Goal: Task Accomplishment & Management: Manage account settings

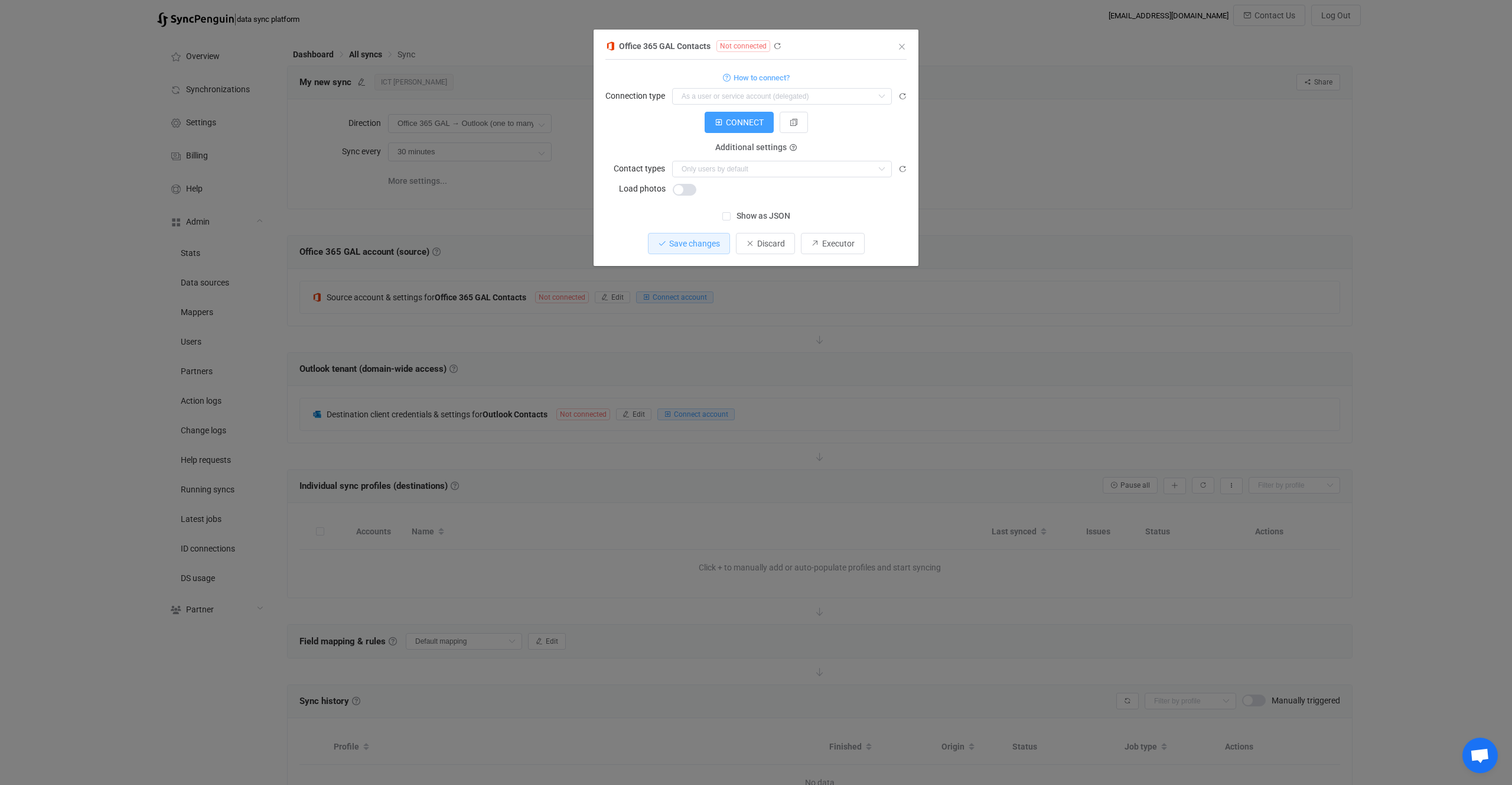
scroll to position [75, 0]
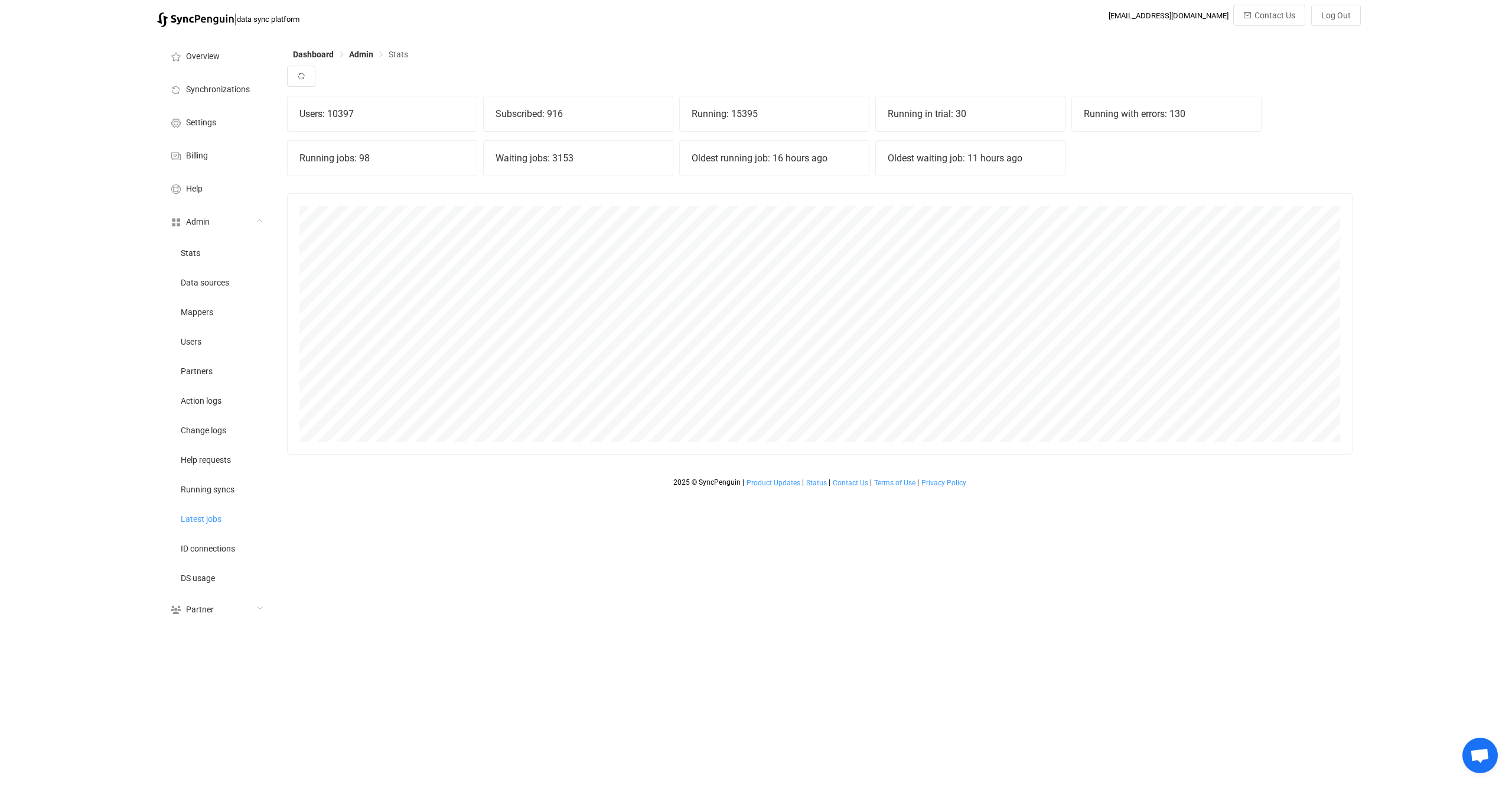
scroll to position [261, 1065]
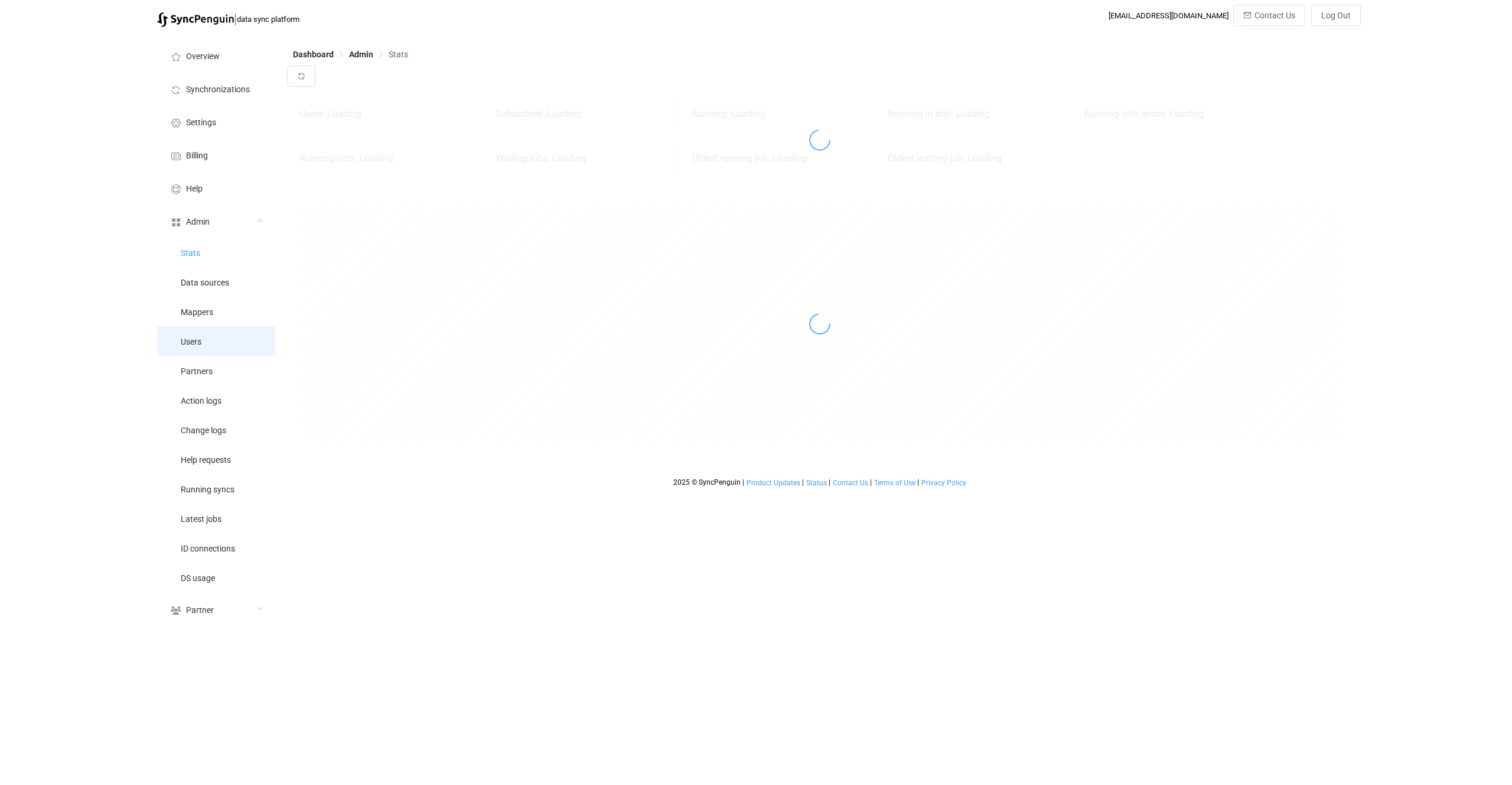
scroll to position [261, 1065]
drag, startPoint x: 232, startPoint y: 338, endPoint x: 240, endPoint y: 326, distance: 14.4
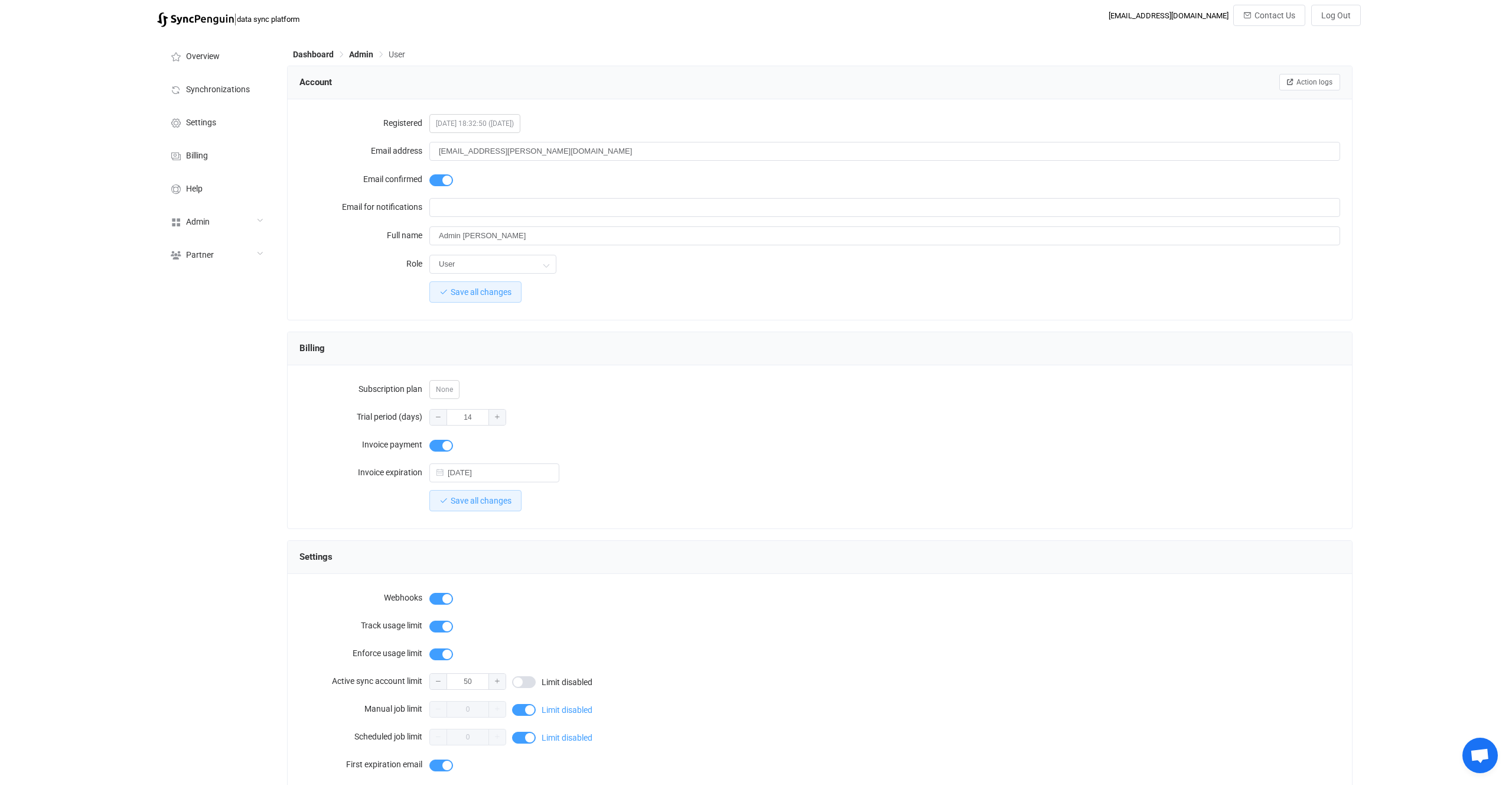
scroll to position [1121, 0]
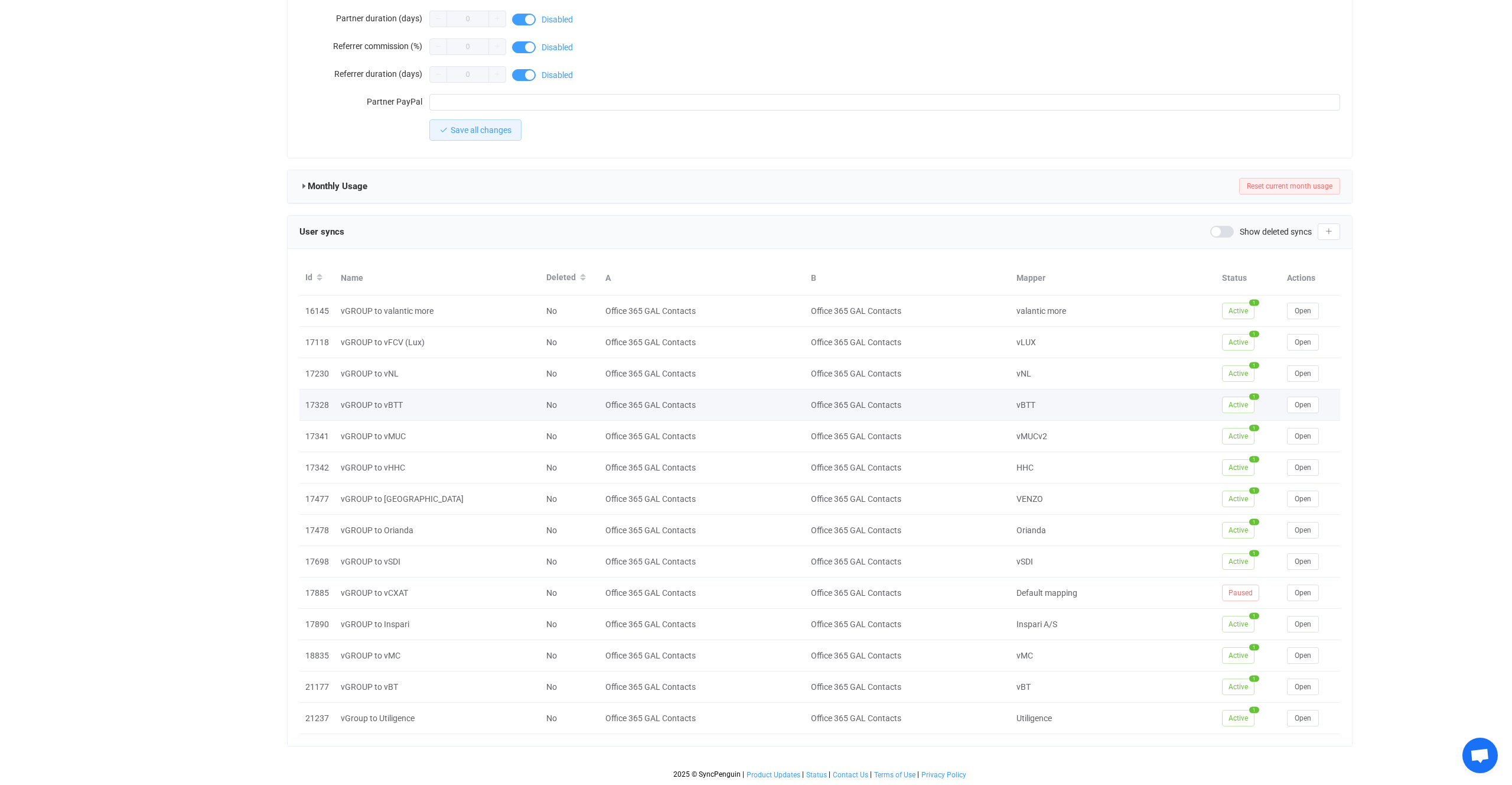
click at [713, 412] on td "Office 365 GAL Contacts" at bounding box center [702, 405] width 206 height 31
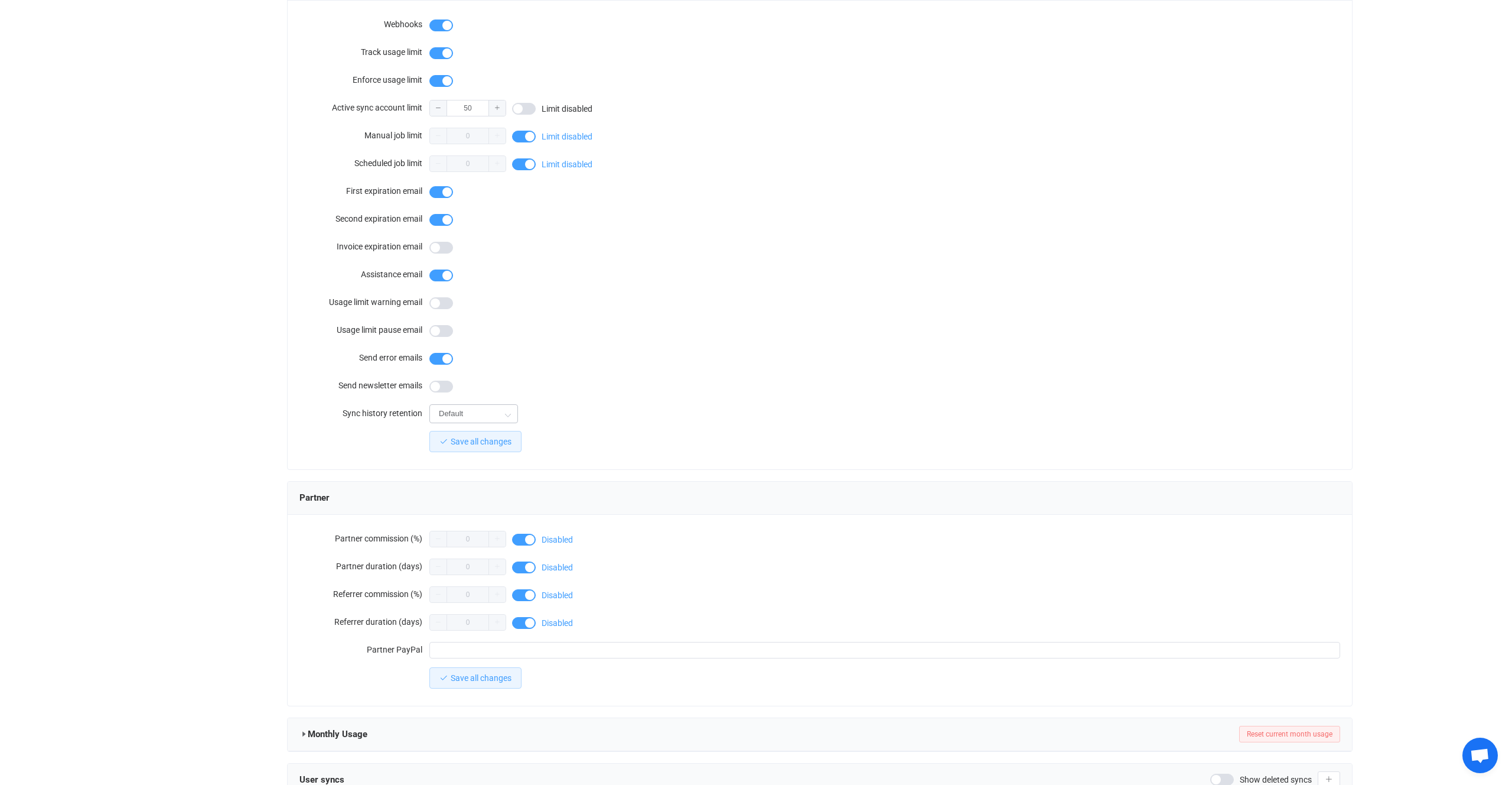
scroll to position [294, 0]
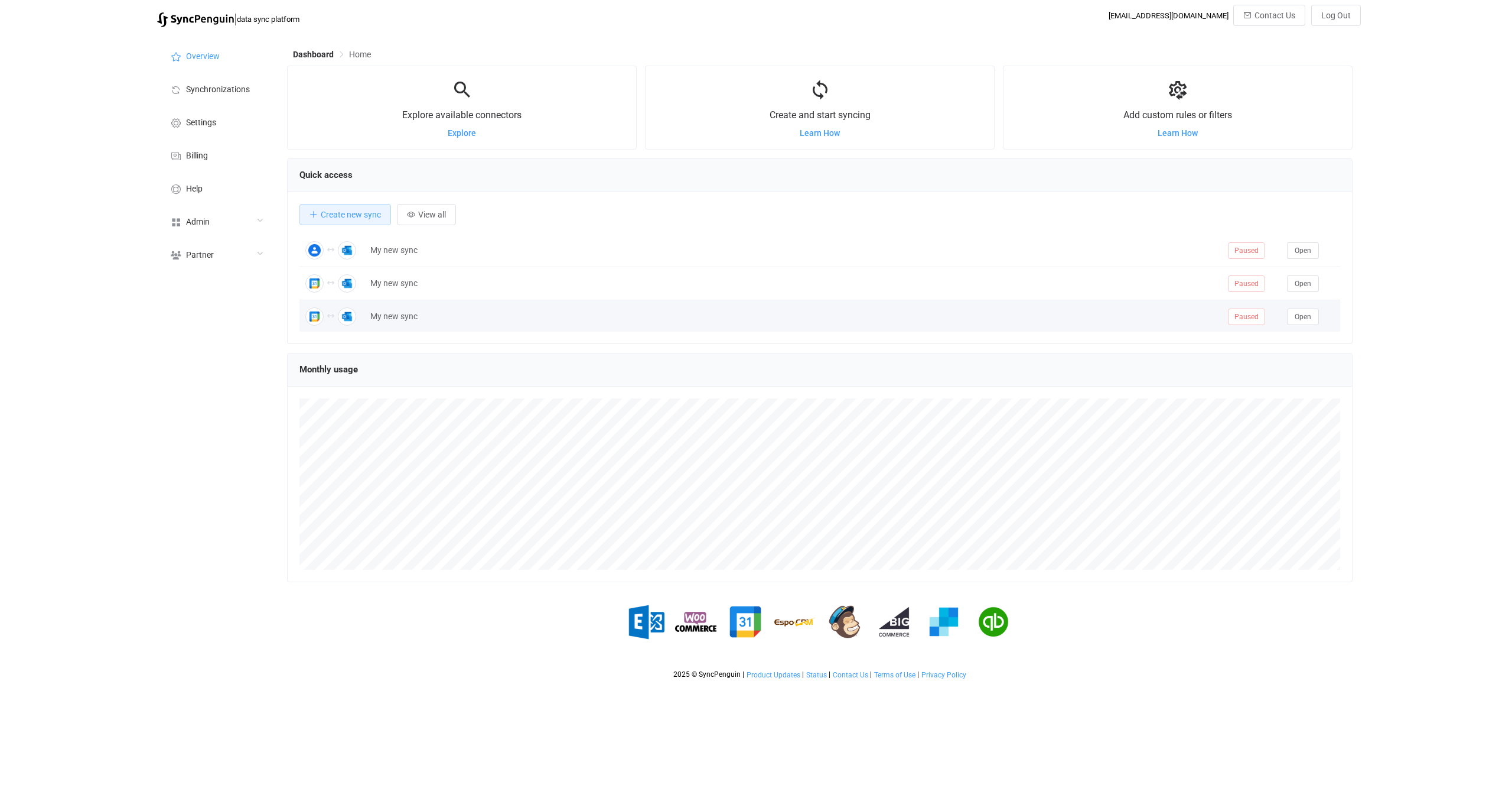
scroll to position [229, 1065]
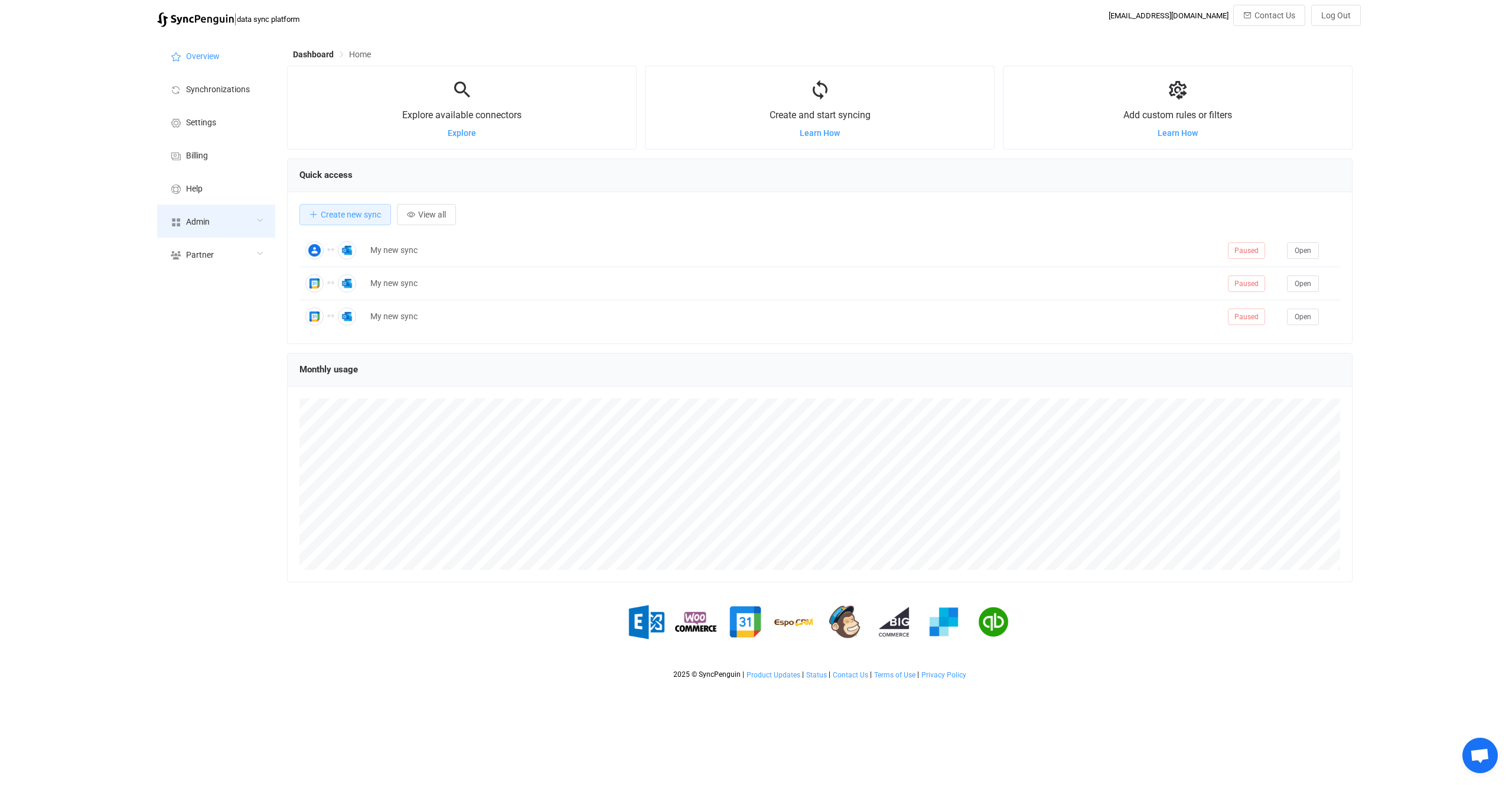
click at [260, 208] on div "Admin" at bounding box center [216, 221] width 118 height 33
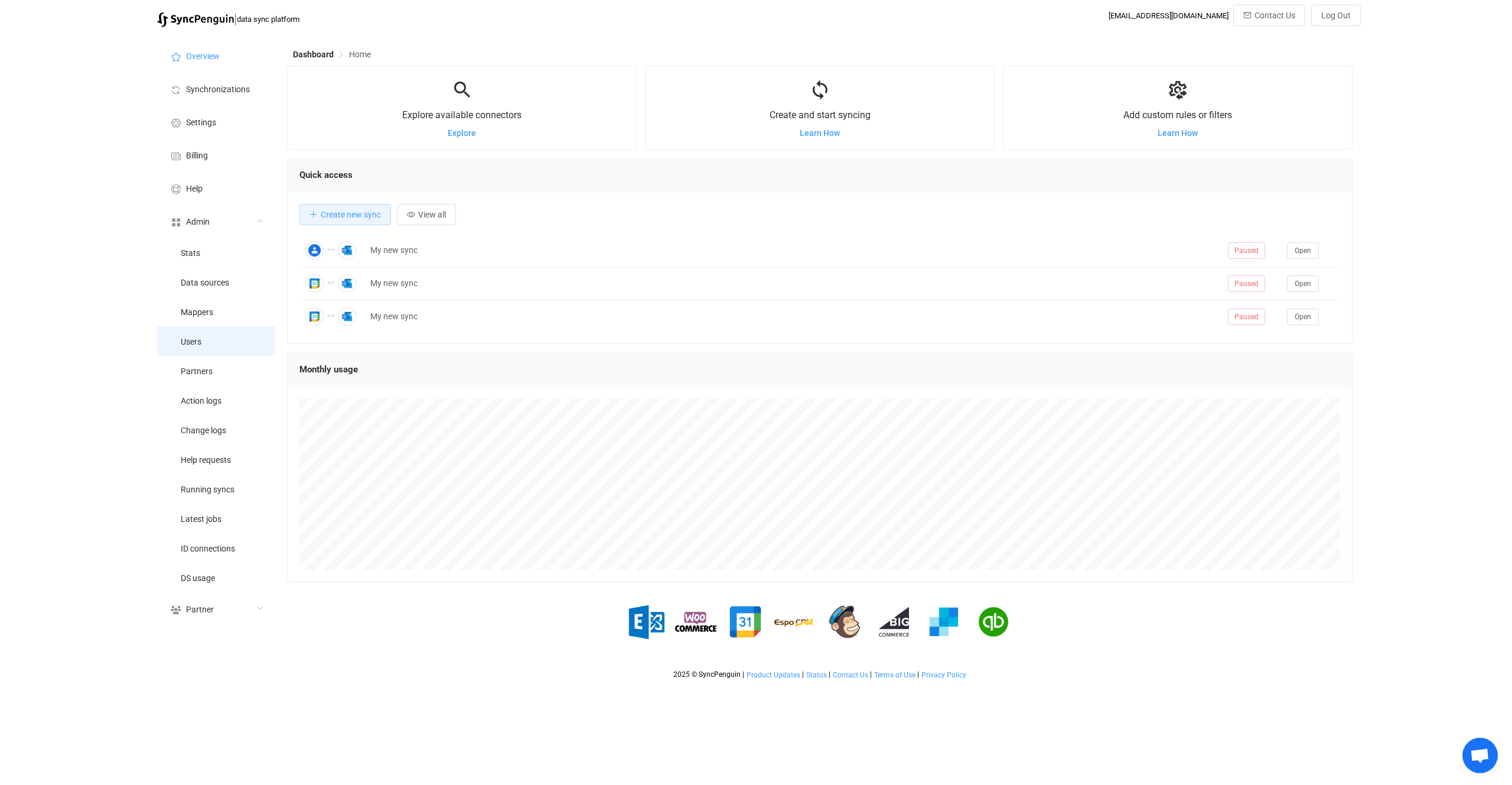
click at [239, 347] on li "Users" at bounding box center [216, 340] width 118 height 29
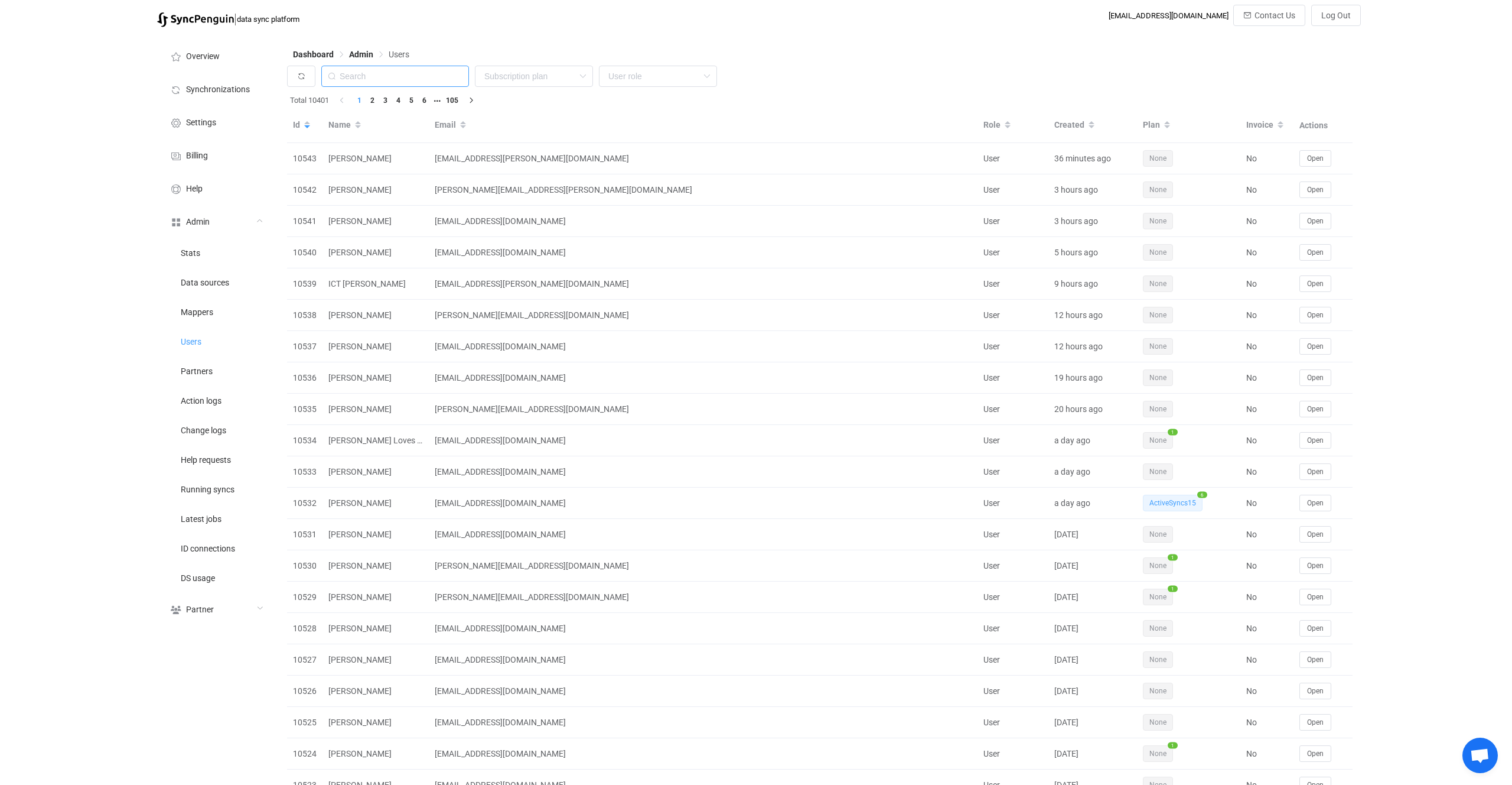
click at [394, 69] on input "text" at bounding box center [395, 76] width 148 height 21
paste input "dominic@queraltinc.com"
type input "dominic@queraltinc.com"
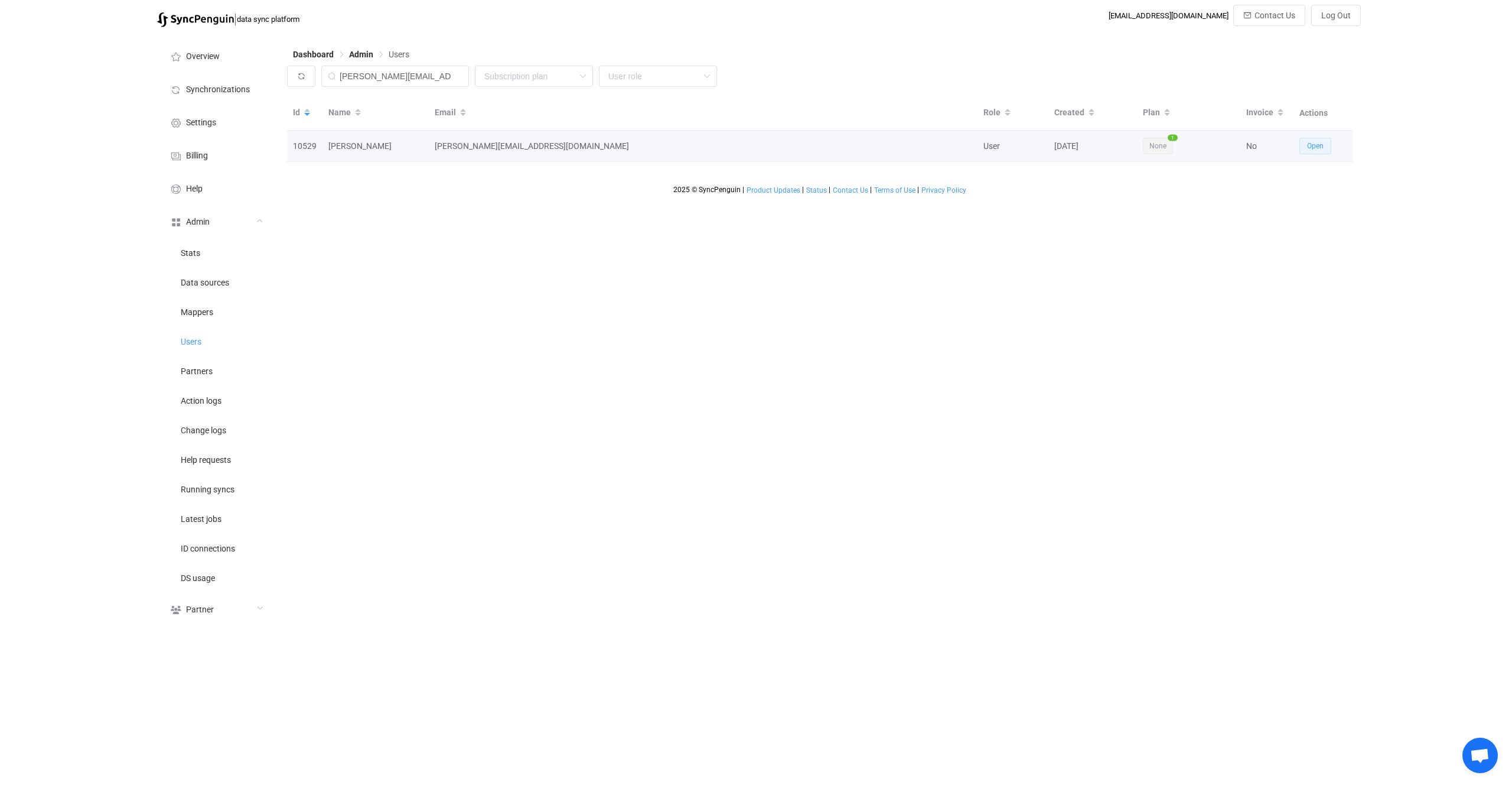
click at [1314, 141] on button "Open" at bounding box center [1316, 146] width 32 height 17
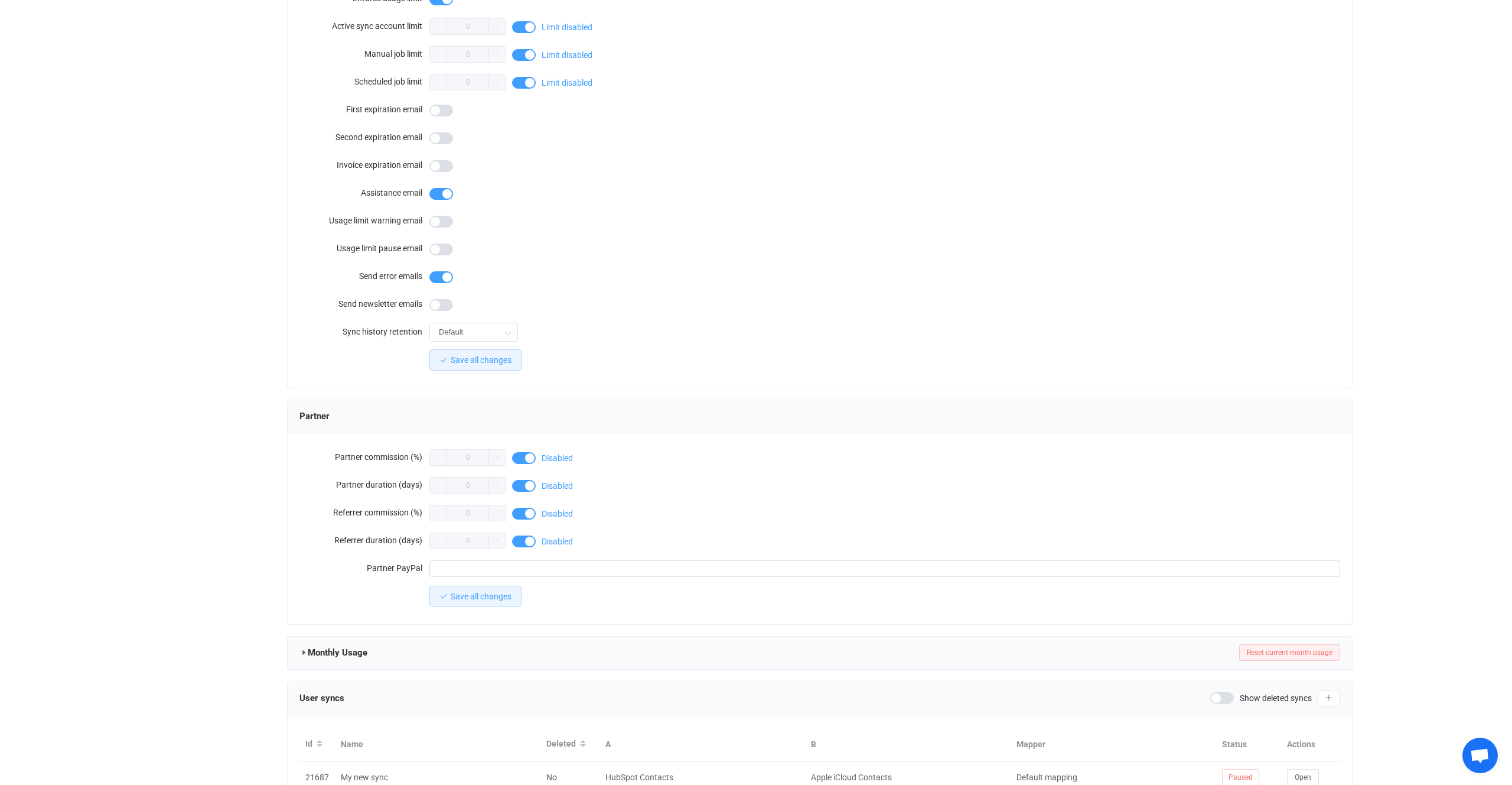
scroll to position [745, 0]
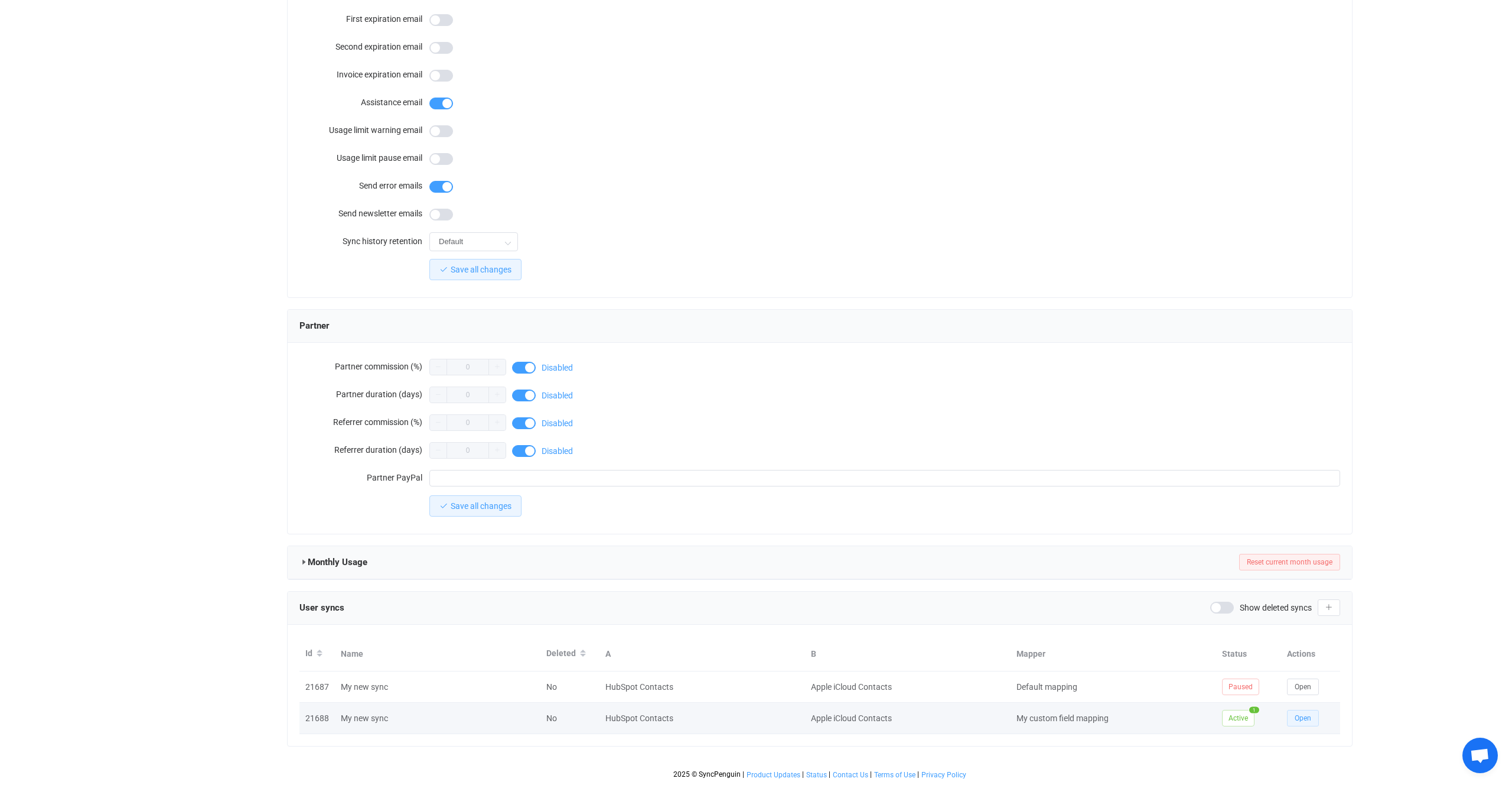
drag, startPoint x: 1302, startPoint y: 705, endPoint x: 1303, endPoint y: 712, distance: 7.1
click at [1302, 705] on td "Open" at bounding box center [1311, 718] width 59 height 31
click at [1303, 712] on button "Open" at bounding box center [1303, 717] width 32 height 17
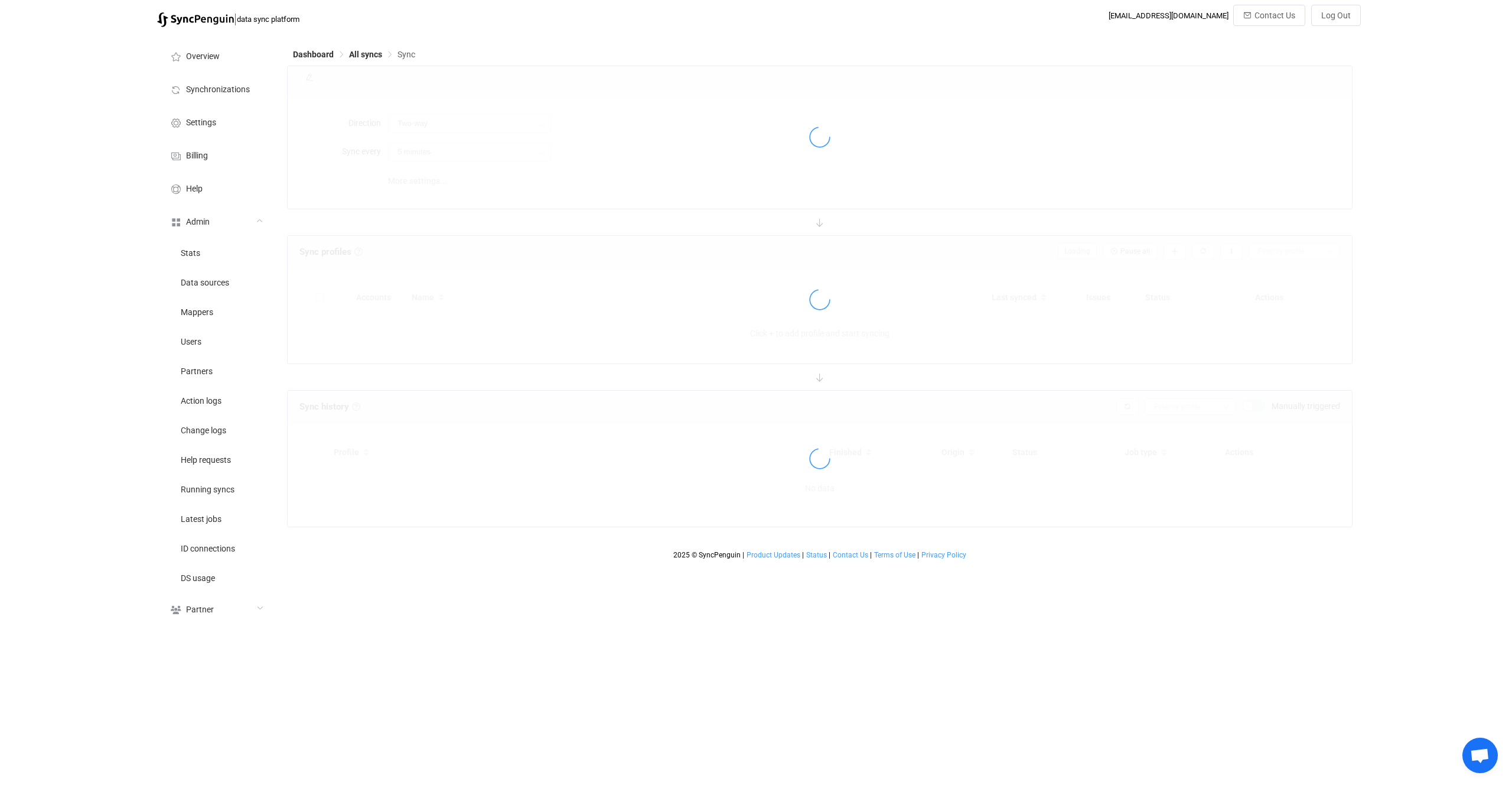
type input "10 minutes"
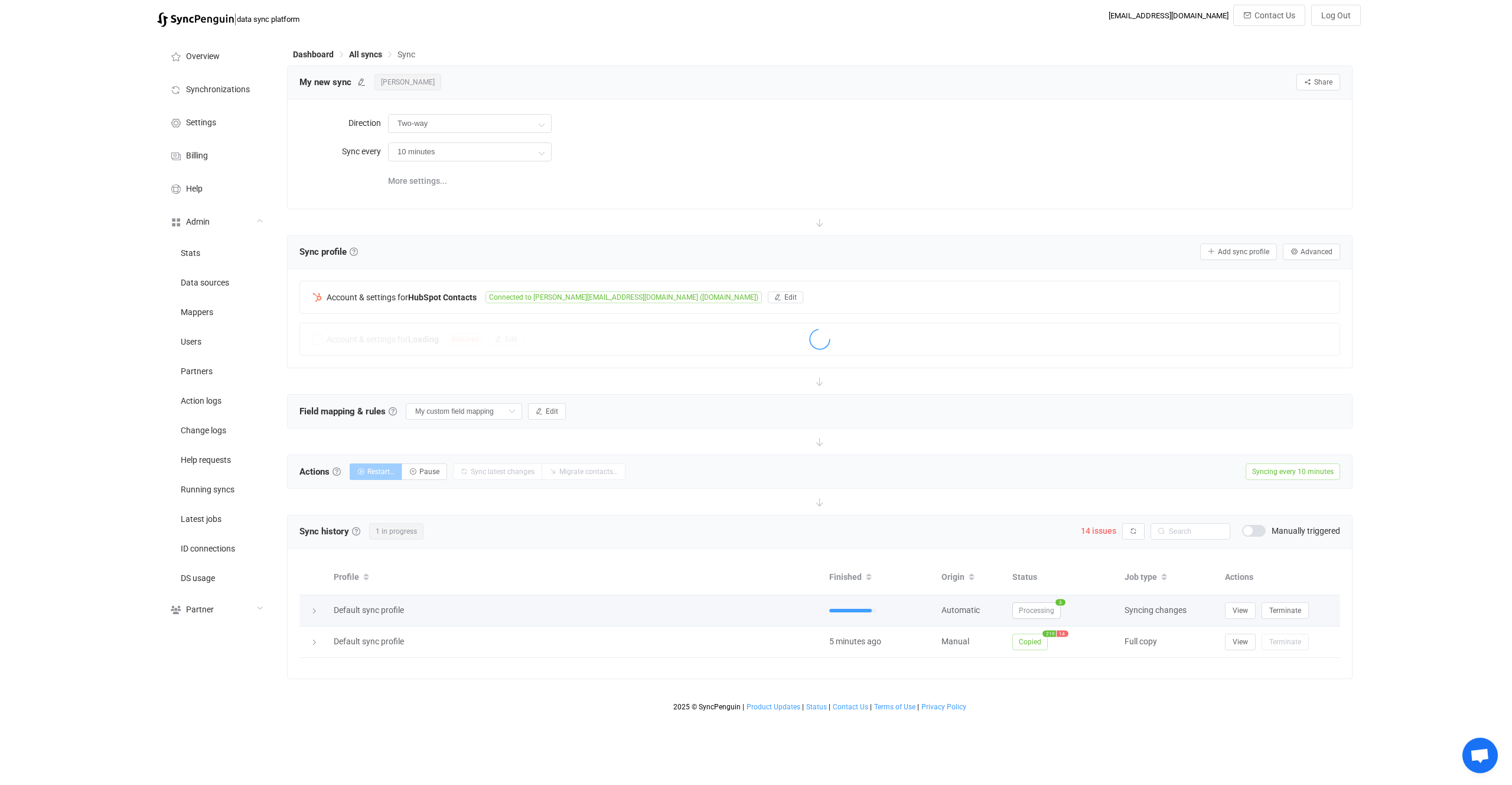
click at [1032, 615] on span "Processing" at bounding box center [1037, 610] width 48 height 17
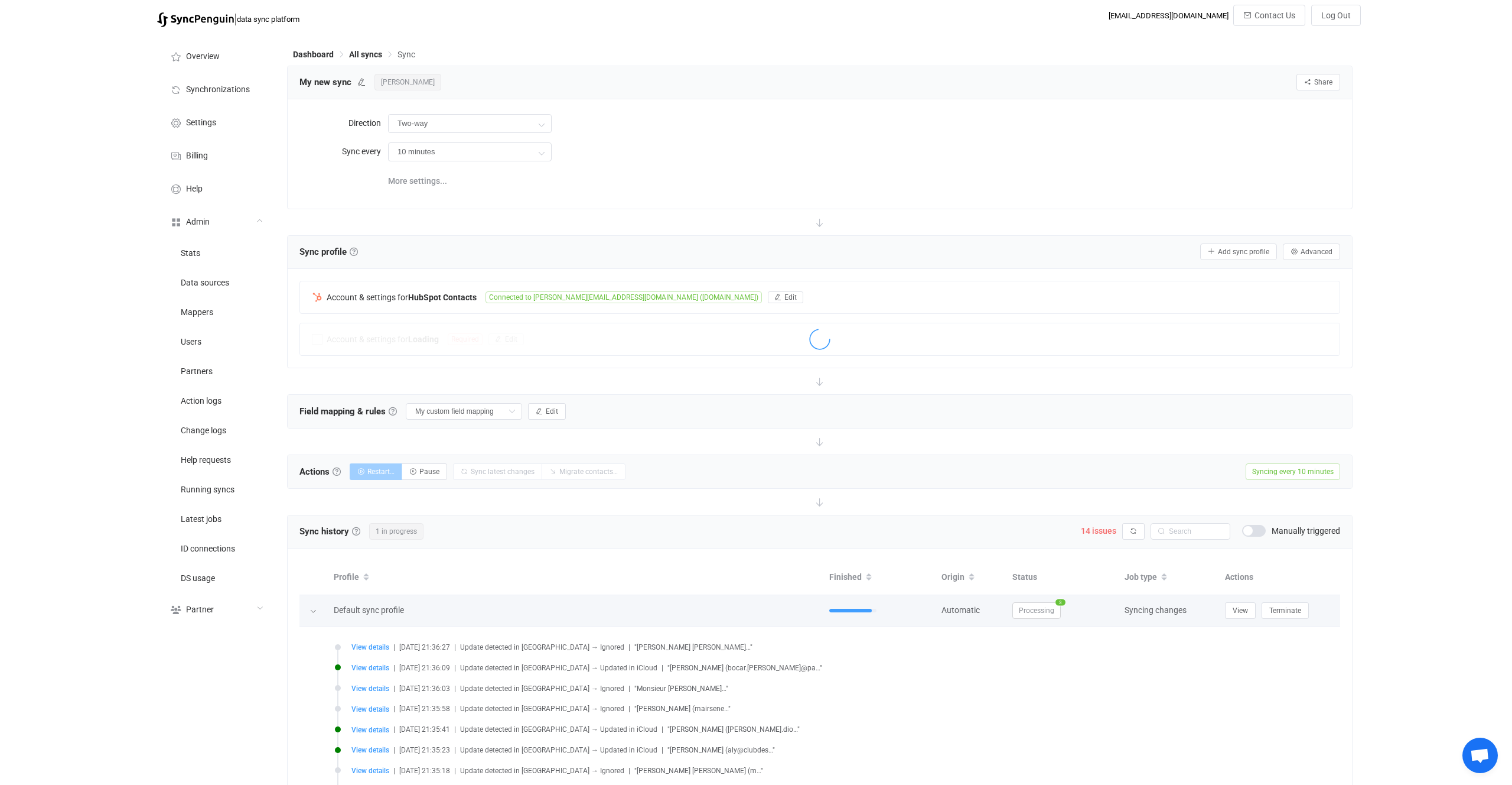
click at [1033, 613] on span "Processing" at bounding box center [1037, 610] width 48 height 17
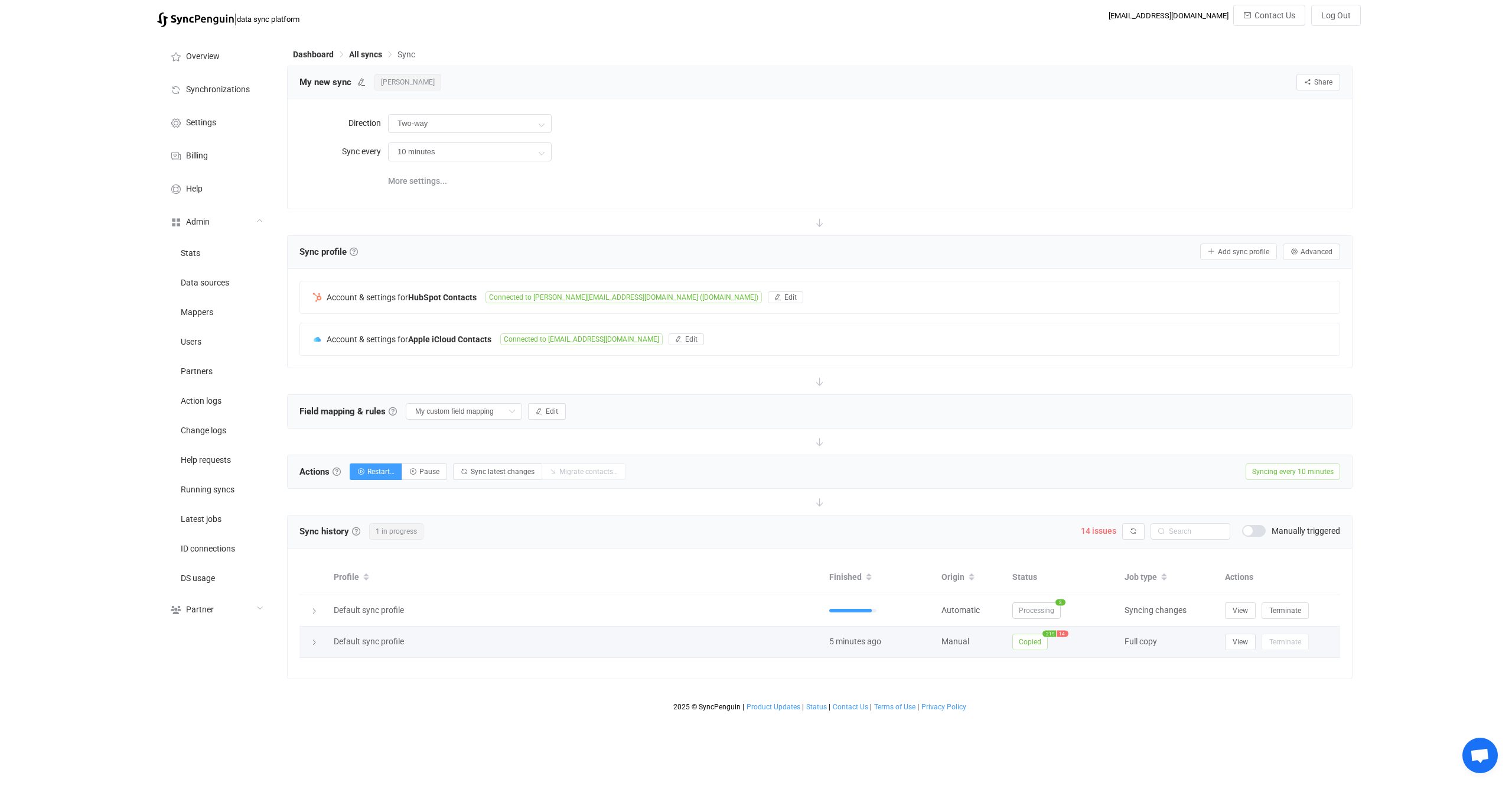
click at [1032, 647] on span "Copied" at bounding box center [1030, 642] width 36 height 17
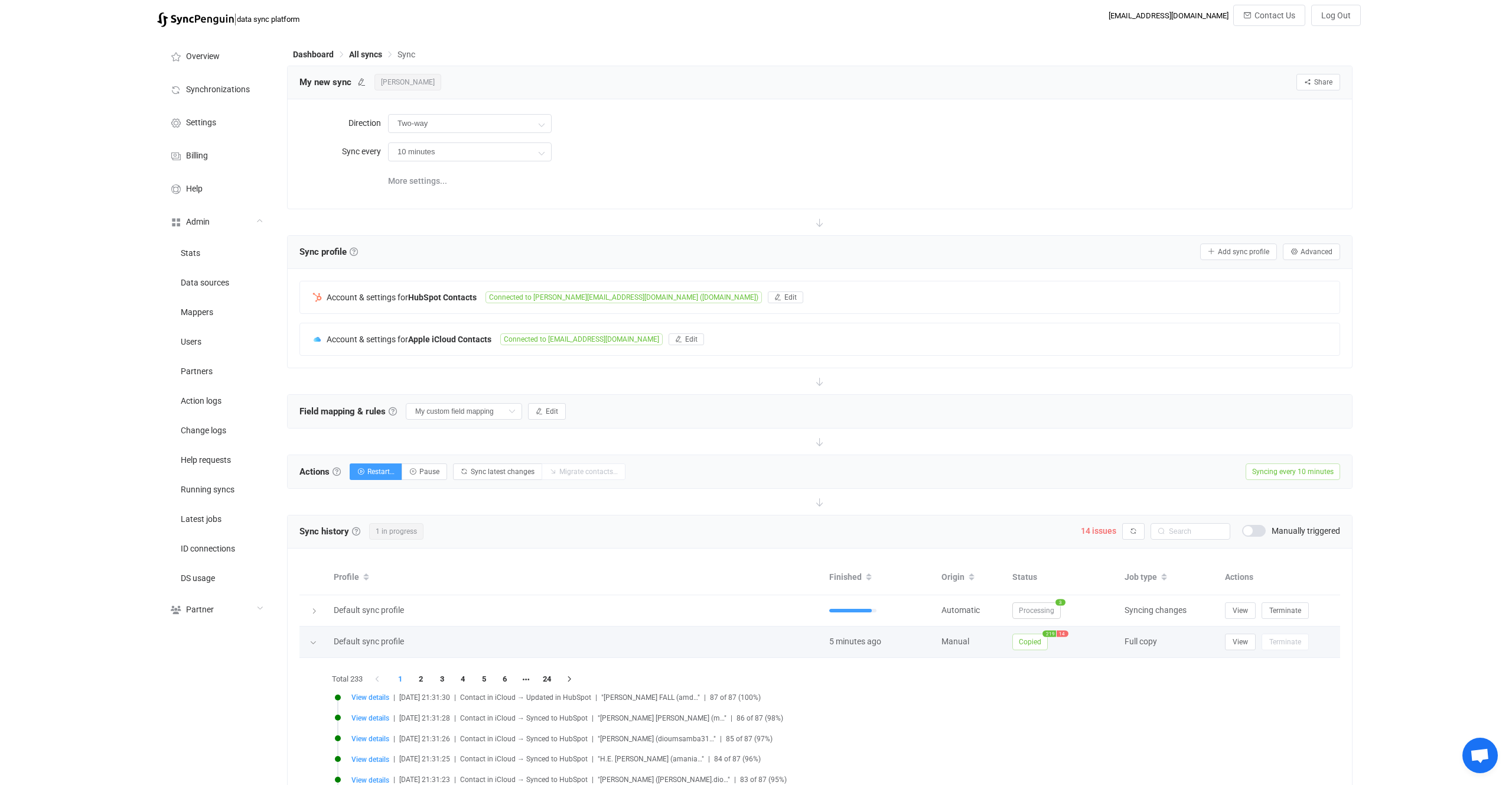
click at [1024, 644] on span "Copied" at bounding box center [1030, 642] width 36 height 17
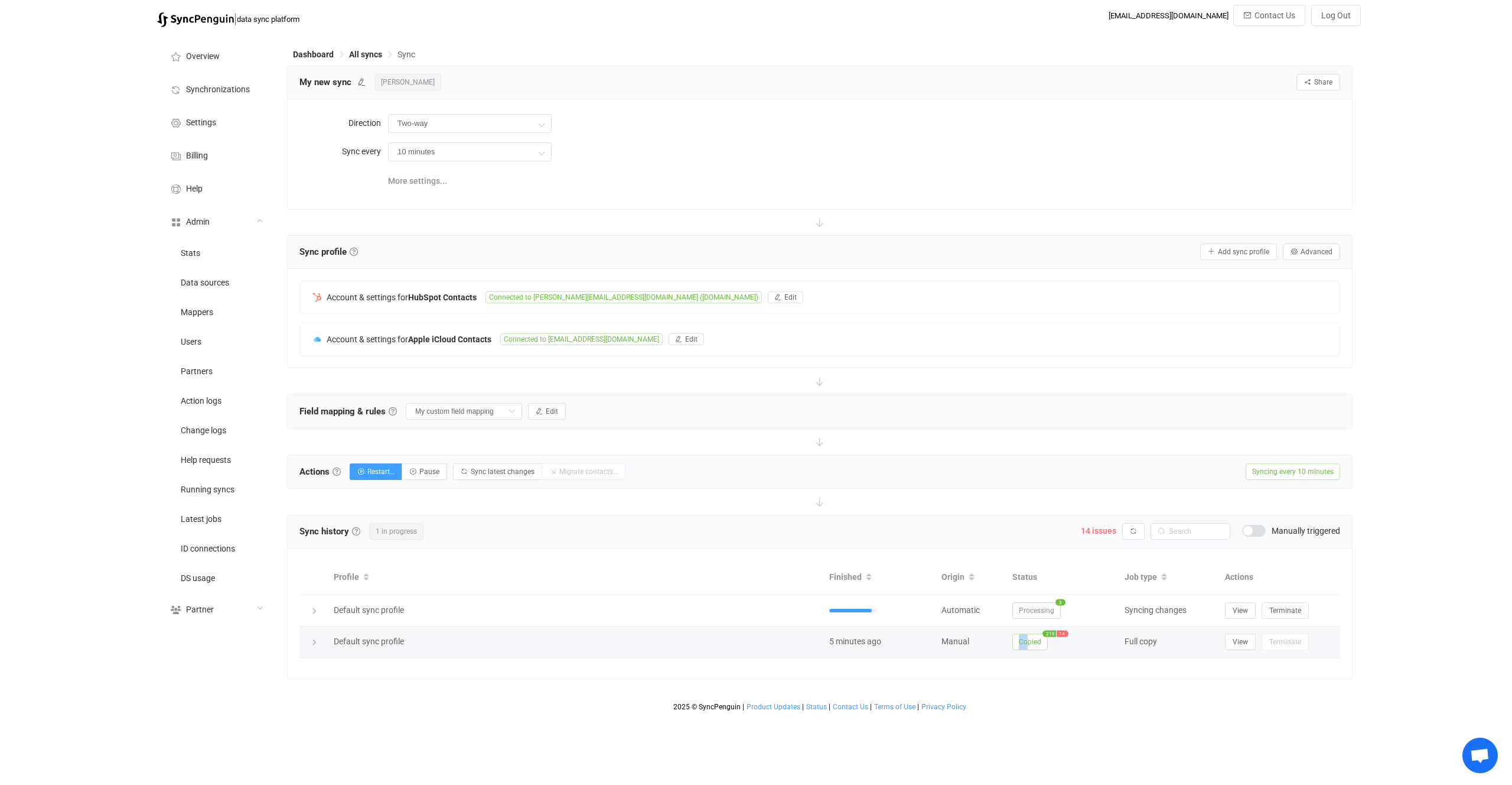
click at [1030, 639] on span "Copied" at bounding box center [1030, 642] width 36 height 17
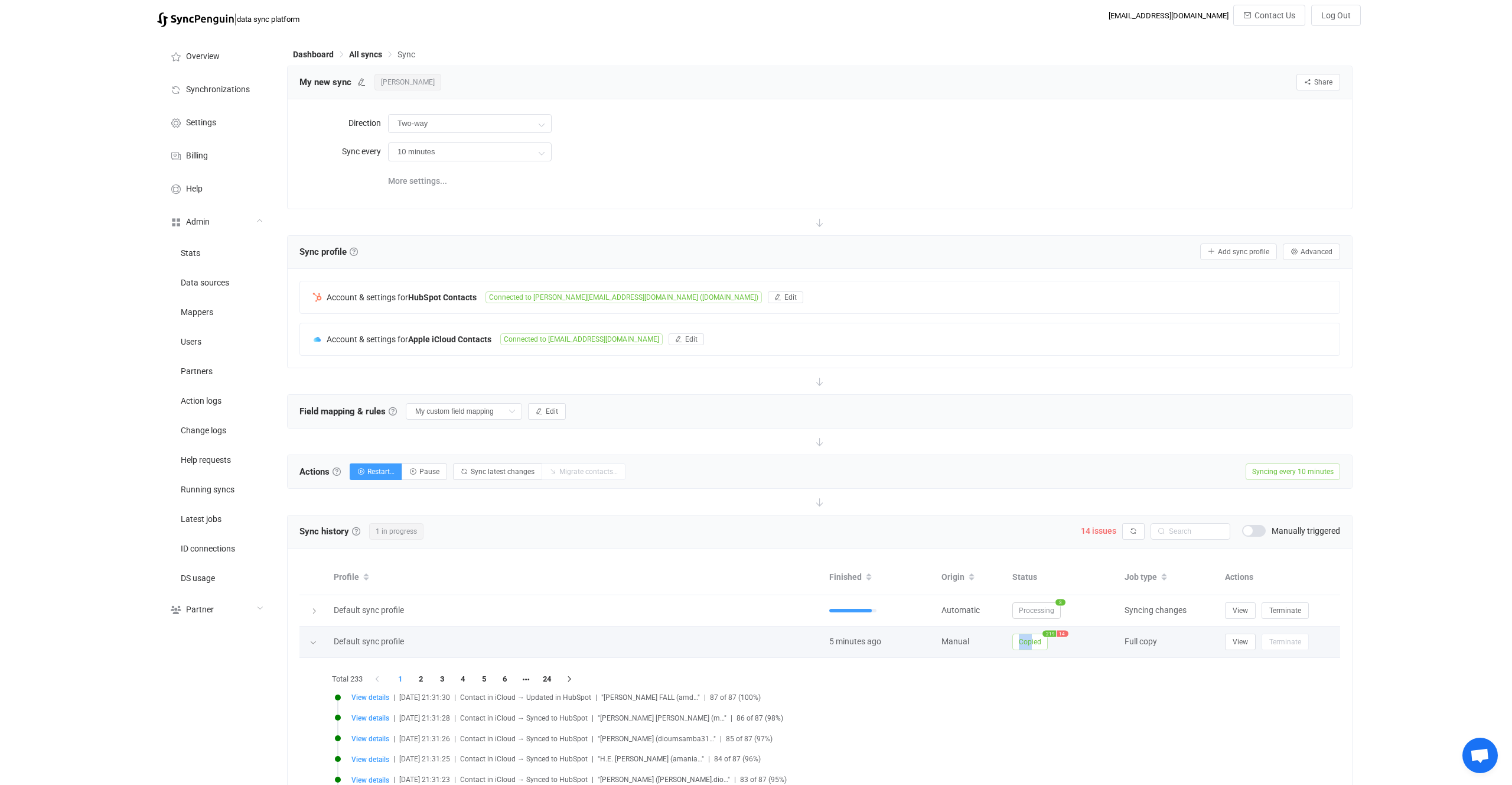
click at [1031, 637] on span "Copied" at bounding box center [1030, 642] width 36 height 17
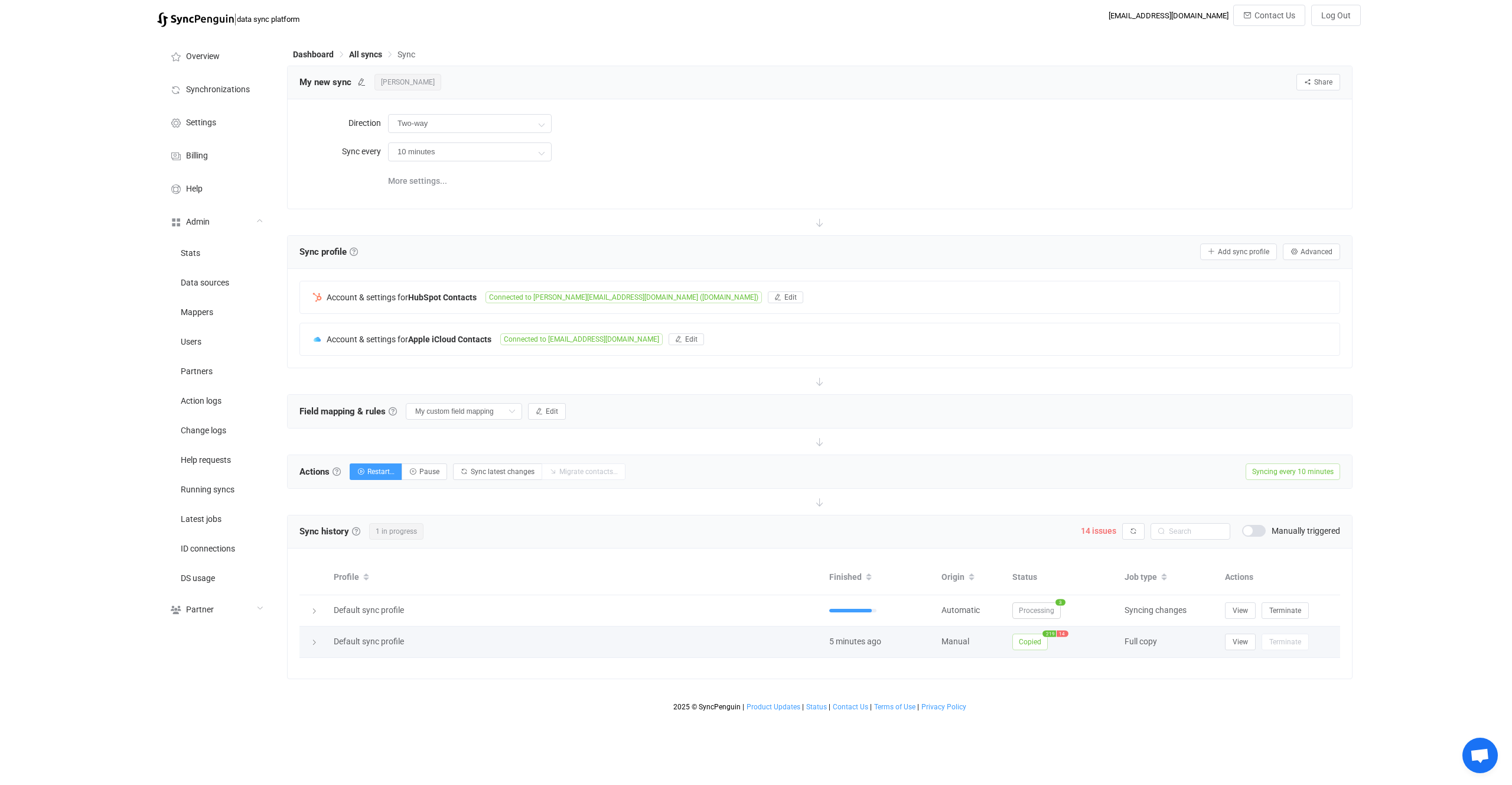
click at [1031, 637] on span "Copied" at bounding box center [1030, 642] width 36 height 17
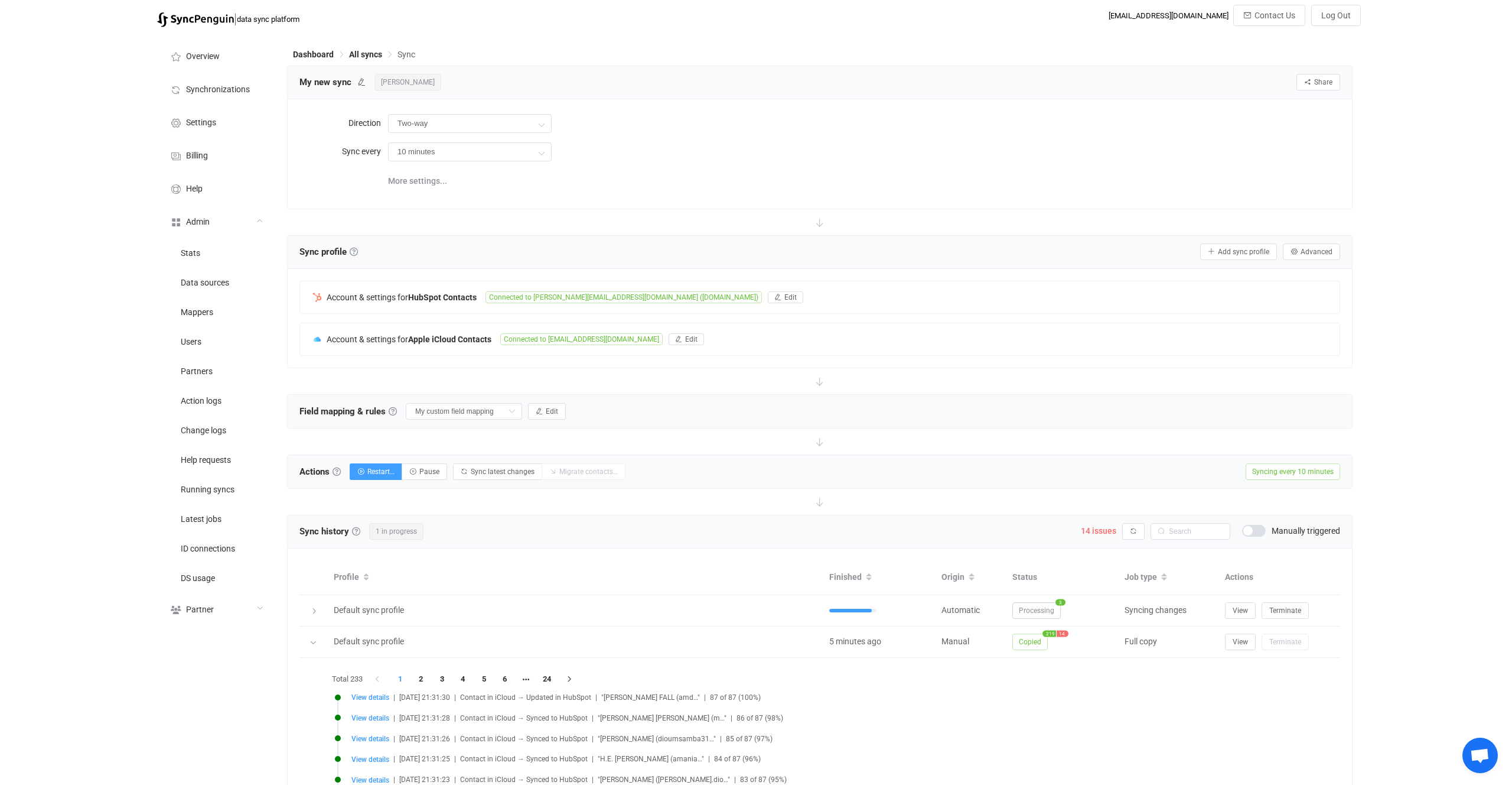
scroll to position [188, 0]
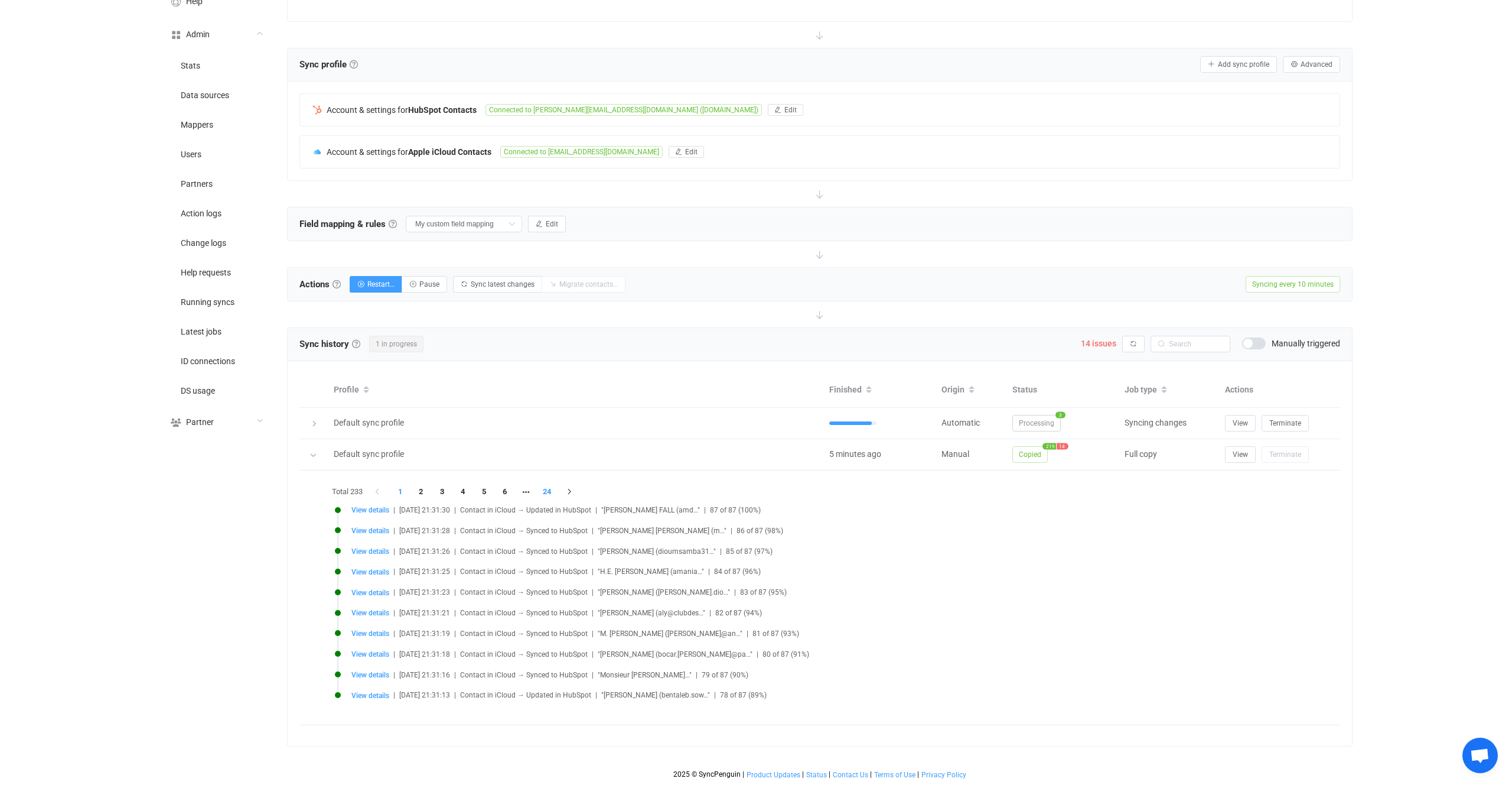
click at [556, 492] on li "24" at bounding box center [547, 492] width 21 height 17
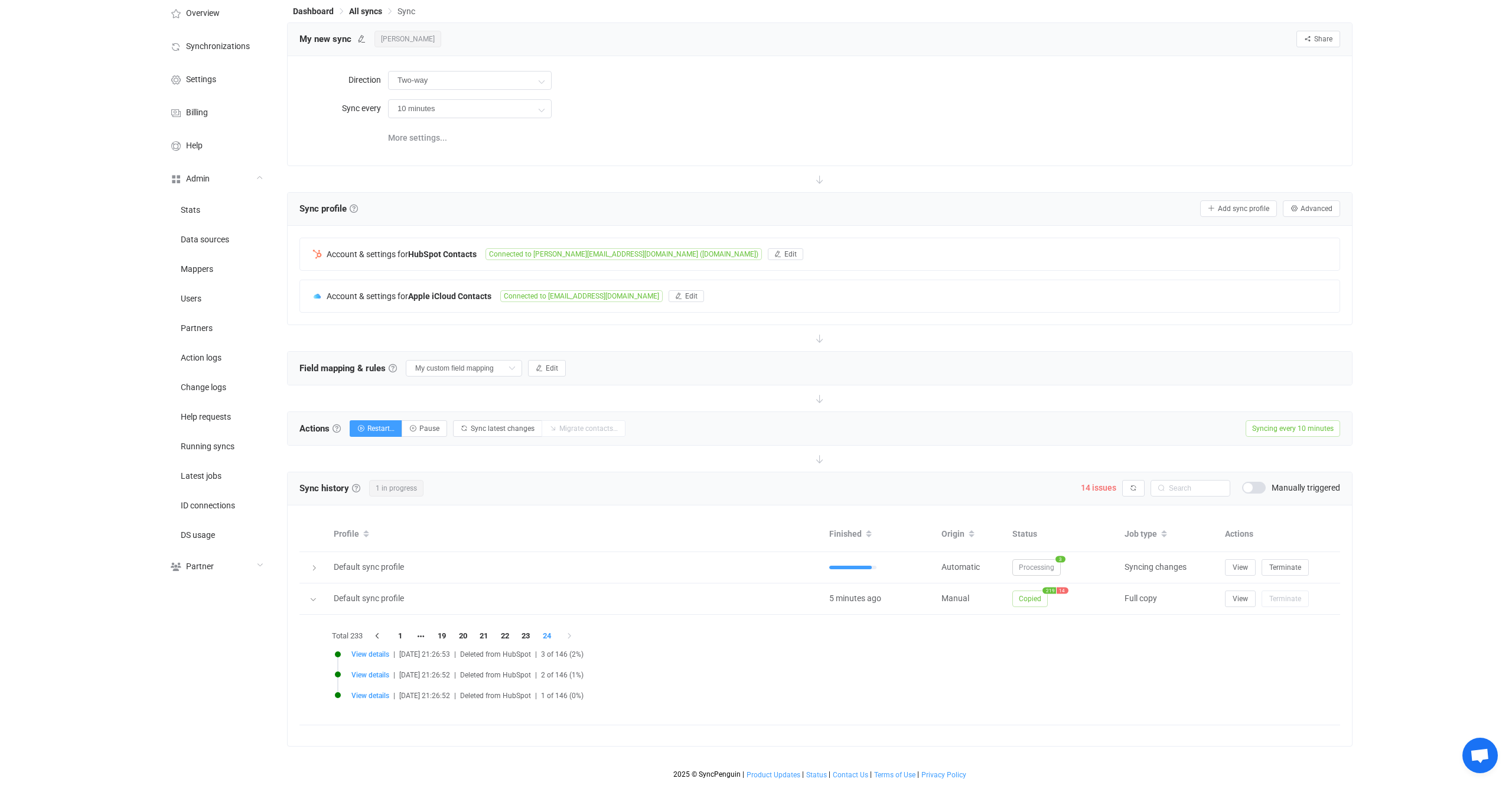
scroll to position [43, 0]
click at [408, 640] on li "1" at bounding box center [400, 635] width 21 height 17
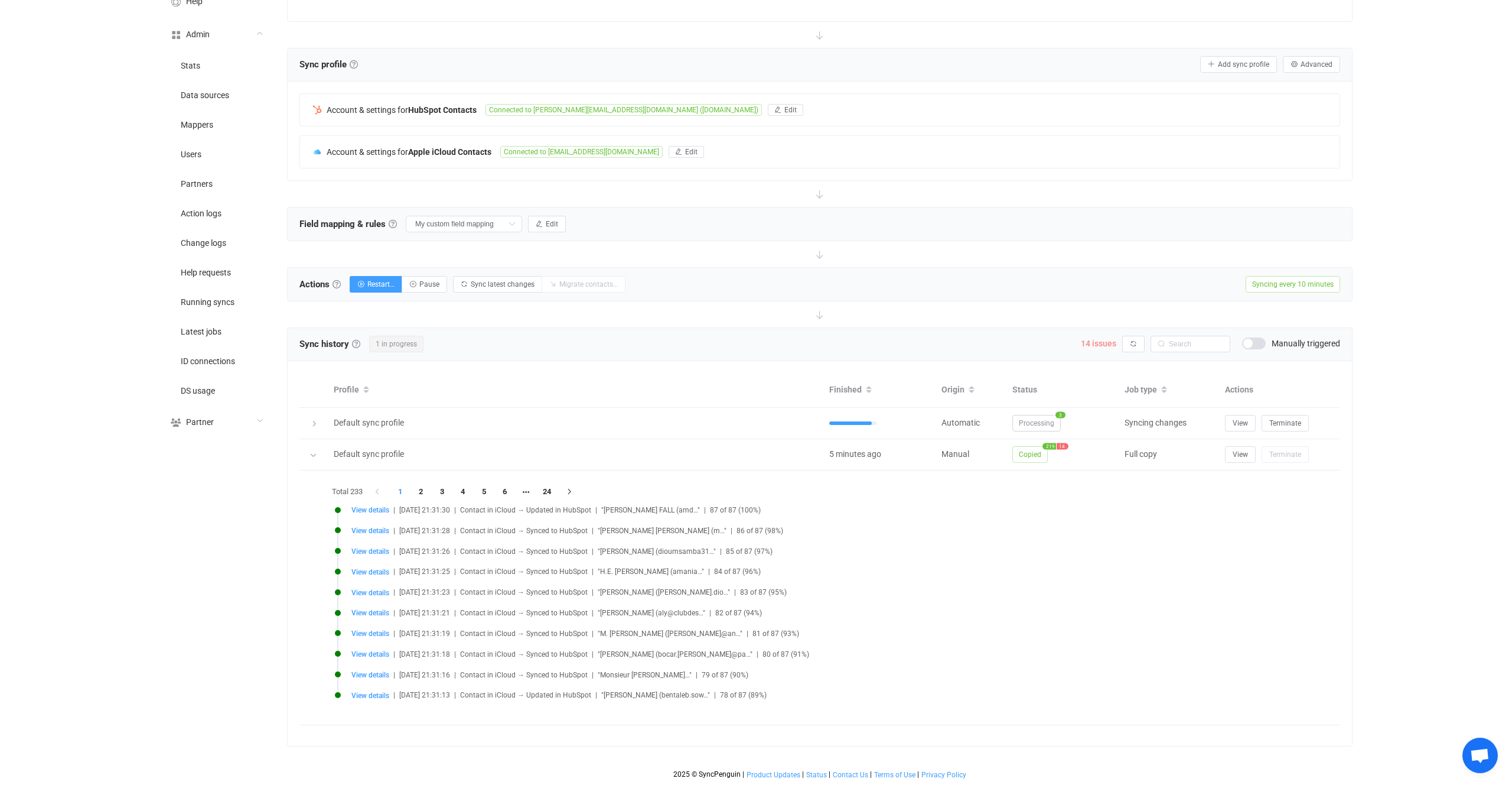
click at [1109, 347] on span "14 issues" at bounding box center [1099, 344] width 36 height 10
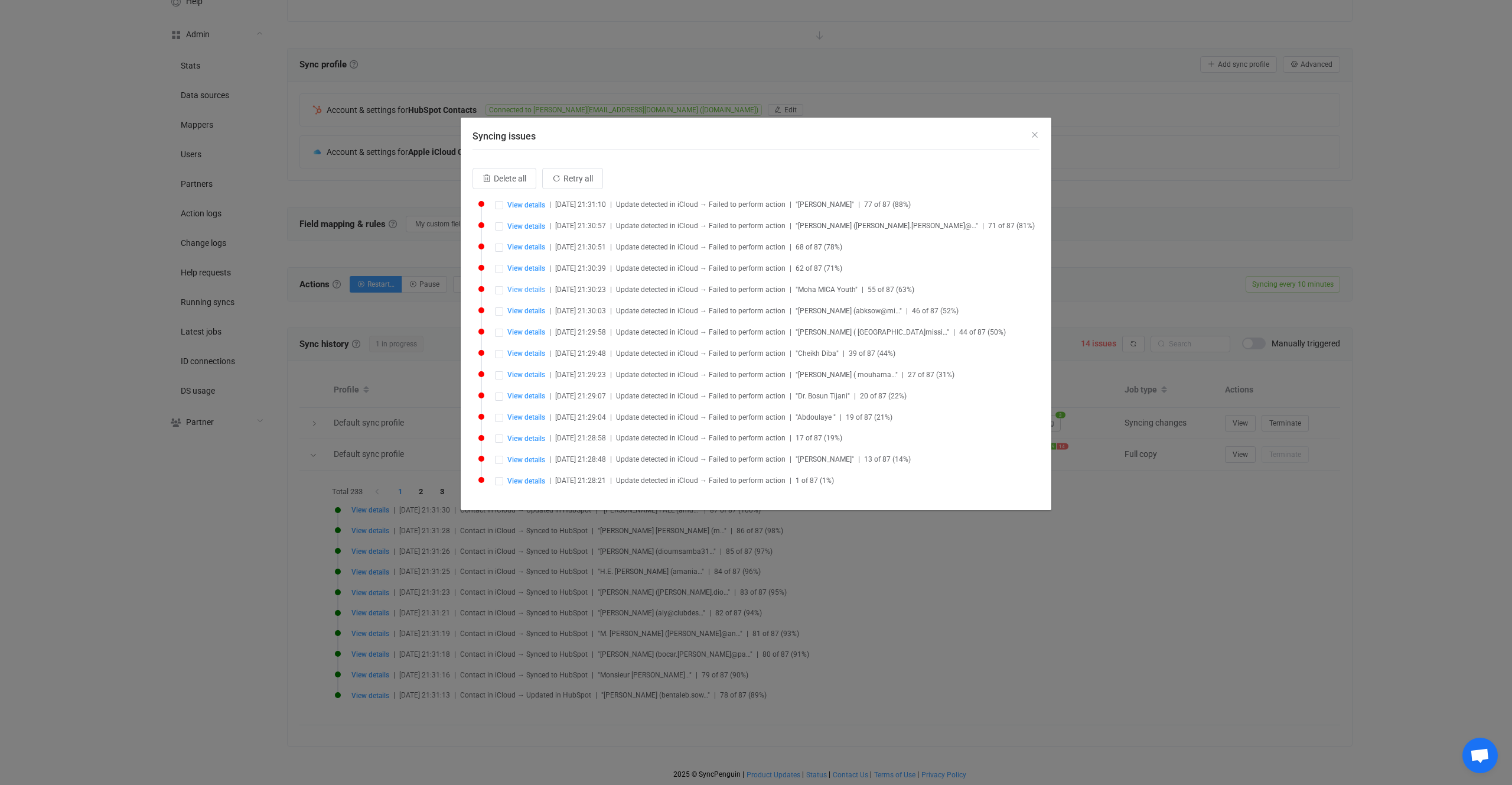
click at [521, 292] on span "View details" at bounding box center [526, 290] width 38 height 8
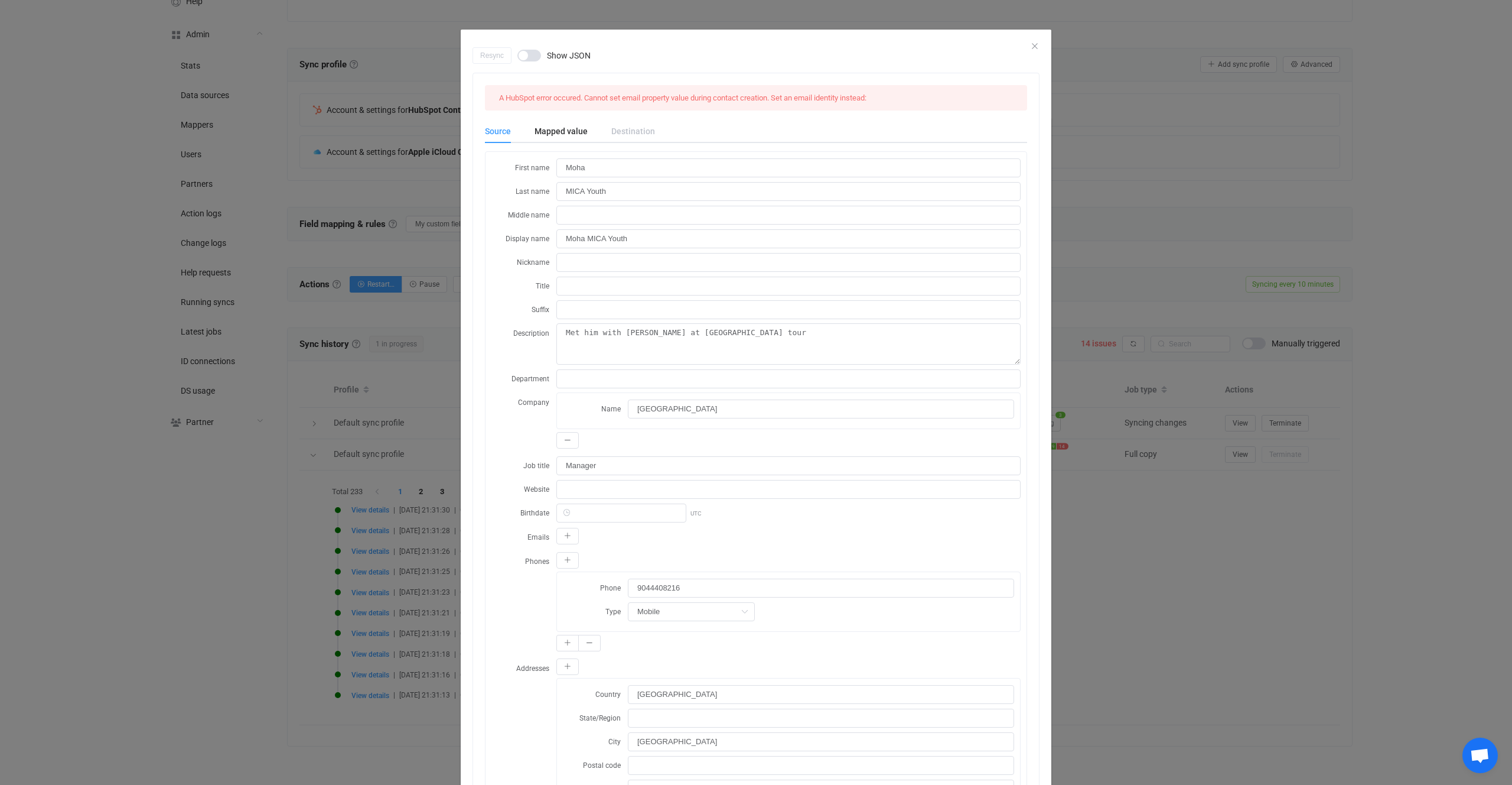
click at [370, 363] on div "Resync Show JSON A HubSpot error occured. Cannot set email property value durin…" at bounding box center [756, 392] width 1512 height 785
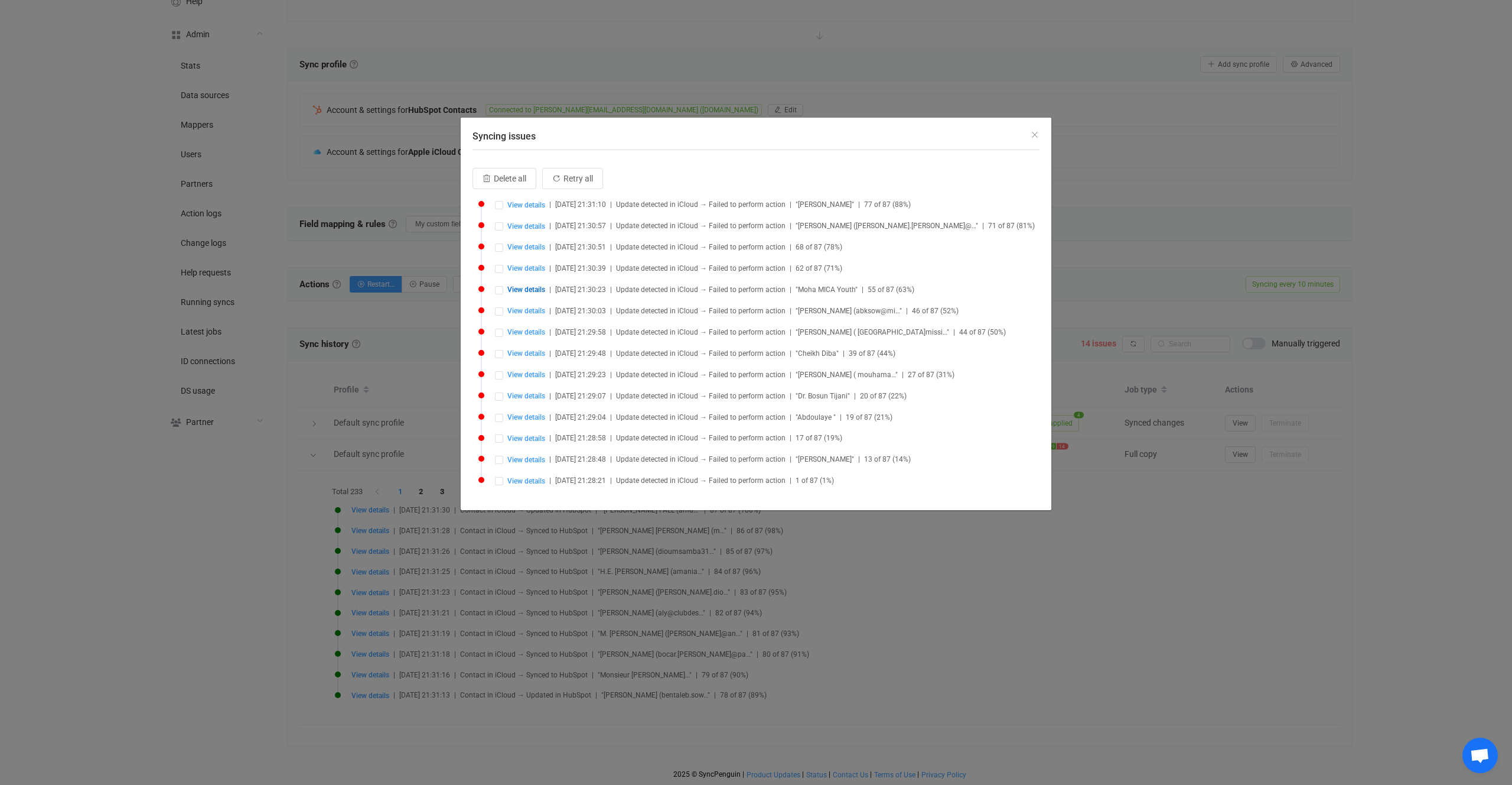
click at [401, 279] on div "Syncing issues Delete all Retry all View details | 2025-10-06 21:31:10 | Update…" at bounding box center [756, 392] width 1512 height 785
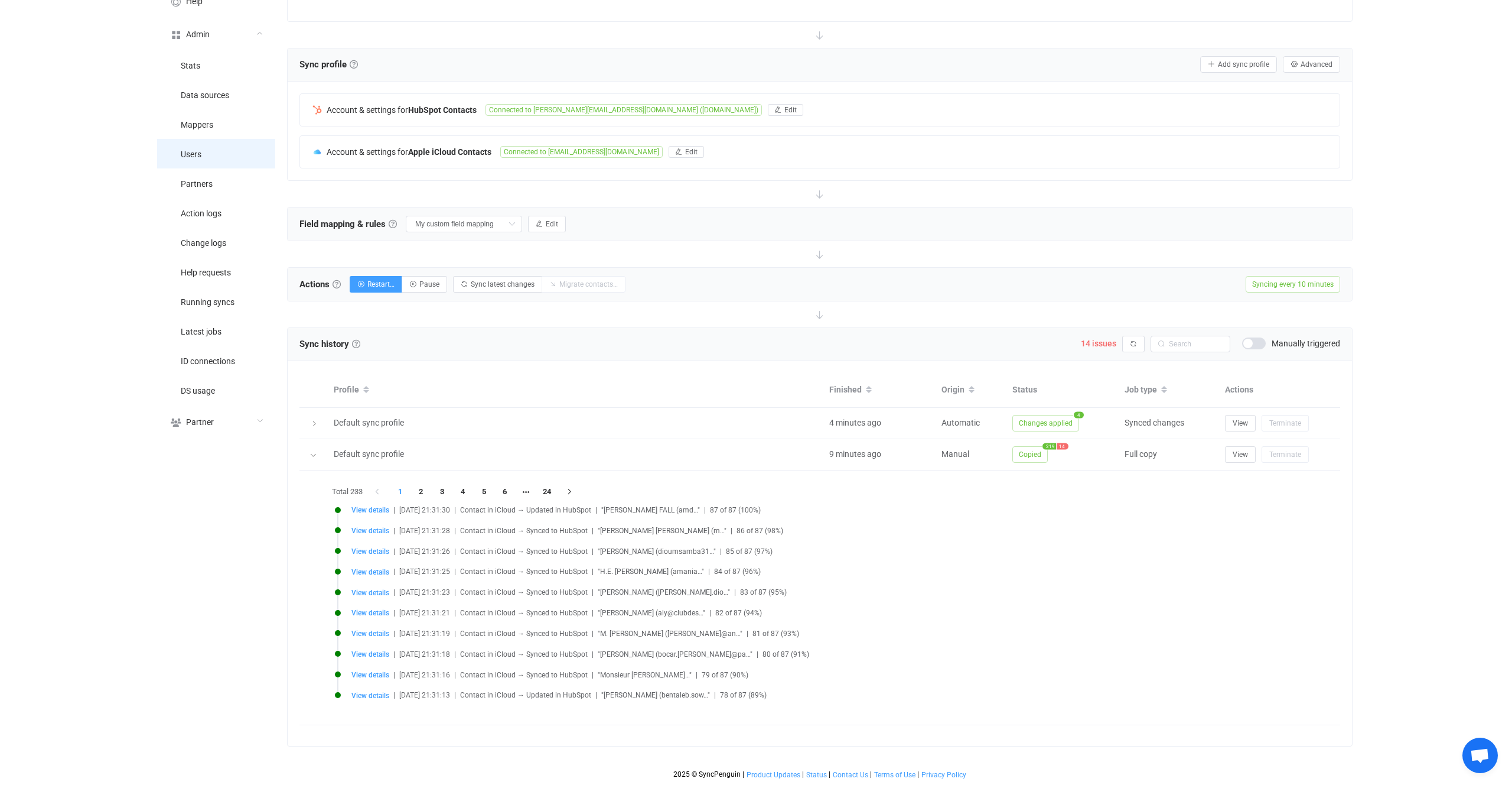
click at [204, 149] on li "Users" at bounding box center [216, 154] width 118 height 29
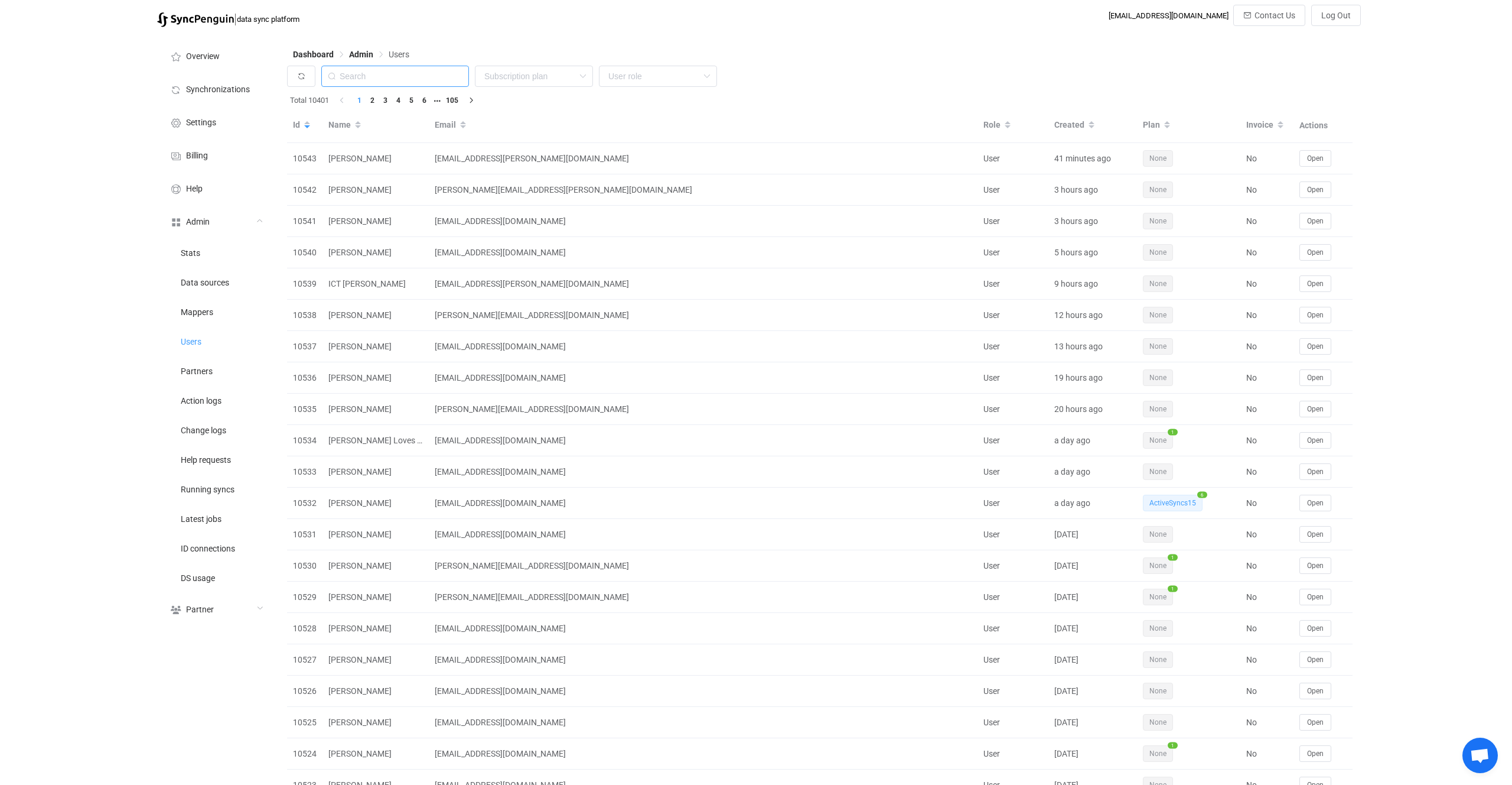
click at [382, 80] on input "text" at bounding box center [395, 76] width 148 height 21
paste input "richard@perfectlypurepools.com"
type input "richard@perfectlypurepools.com"
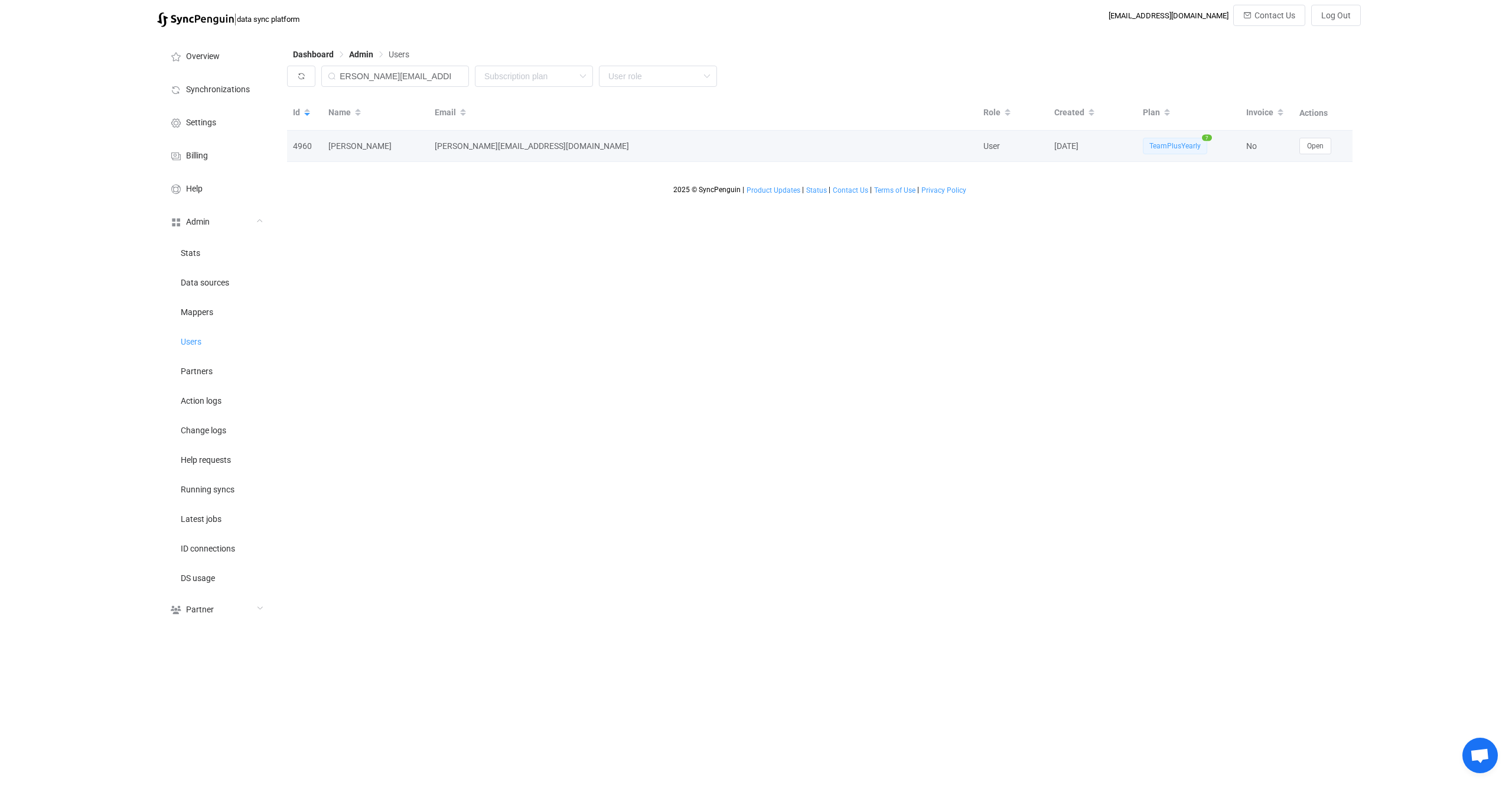
click at [1291, 144] on div "No" at bounding box center [1266, 146] width 53 height 14
click at [1310, 146] on span "Open" at bounding box center [1315, 146] width 17 height 8
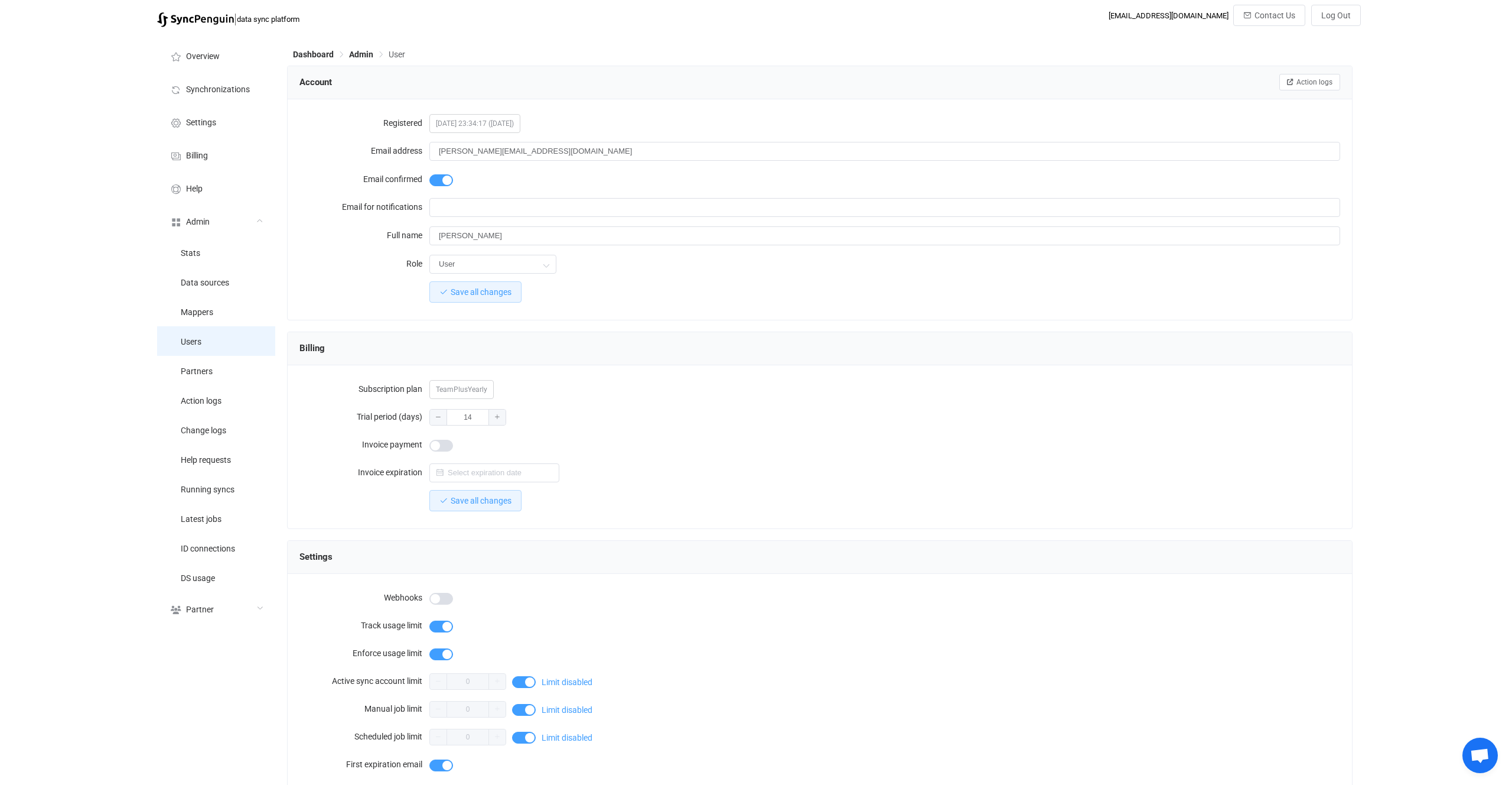
click at [224, 337] on li "Users" at bounding box center [216, 340] width 118 height 29
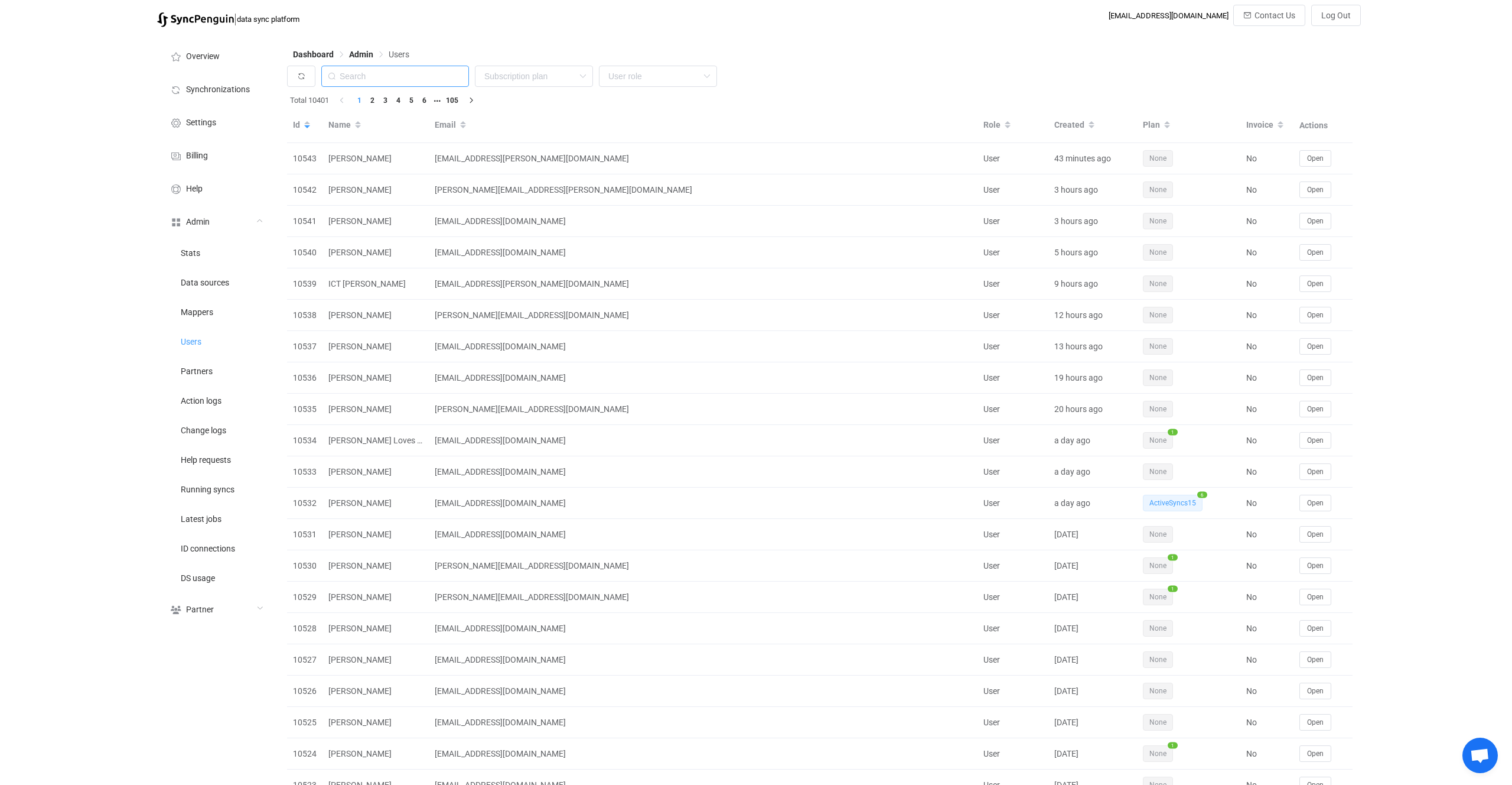
click at [371, 79] on input "text" at bounding box center [395, 76] width 148 height 21
paste input "[PERSON_NAME][EMAIL_ADDRESS][DOMAIN_NAME]"
type input "[PERSON_NAME][EMAIL_ADDRESS][DOMAIN_NAME]"
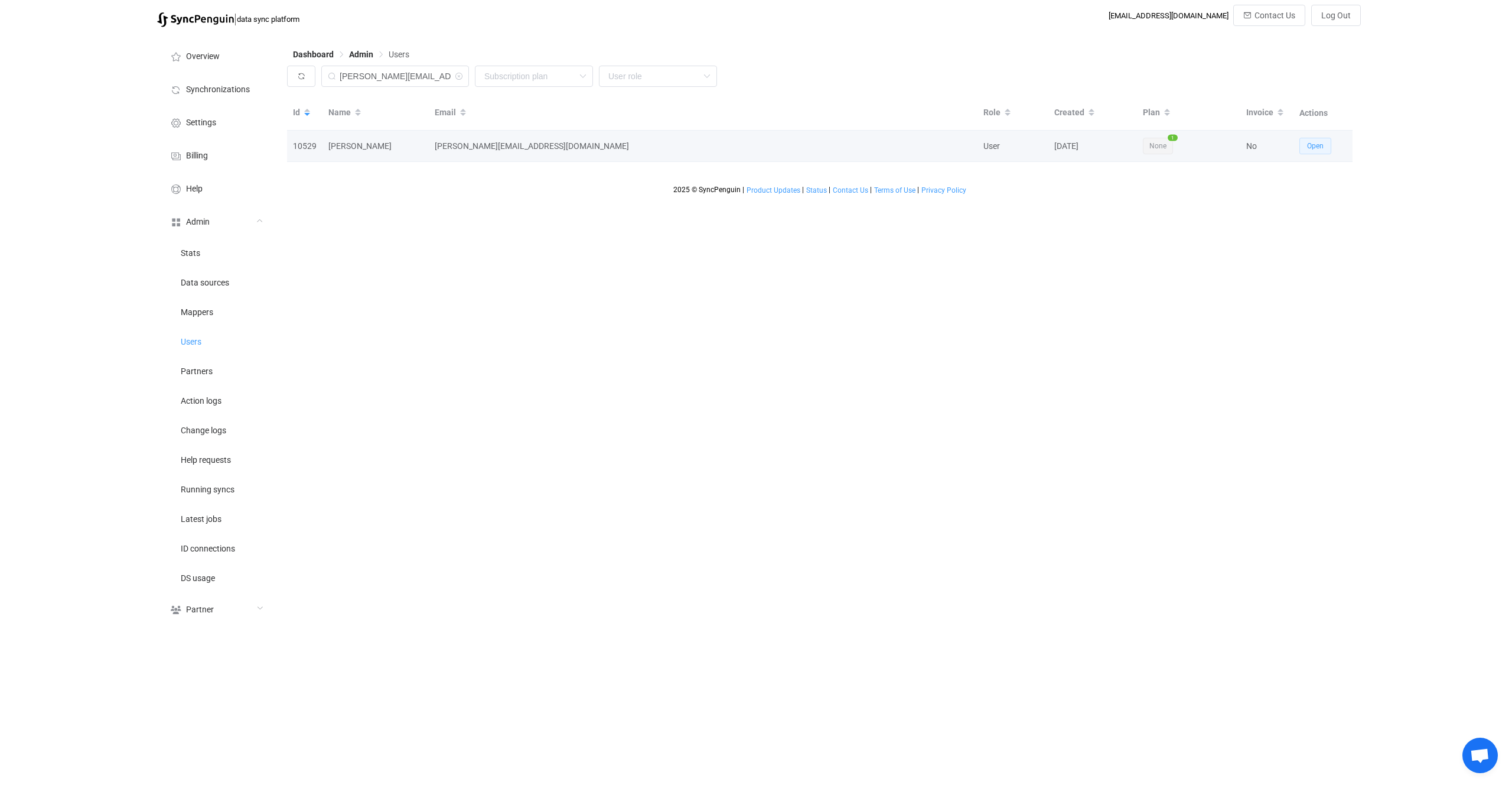
click at [1303, 146] on button "Open" at bounding box center [1316, 146] width 32 height 17
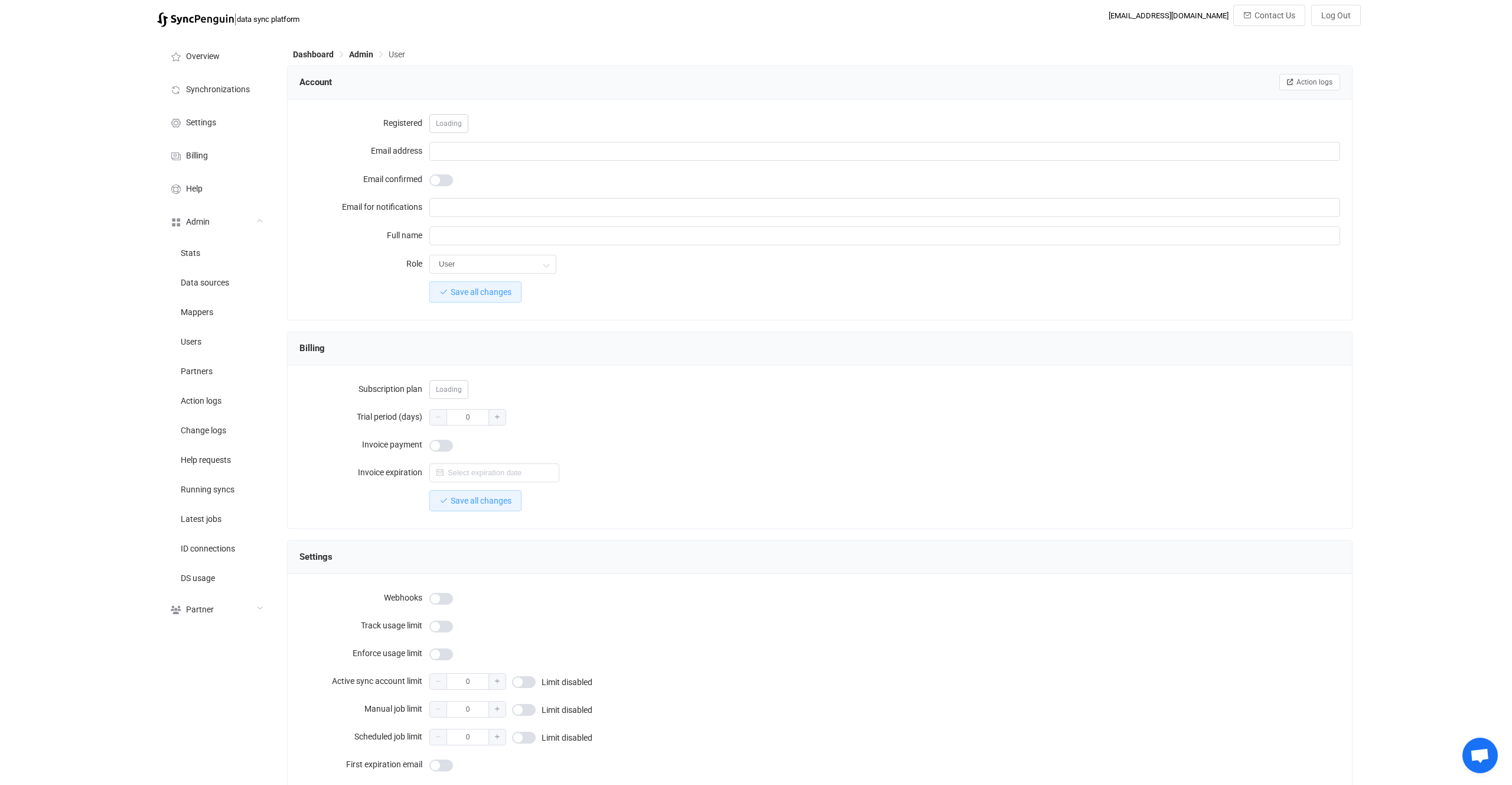
type input "[PERSON_NAME][EMAIL_ADDRESS][DOMAIN_NAME]"
type input "[PERSON_NAME]"
type input "14"
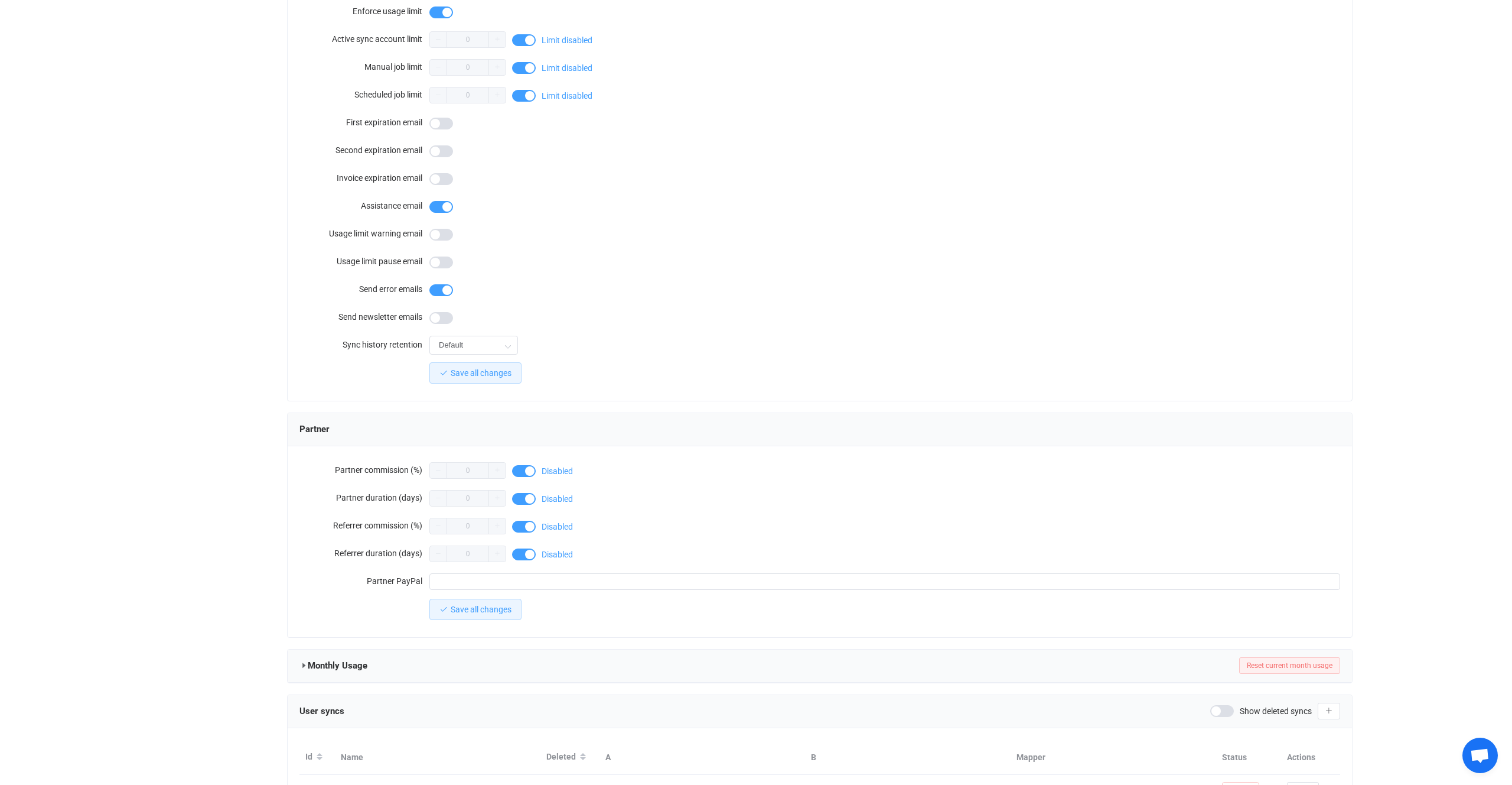
scroll to position [745, 0]
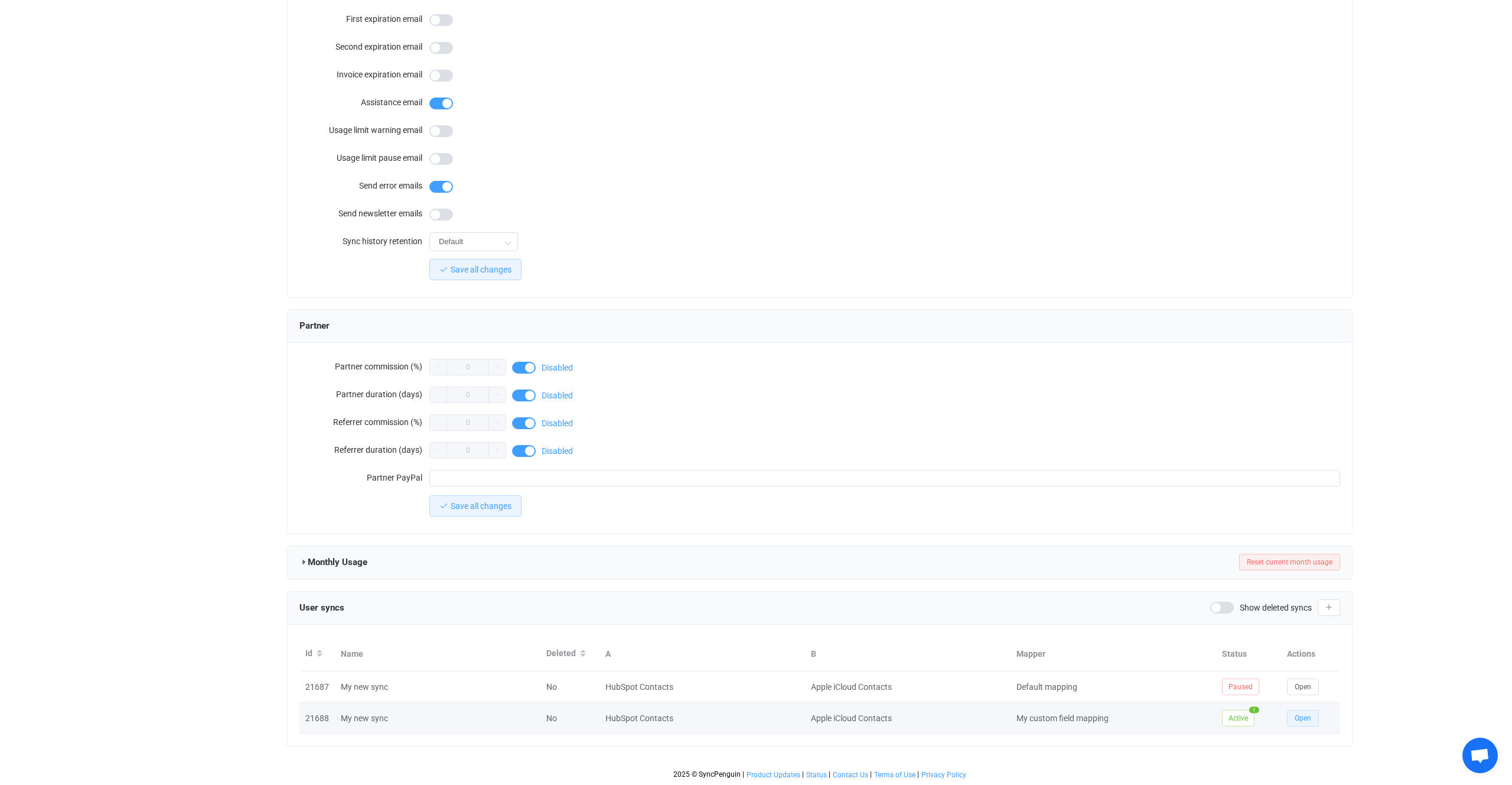
click at [1305, 718] on span "Open" at bounding box center [1303, 718] width 17 height 8
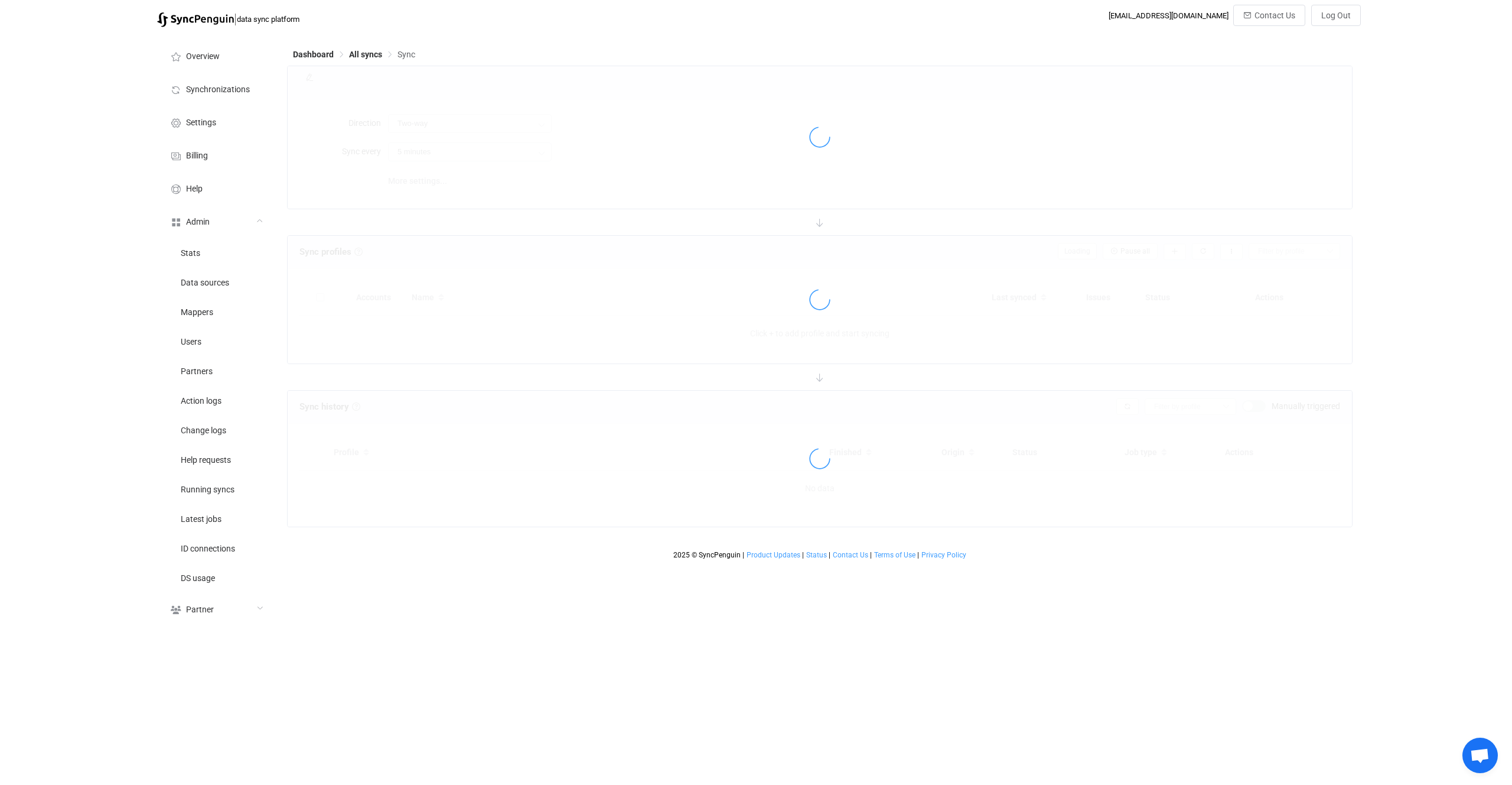
type input "10 minutes"
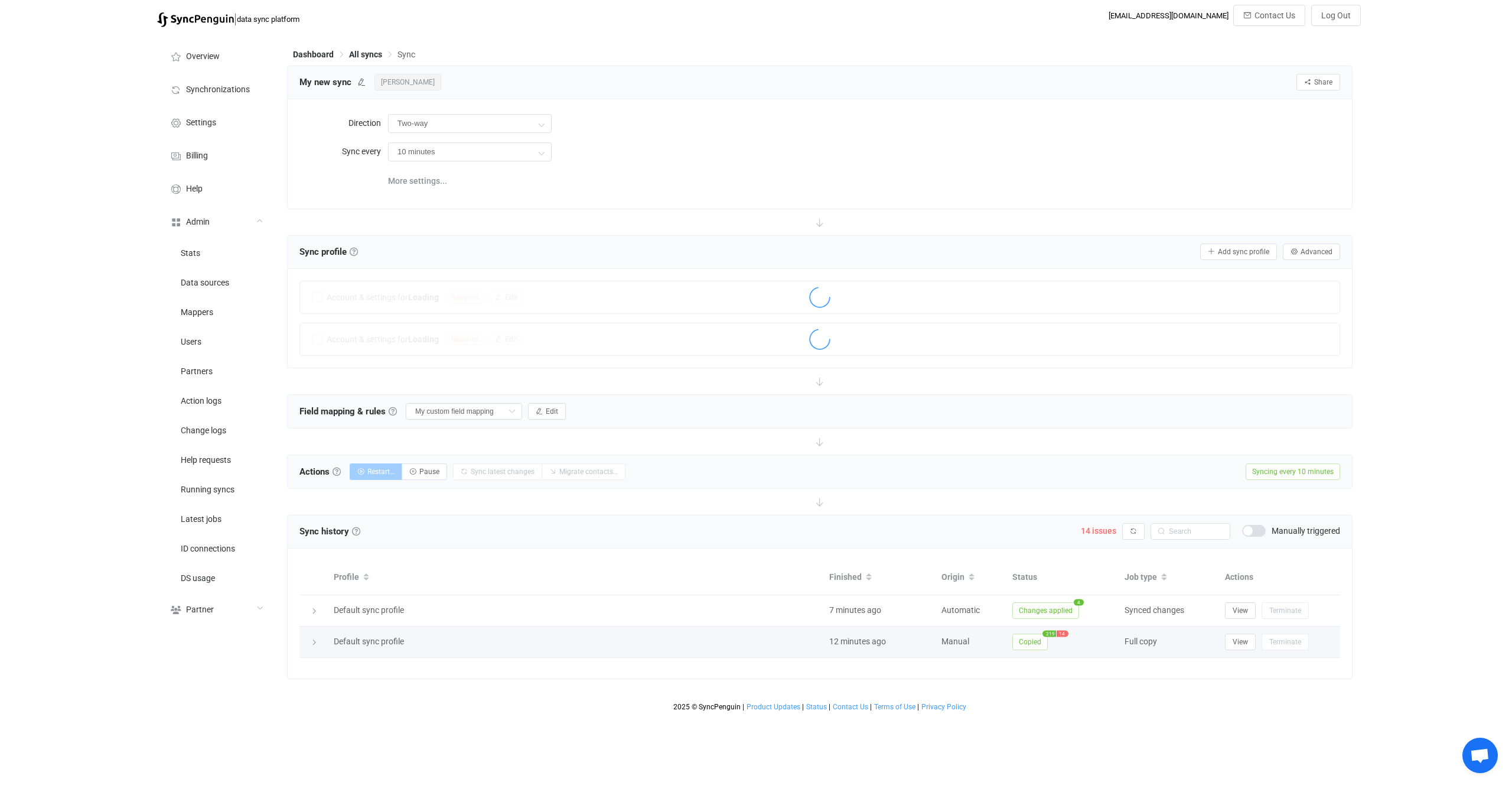
click at [1025, 635] on span "Copied" at bounding box center [1030, 642] width 36 height 17
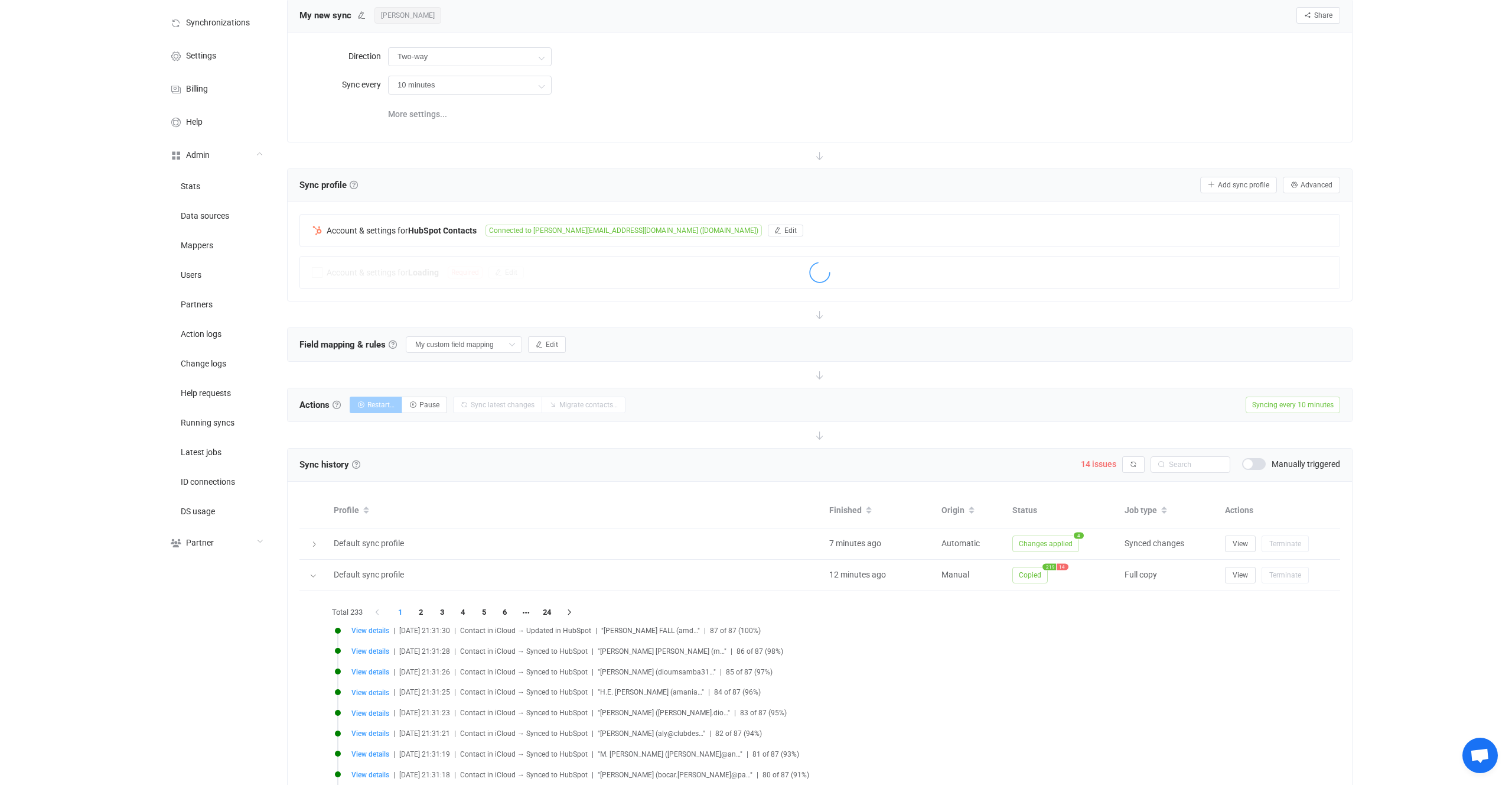
scroll to position [188, 0]
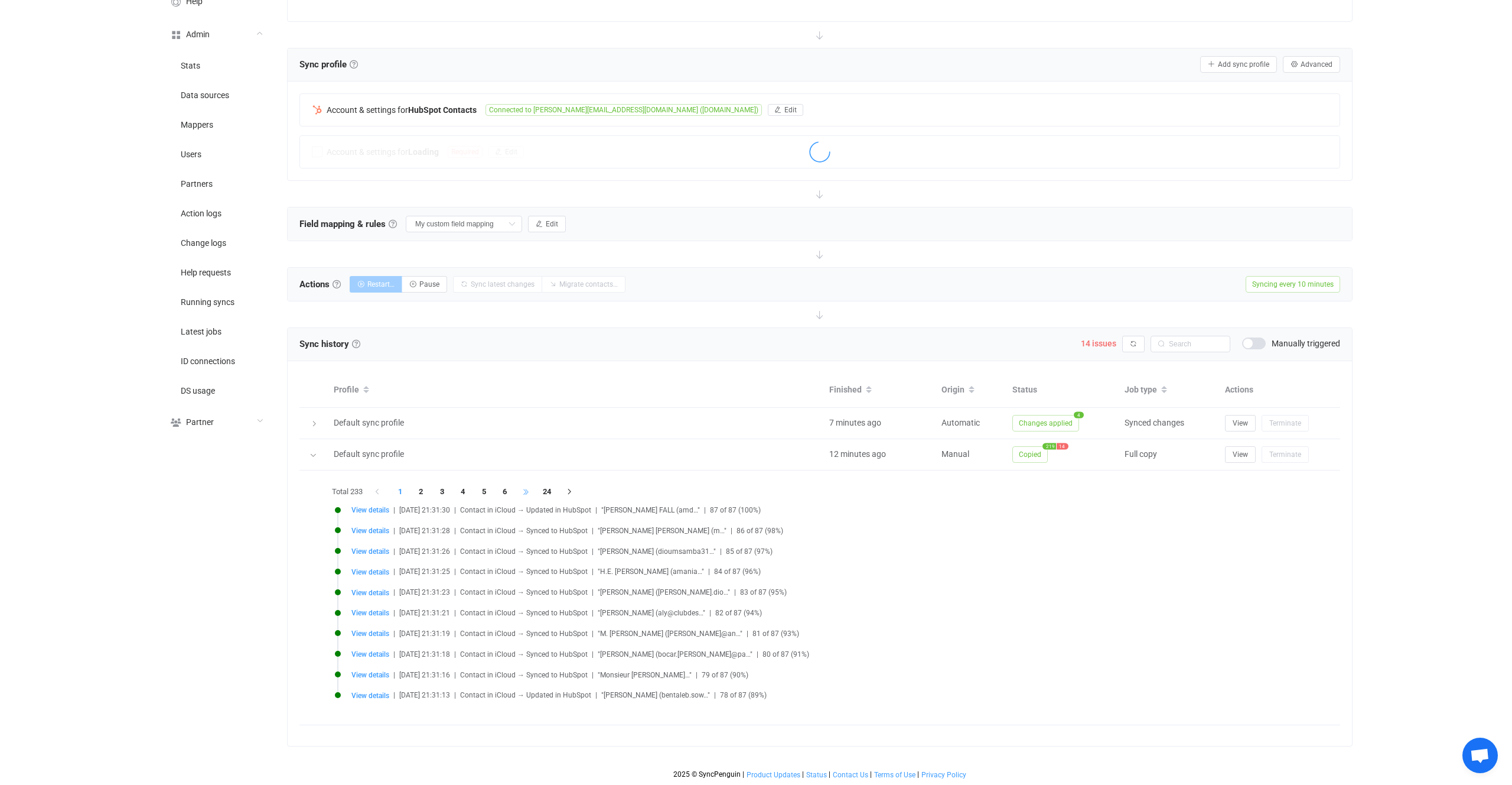
click at [537, 492] on li at bounding box center [526, 492] width 21 height 17
click at [544, 492] on li at bounding box center [547, 492] width 21 height 17
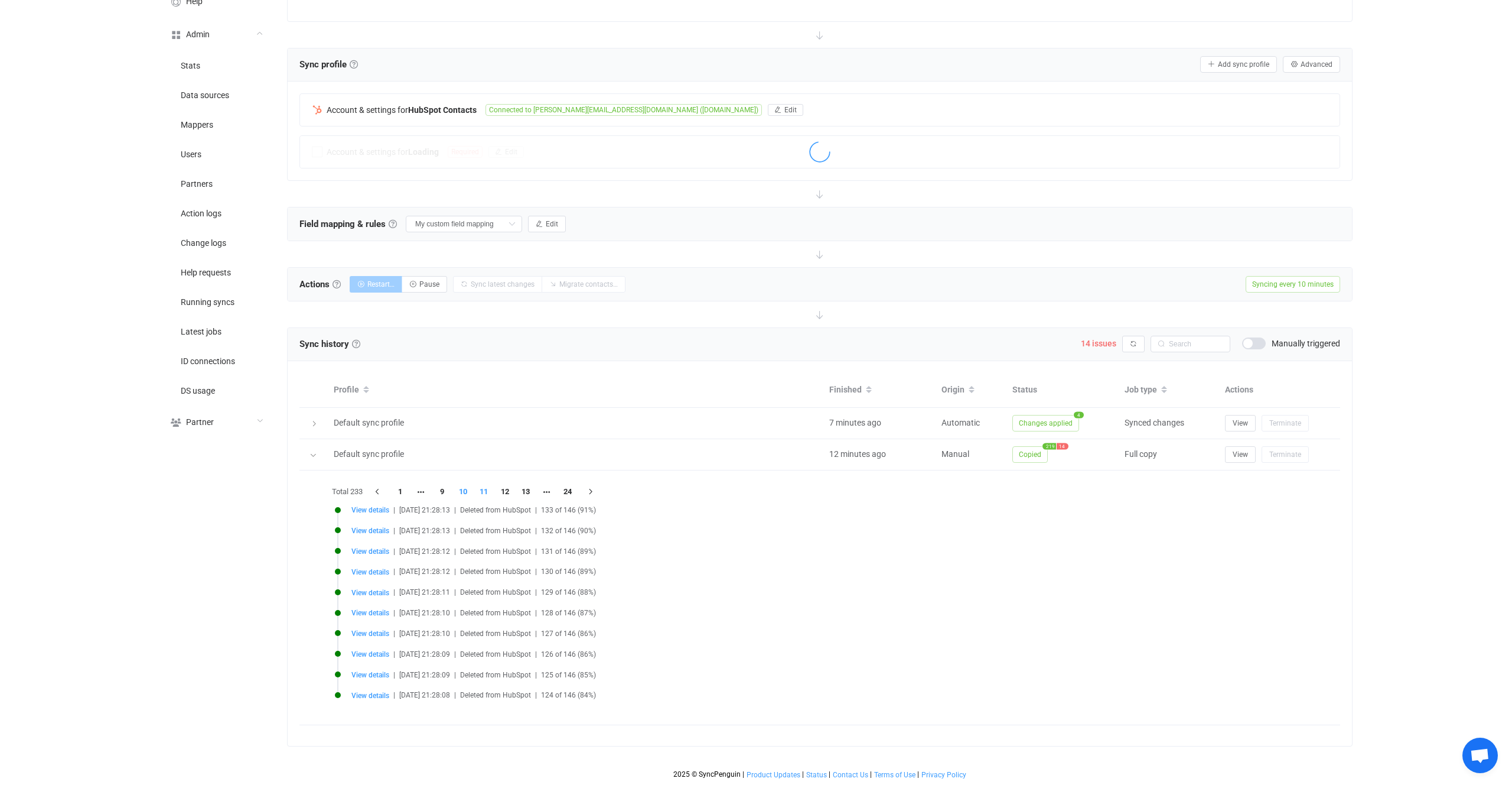
click at [471, 491] on li "10" at bounding box center [463, 492] width 21 height 17
click at [443, 490] on li "8" at bounding box center [442, 492] width 21 height 17
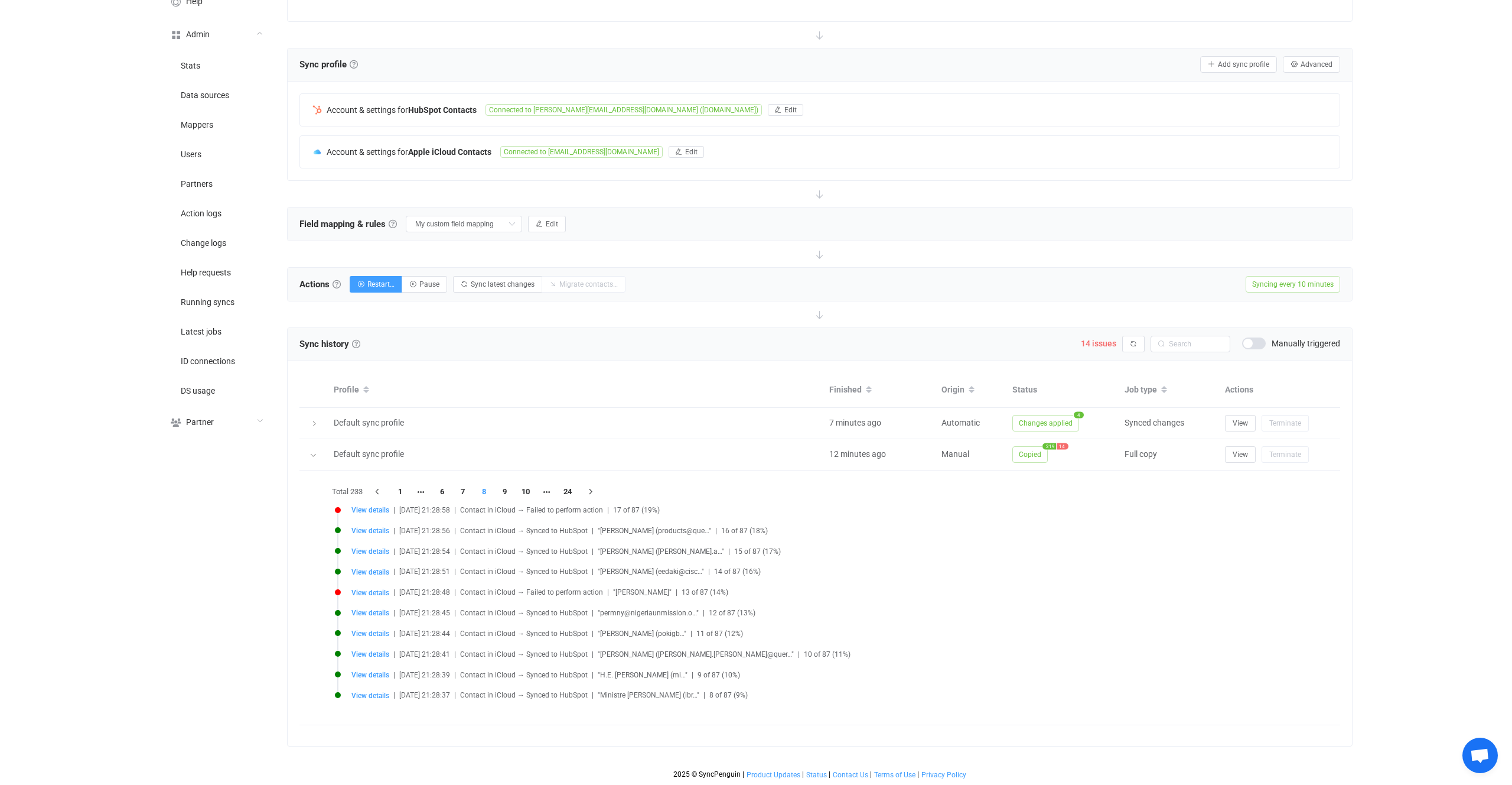
click at [404, 490] on div "Total 233 1 6 7 8 9 10 24 View details | 2025-10-06 21:28:58 | Contact in iClou…" at bounding box center [820, 597] width 982 height 231
click at [369, 527] on span "View details" at bounding box center [370, 530] width 38 height 8
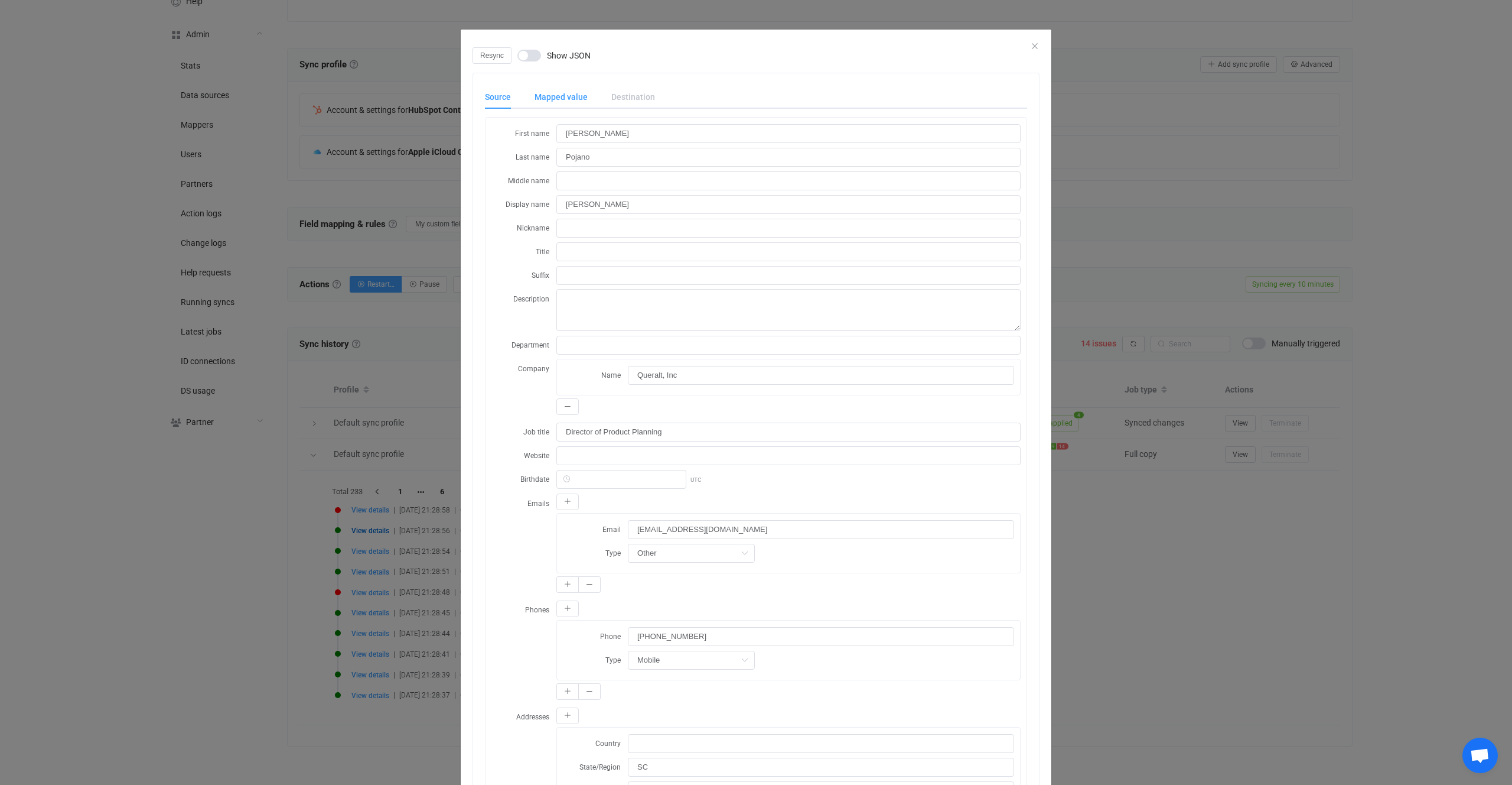
click at [568, 87] on div "Mapped value" at bounding box center [561, 97] width 77 height 24
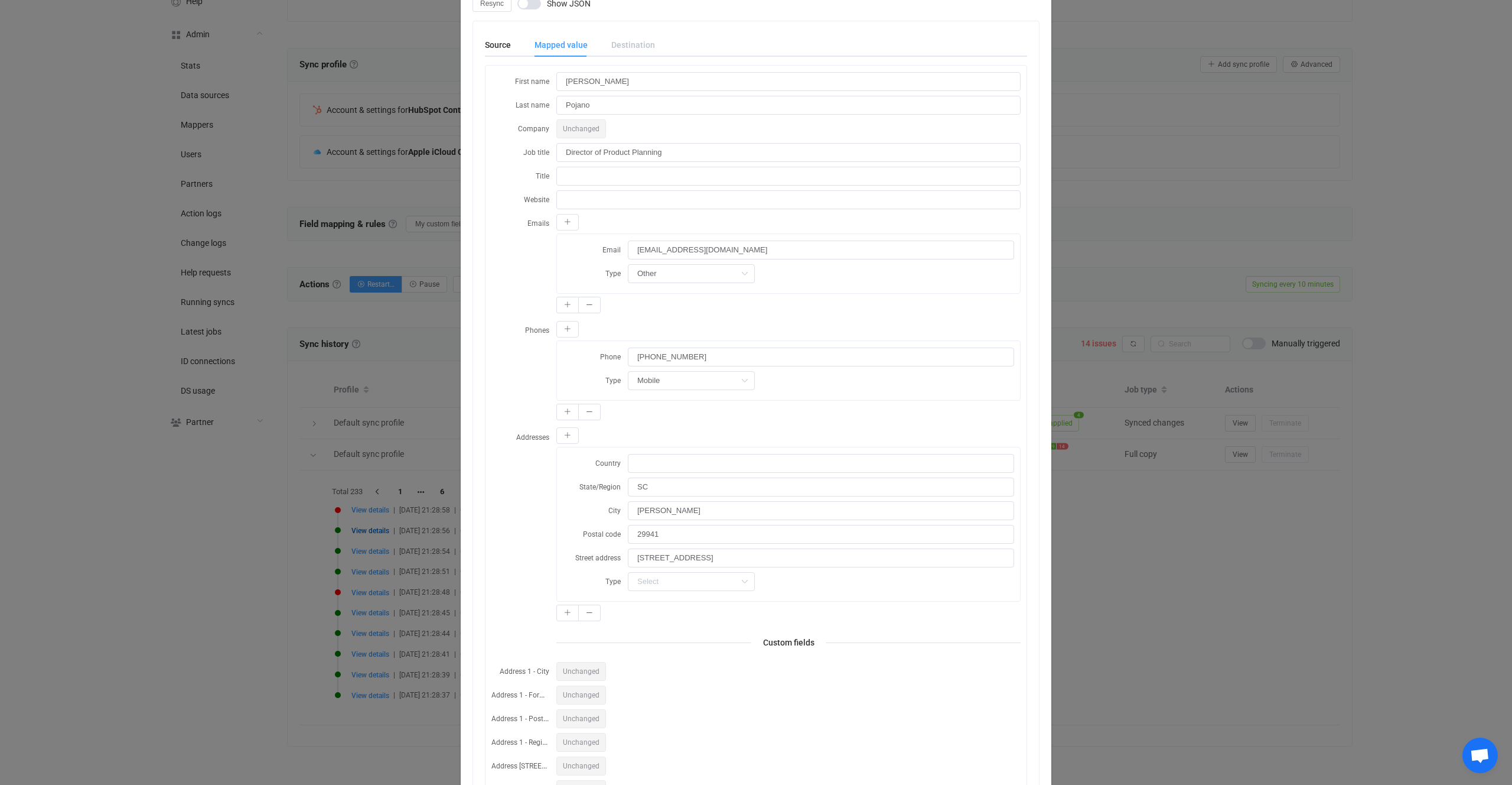
scroll to position [0, 0]
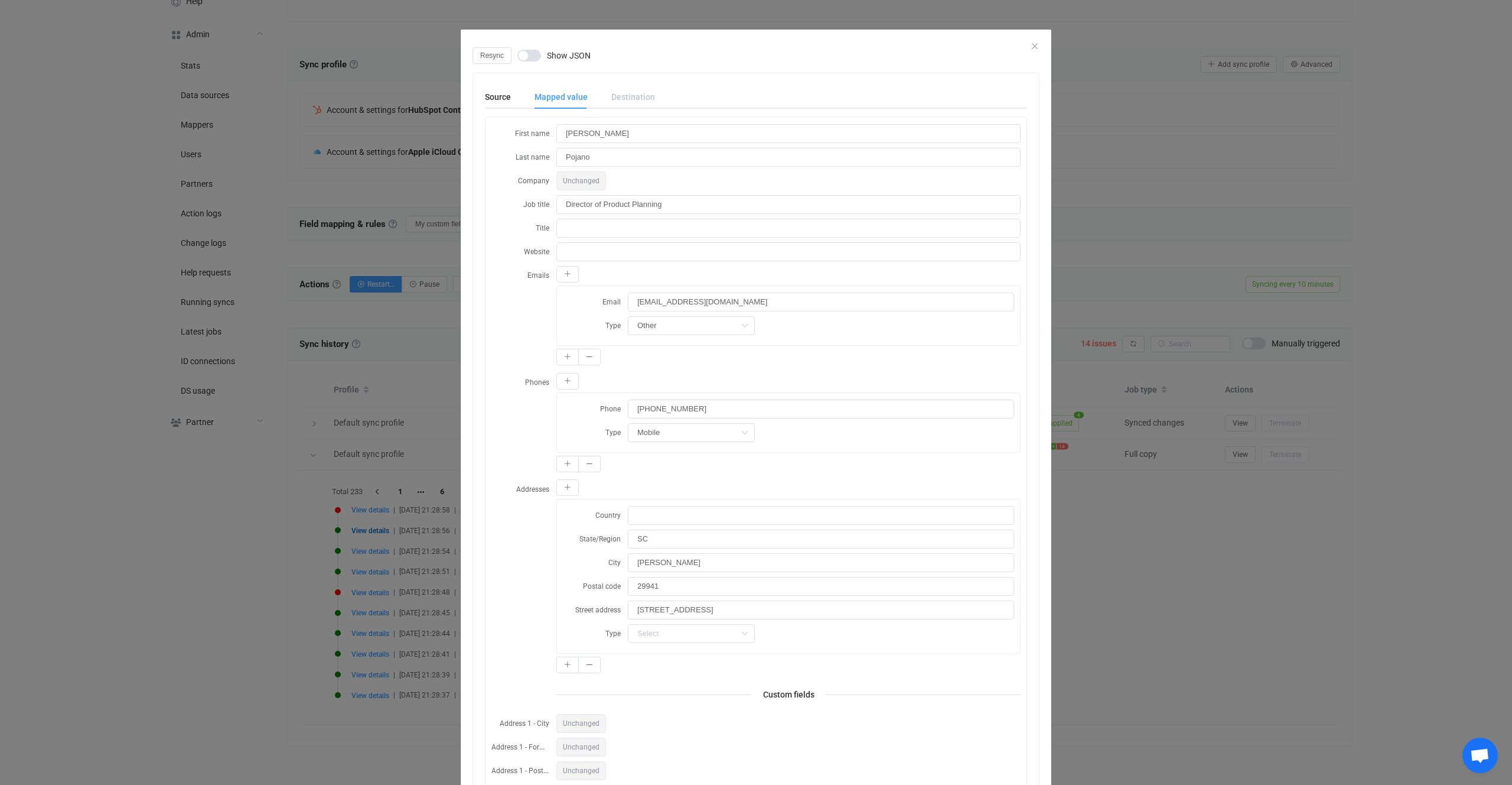
click at [447, 391] on div "Resync Show JSON Source Mapped value Destination First name Lisa Last name Poja…" at bounding box center [756, 392] width 1512 height 785
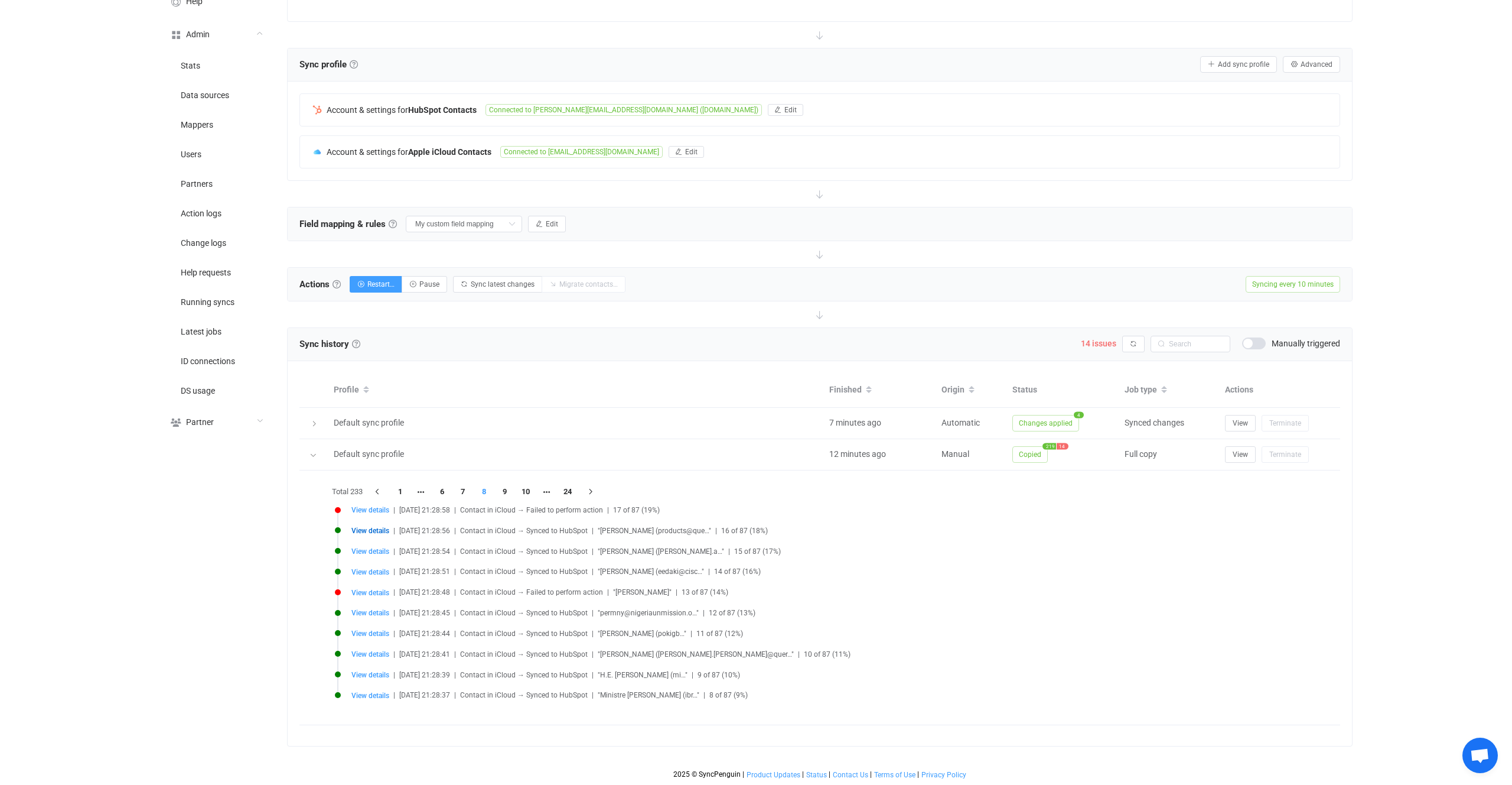
click at [1096, 328] on div "Sync history History Sync history All sync executions are recorded in the sync …" at bounding box center [820, 344] width 1064 height 33
click at [1098, 338] on span "14 issues Syncing issues" at bounding box center [1102, 343] width 41 height 11
click at [1098, 339] on span "14 issues" at bounding box center [1099, 344] width 36 height 10
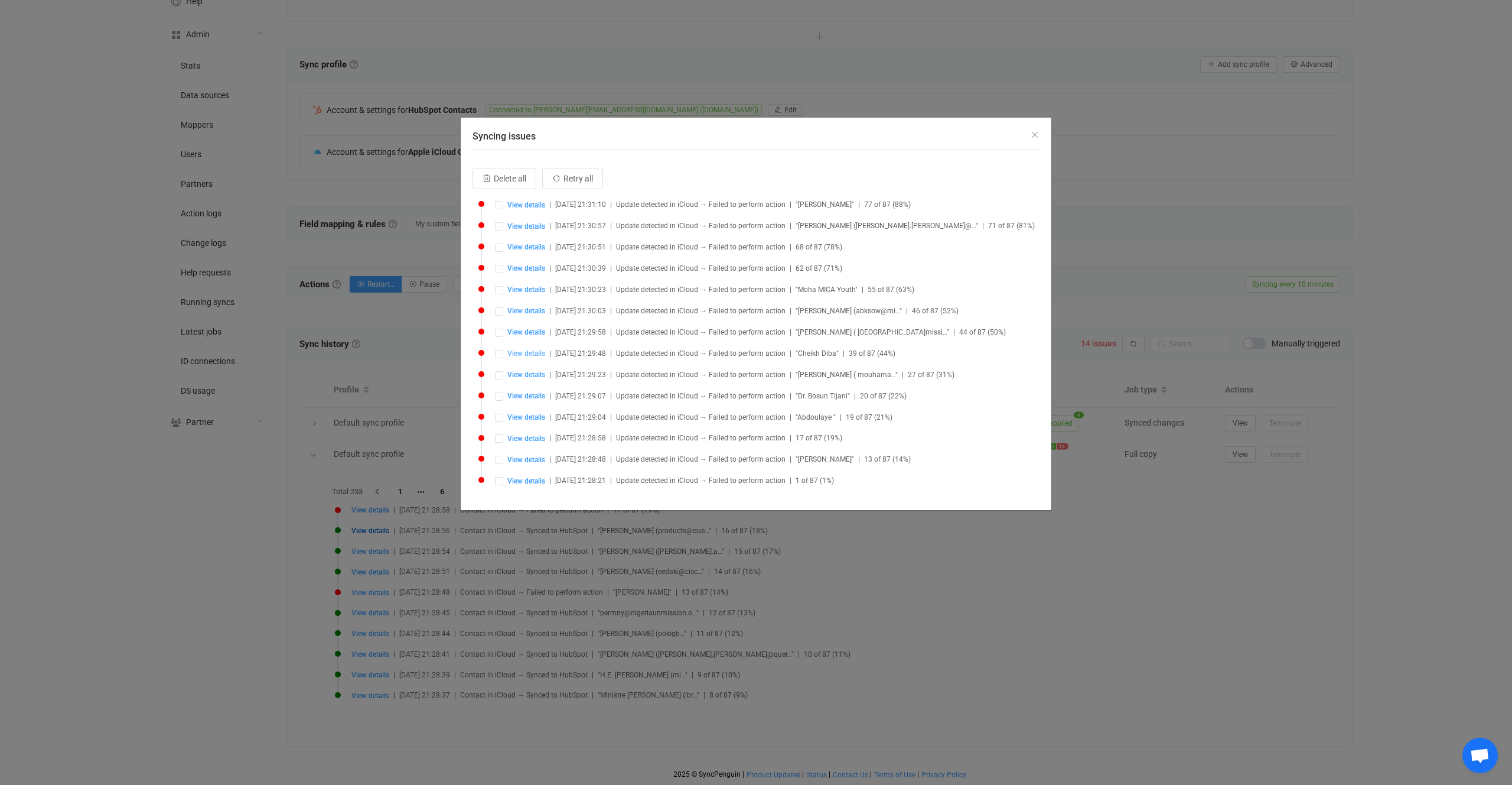
click at [529, 354] on span "View details" at bounding box center [526, 353] width 38 height 8
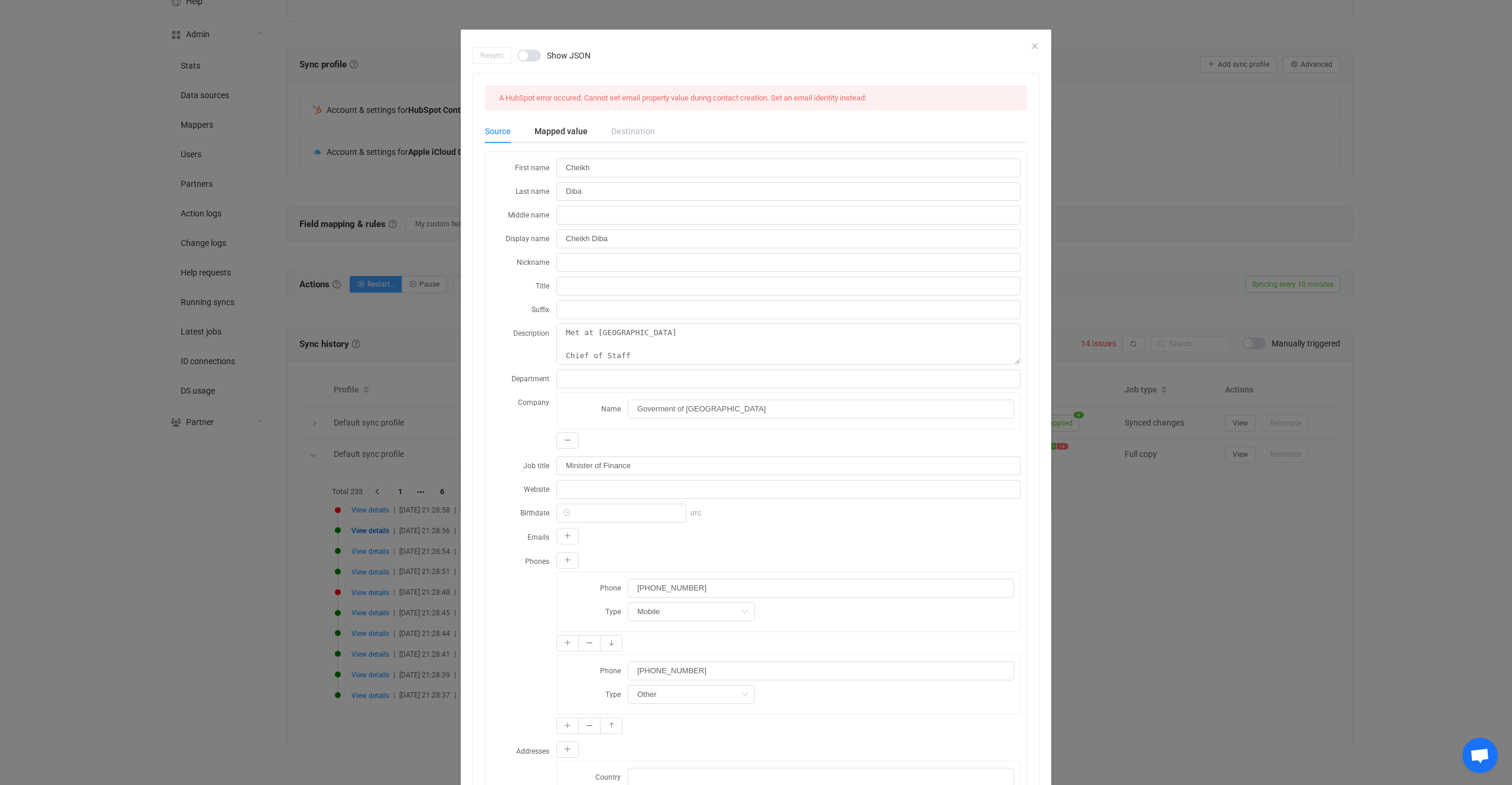
click at [408, 365] on div "Resync Show JSON A HubSpot error occured. Cannot set email property value durin…" at bounding box center [756, 392] width 1512 height 785
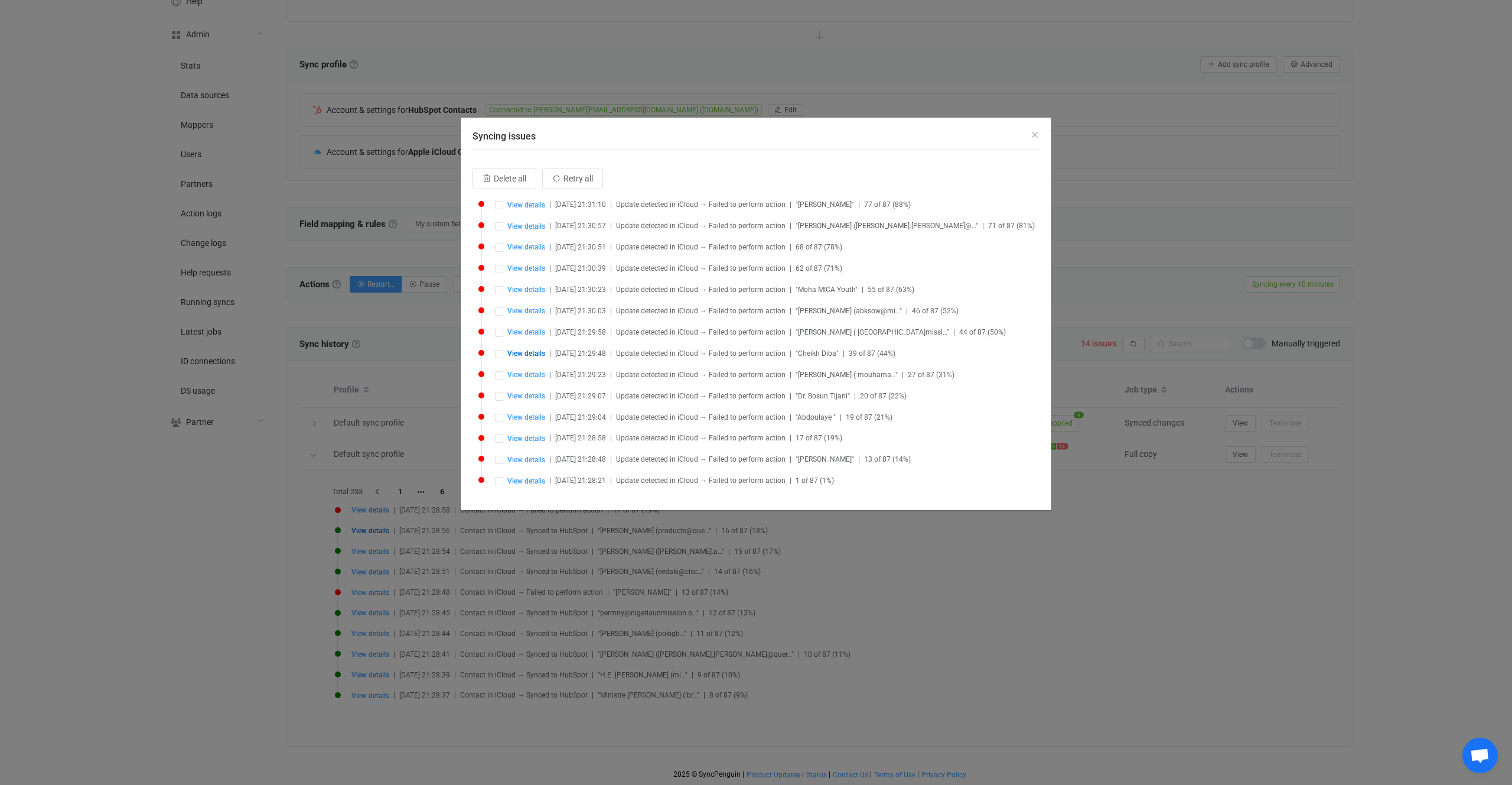
click at [506, 309] on div "View details | 2025-10-06 21:30:03 | Update detected in iCloud → Failed to perf…" at bounding box center [767, 311] width 545 height 10
click at [528, 310] on span "View details" at bounding box center [526, 311] width 38 height 8
type input "Abel"
type input "Kader SOW"
type input "Abel Kader SOW"
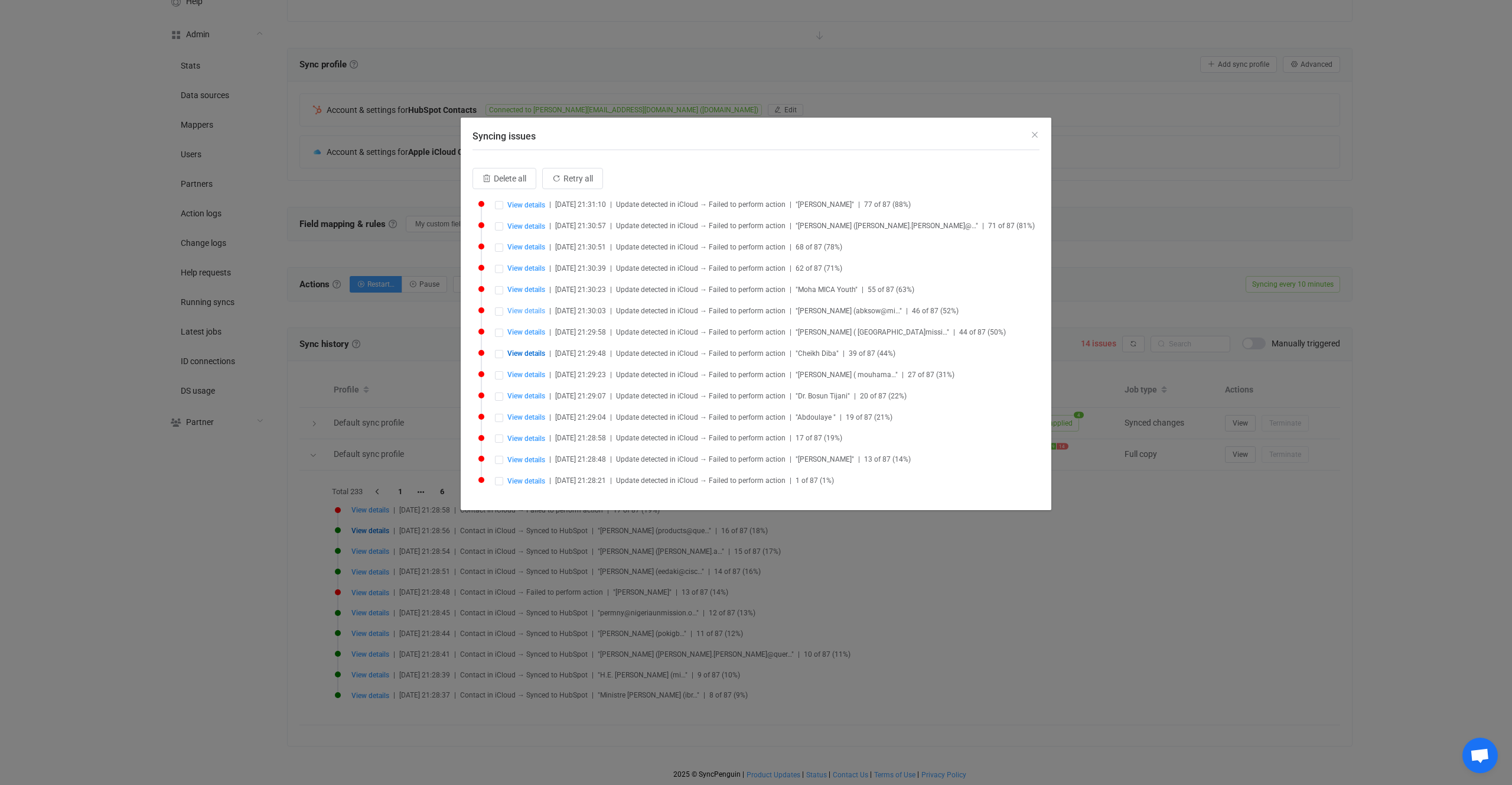
type input "Government of Senegal - Finance"
type input "Chief of Staff"
type input "221776489512"
type input "Senegal"
type input "P,4017"
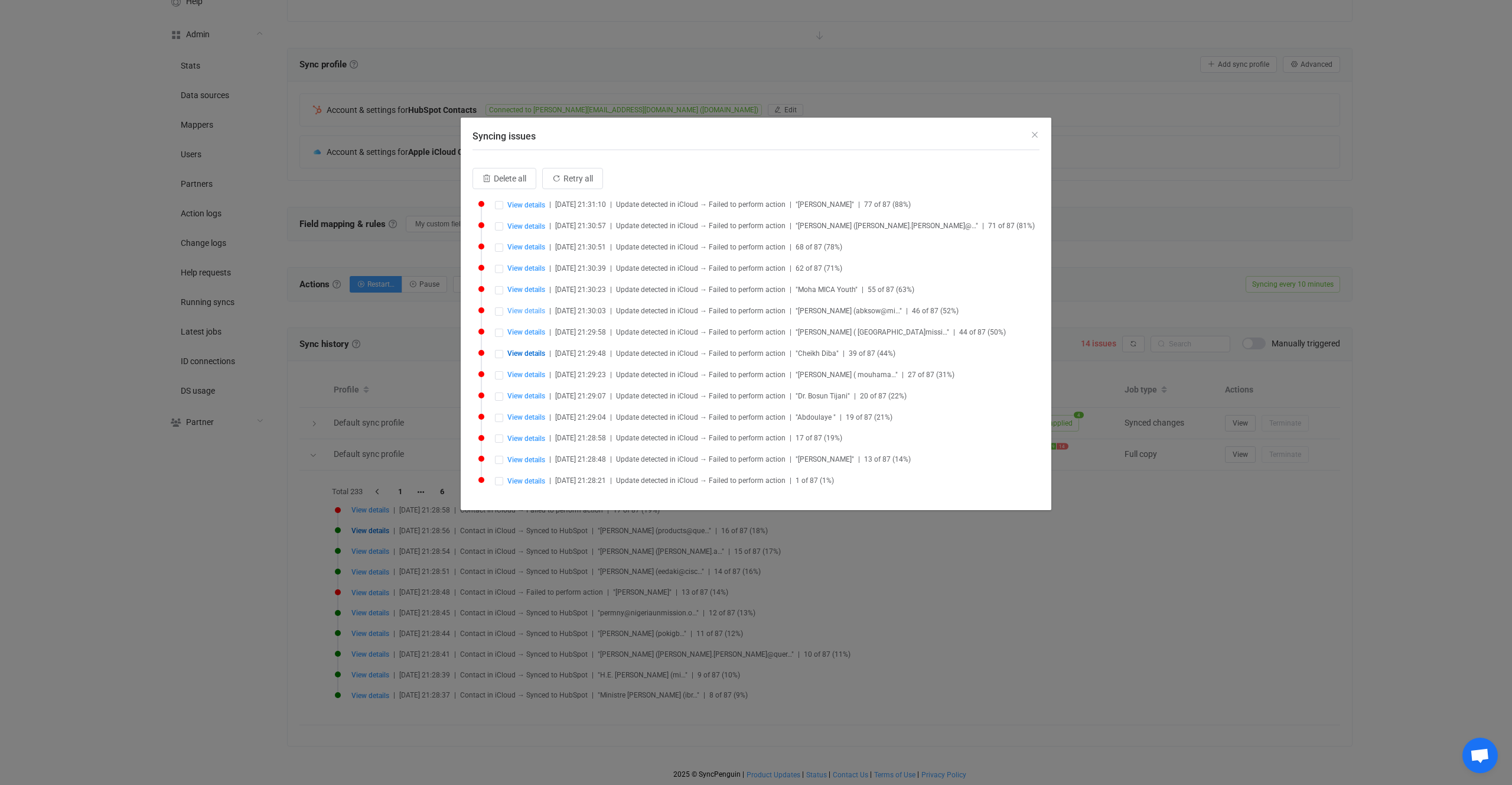
type input "Rue Rene' NDIAY"
type input "N2MxNmI1ODctODgxOS00ZTg1LWEwMWItMjRhOWNlNjcwNmU3.vcf"
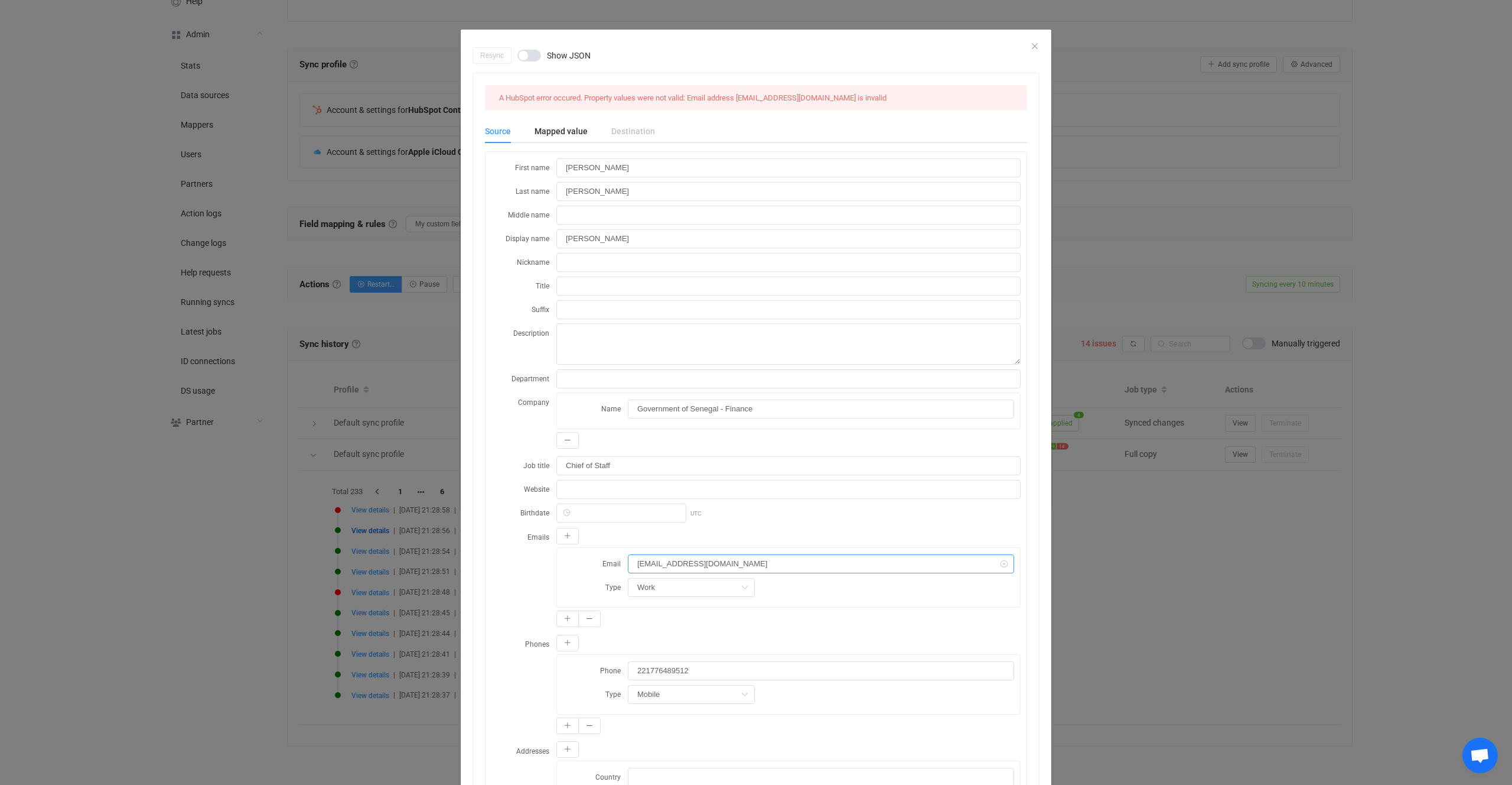
drag, startPoint x: 773, startPoint y: 569, endPoint x: 518, endPoint y: 554, distance: 255.4
click at [518, 554] on div "Emails Email abksow@minfinances.sn Type Work Home Work Other" at bounding box center [756, 578] width 529 height 103
click at [770, 565] on input "abksow@minfinances.sn" at bounding box center [821, 564] width 386 height 19
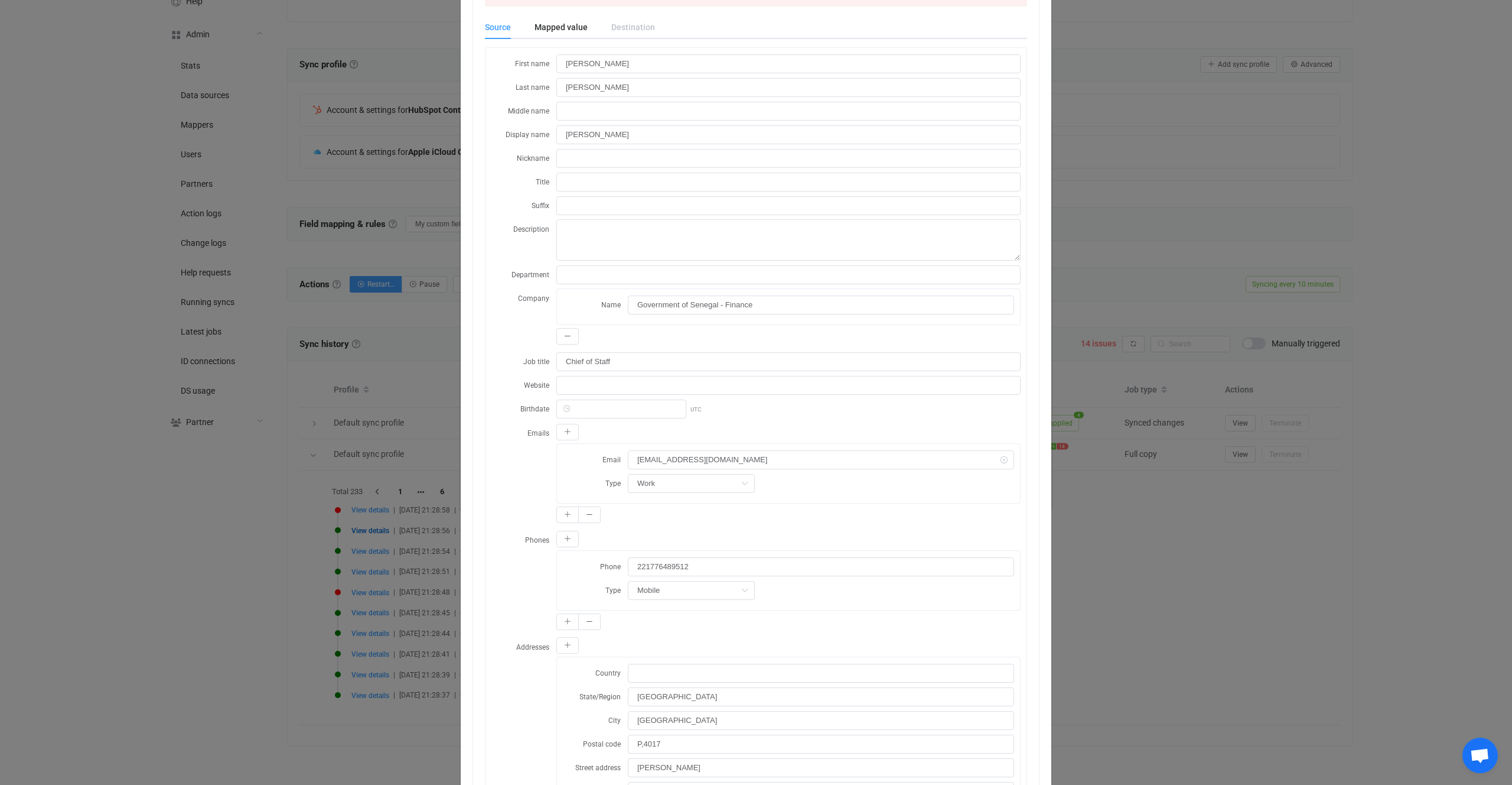
scroll to position [126, 0]
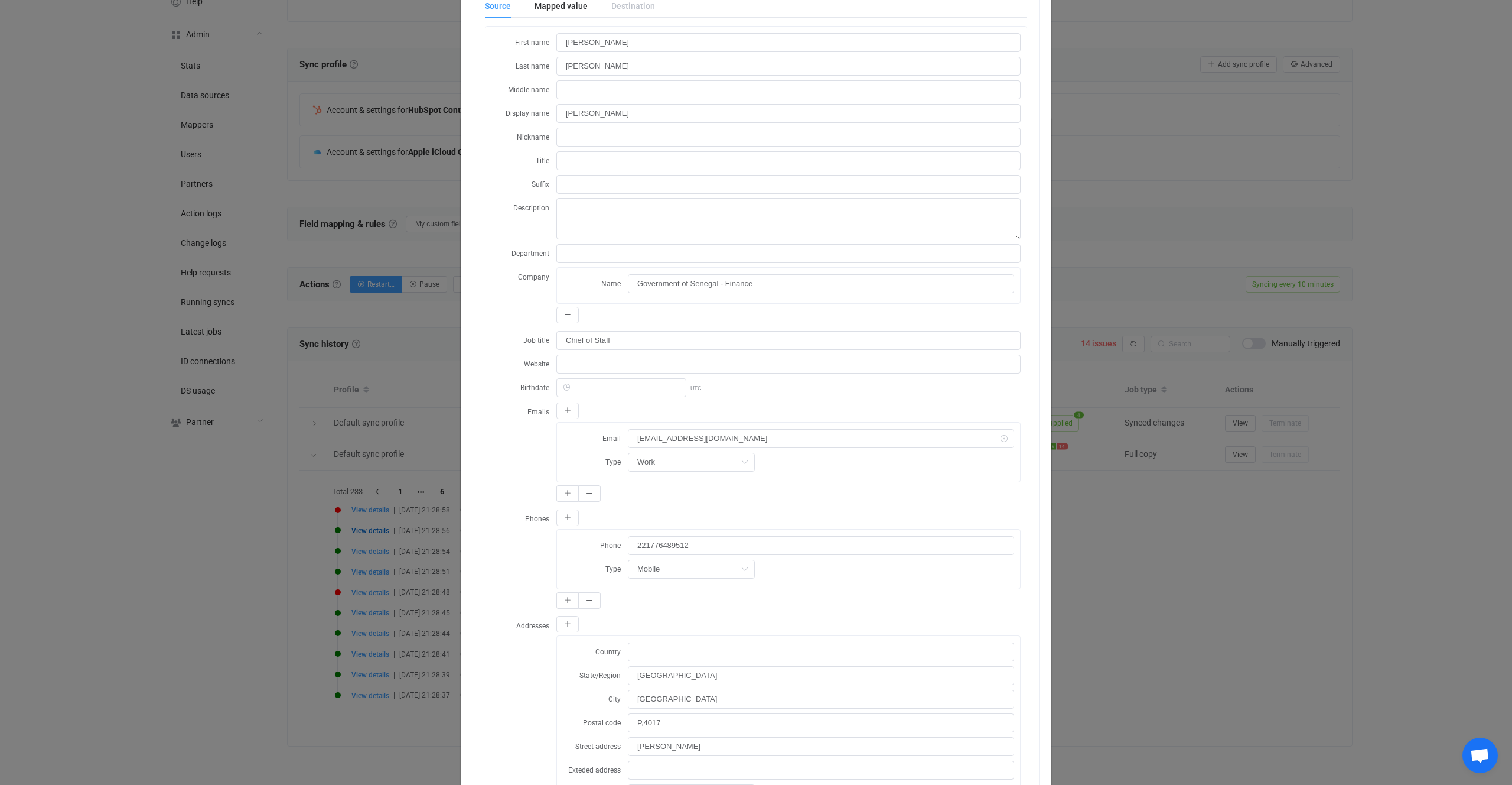
click at [262, 458] on div "Resync Show JSON A HubSpot error occured. Property values were not valid: Email…" at bounding box center [756, 392] width 1512 height 785
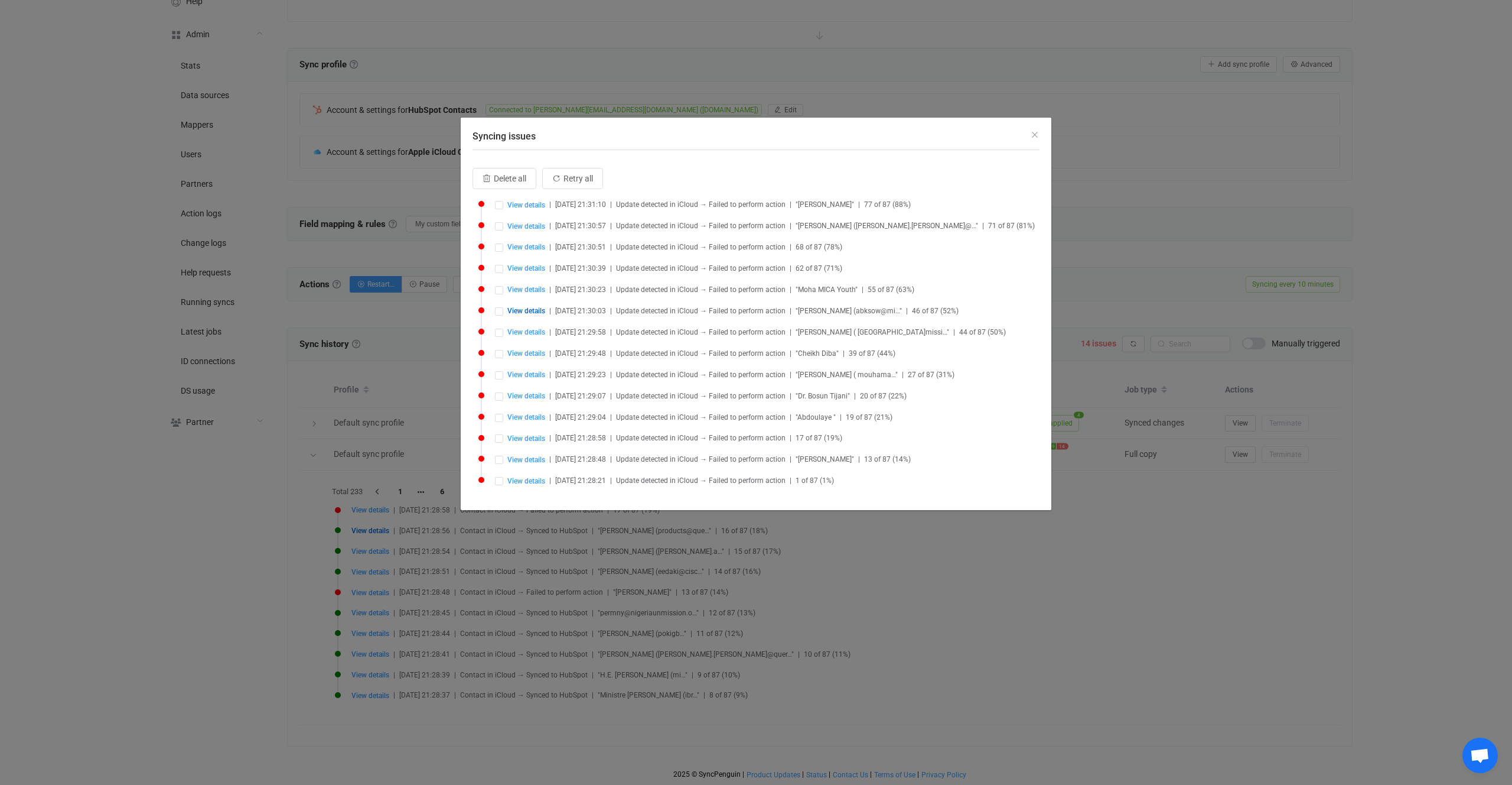
click at [398, 221] on div "Syncing issues Delete all Retry all View details | 2025-10-06 21:31:10 | Update…" at bounding box center [756, 392] width 1512 height 785
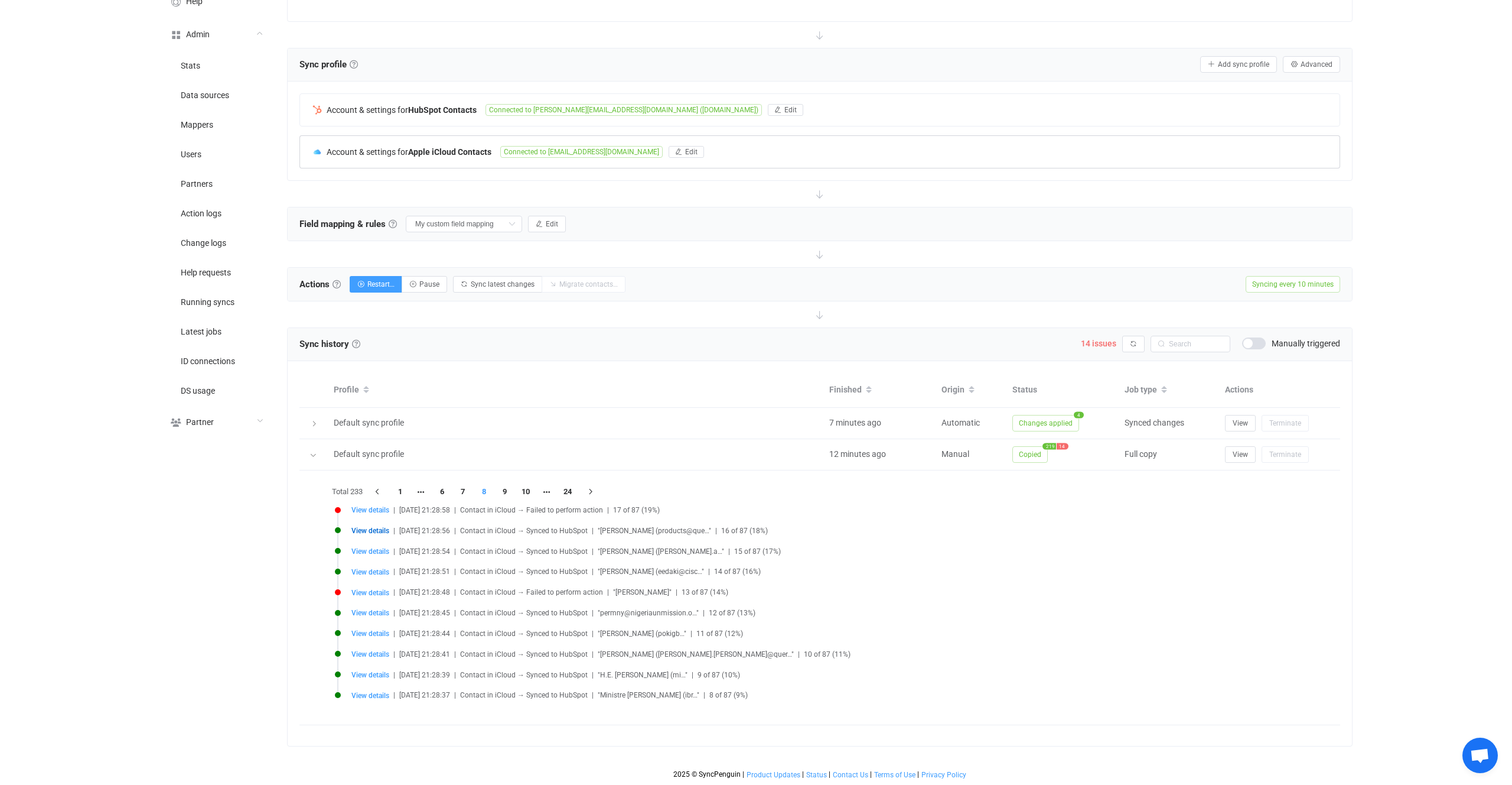
click at [450, 150] on b "Apple iCloud Contacts" at bounding box center [449, 152] width 83 height 10
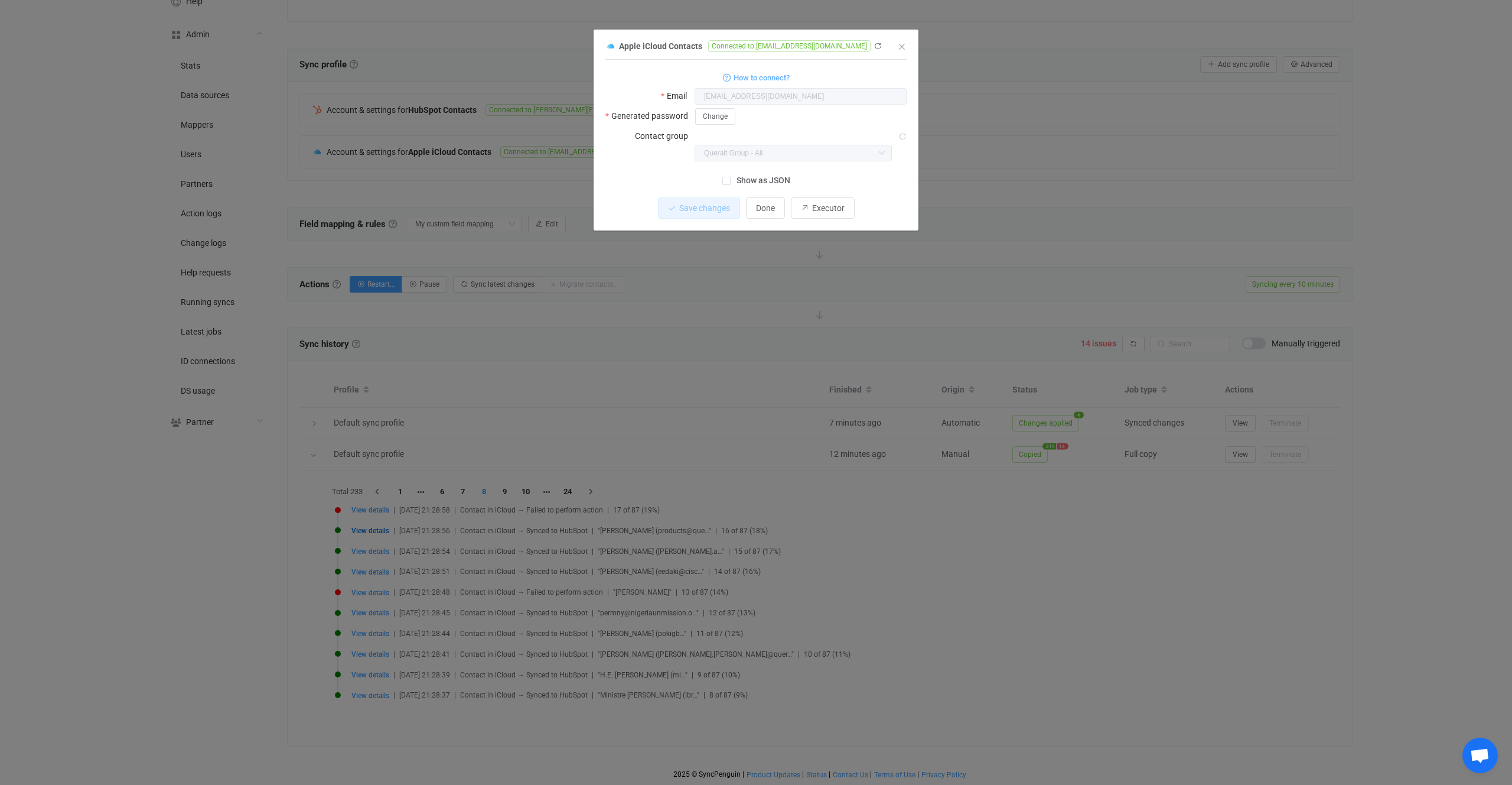
click at [716, 148] on div "1 { { "username": "football@mac.com", "password": "***", "groupId": "ZDMyNjg4MG…" at bounding box center [756, 115] width 301 height 99
click at [673, 138] on body "| data sync platform vitaliyherasymiv+74@gmail.com Contact Us Log Out Overview …" at bounding box center [756, 301] width 1512 height 967
click at [656, 152] on div "1 { { "username": "football@mac.com", "password": "***", "groupId": "ZDMyNjg4MG…" at bounding box center [756, 126] width 301 height 122
click at [533, 332] on div "Apple iCloud Contacts Connected to football@mac.com 1 { { "username": "football…" at bounding box center [756, 392] width 1512 height 785
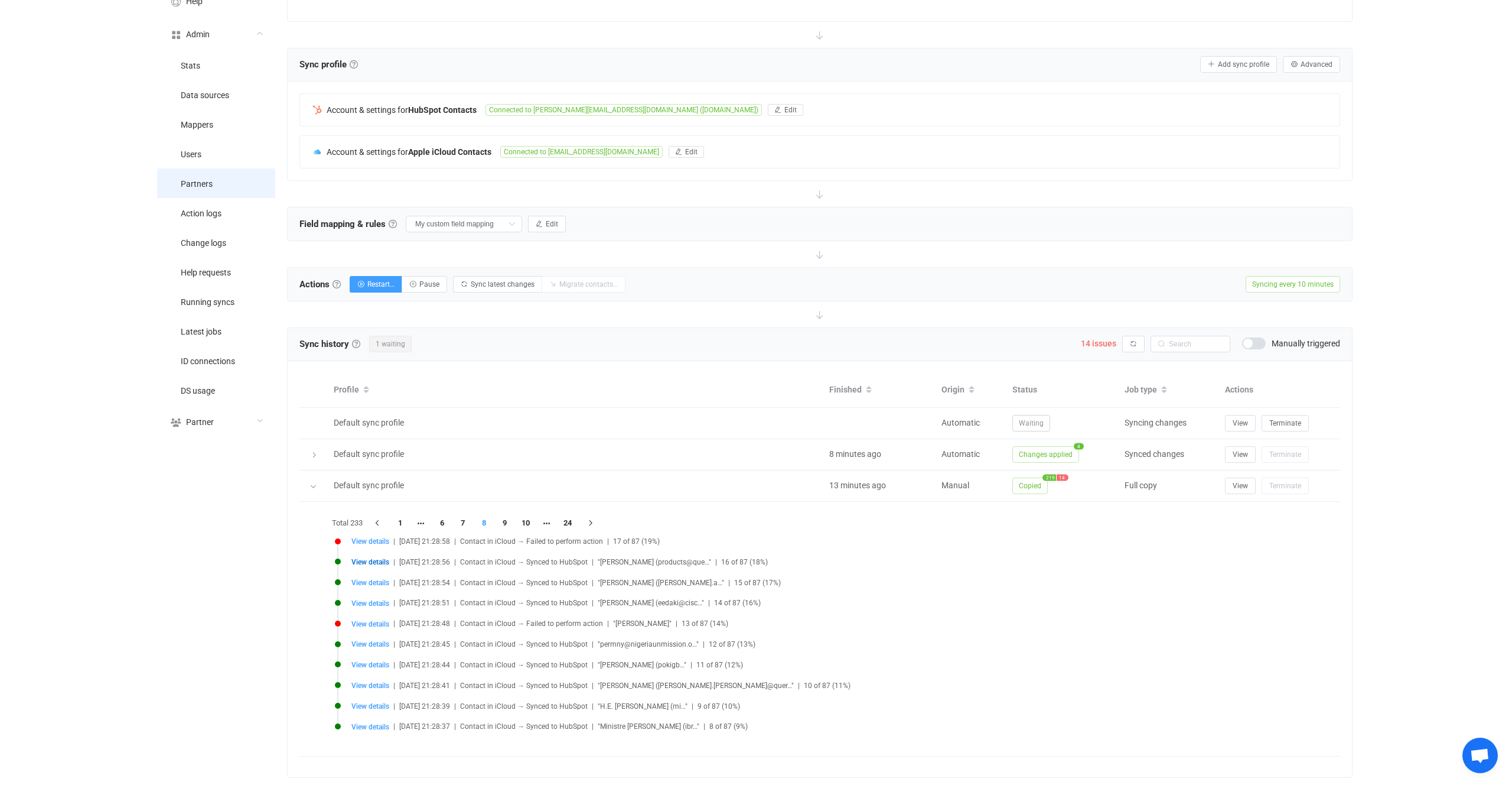
click at [227, 189] on li "Partners" at bounding box center [216, 183] width 118 height 29
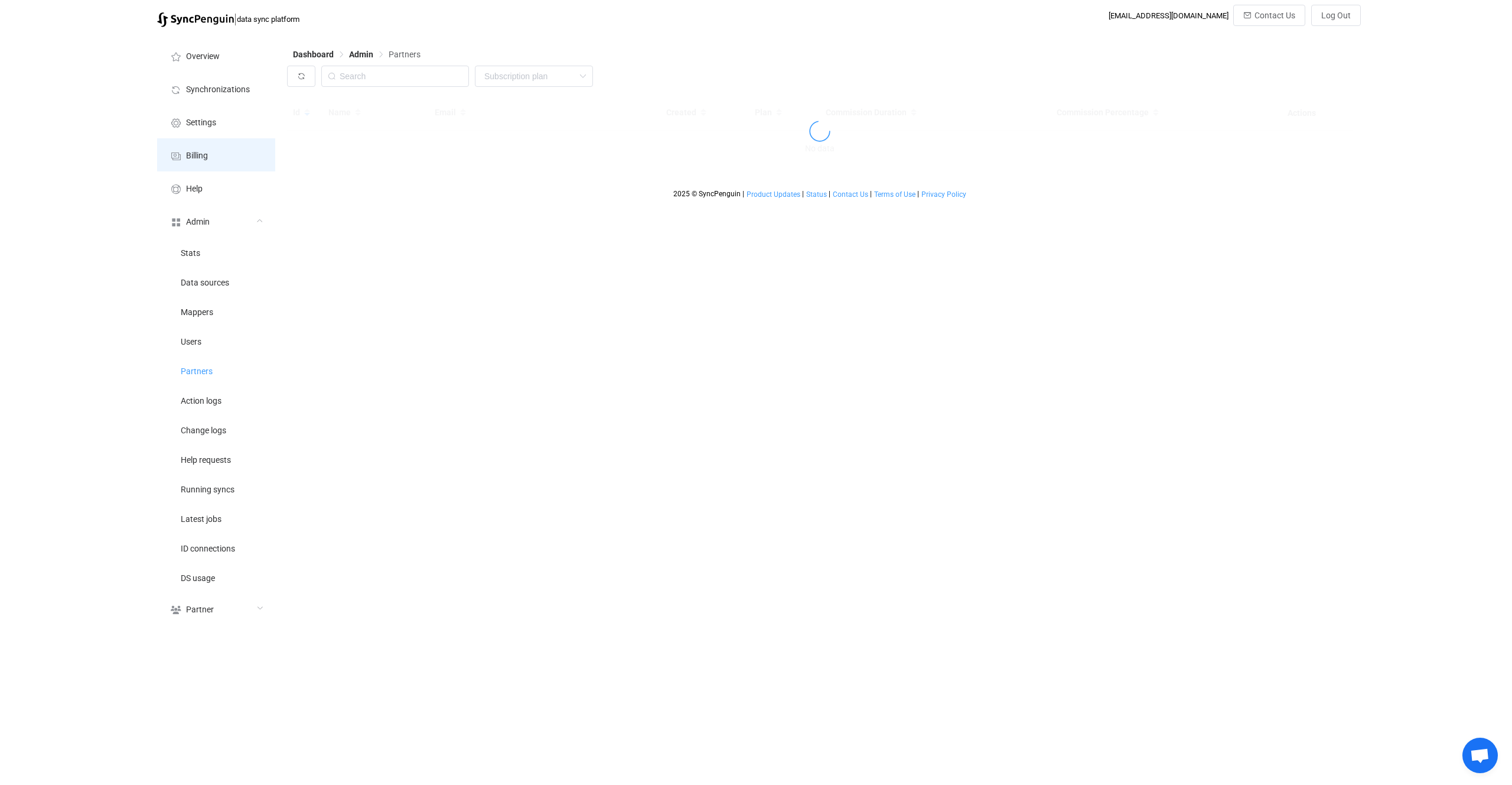
click at [219, 157] on li "Billing" at bounding box center [216, 155] width 118 height 33
click at [222, 343] on li "Users" at bounding box center [216, 340] width 118 height 29
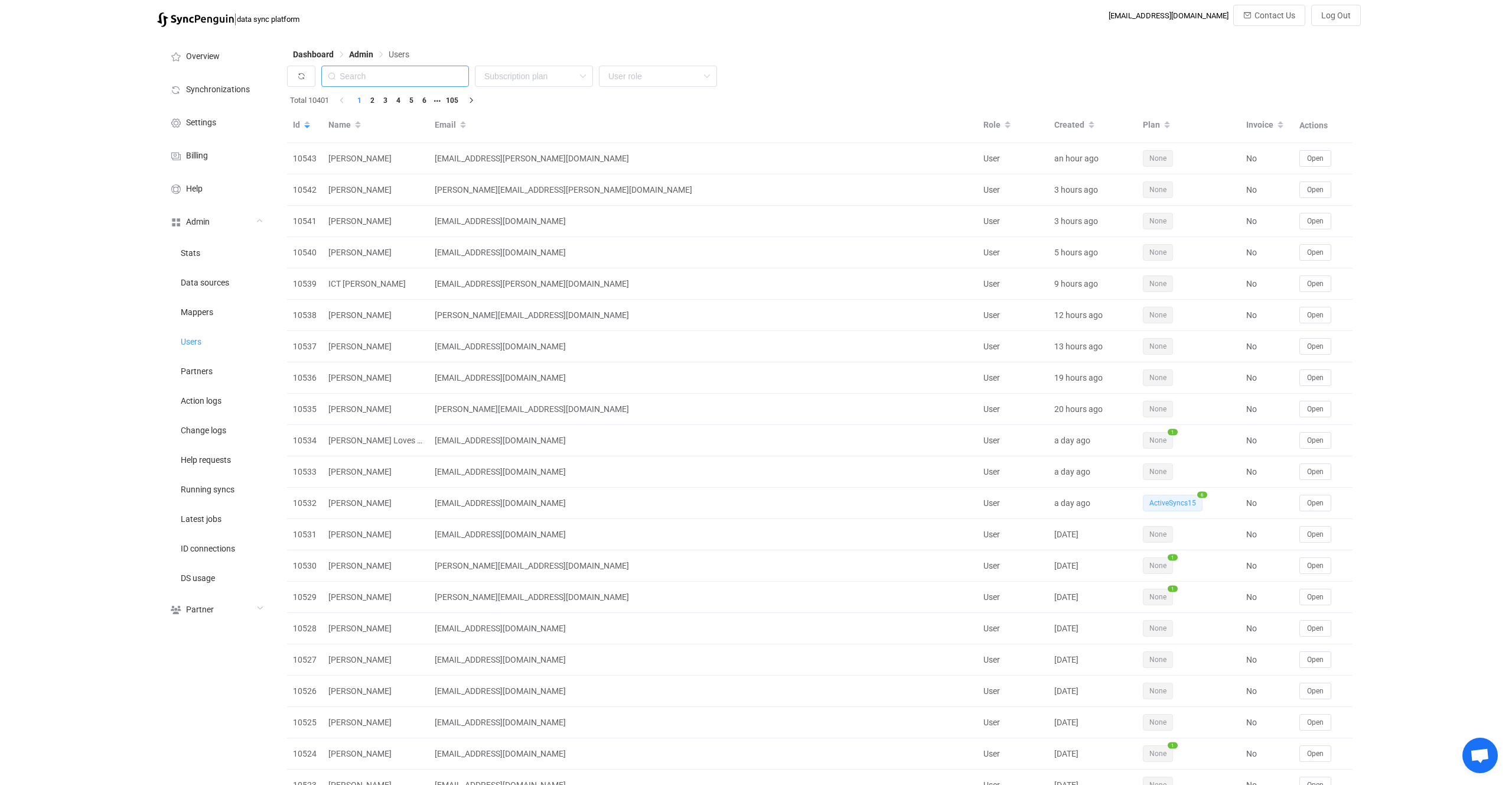
click at [402, 79] on input "text" at bounding box center [395, 76] width 148 height 21
paste input "richard@perfectlypurepools.com"
type input "richard@perfectlypurepools.com"
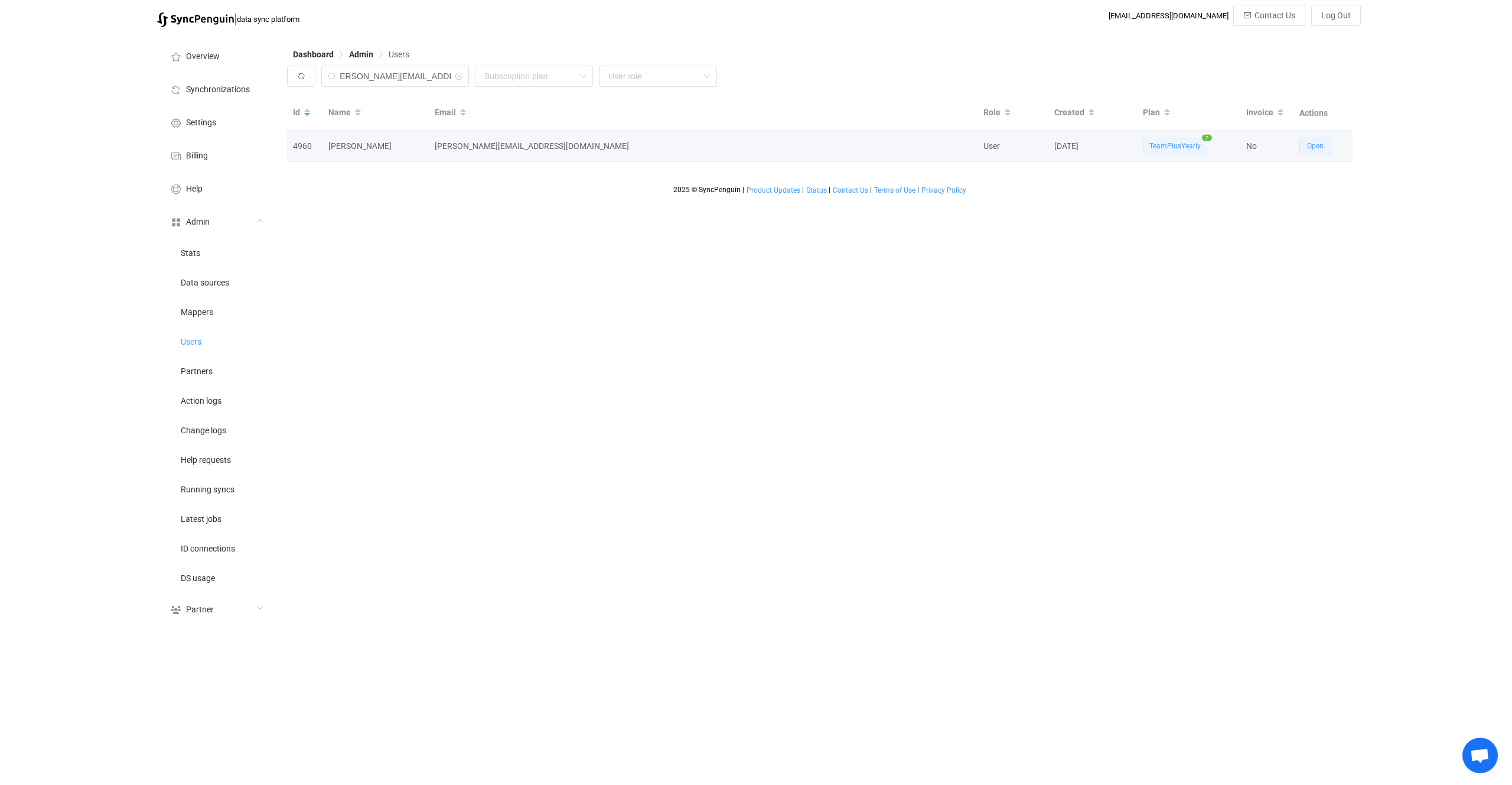
click at [1325, 146] on button "Open" at bounding box center [1316, 146] width 32 height 17
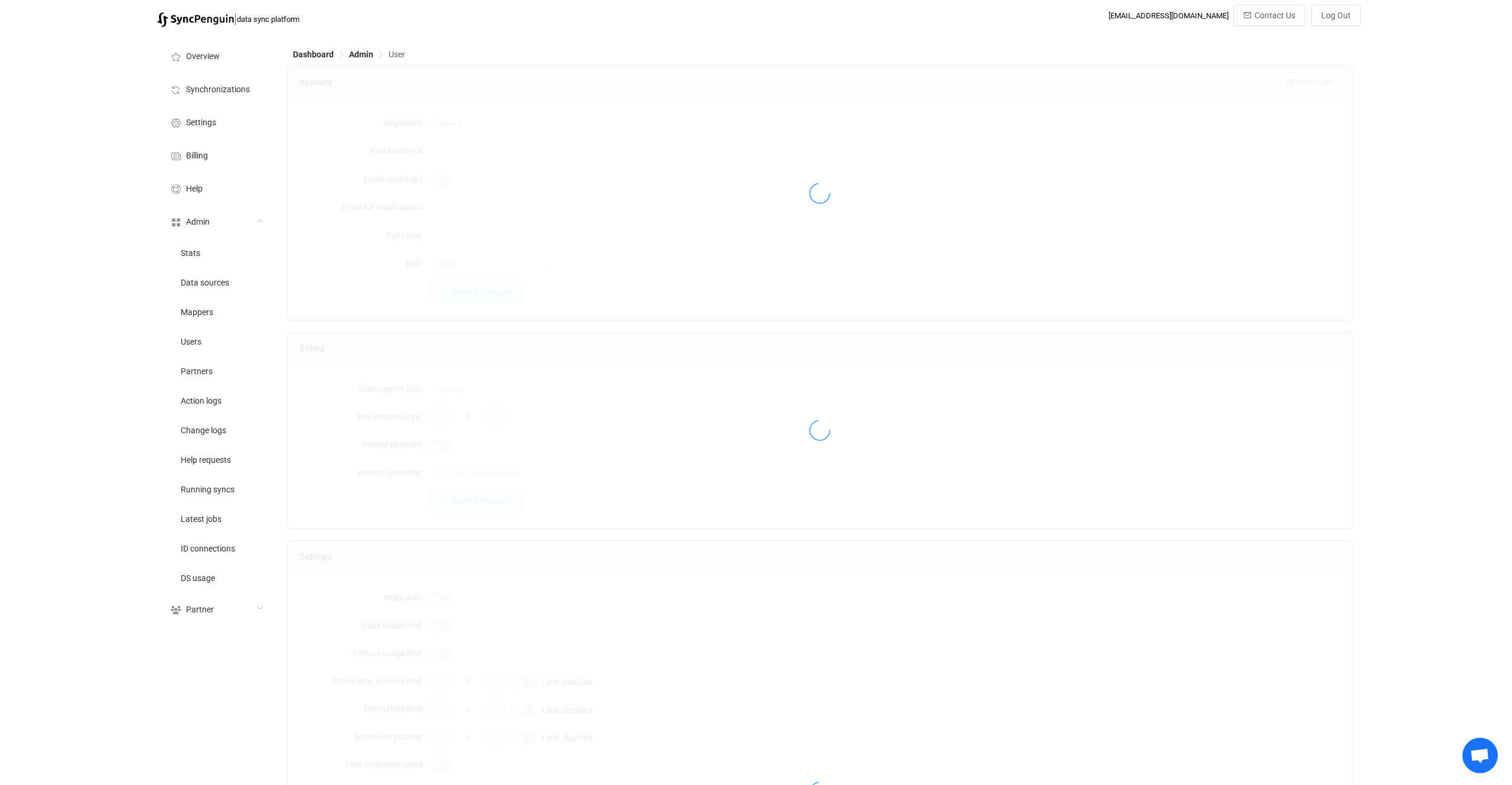
type input "richard@perfectlypurepools.com"
type input "Richard Persek"
type input "14"
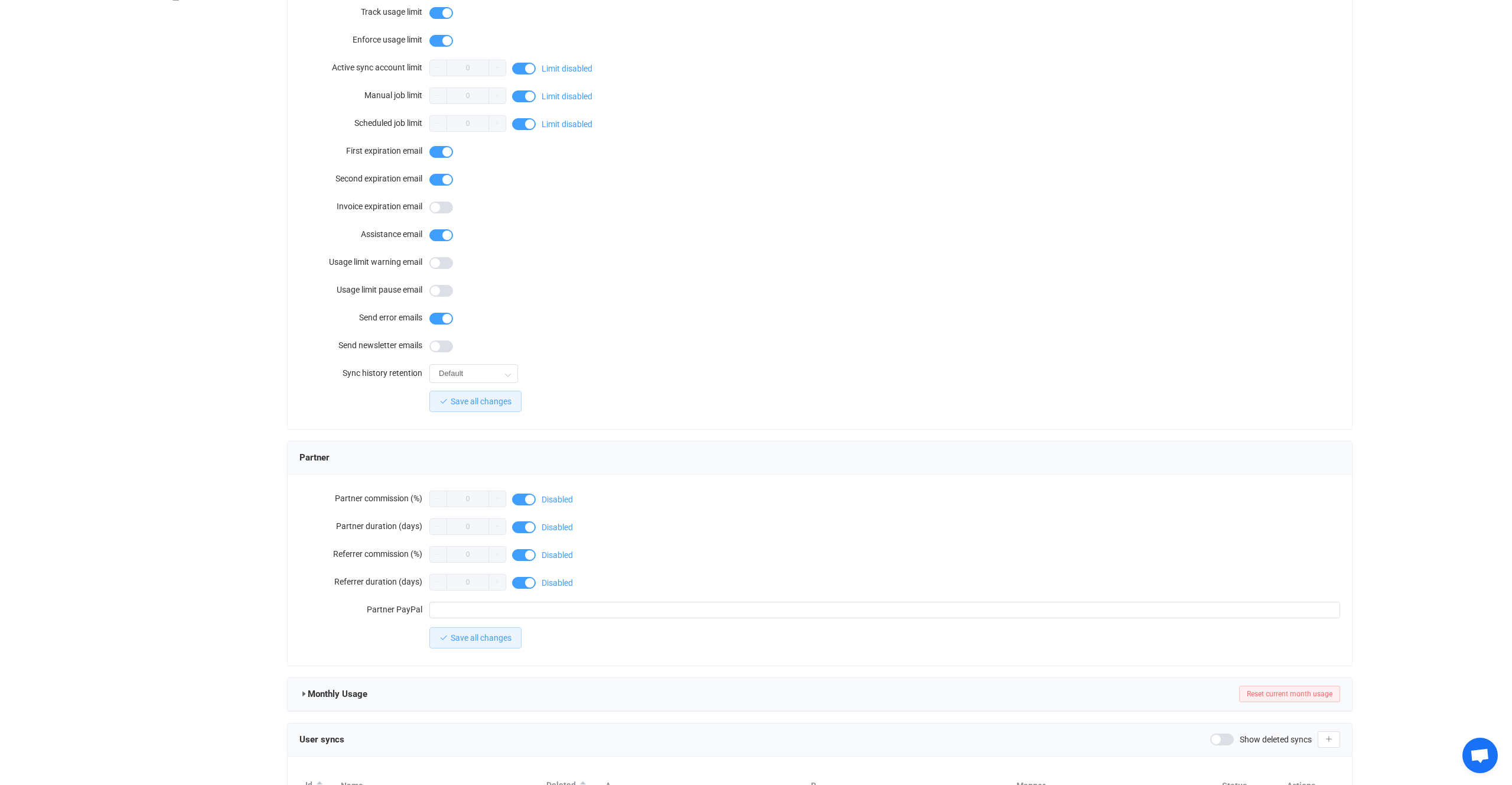
scroll to position [714, 0]
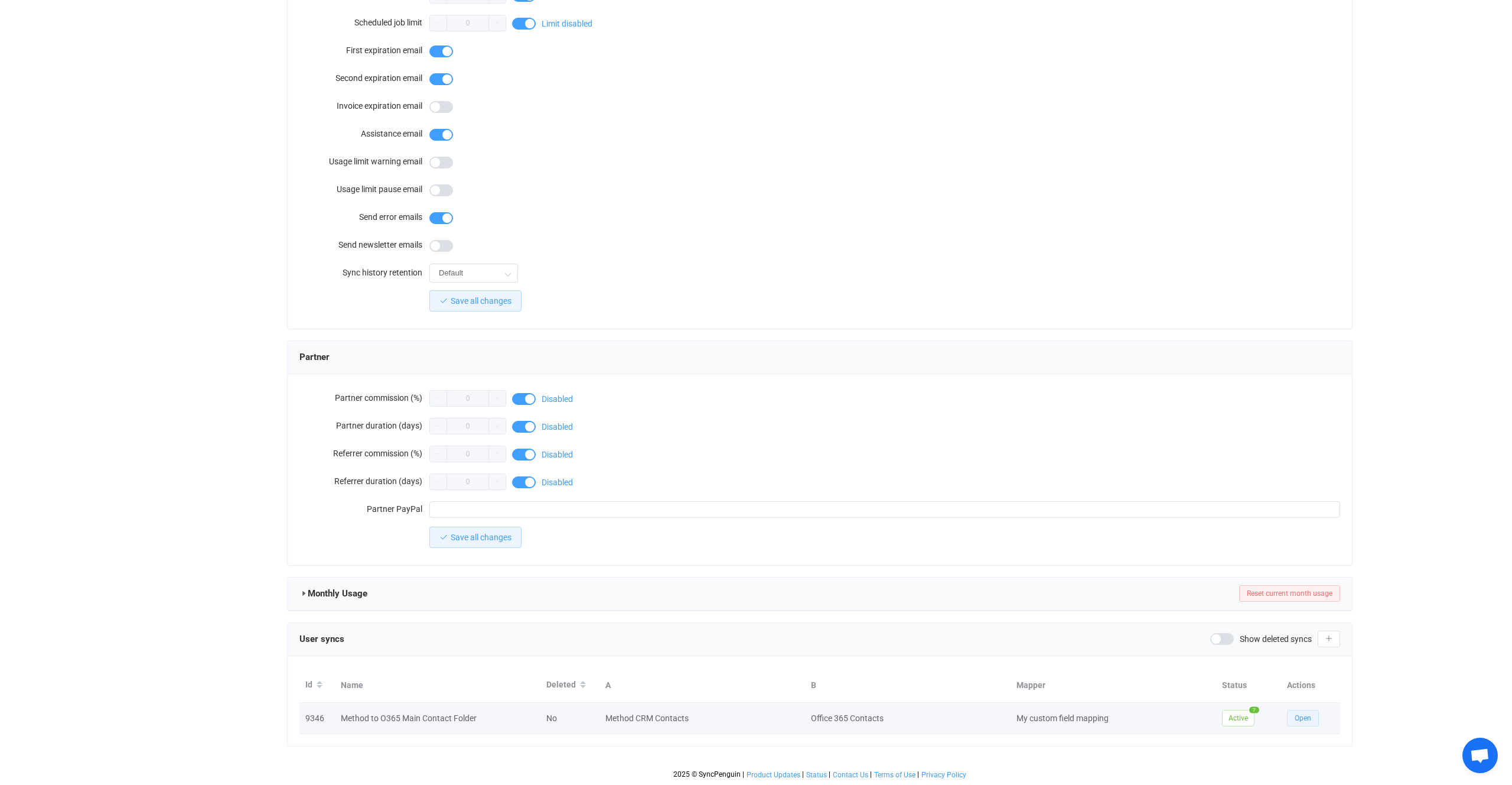
click at [1305, 716] on span "Open" at bounding box center [1303, 718] width 17 height 8
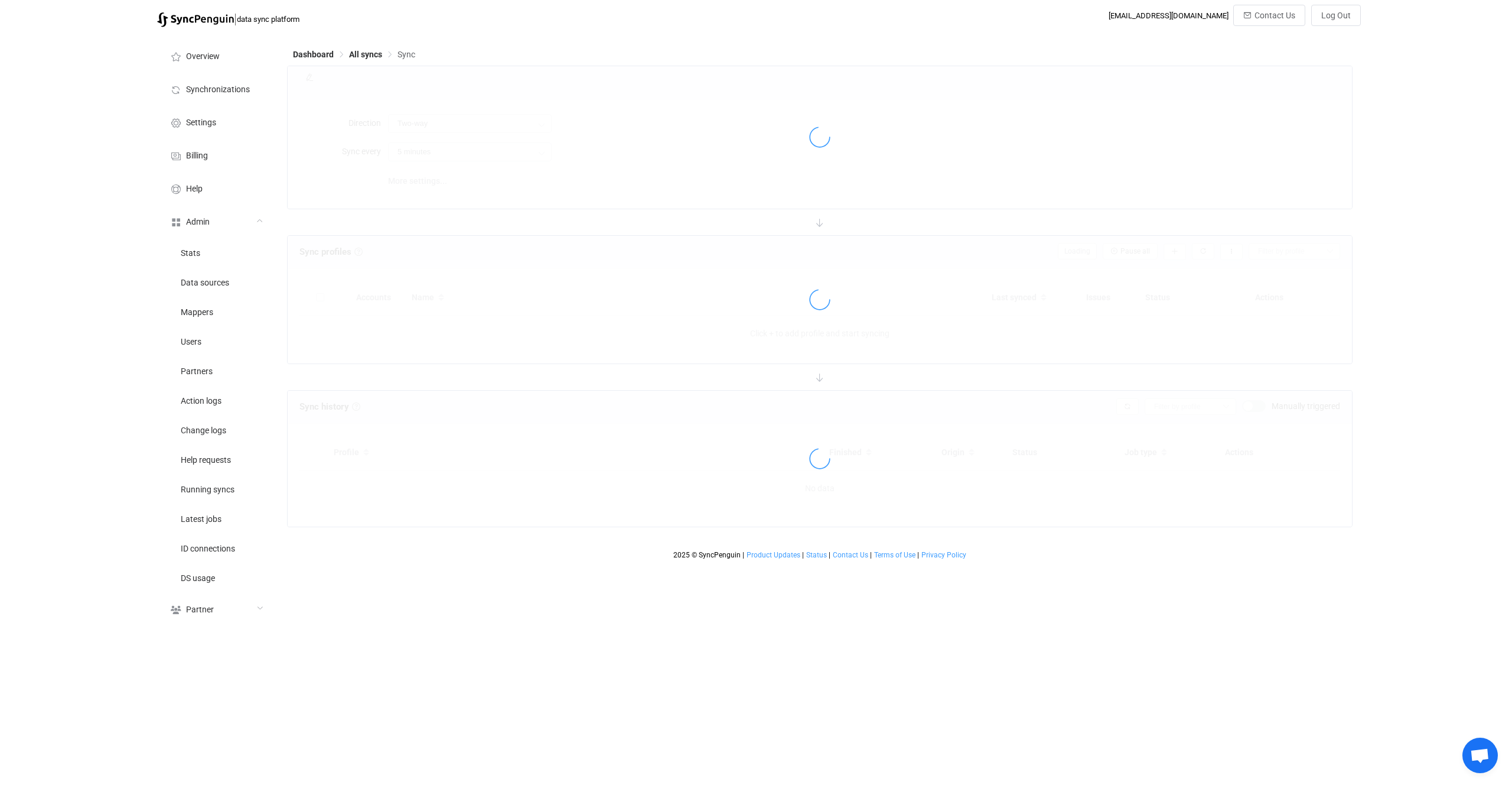
type input "Method CRM → Office 365"
type input "10 minutes"
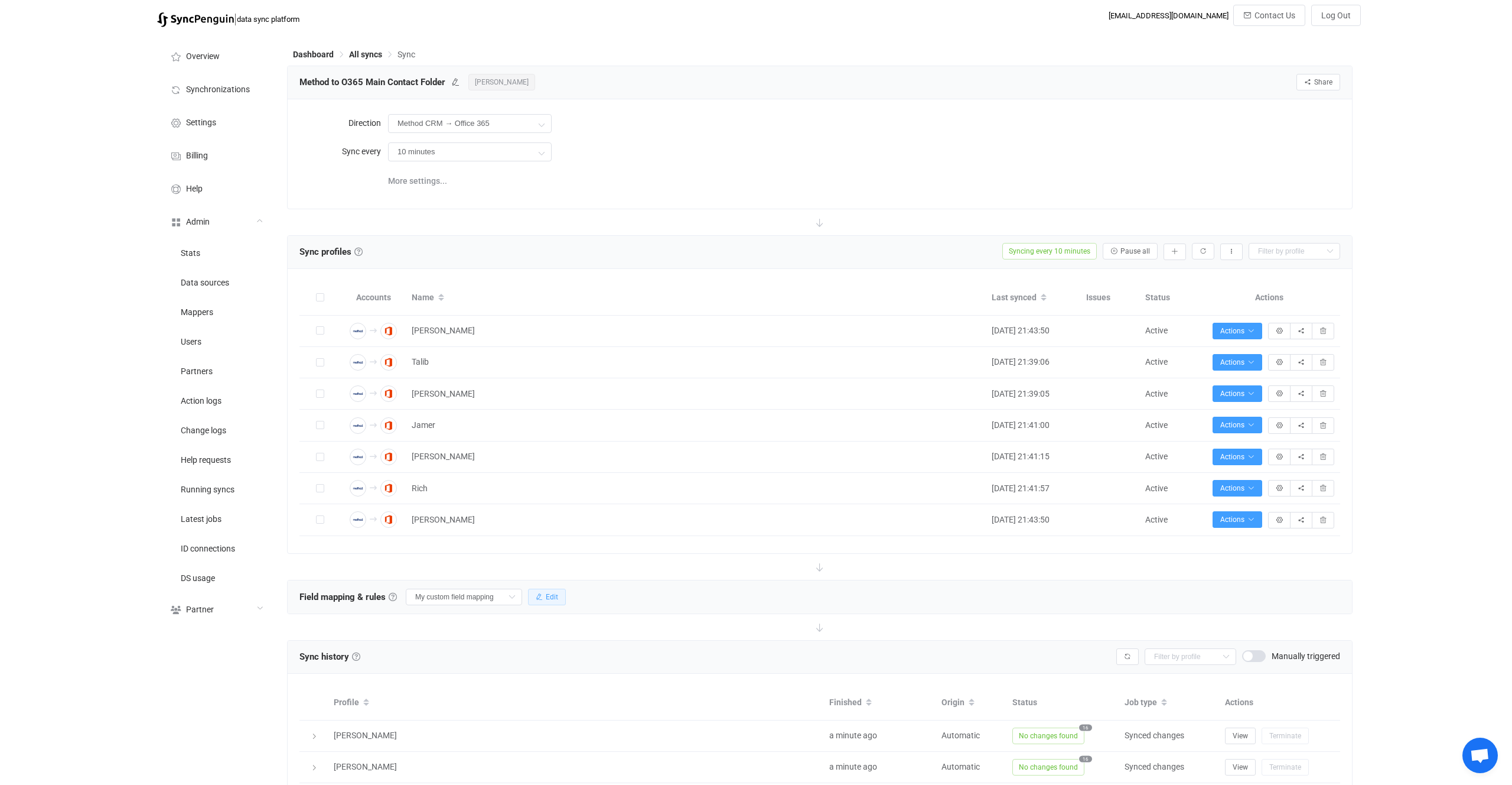
click at [546, 600] on span "Edit" at bounding box center [552, 597] width 13 height 8
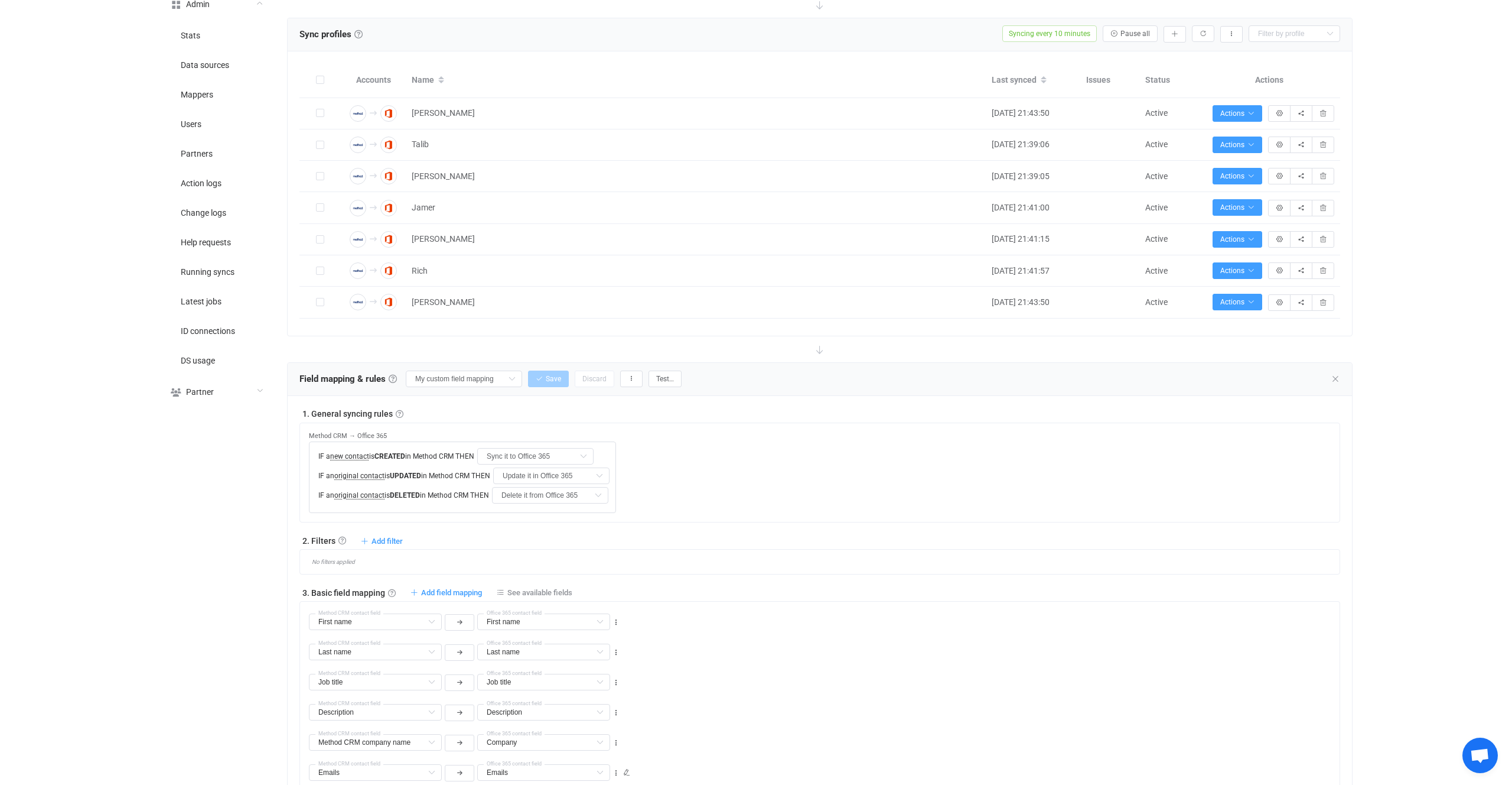
scroll to position [315, 0]
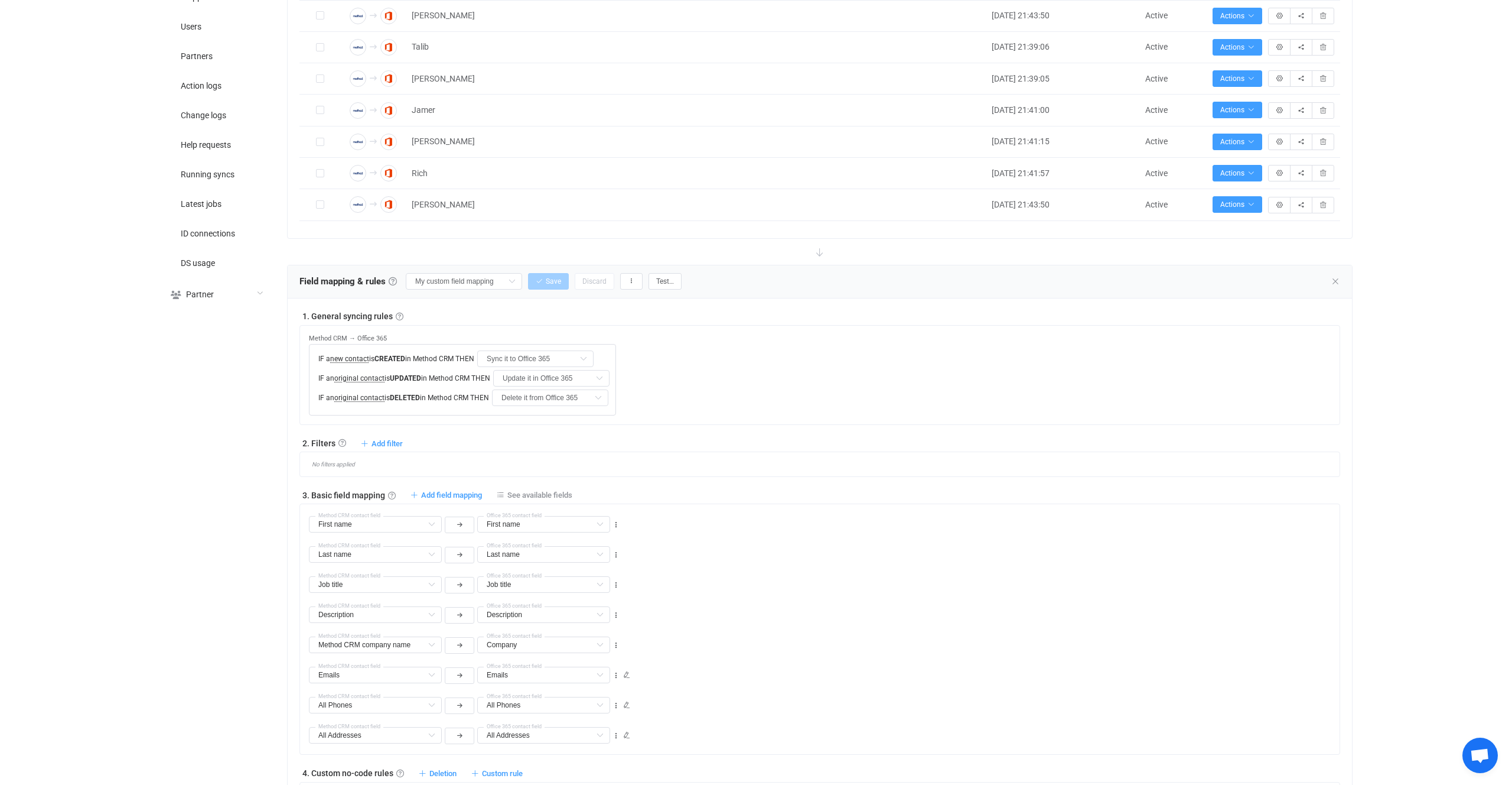
click at [526, 488] on div "1. General syncing rules General syncing rules Control how SyncPengin reacts to…" at bounding box center [820, 647] width 1041 height 674
click at [525, 497] on span "See available fields" at bounding box center [540, 495] width 65 height 9
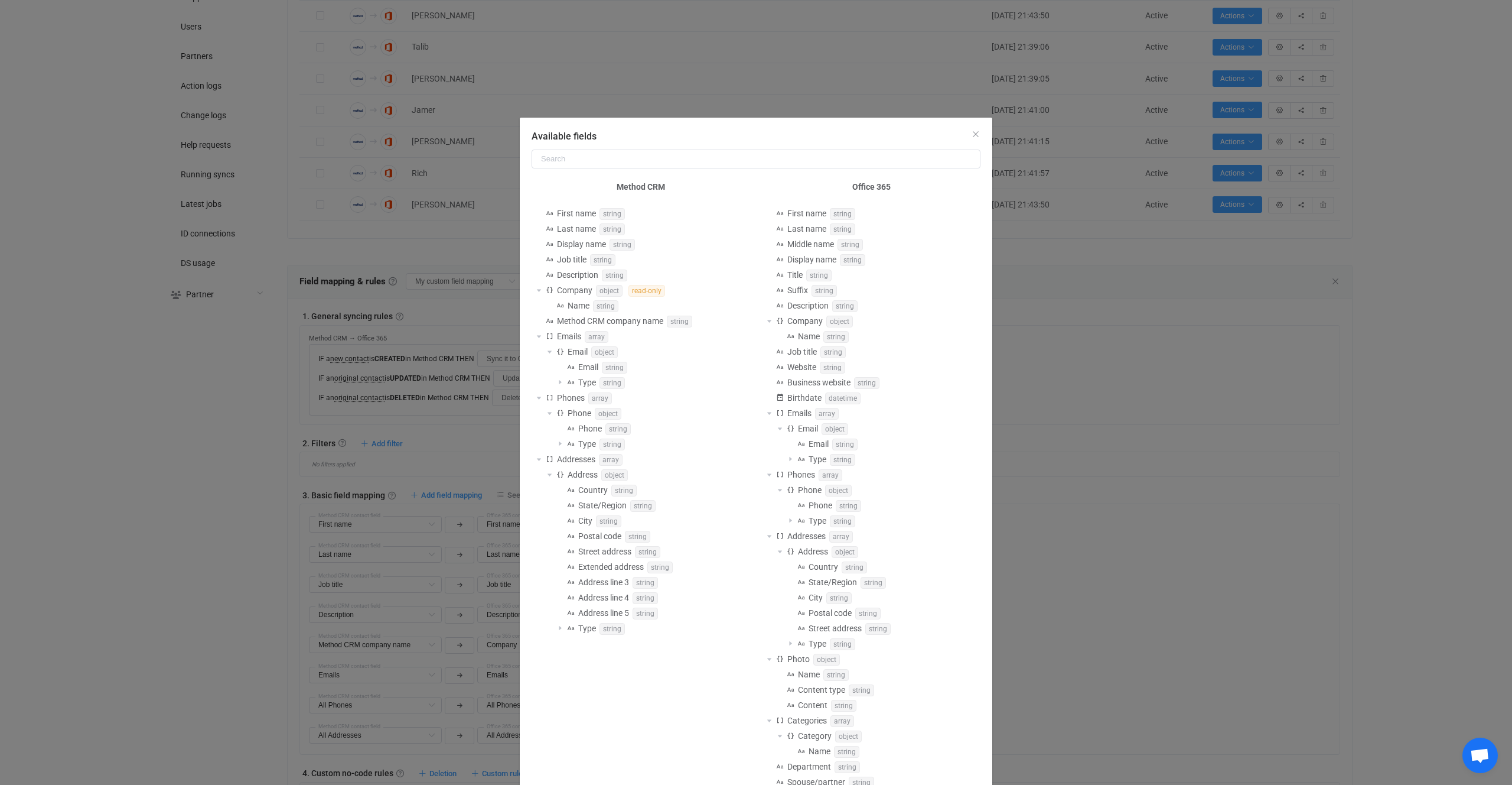
click at [393, 433] on div "Available fields Method CRM First name string Last name string Display name str…" at bounding box center [756, 392] width 1512 height 785
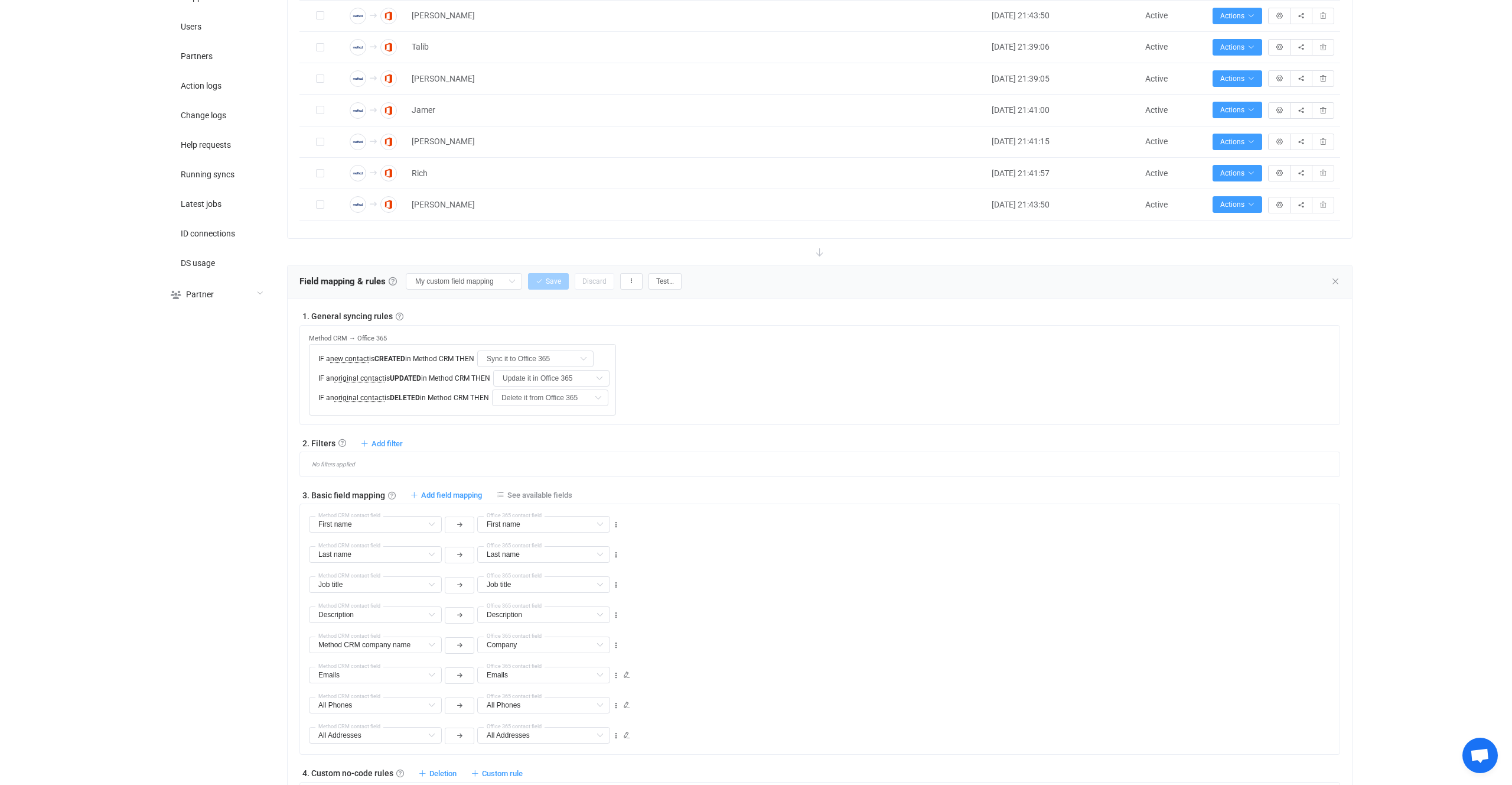
scroll to position [0, 0]
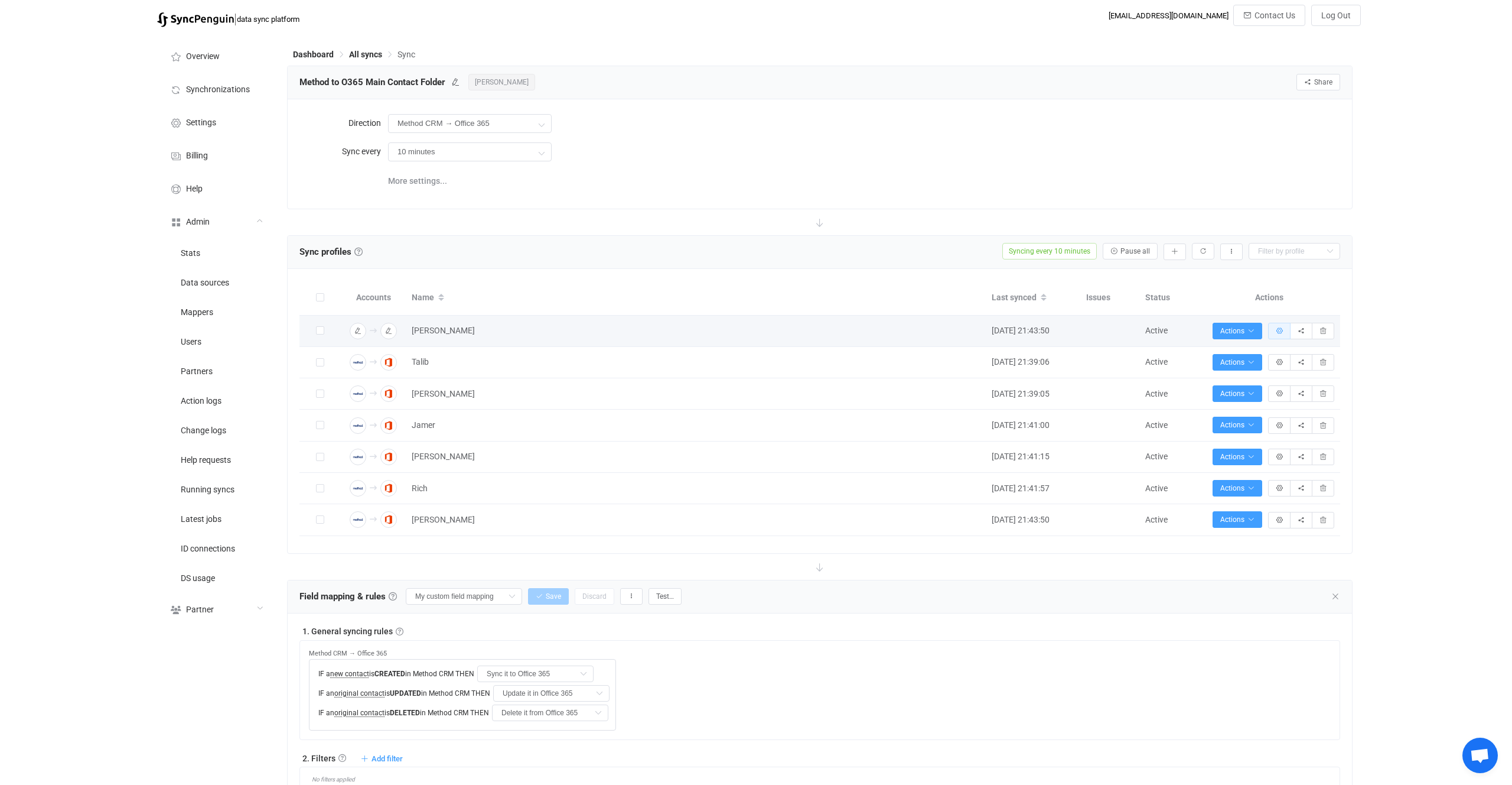
click at [1277, 330] on icon "button" at bounding box center [1279, 331] width 7 height 7
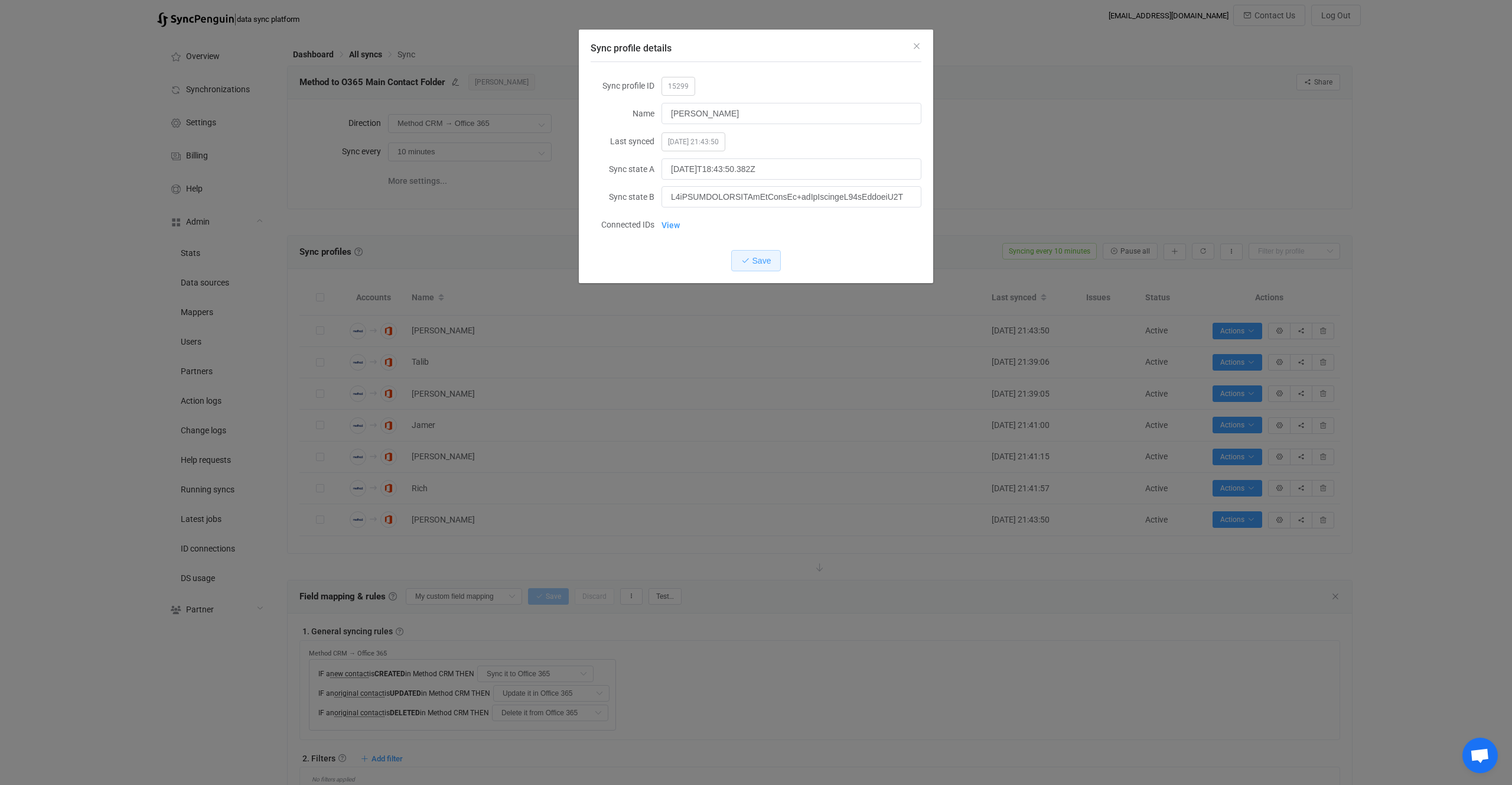
click at [675, 84] on span "15299" at bounding box center [678, 87] width 33 height 19
copy span "15299"
click at [691, 594] on div "Sync profile details Sync profile ID 15299 Name Tom Last synced 2025-10-06 21:4…" at bounding box center [756, 392] width 1512 height 785
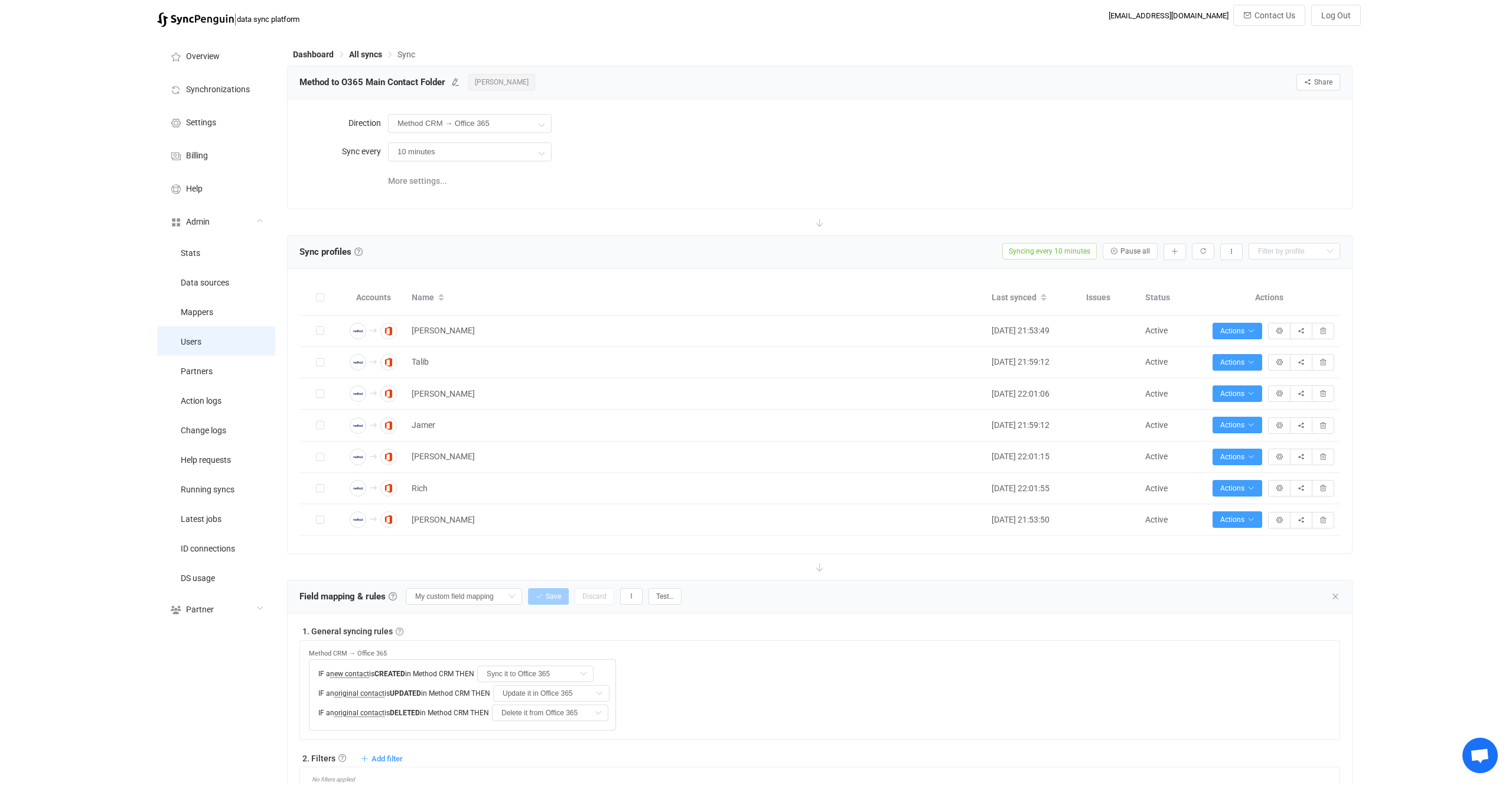
click at [209, 336] on li "Users" at bounding box center [216, 340] width 118 height 29
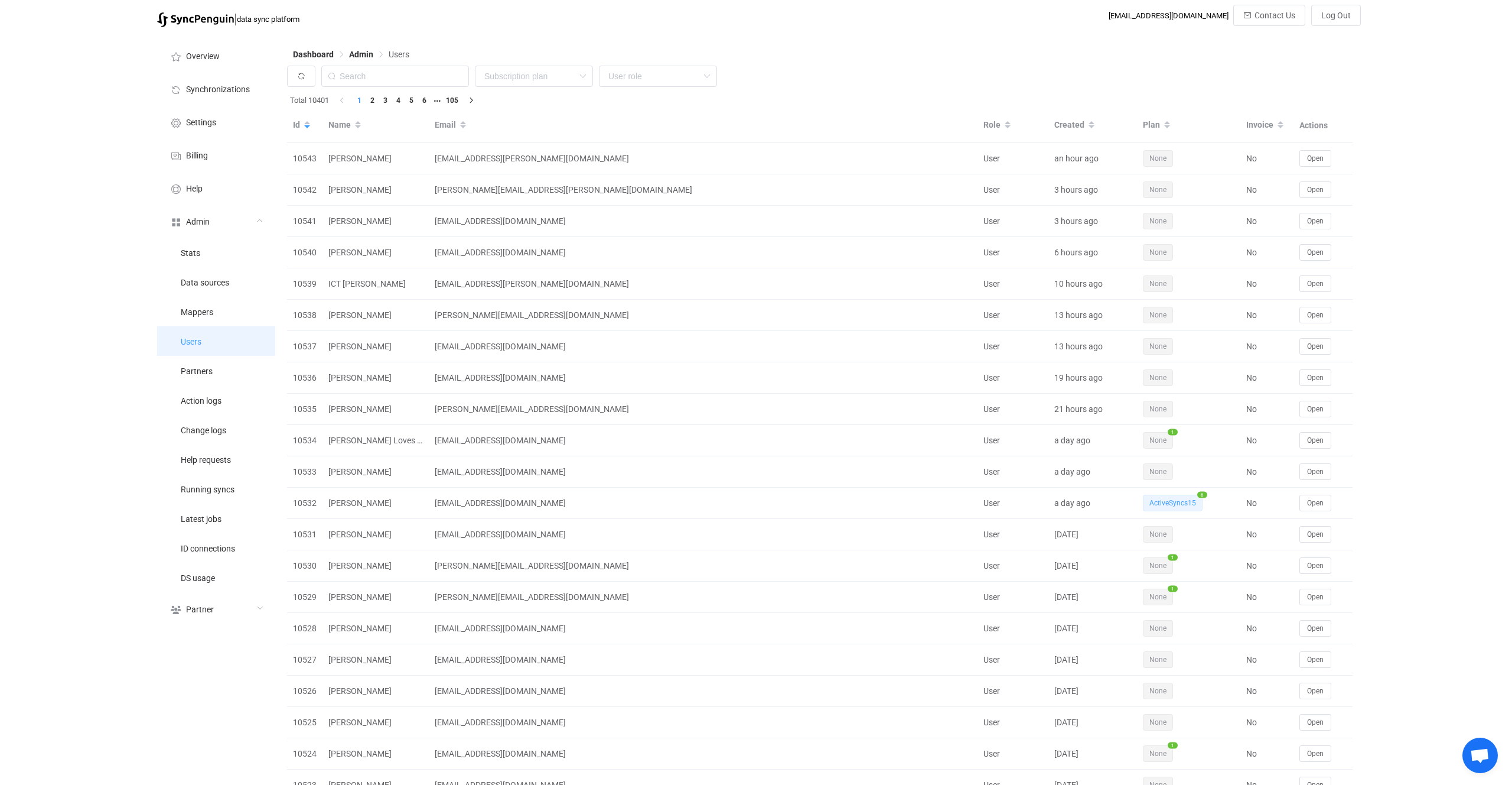
click at [217, 337] on li "Users" at bounding box center [216, 340] width 118 height 29
click at [400, 72] on input "text" at bounding box center [395, 76] width 148 height 21
paste input "thomas.dortel@gmail.com"
type input "thomas.dortel@gmail.com"
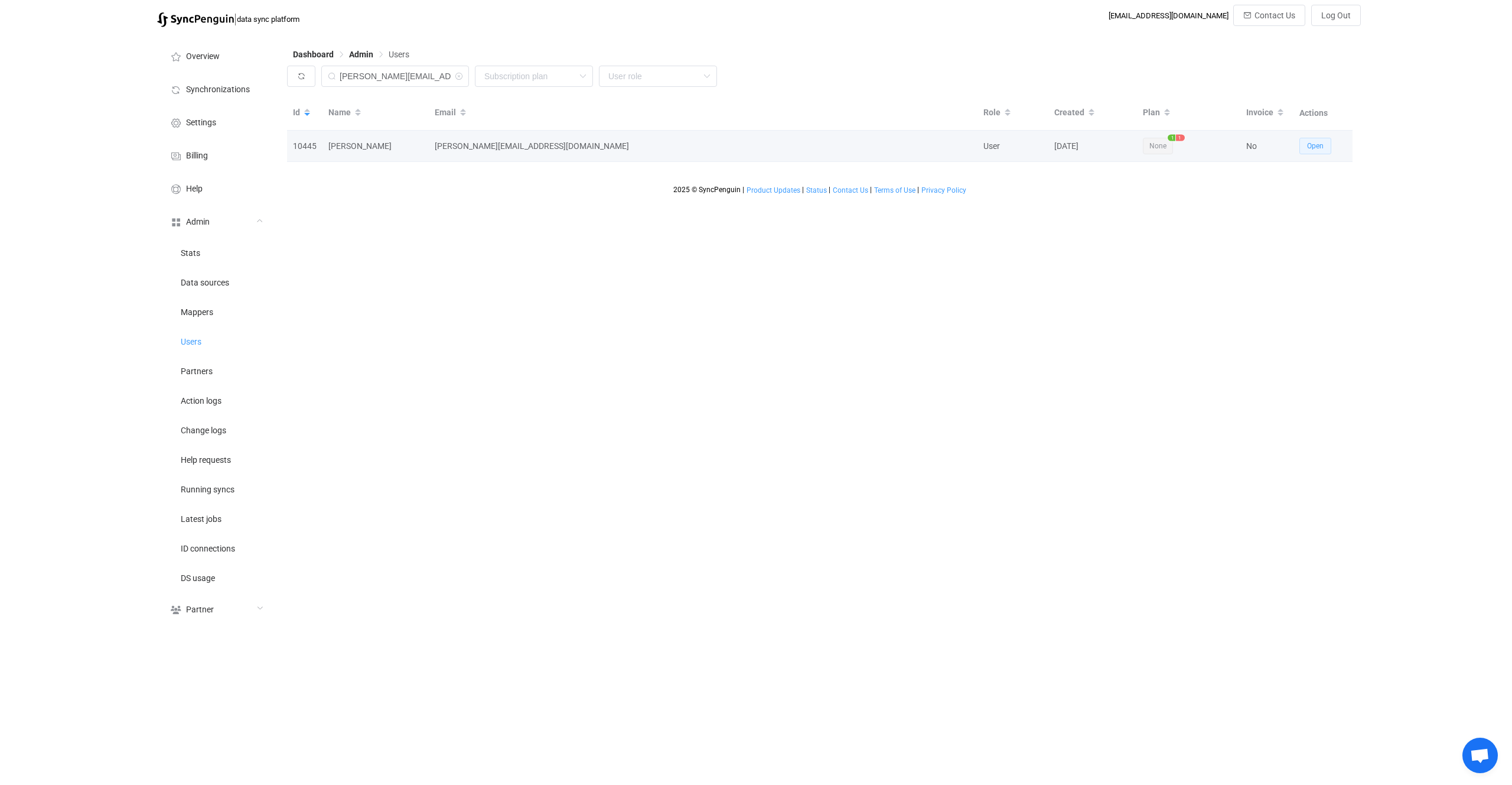
click at [1310, 144] on span "Open" at bounding box center [1315, 146] width 17 height 8
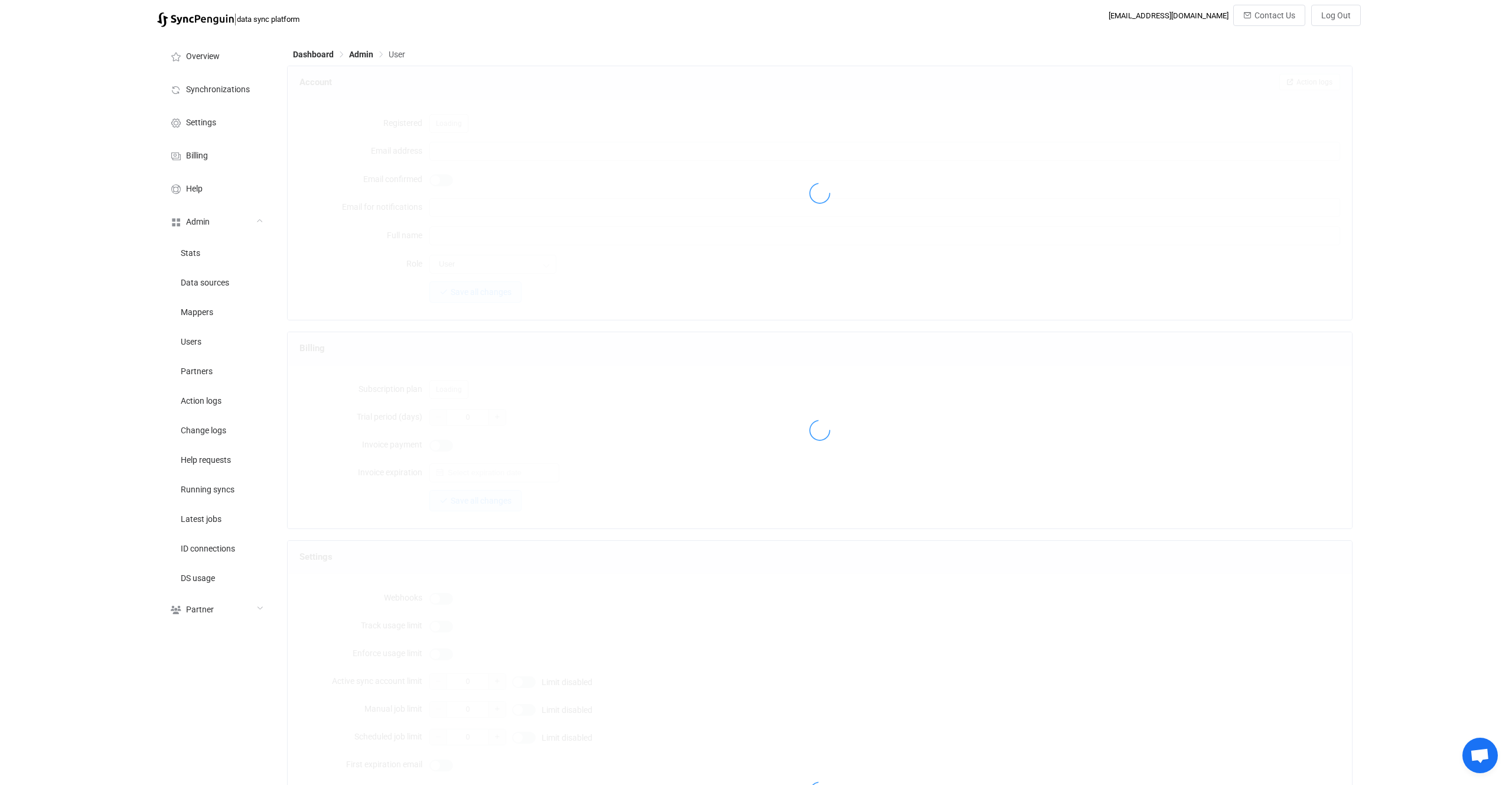
type input "thomas.dortel@gmail.com"
type input "Thomas DORTEL"
type input "14"
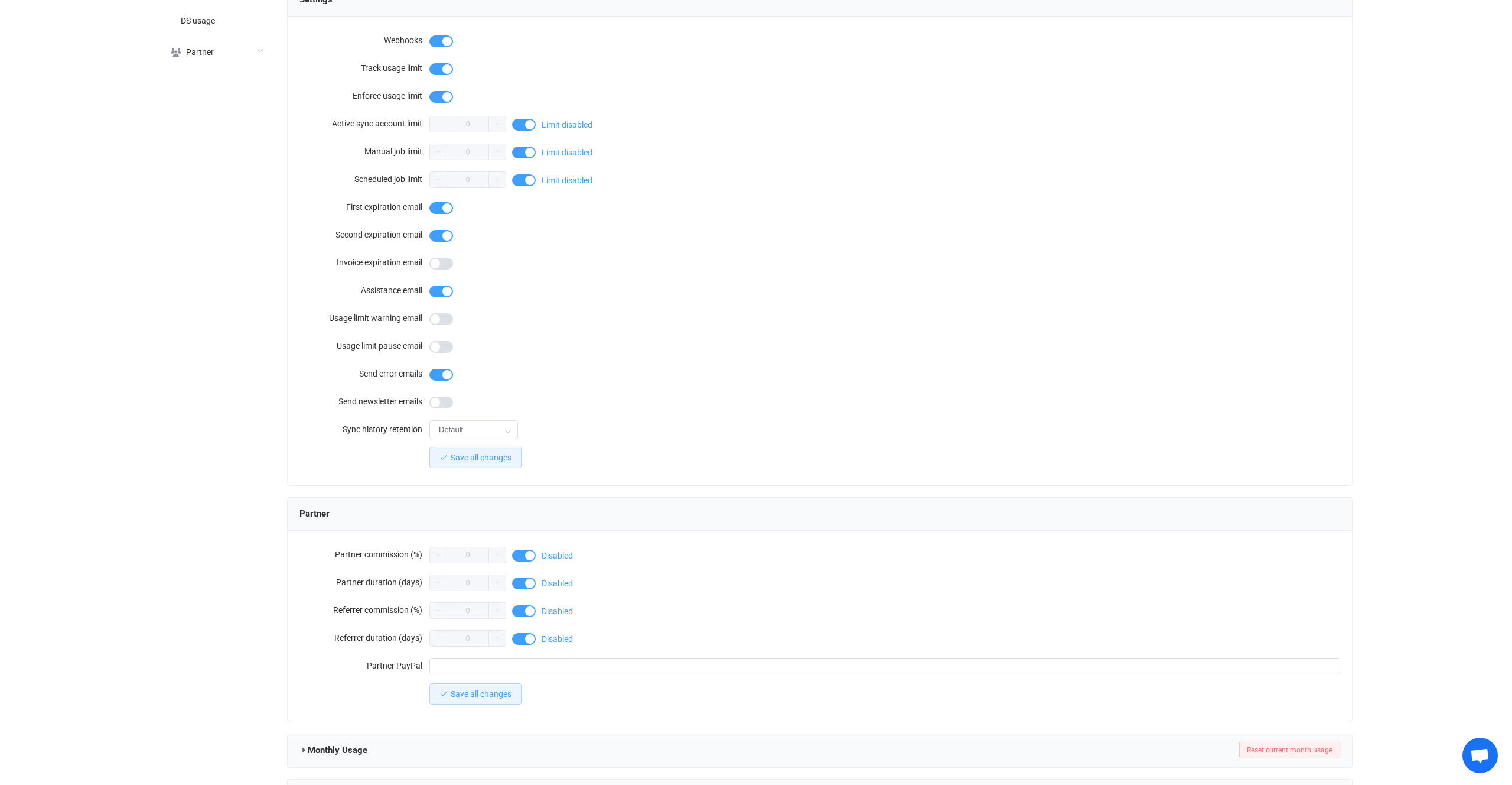
scroll to position [714, 0]
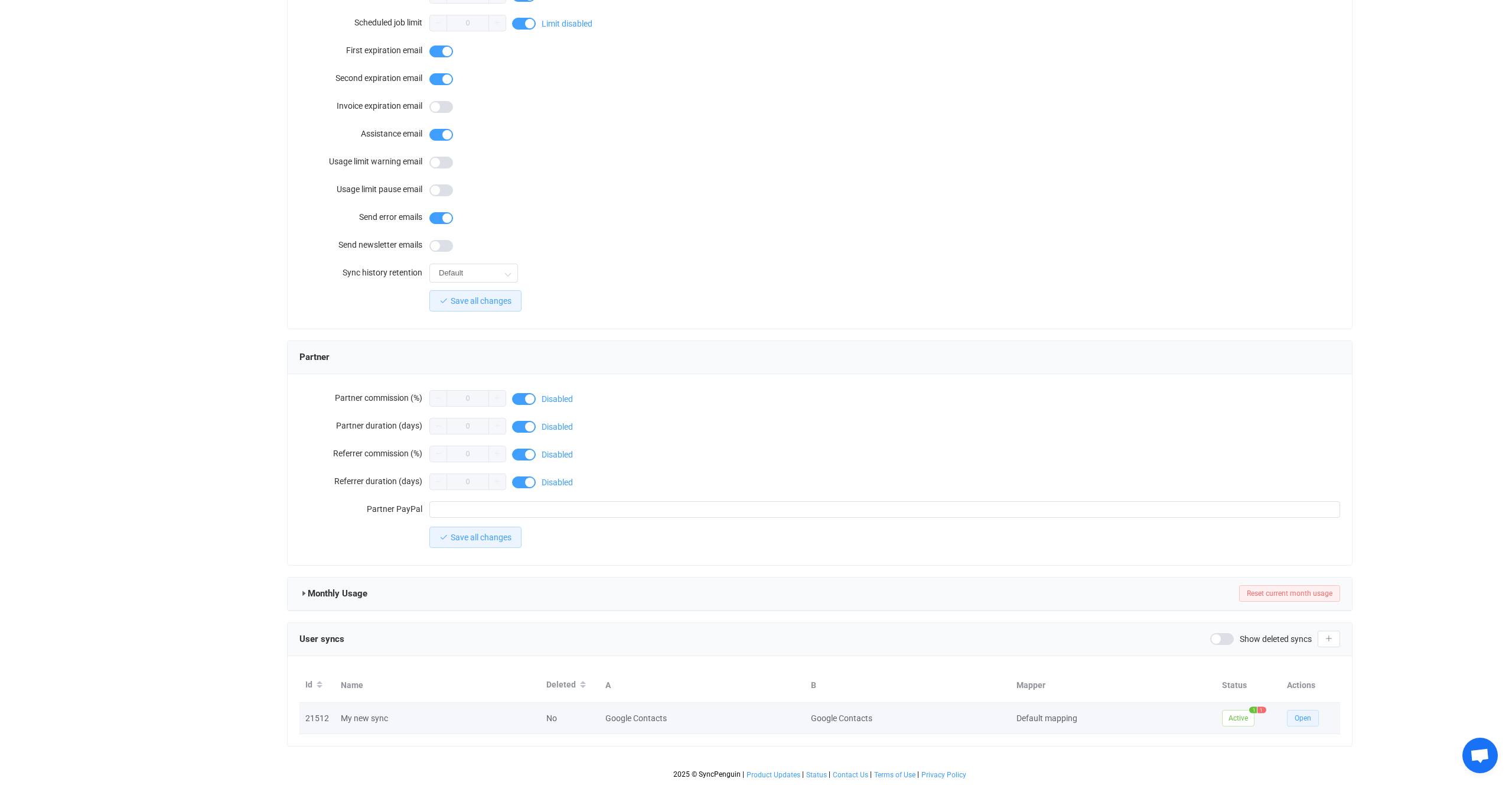
click at [1299, 723] on button "Open" at bounding box center [1303, 717] width 32 height 17
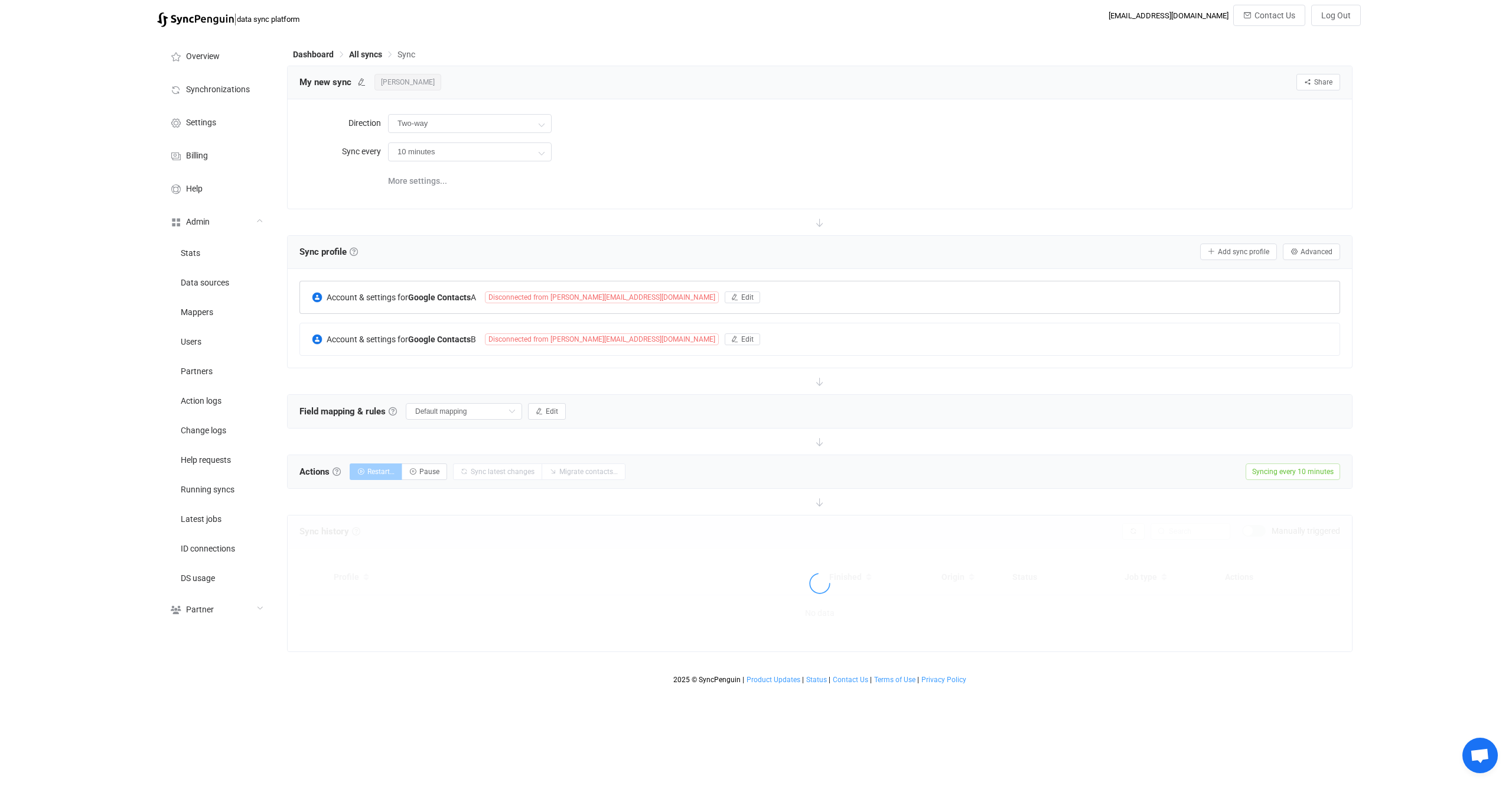
click at [558, 293] on span "Disconnected from thomas.dortel@gmail.com" at bounding box center [602, 297] width 234 height 12
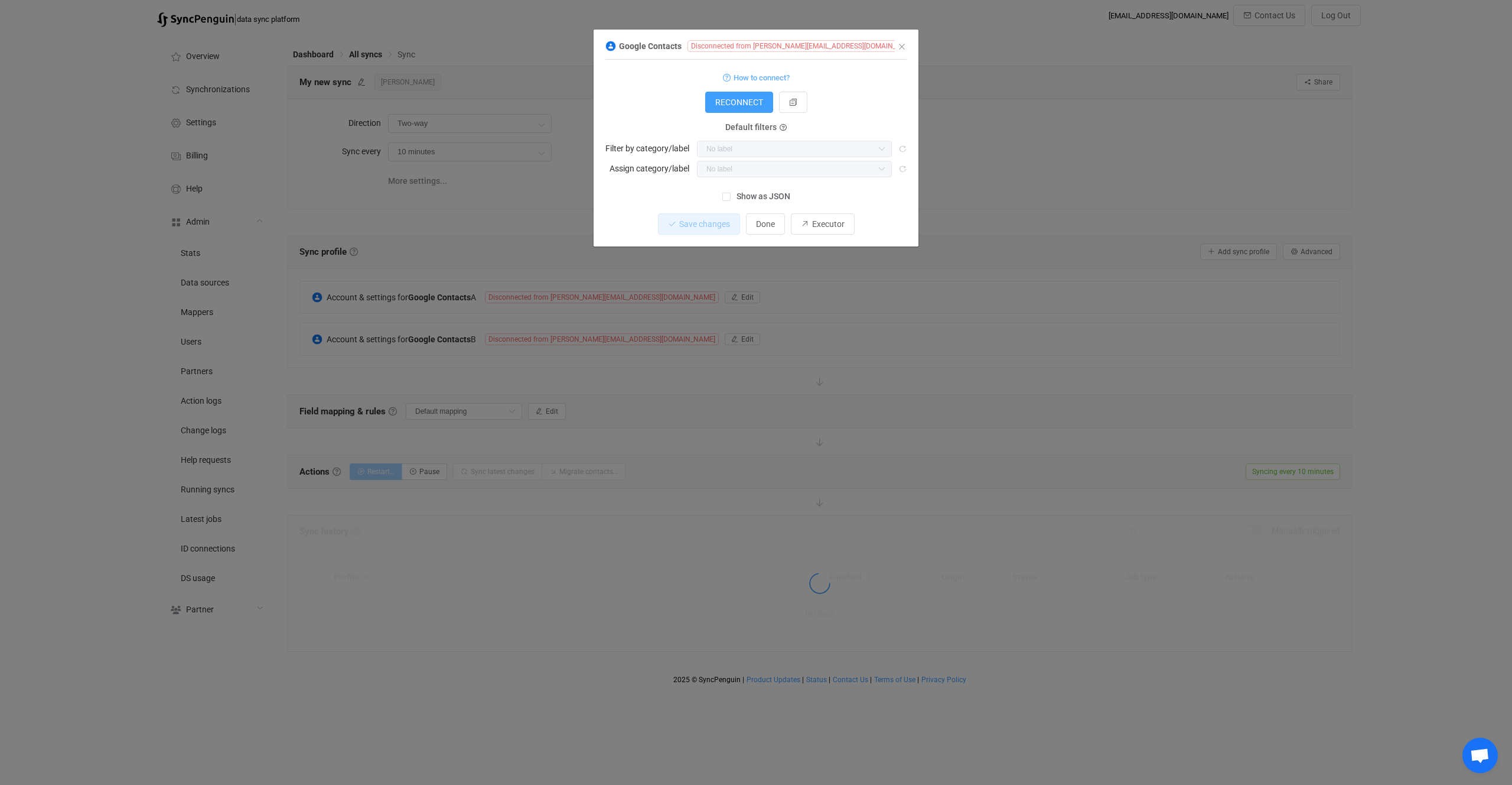
click at [750, 200] on span "Show as JSON" at bounding box center [760, 196] width 60 height 11
click at [731, 192] on input "Show as JSON" at bounding box center [731, 192] width 0 height 0
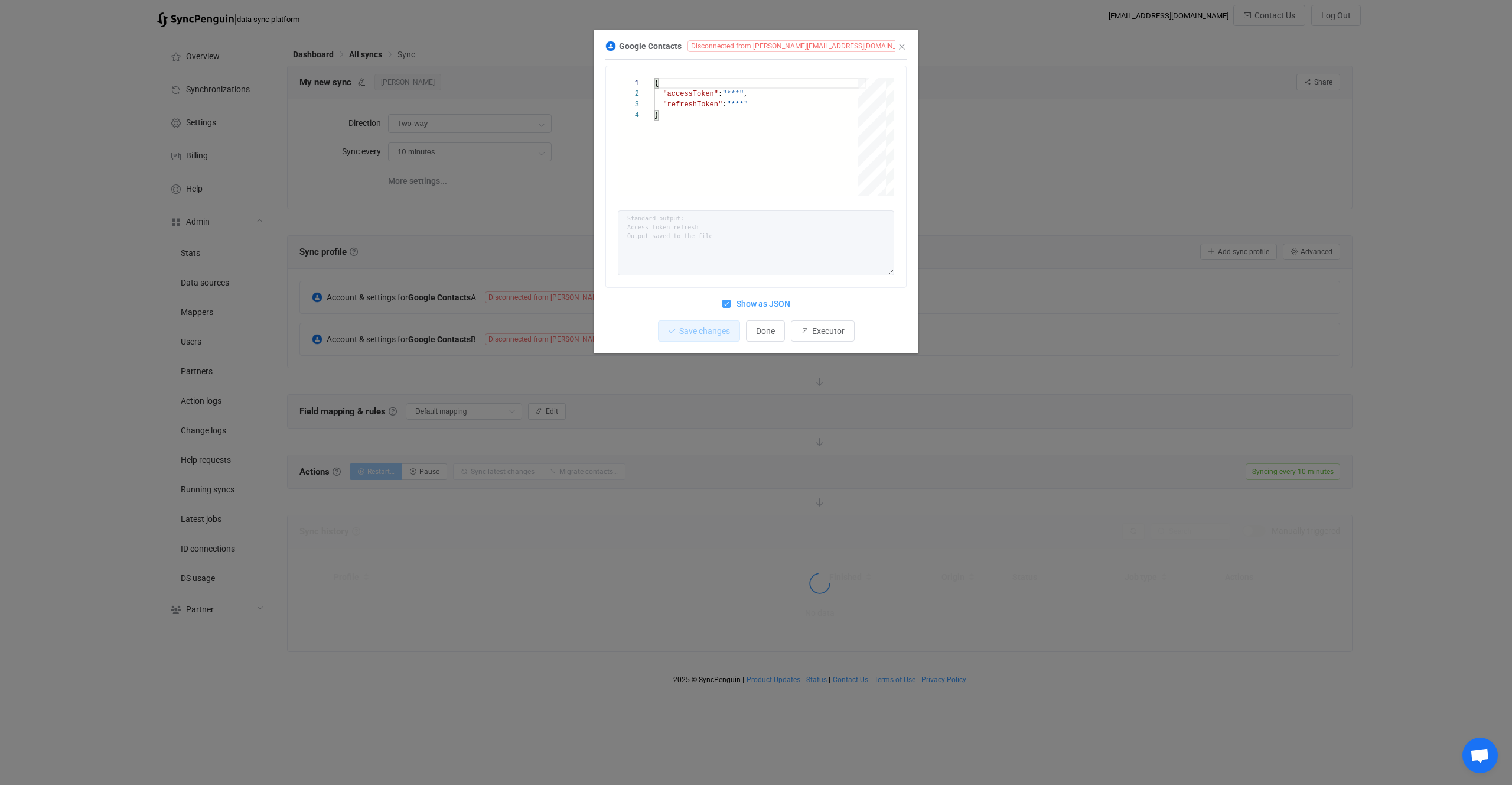
click at [777, 308] on span "Show as JSON" at bounding box center [760, 304] width 60 height 11
click at [731, 300] on input "Show as JSON" at bounding box center [731, 300] width 0 height 0
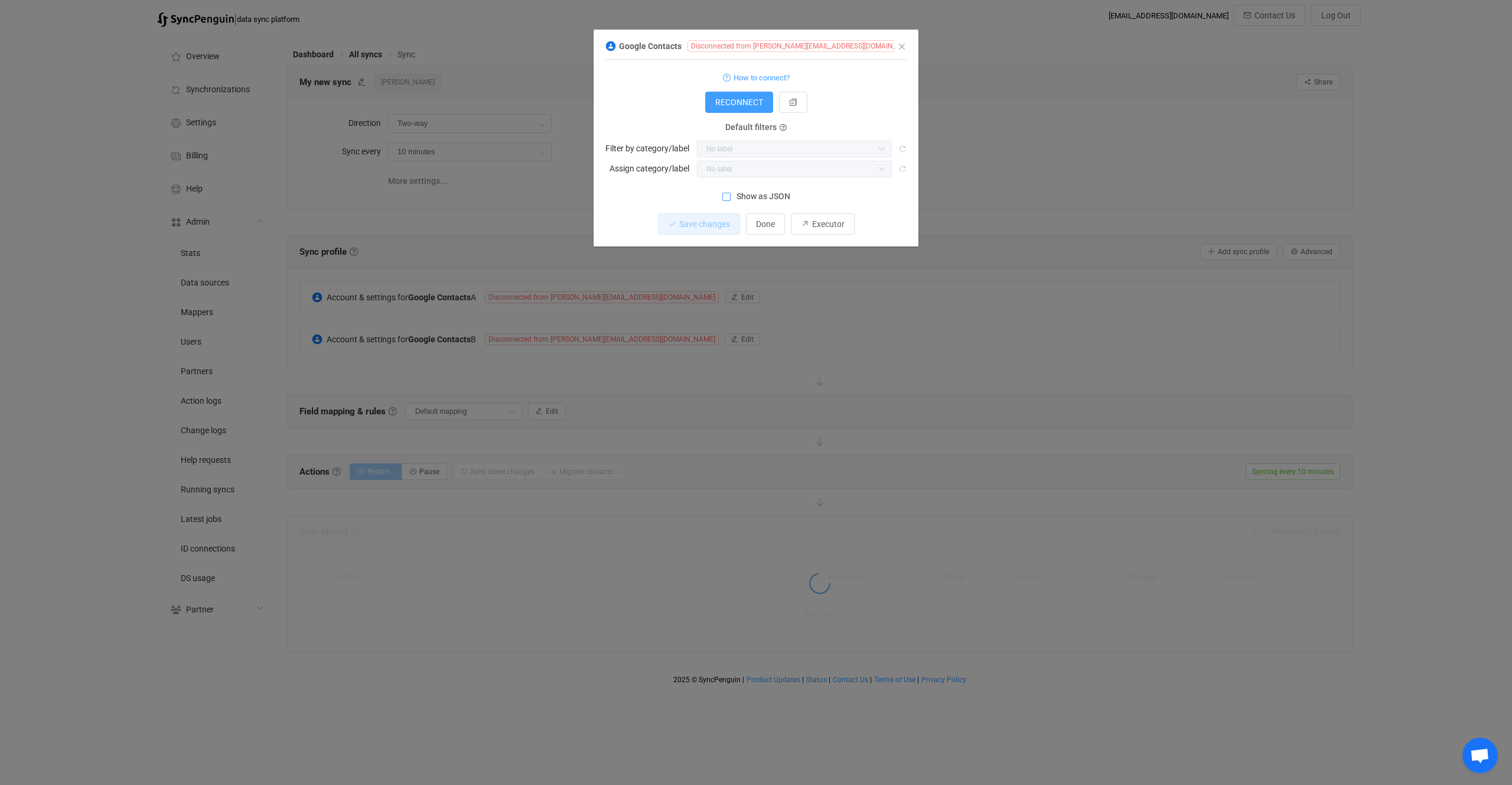
click at [696, 430] on div "Google Contacts Disconnected from thomas.dortel@gmail.com 1 { { "accessToken": …" at bounding box center [756, 392] width 1512 height 785
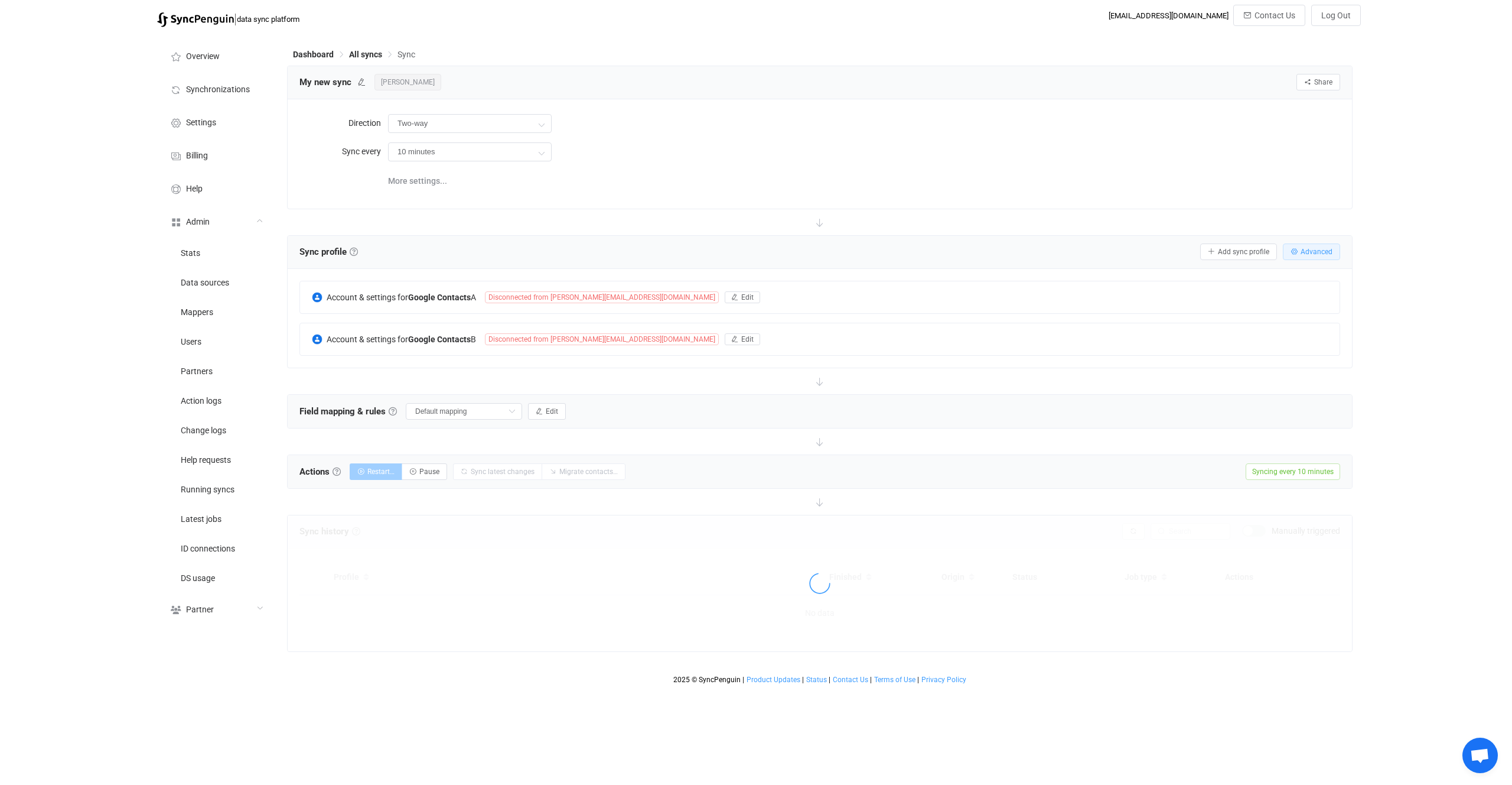
click at [1301, 255] on button "Advanced" at bounding box center [1312, 251] width 57 height 17
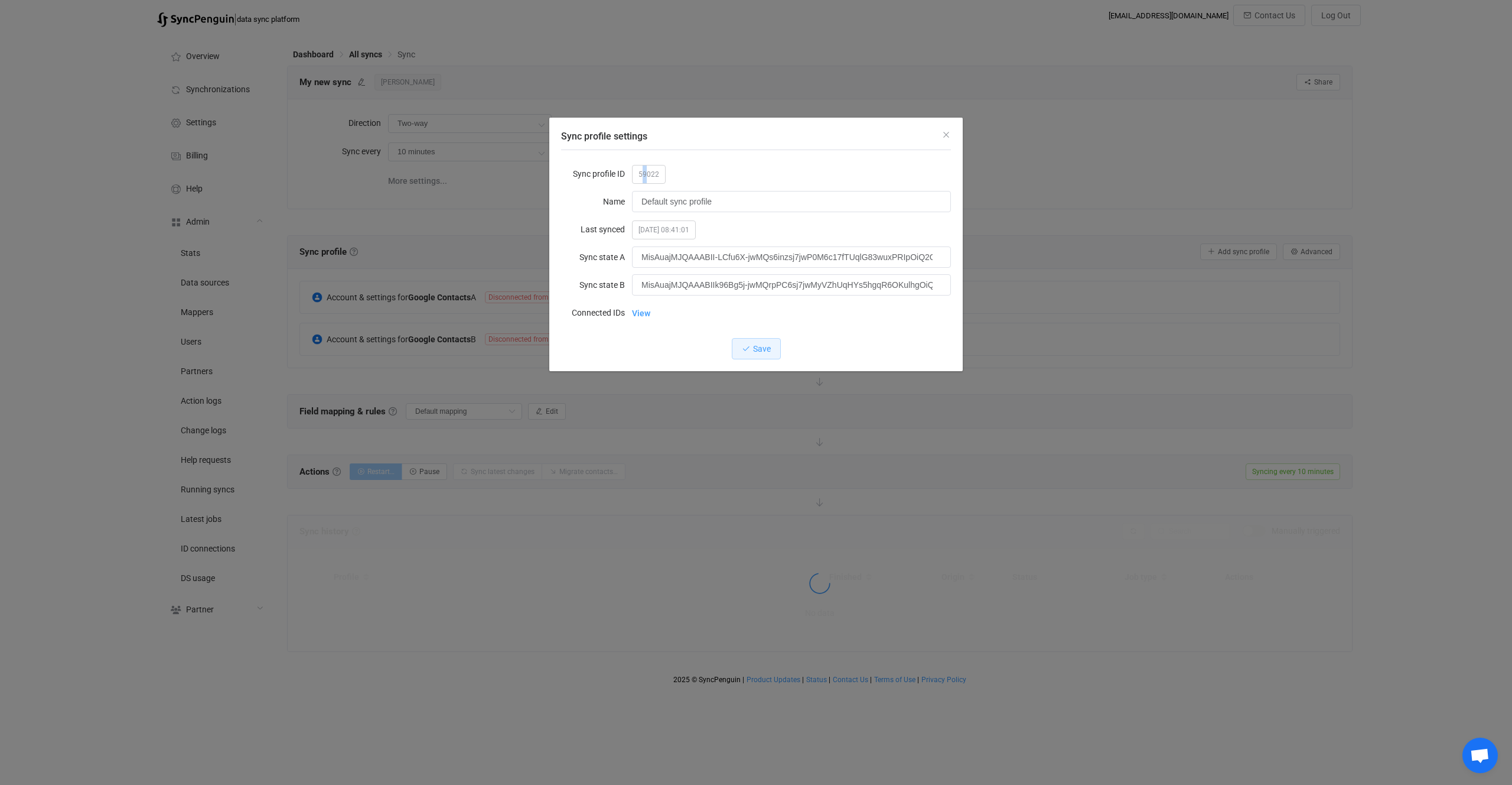
click at [645, 178] on span "59022" at bounding box center [649, 174] width 33 height 19
click at [640, 179] on span "59022" at bounding box center [649, 174] width 33 height 19
copy span "59022"
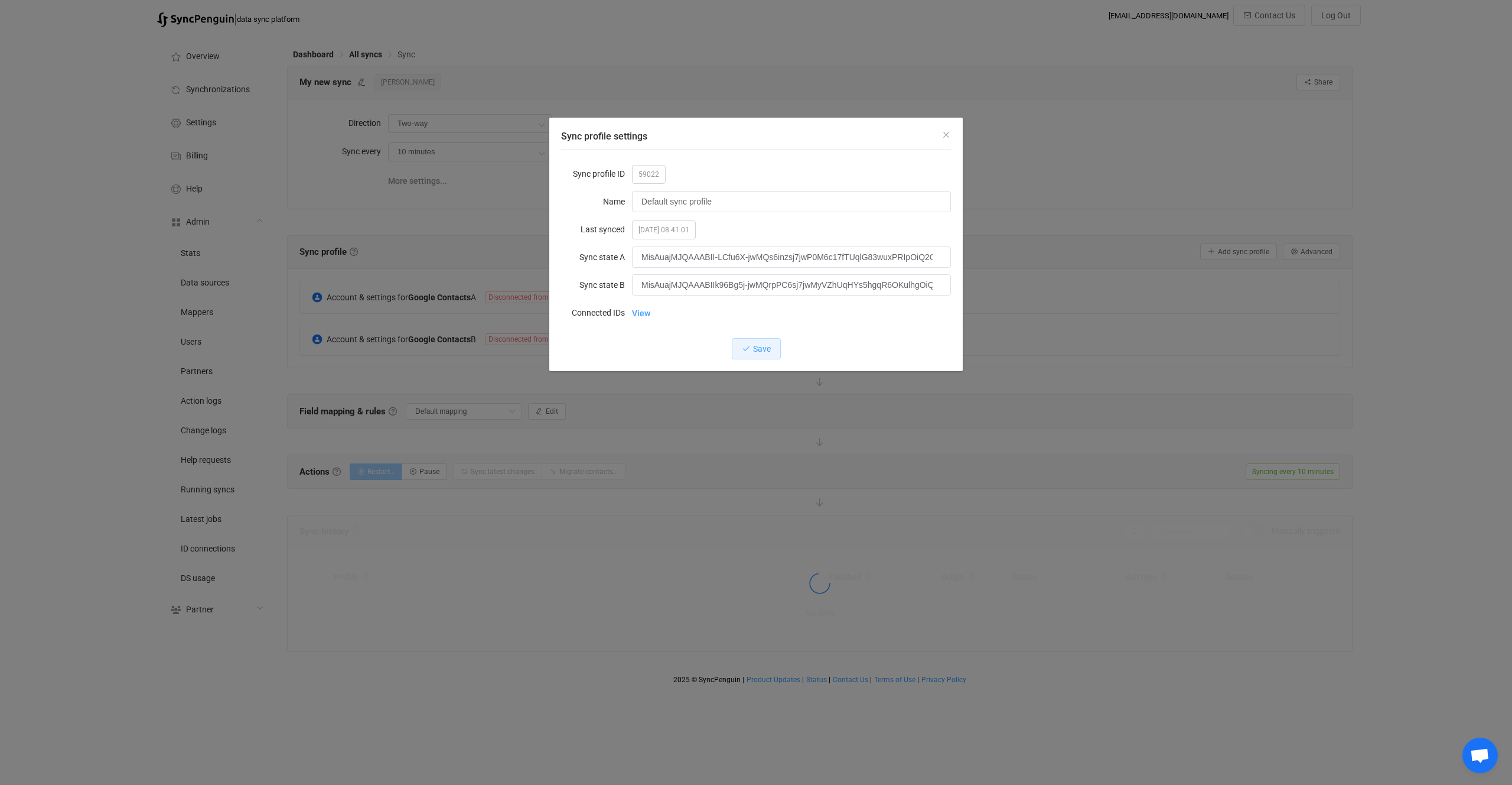
click at [452, 387] on div "Sync profile settings Sync profile ID 59022 Name Default sync profile Last sync…" at bounding box center [756, 392] width 1512 height 785
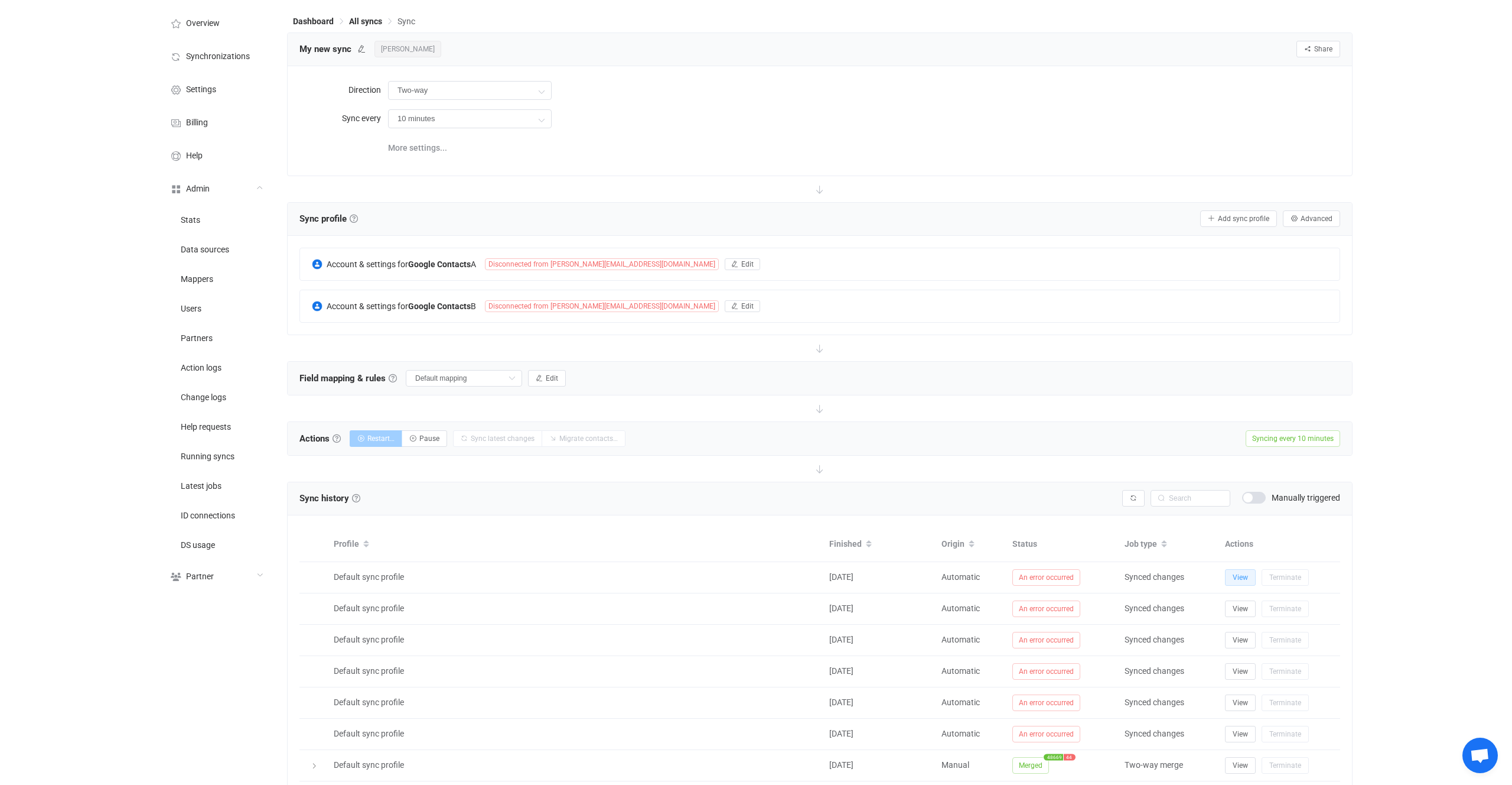
scroll to position [33, 0]
click at [1295, 211] on button "Advanced" at bounding box center [1312, 218] width 57 height 17
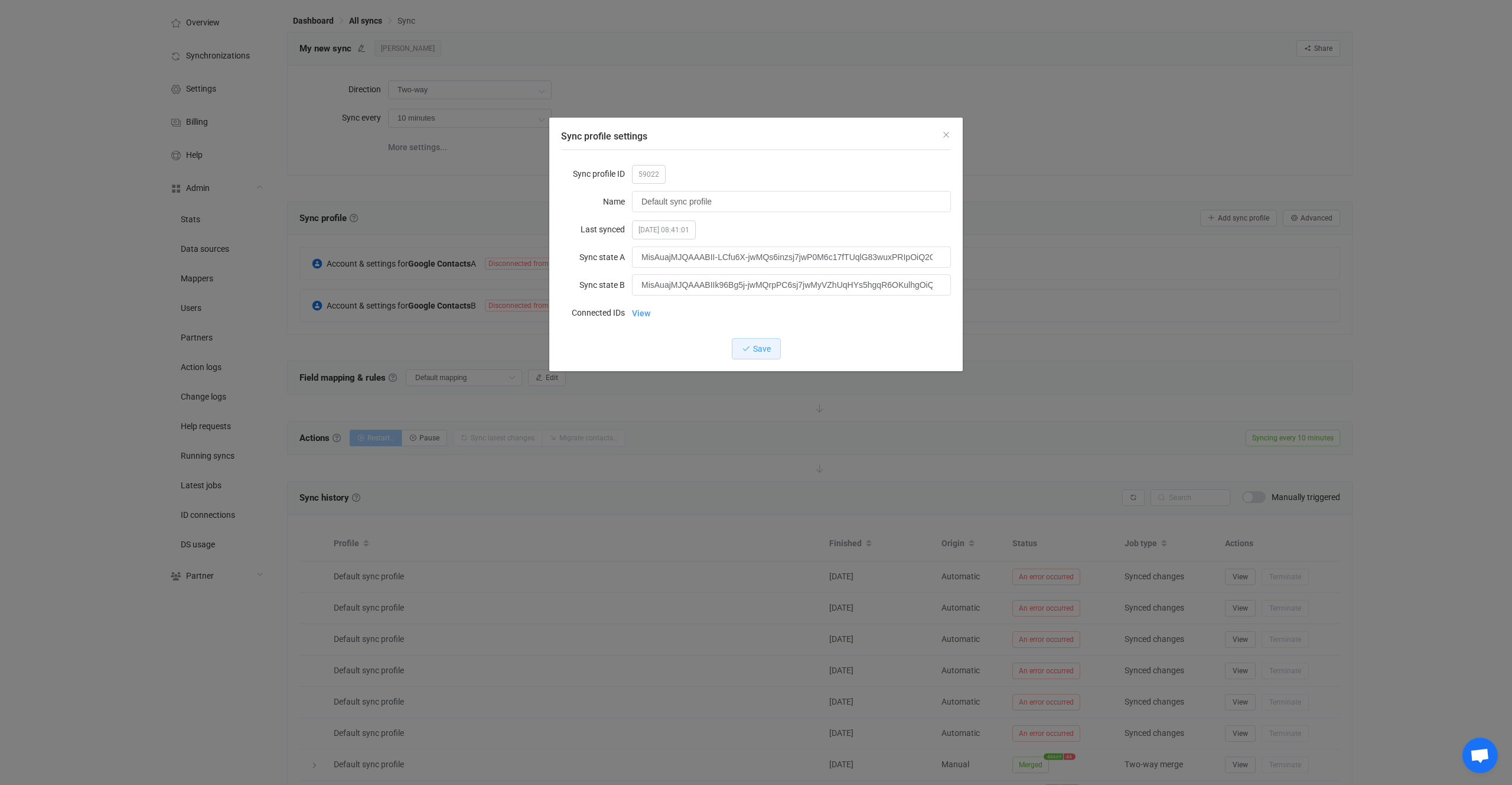
click at [658, 233] on span "2025-10-03 08:41:01" at bounding box center [664, 230] width 64 height 19
drag, startPoint x: 658, startPoint y: 233, endPoint x: 684, endPoint y: 231, distance: 26.1
click at [684, 231] on span "2025-10-03 08:41:01" at bounding box center [664, 230] width 64 height 19
click at [972, 423] on div "Sync profile settings Sync profile ID 59022 Name Default sync profile Last sync…" at bounding box center [756, 392] width 1512 height 785
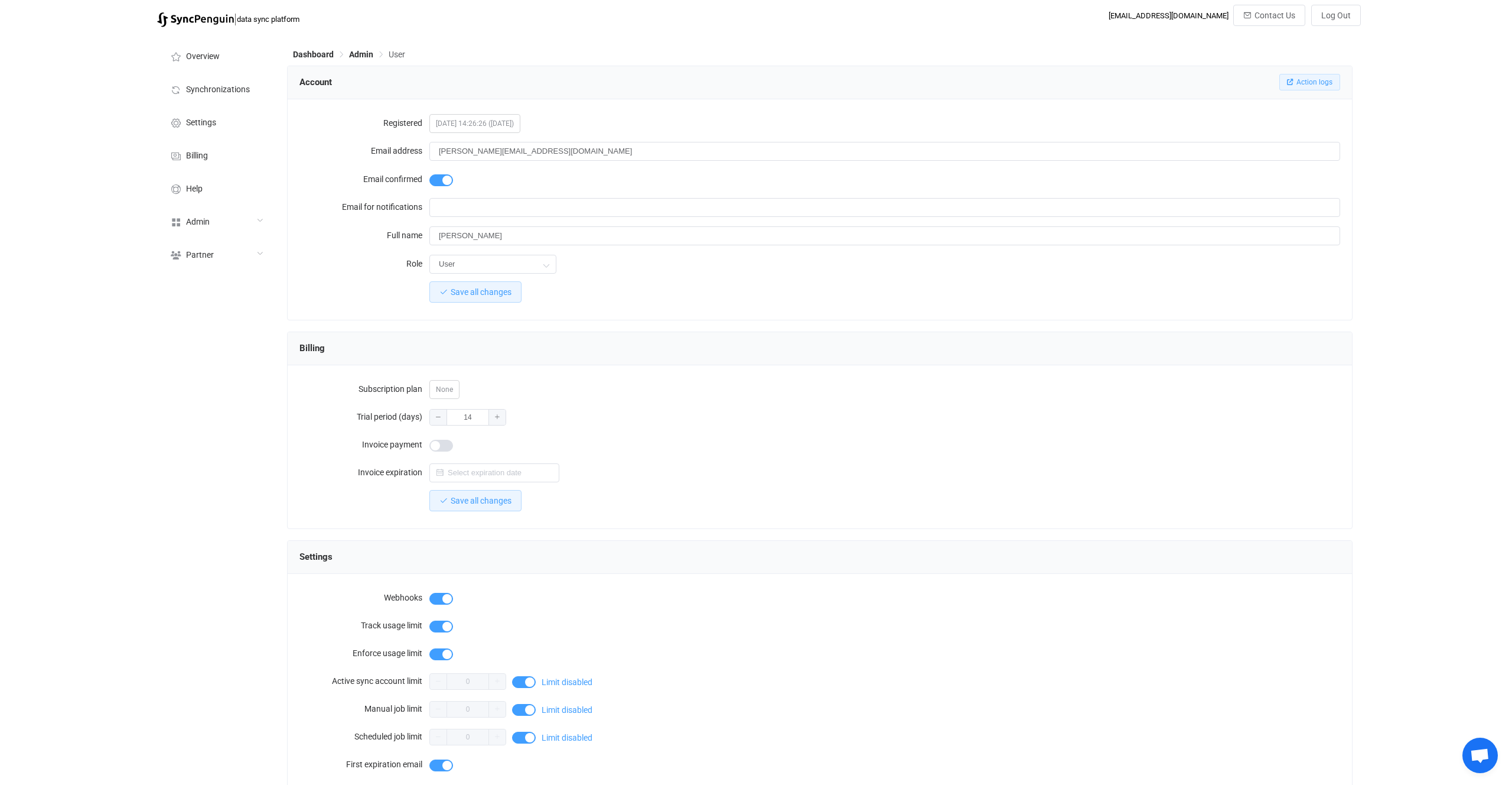
click at [1329, 83] on span "Action logs" at bounding box center [1314, 82] width 36 height 8
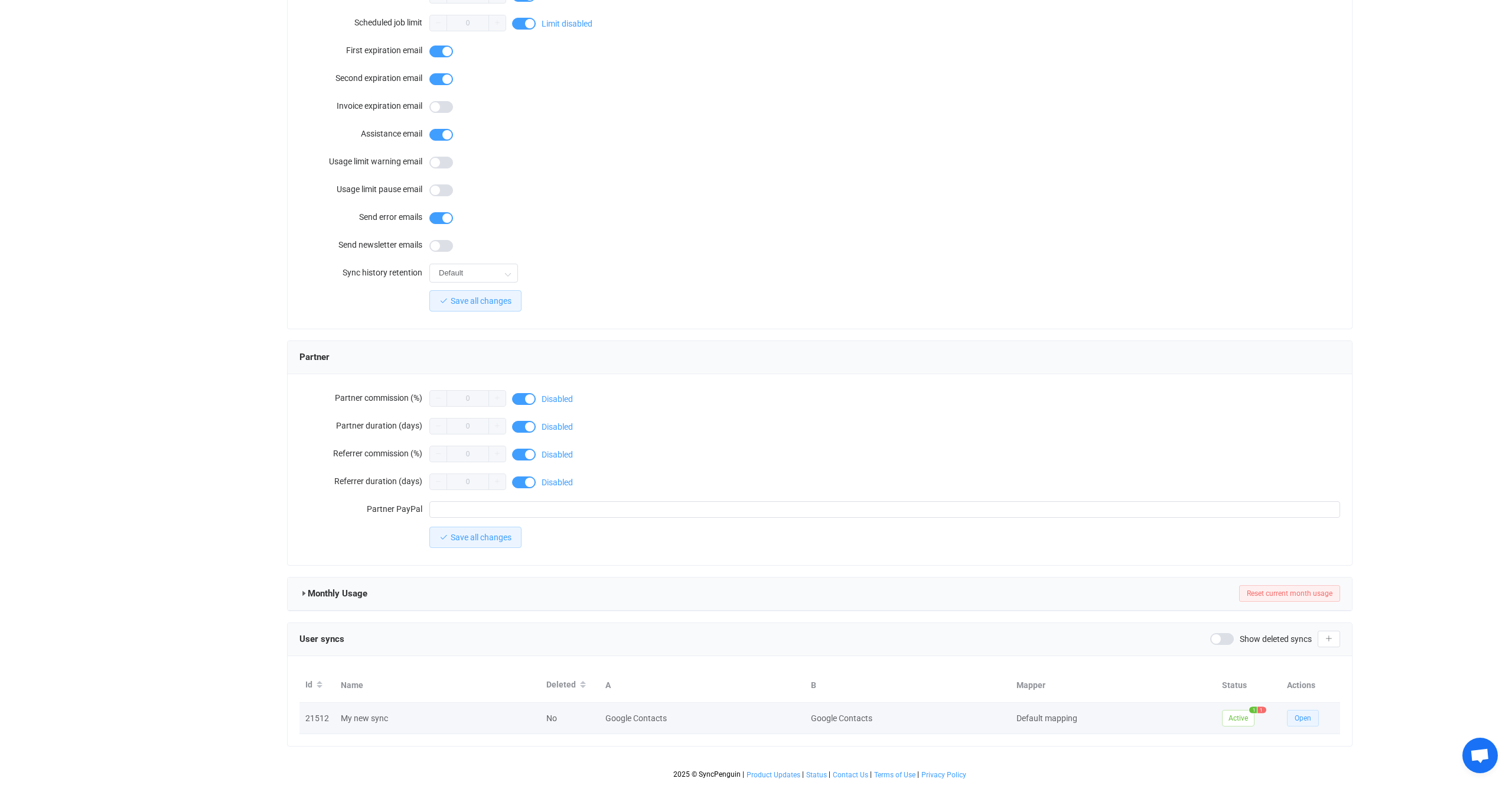
click at [1308, 713] on button "Open" at bounding box center [1303, 717] width 32 height 17
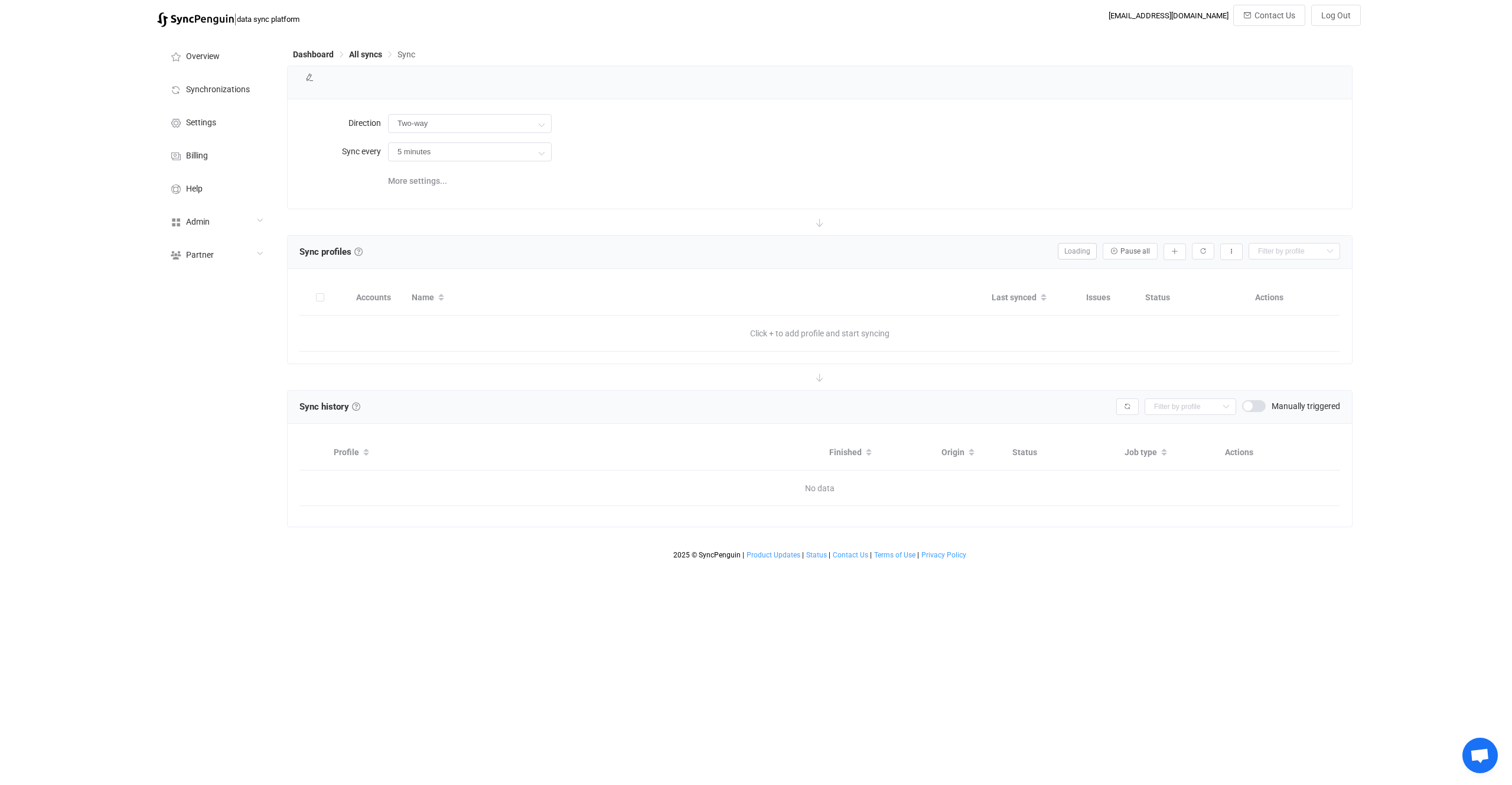
type input "10 minutes"
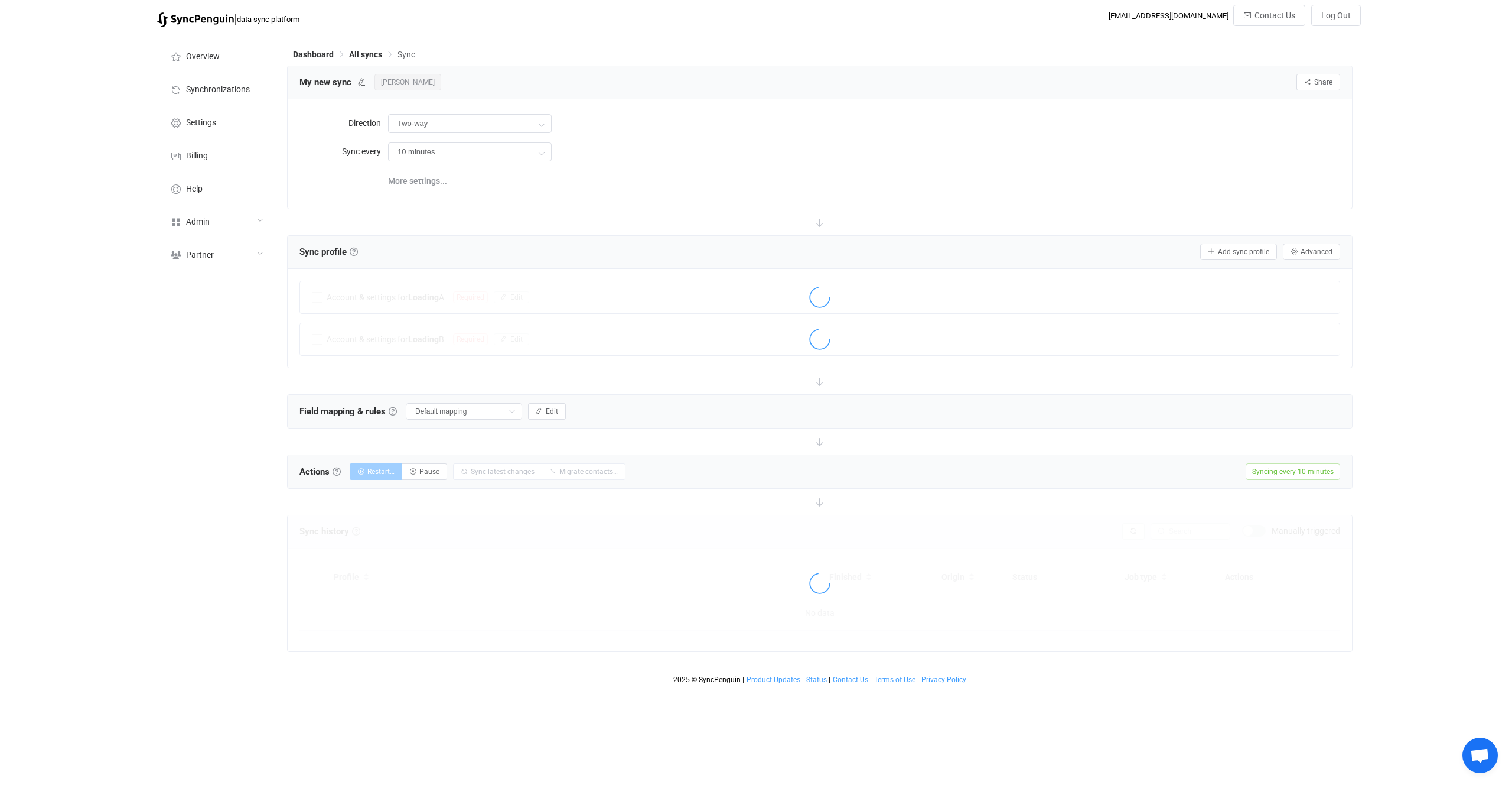
click at [408, 75] on span "[PERSON_NAME]" at bounding box center [408, 82] width 67 height 17
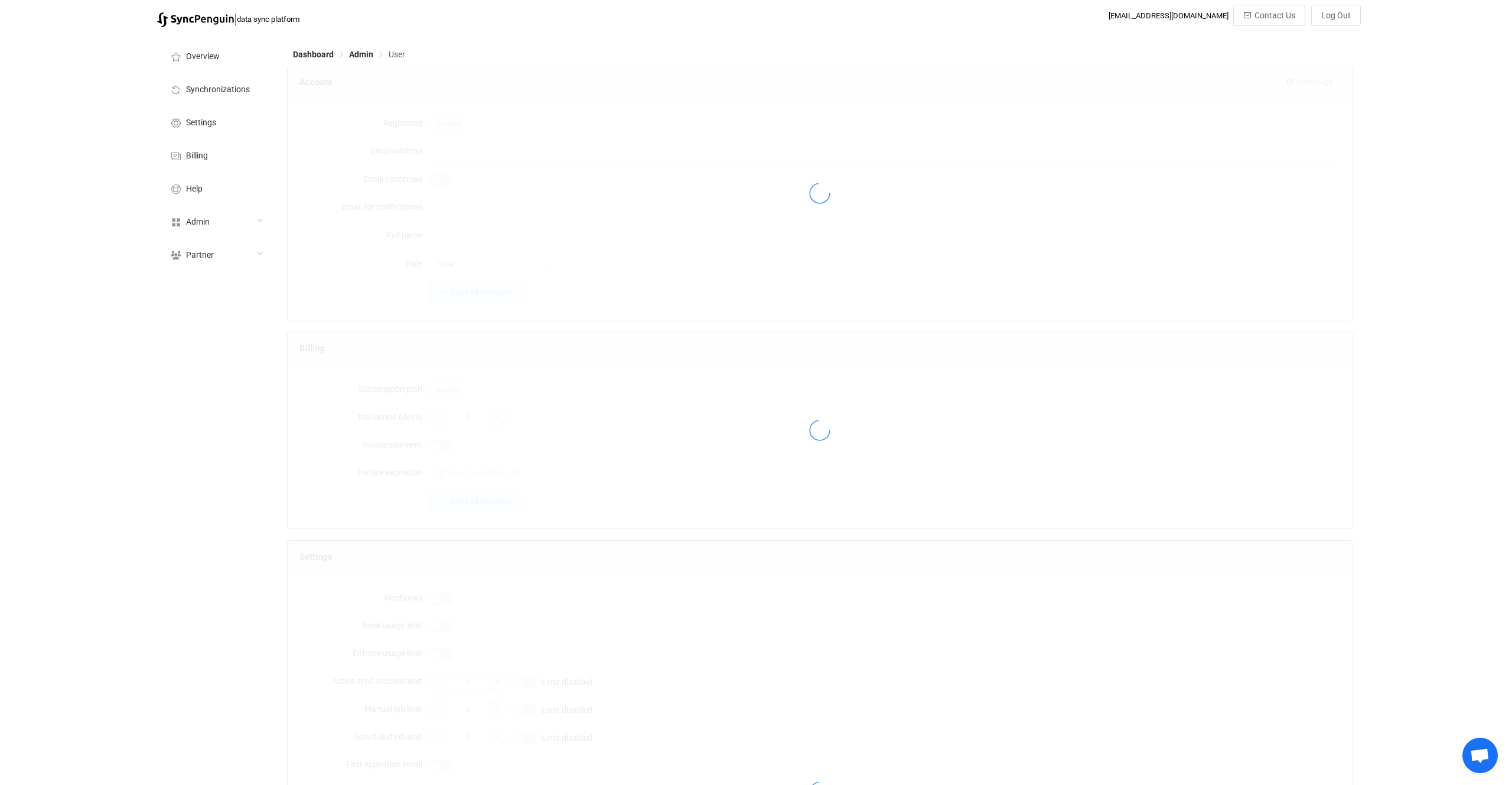
type input "[PERSON_NAME][EMAIL_ADDRESS][DOMAIN_NAME]"
type input "[PERSON_NAME]"
type input "14"
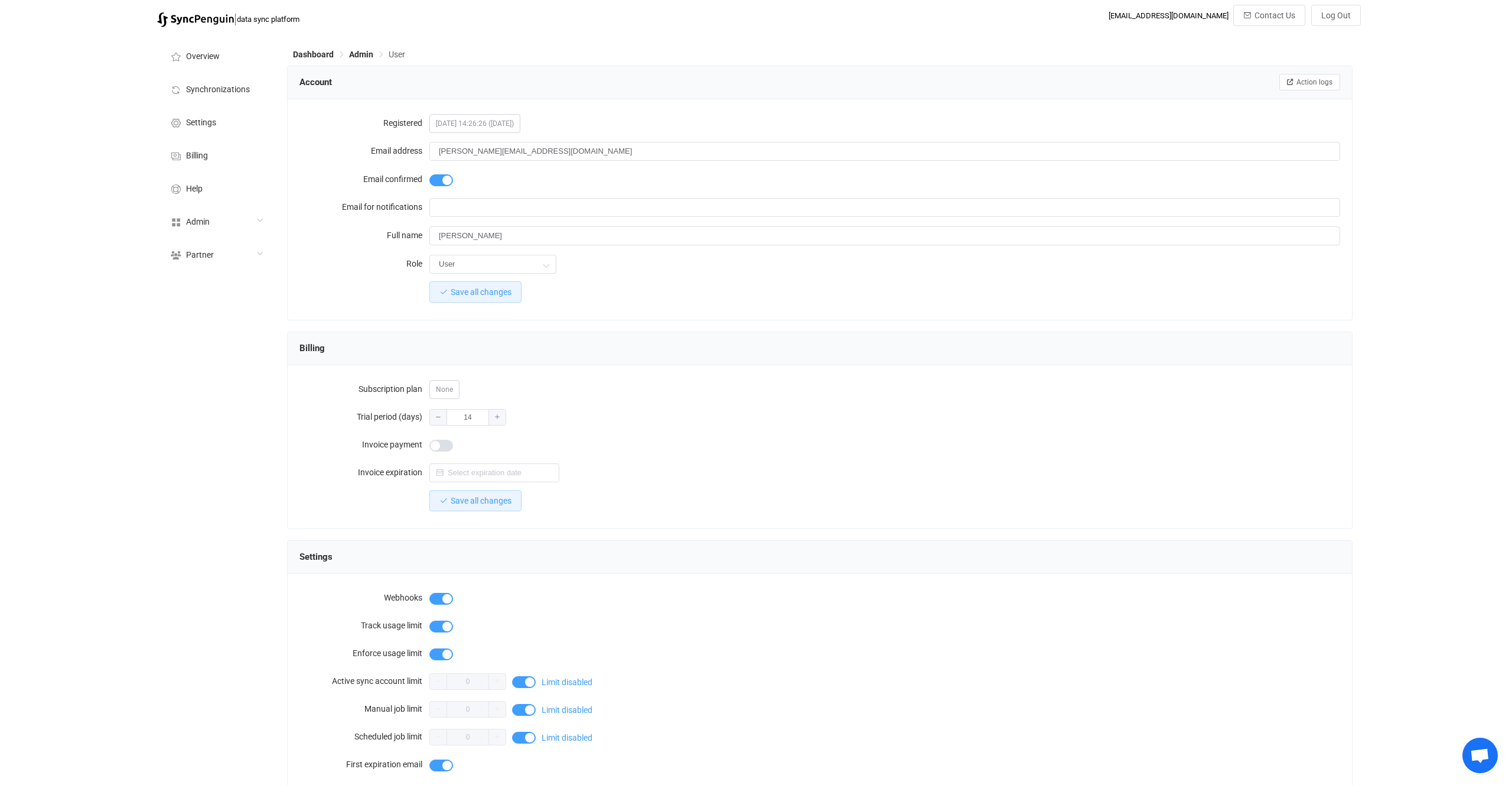
scroll to position [714, 0]
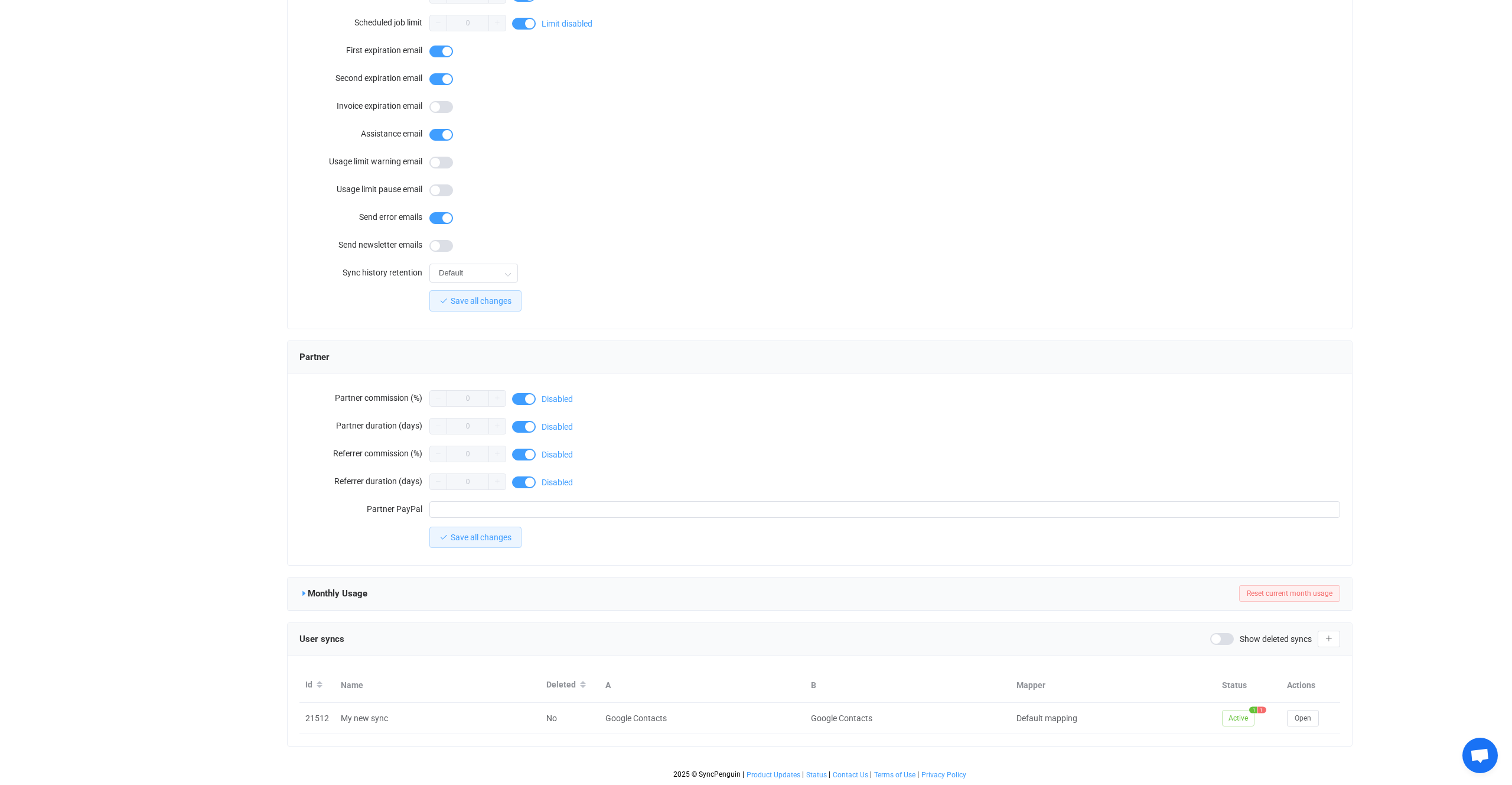
click at [301, 595] on icon at bounding box center [304, 593] width 8 height 8
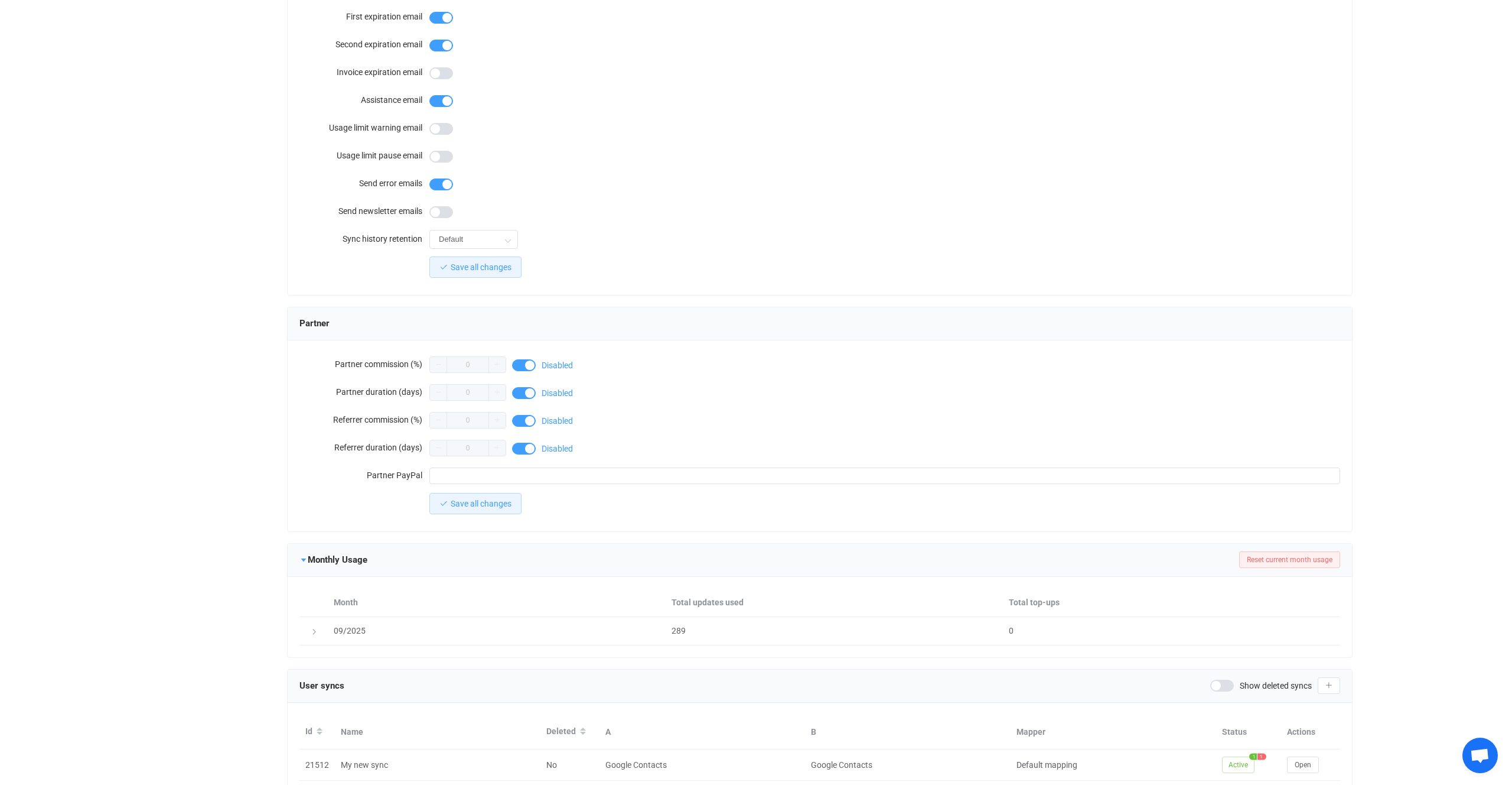
scroll to position [795, 0]
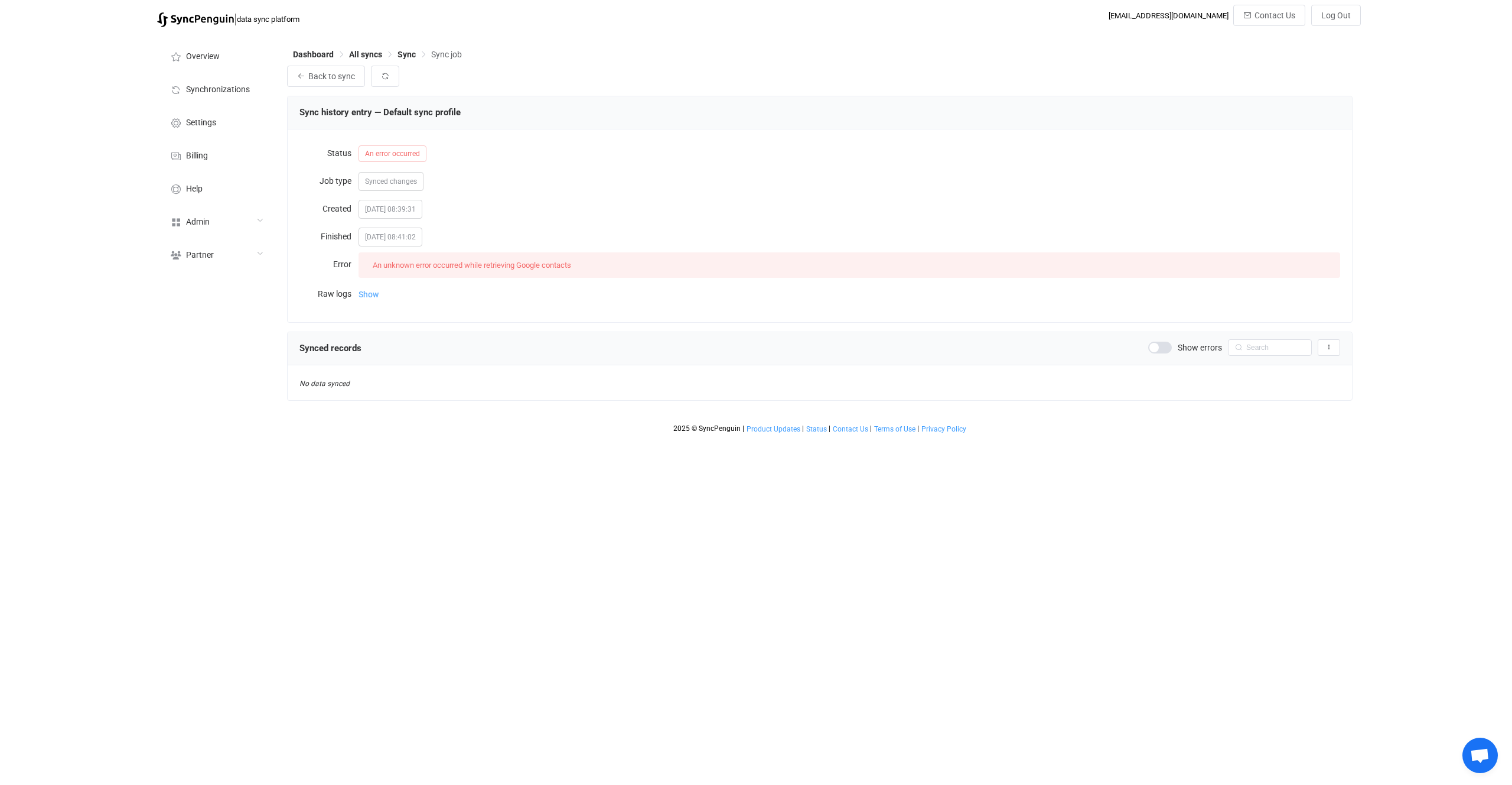
click at [376, 302] on span "Show" at bounding box center [368, 294] width 20 height 24
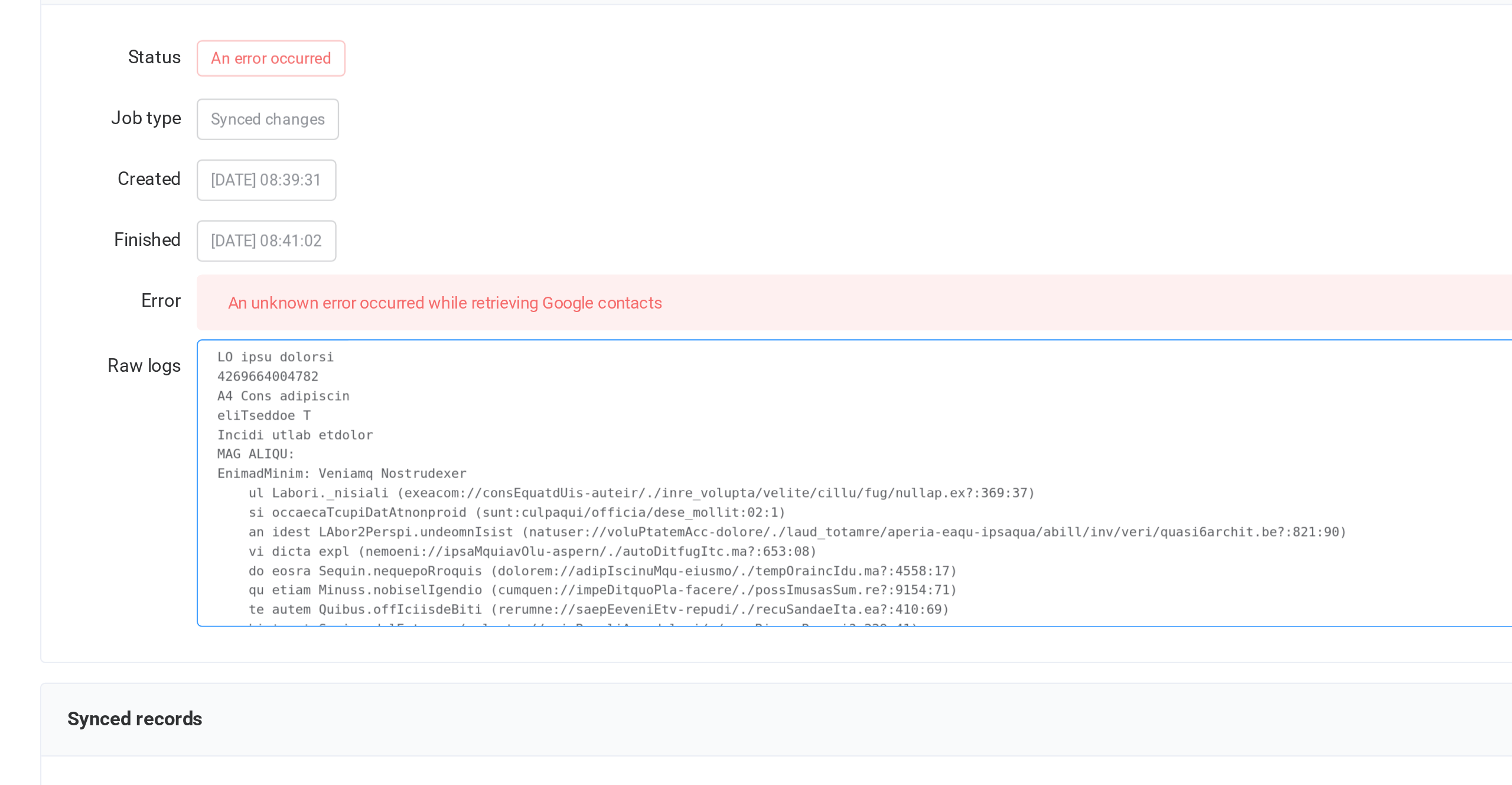
click at [498, 328] on textarea at bounding box center [849, 347] width 982 height 131
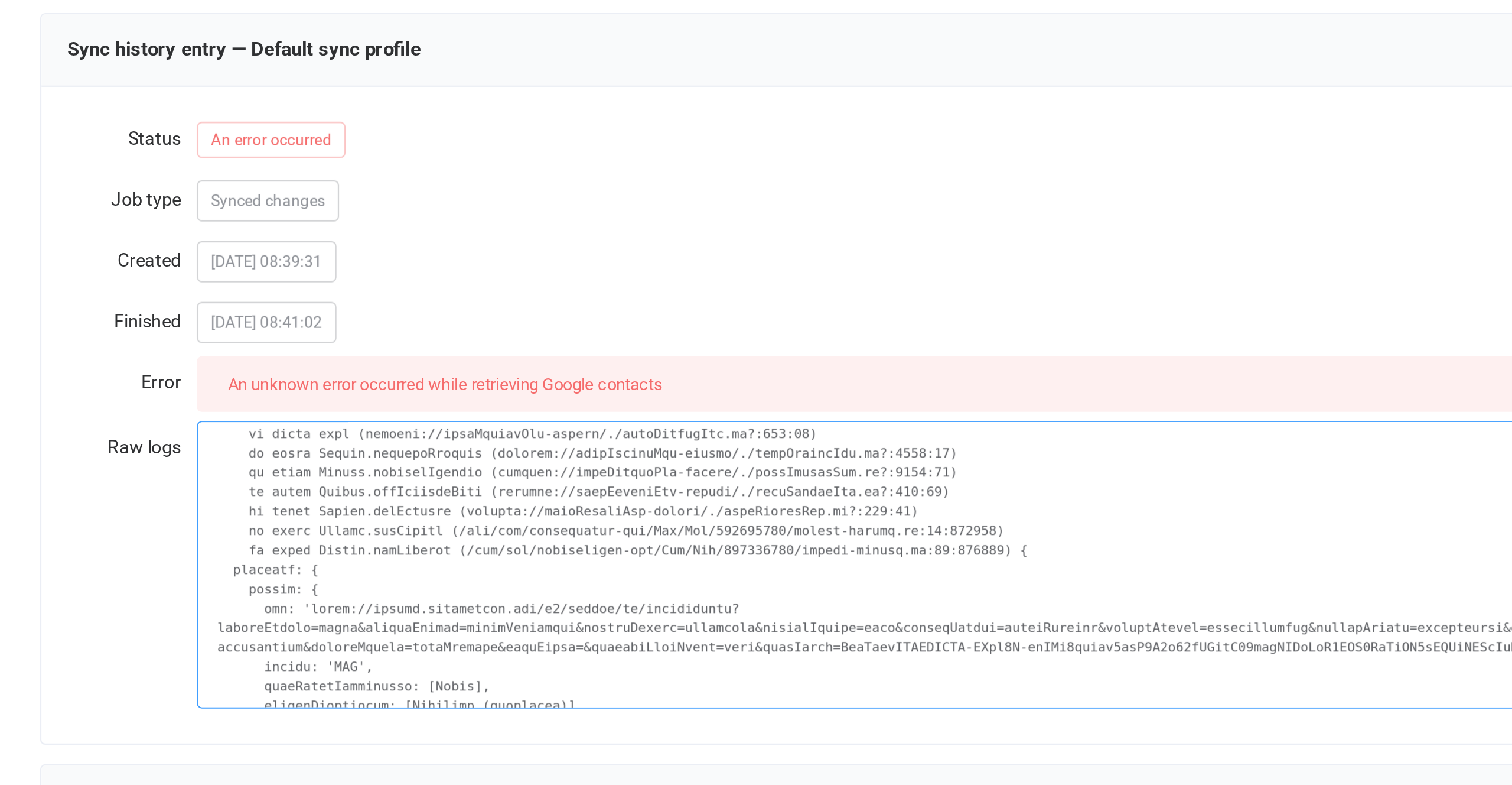
drag, startPoint x: 482, startPoint y: 336, endPoint x: 493, endPoint y: 402, distance: 66.9
click at [493, 402] on textarea at bounding box center [849, 347] width 982 height 131
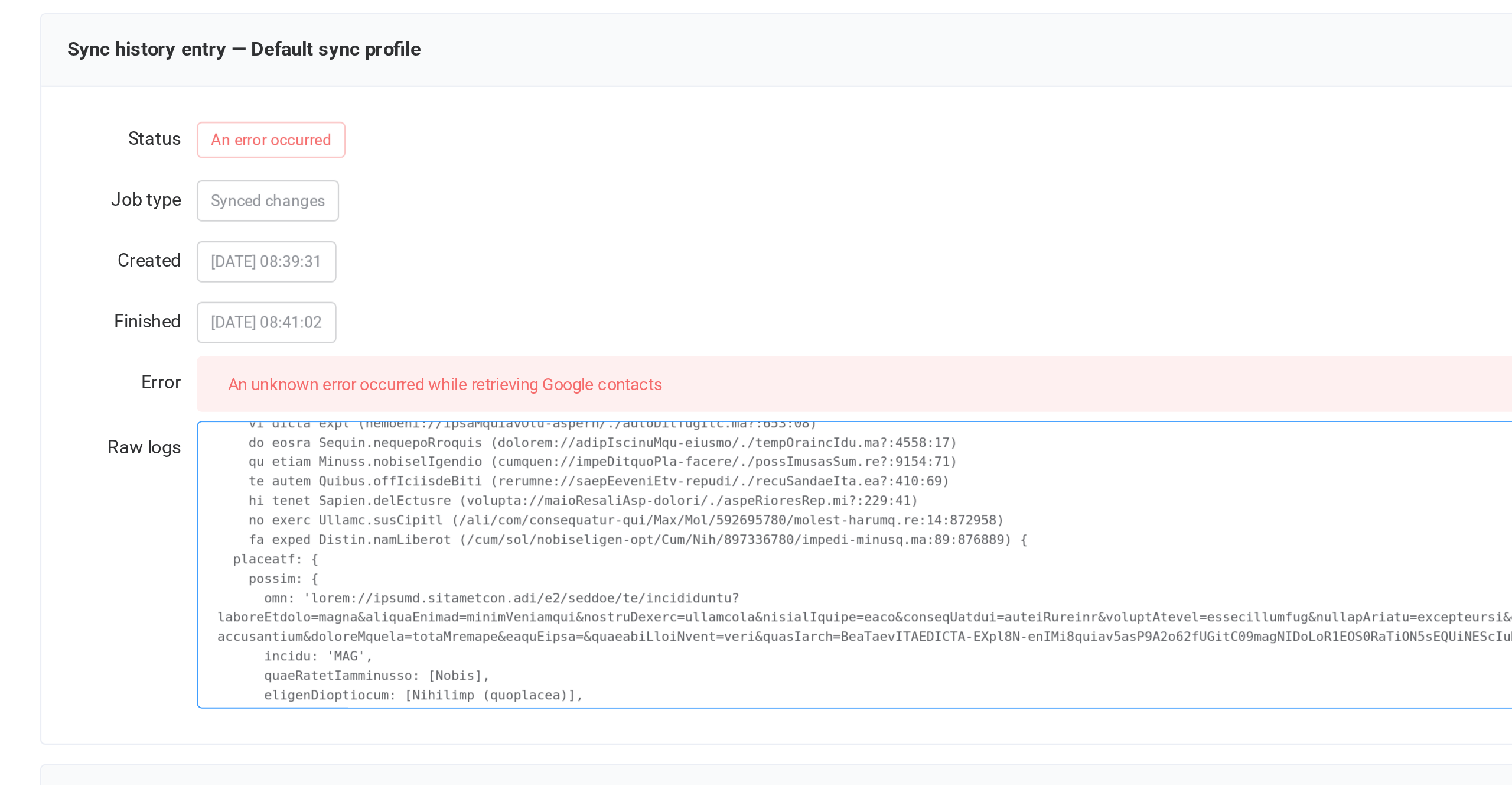
click at [495, 377] on textarea at bounding box center [849, 347] width 982 height 131
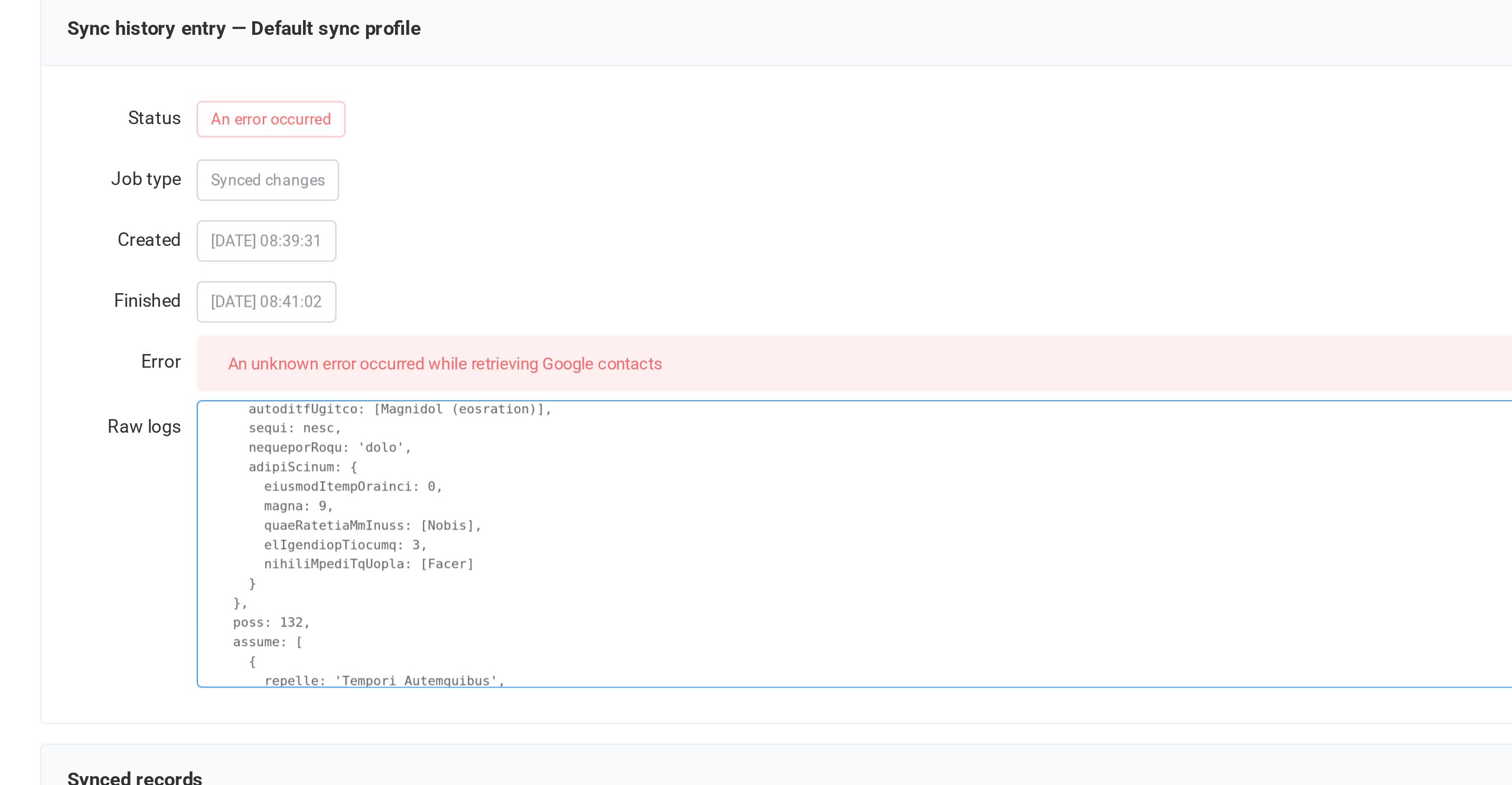
scroll to position [815, 0]
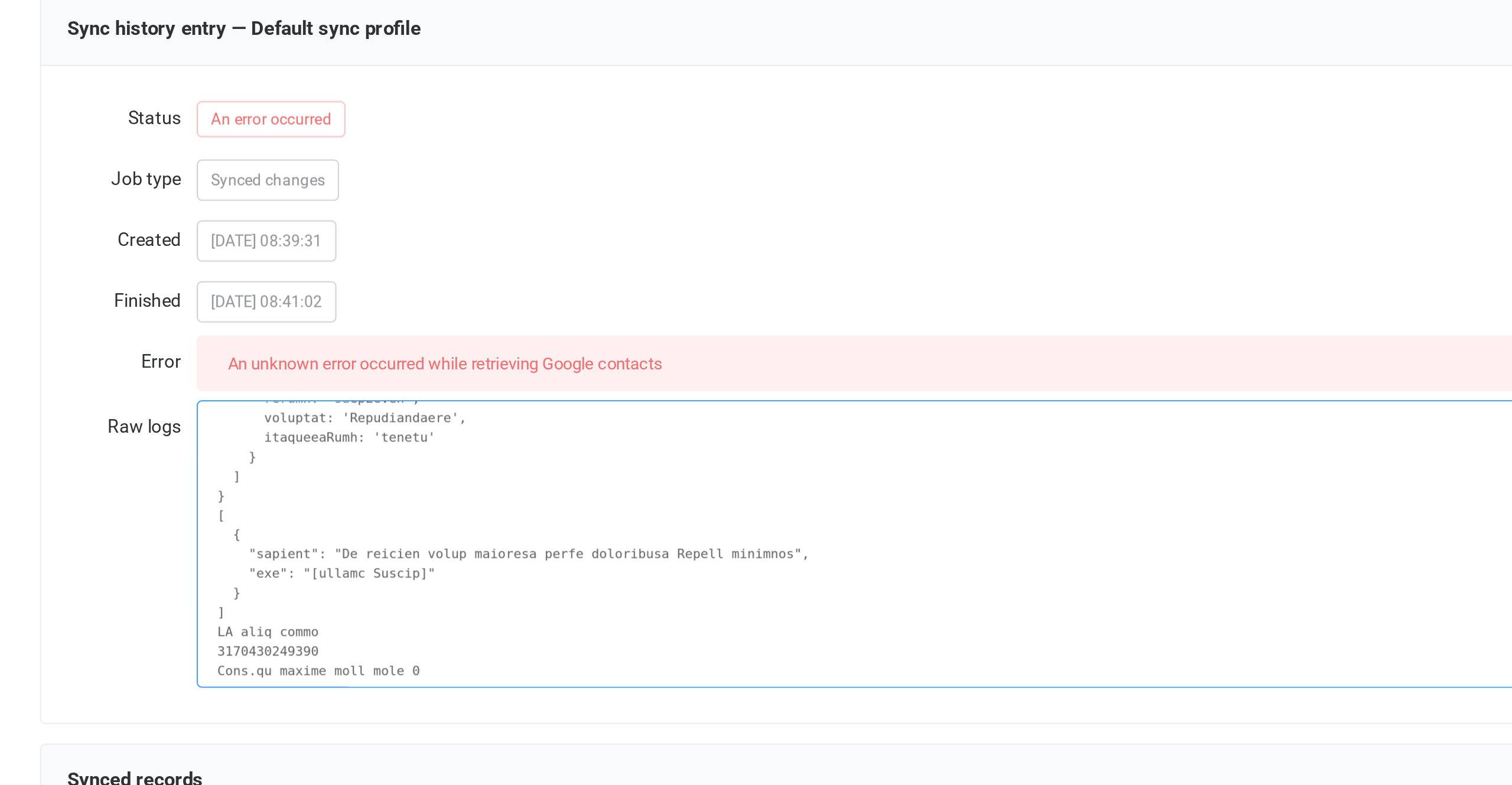
drag, startPoint x: 498, startPoint y: 371, endPoint x: 505, endPoint y: 414, distance: 43.6
click at [505, 414] on div "Status An error occurred Job type Synced changes Created 2025-10-03 08:39:31 Fi…" at bounding box center [820, 279] width 1064 height 300
click at [490, 360] on textarea at bounding box center [849, 347] width 982 height 131
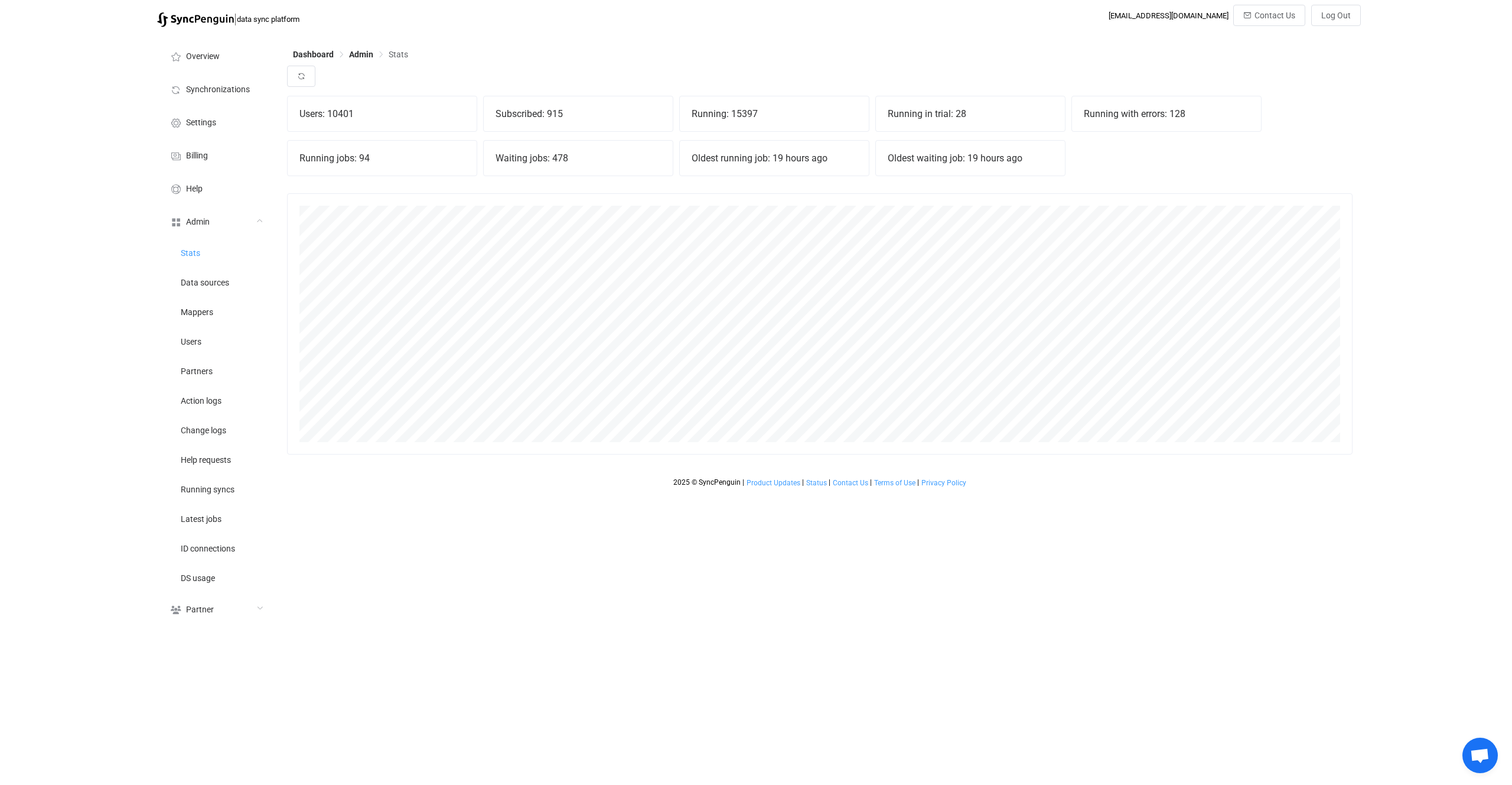
scroll to position [261, 1065]
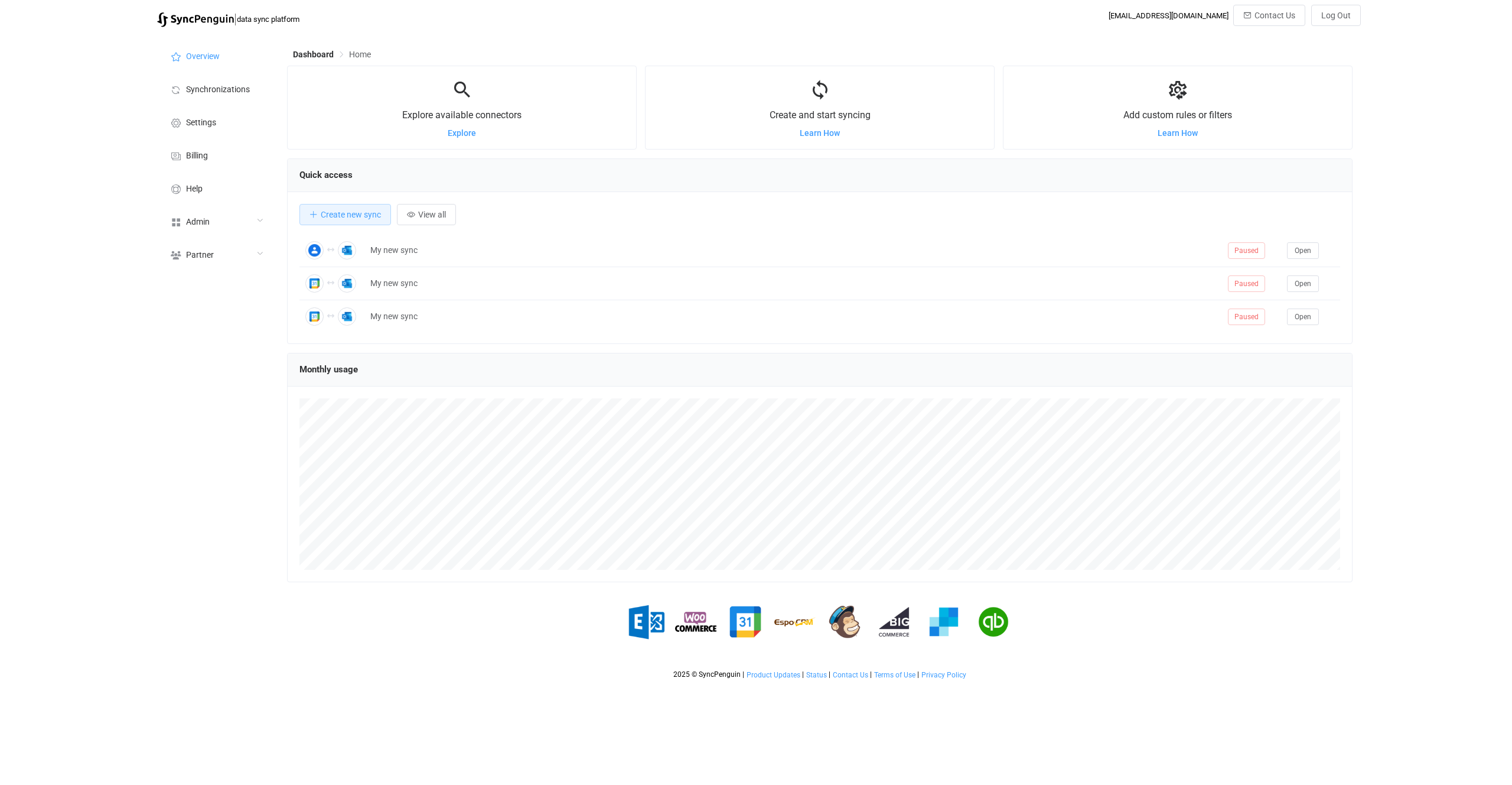
scroll to position [229, 1065]
click at [231, 227] on div "Admin" at bounding box center [216, 221] width 118 height 33
click at [242, 348] on li "Users" at bounding box center [216, 340] width 118 height 29
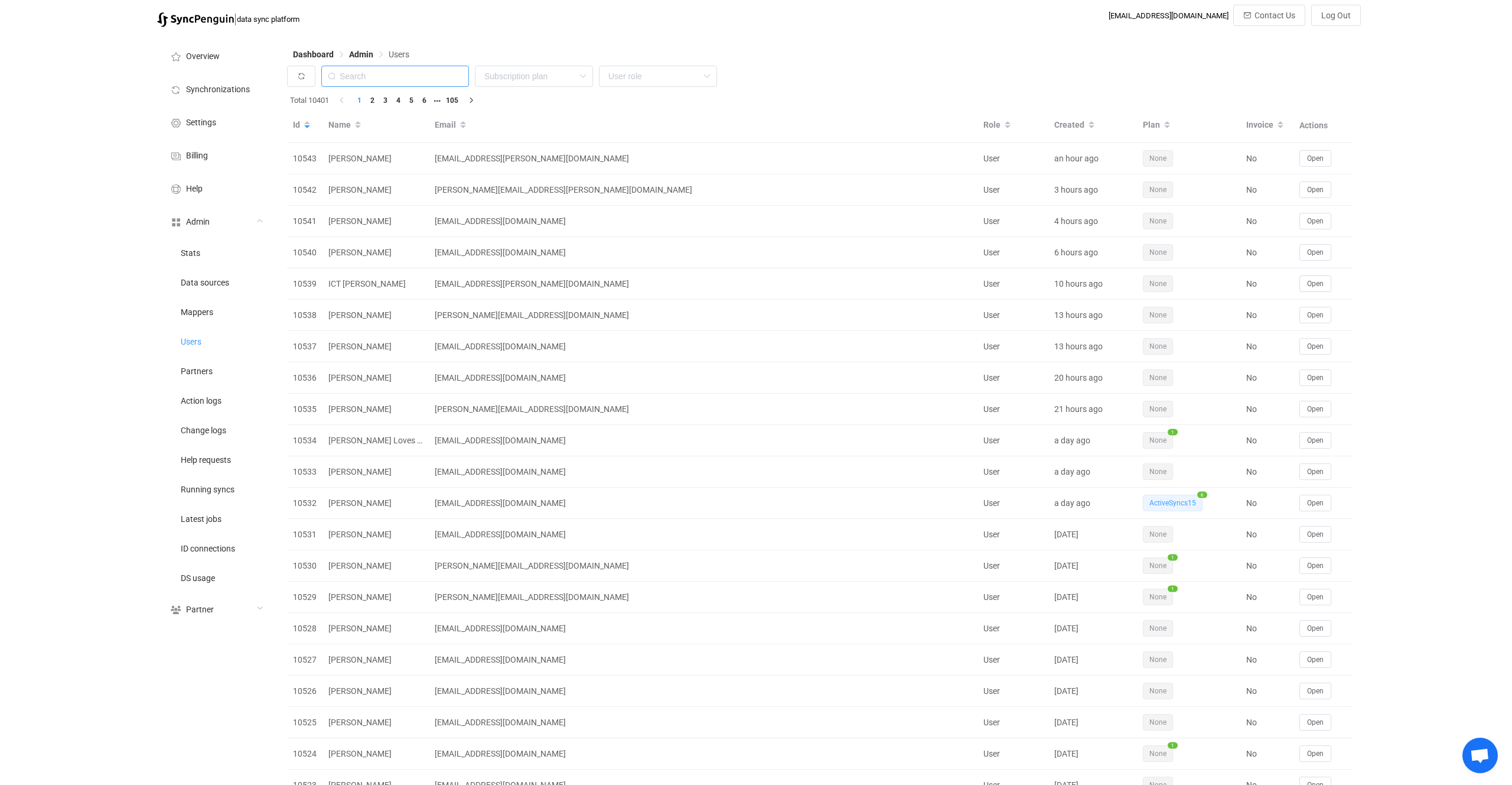
click at [399, 81] on input "text" at bounding box center [395, 76] width 148 height 21
paste input "[EMAIL_ADDRESS][DOMAIN_NAME]"
type input "[EMAIL_ADDRESS][DOMAIN_NAME]"
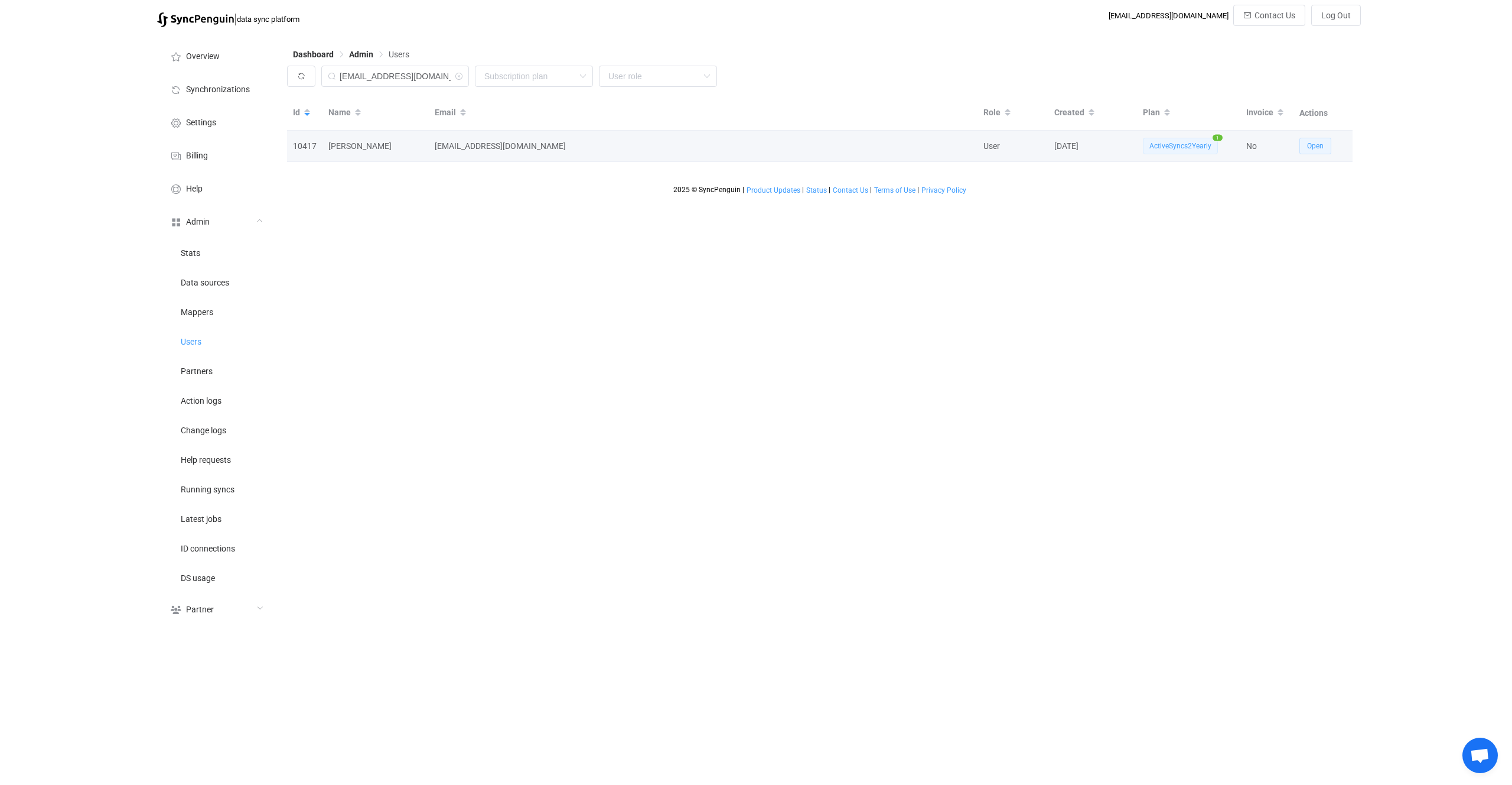
click at [1323, 145] on span "Open" at bounding box center [1315, 146] width 17 height 8
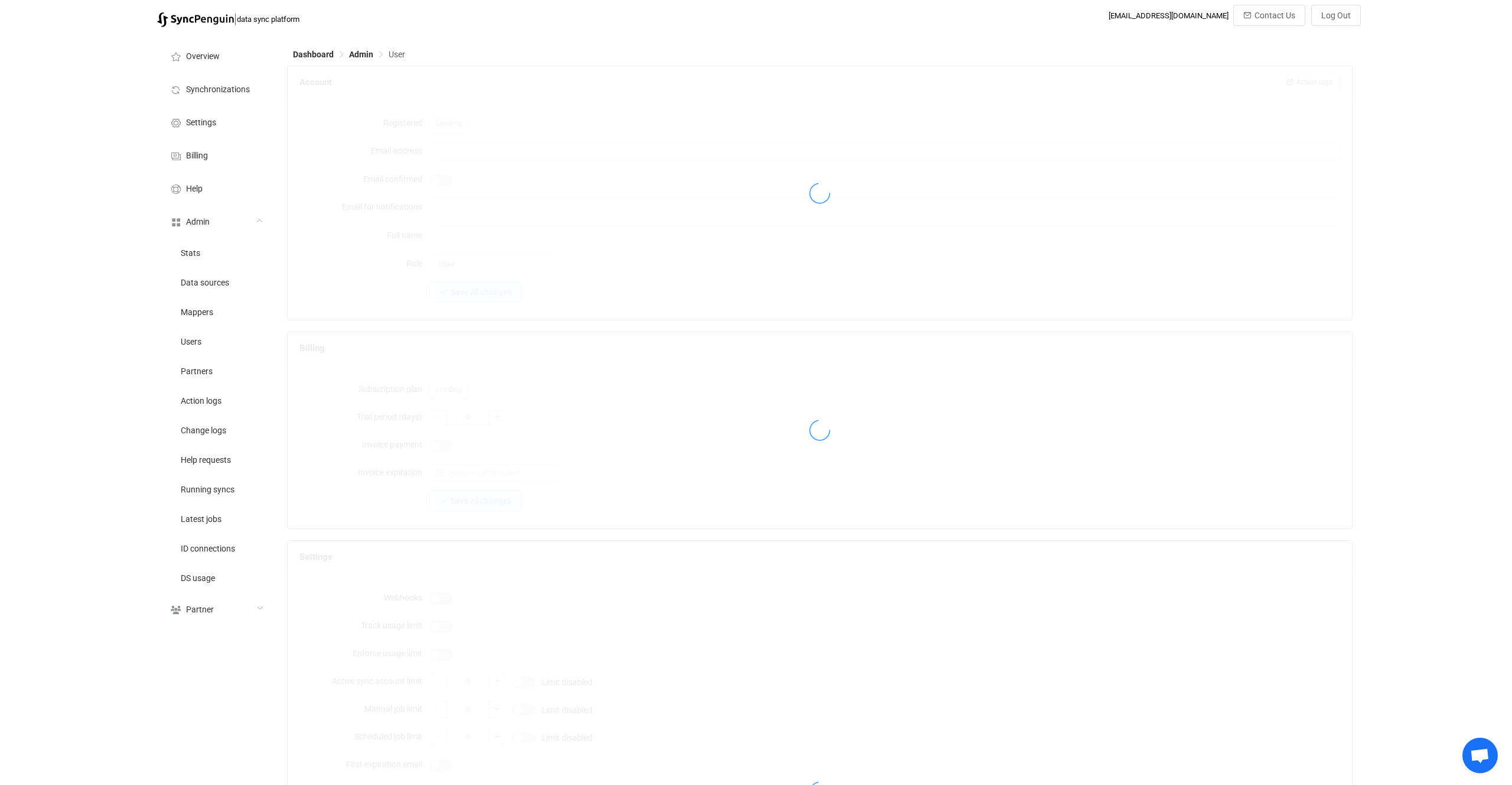
type input "[EMAIL_ADDRESS][DOMAIN_NAME]"
type input "[PERSON_NAME]"
type input "14"
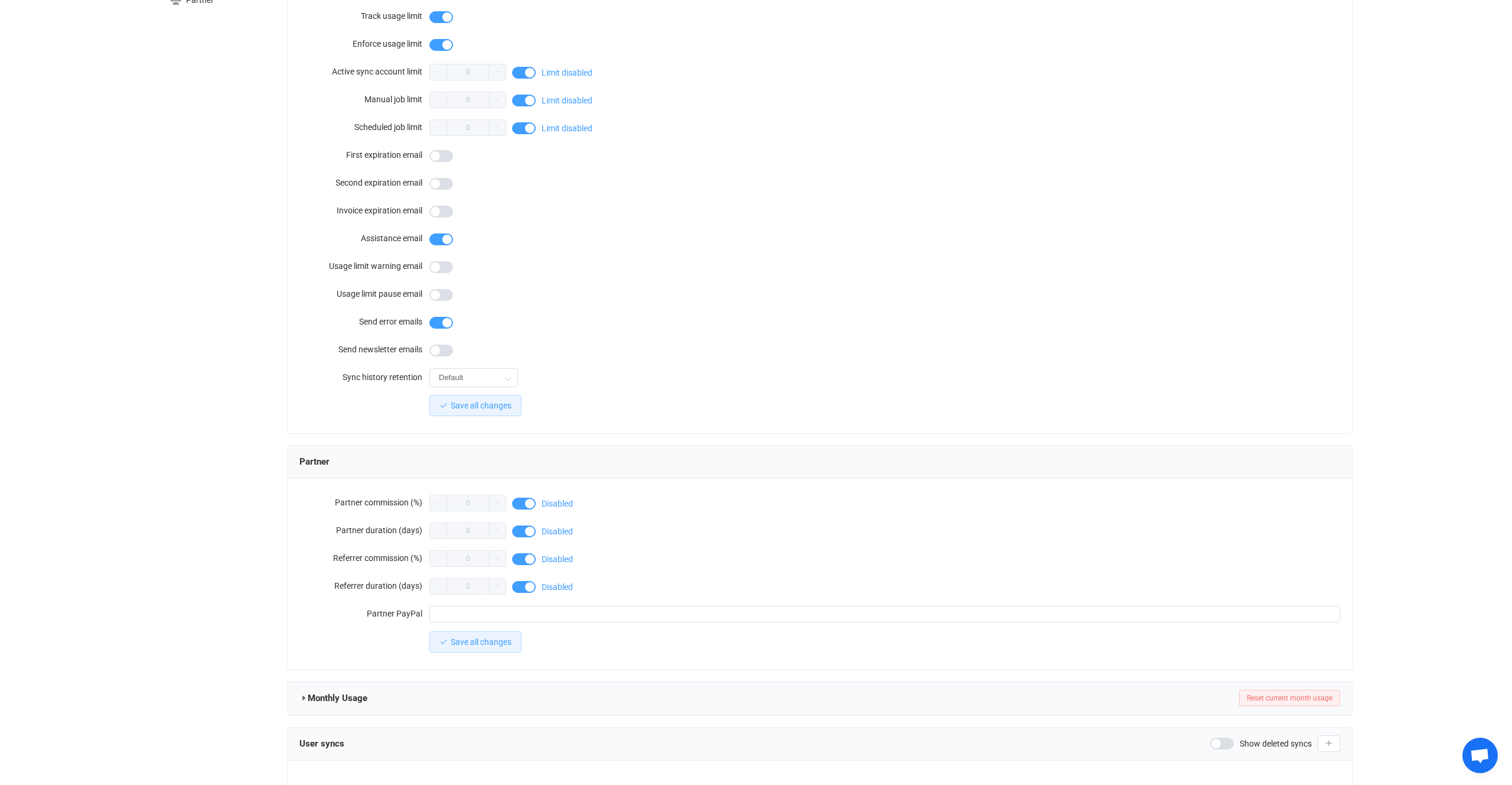
scroll to position [714, 0]
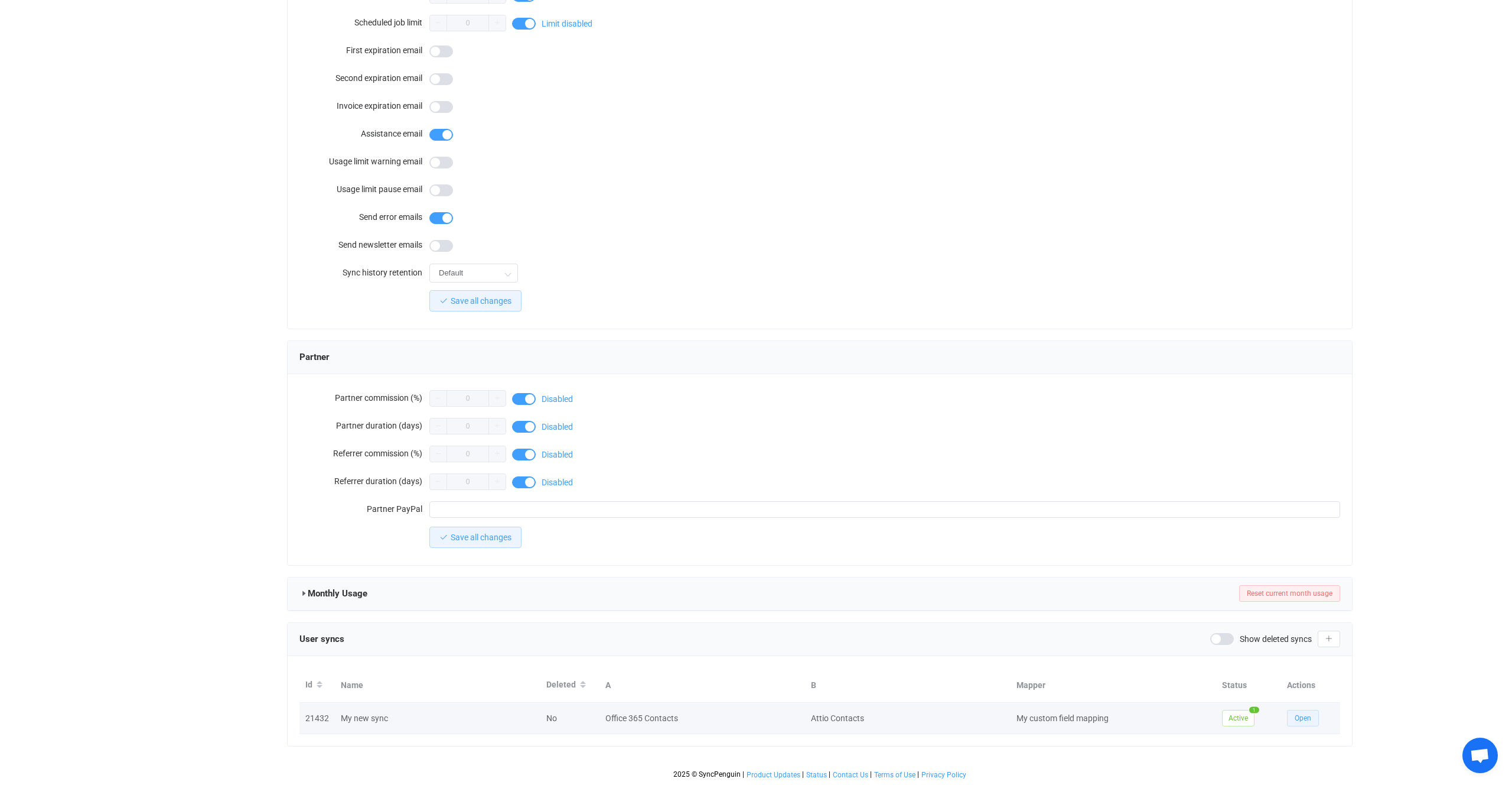
click at [1287, 713] on button "Open" at bounding box center [1303, 717] width 32 height 17
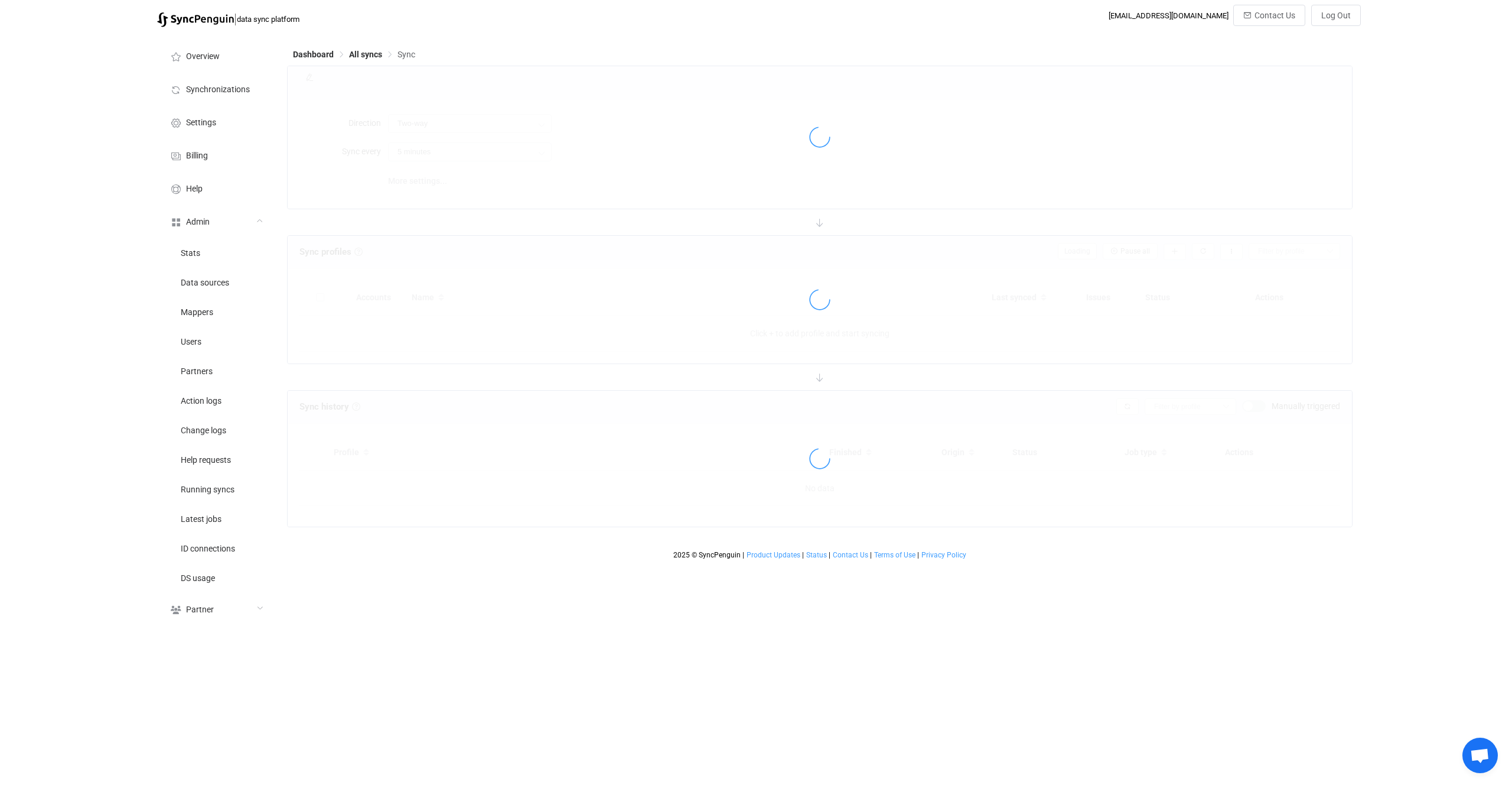
type input "Office 365 → Attio"
type input "24 hours"
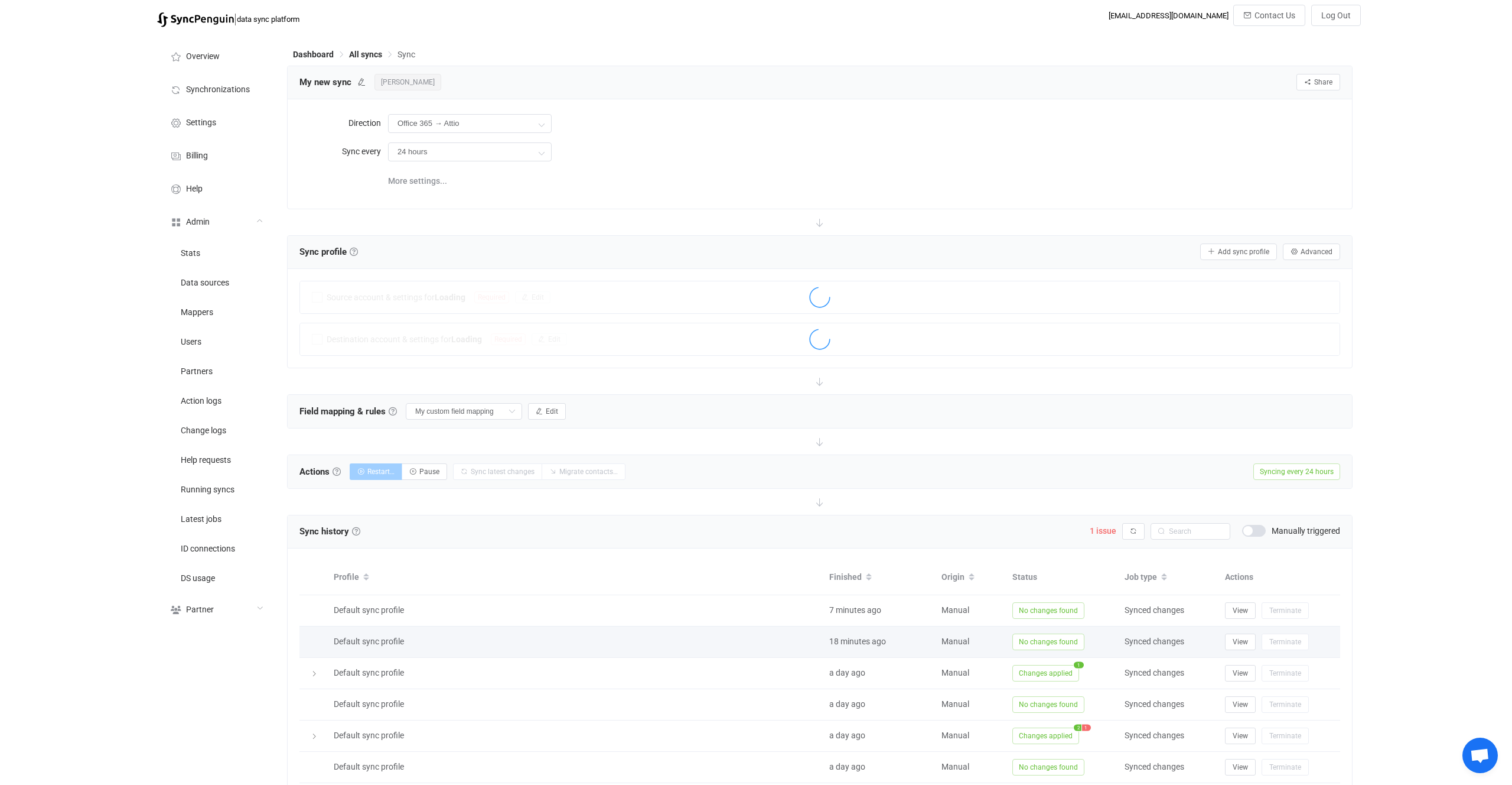
scroll to position [198, 0]
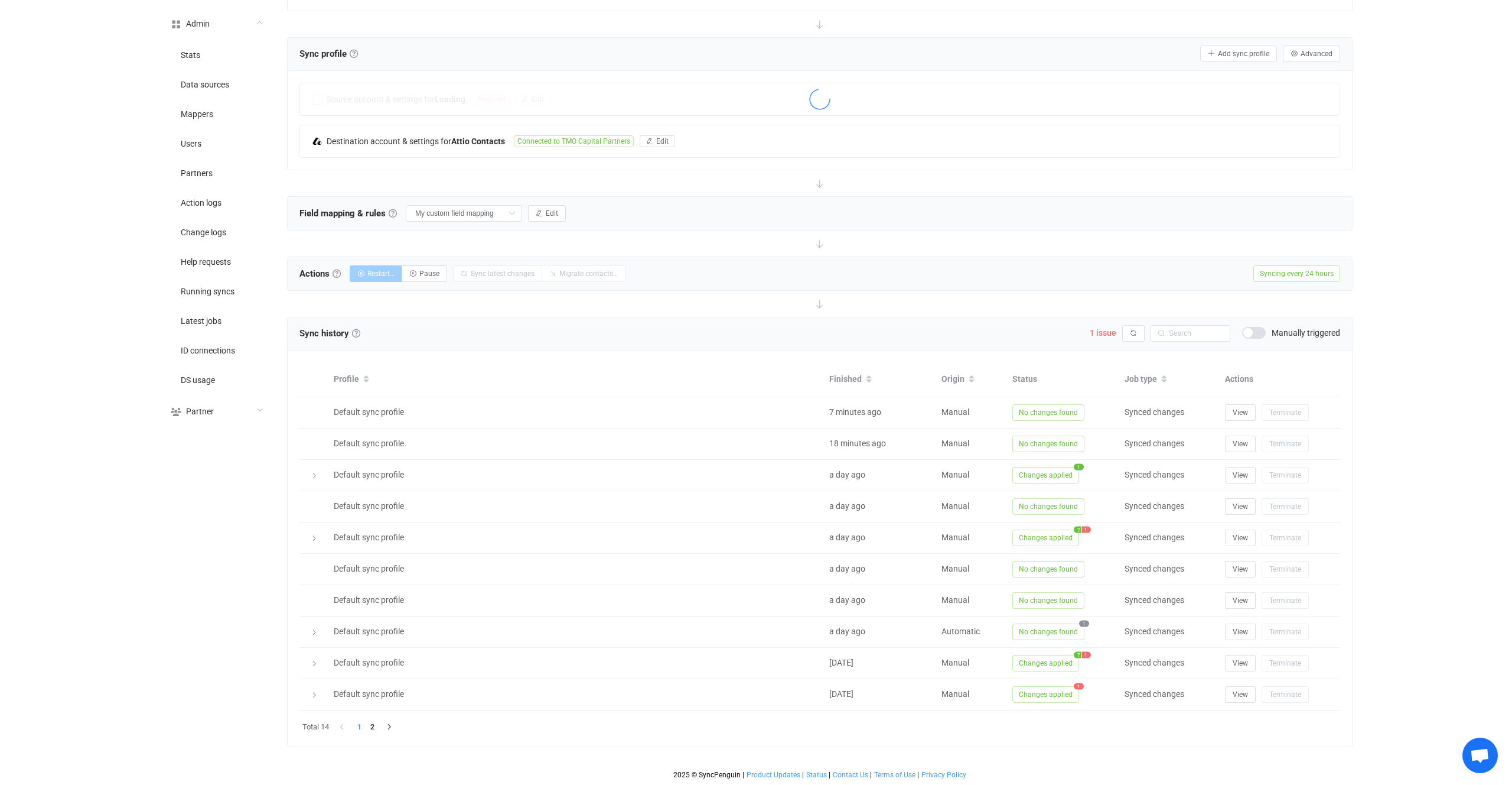
click at [488, 226] on div "Field mapping & rules Field mapping & rules By default, all contacts of the con…" at bounding box center [820, 213] width 1064 height 33
click at [460, 216] on input "My custom field mapping" at bounding box center [463, 213] width 116 height 17
click at [659, 224] on div "Field mapping & rules Field mapping & rules By default, all contacts of the con…" at bounding box center [820, 213] width 1064 height 33
click at [508, 96] on b "Office 365 Contacts" at bounding box center [471, 99] width 74 height 10
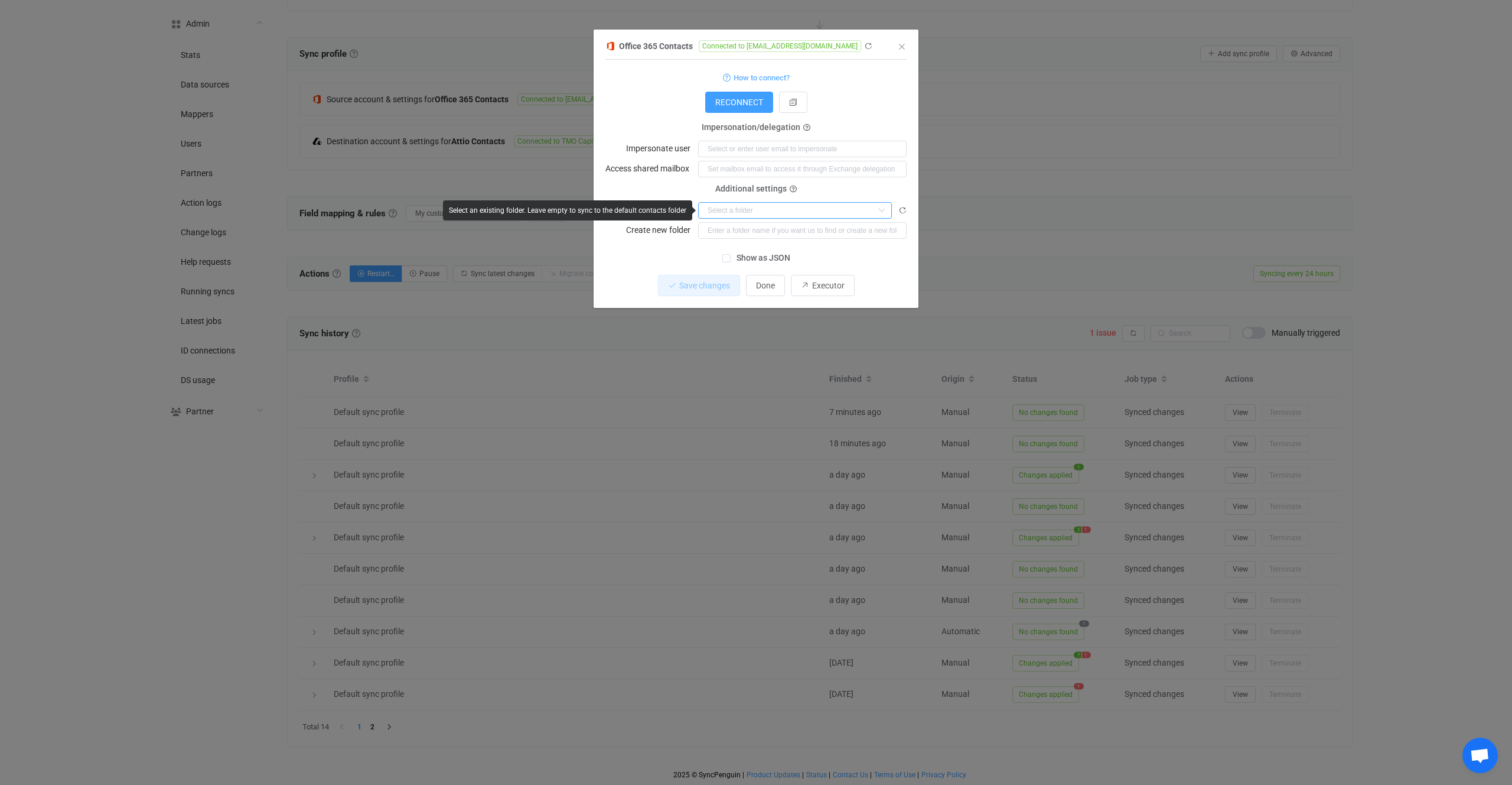
click at [763, 214] on input "dialog" at bounding box center [795, 210] width 194 height 17
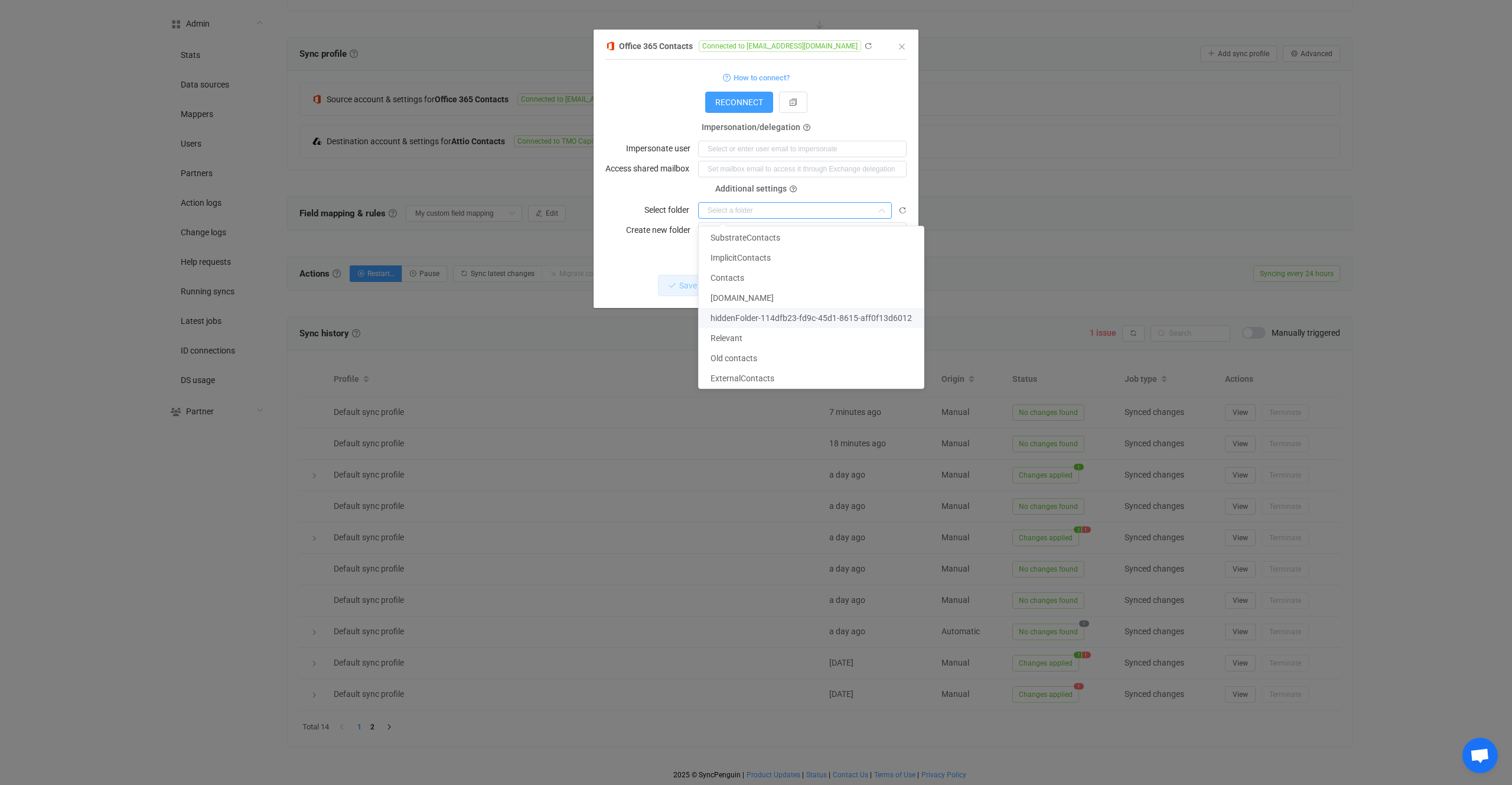
scroll to position [0, 0]
click at [985, 237] on div "Office 365 Contacts Connected to vadim@tmocp.com 1 { { "connectionType": "appli…" at bounding box center [756, 392] width 1512 height 785
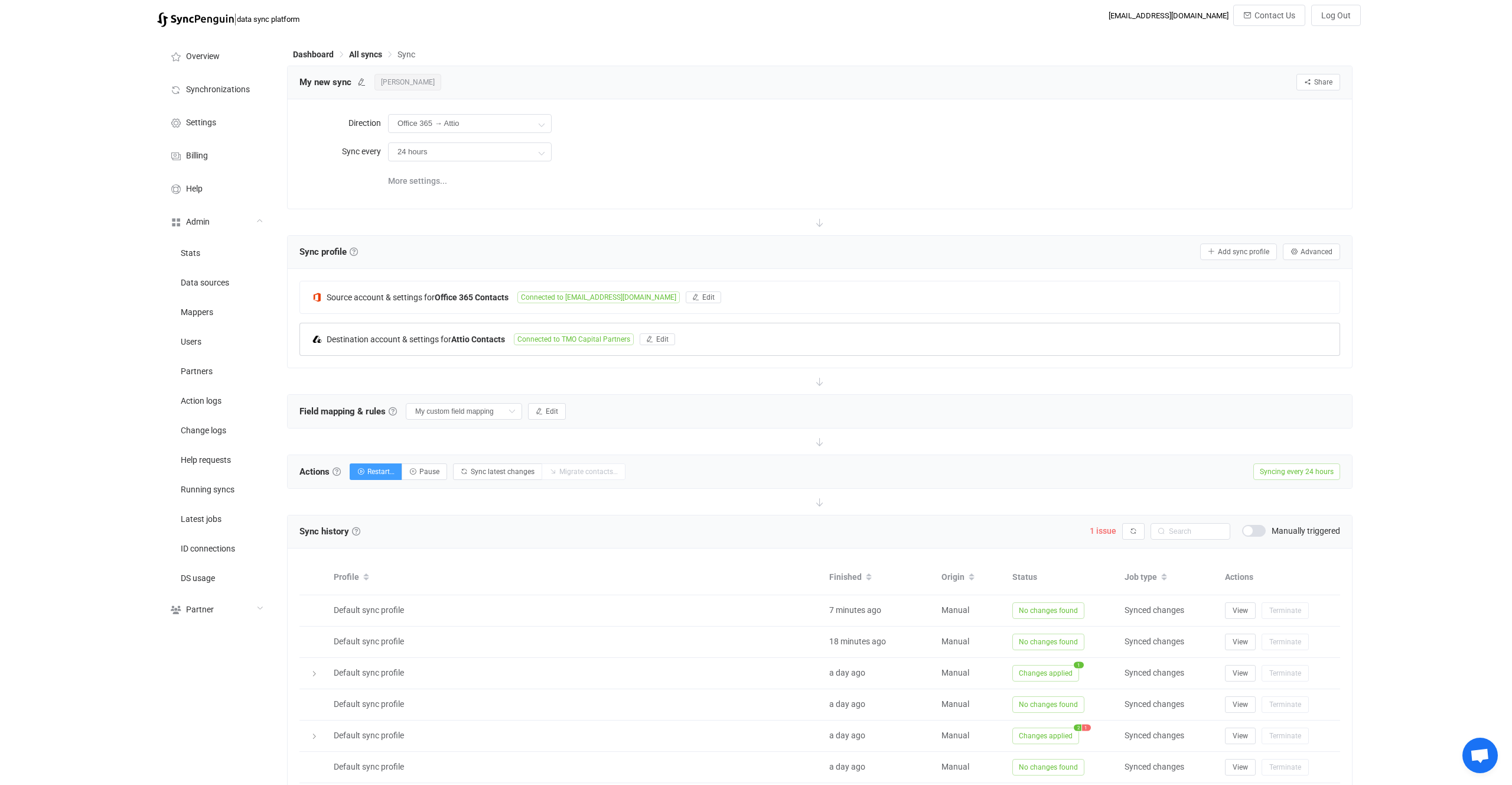
click at [488, 335] on b "Attio Contacts" at bounding box center [479, 340] width 54 height 10
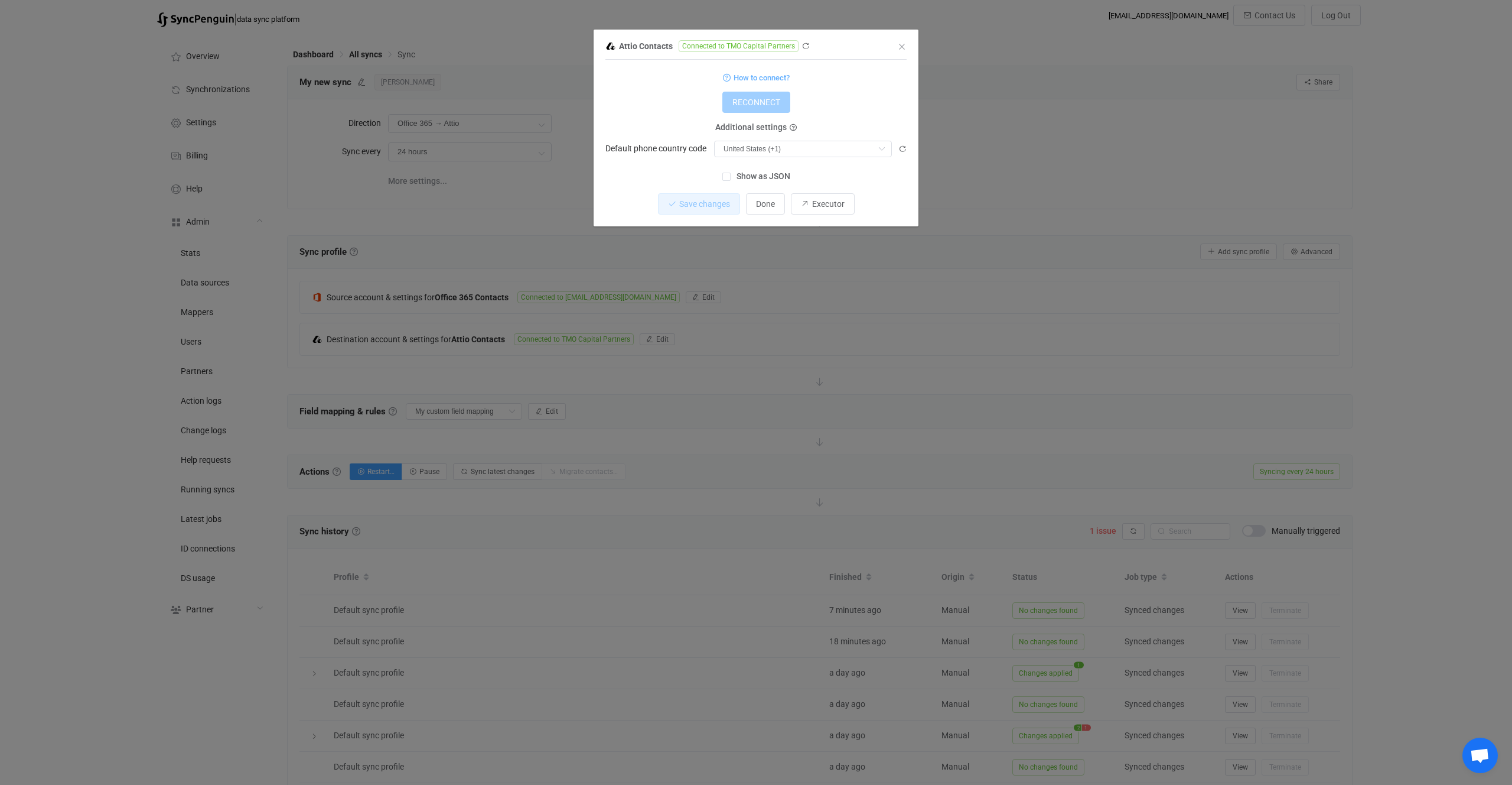
click at [627, 338] on div "Attio Contacts Connected to TMO Capital Partners 1 { { "accessToken": "***", "c…" at bounding box center [756, 392] width 1512 height 785
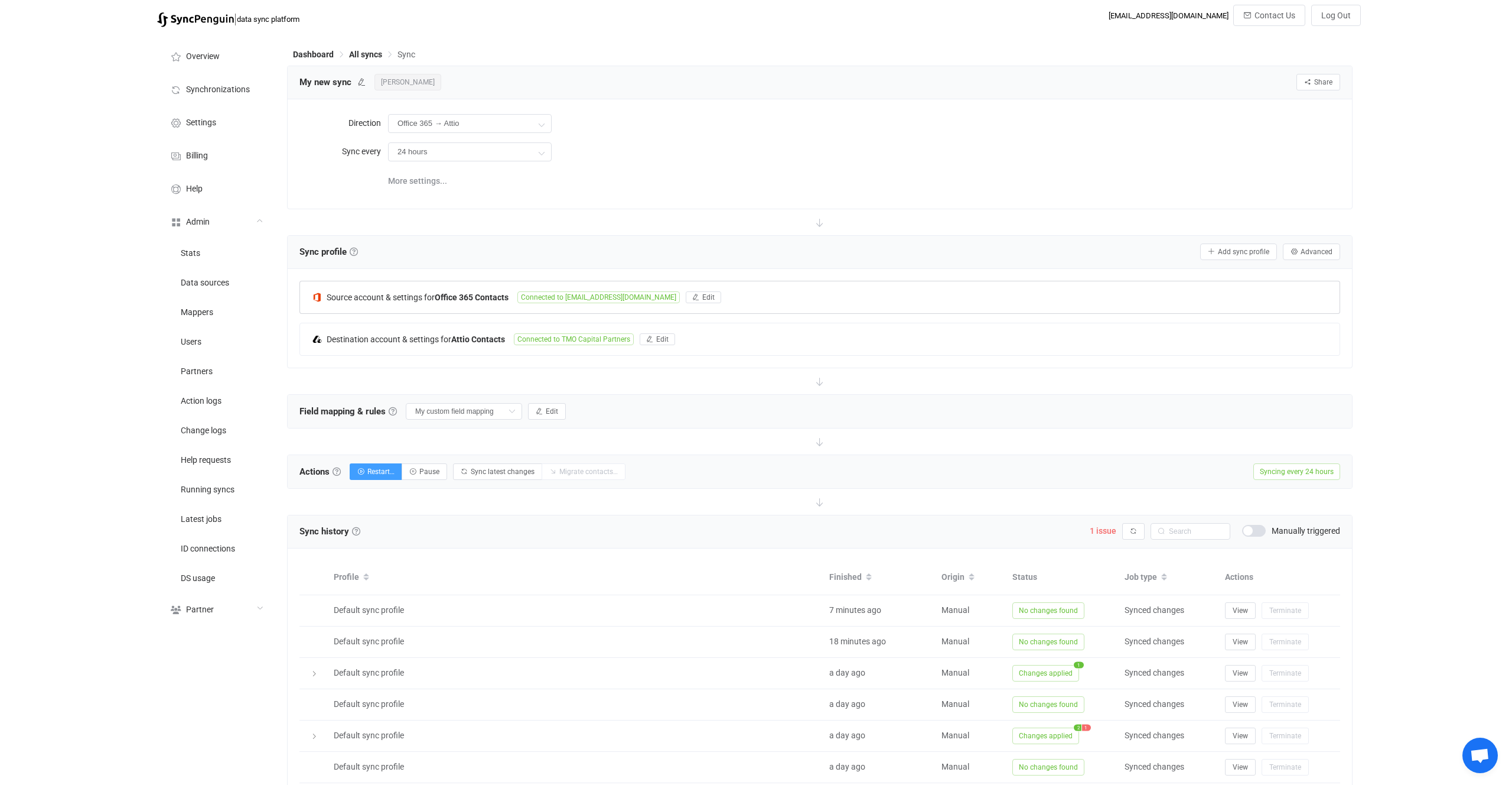
click at [534, 302] on span "Connected to vadim@tmocp.com" at bounding box center [599, 297] width 162 height 12
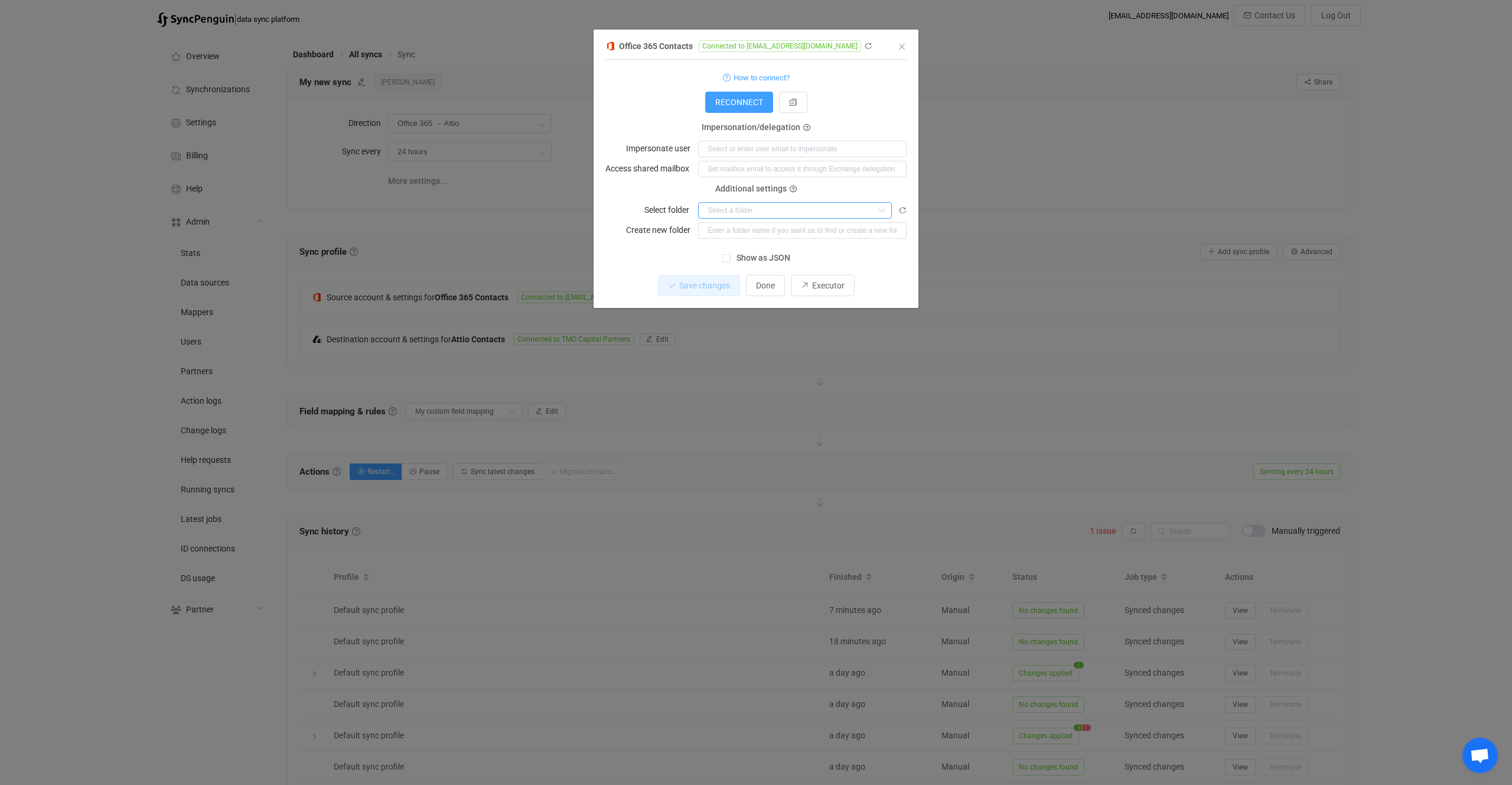
click at [748, 213] on input "dialog" at bounding box center [795, 210] width 194 height 17
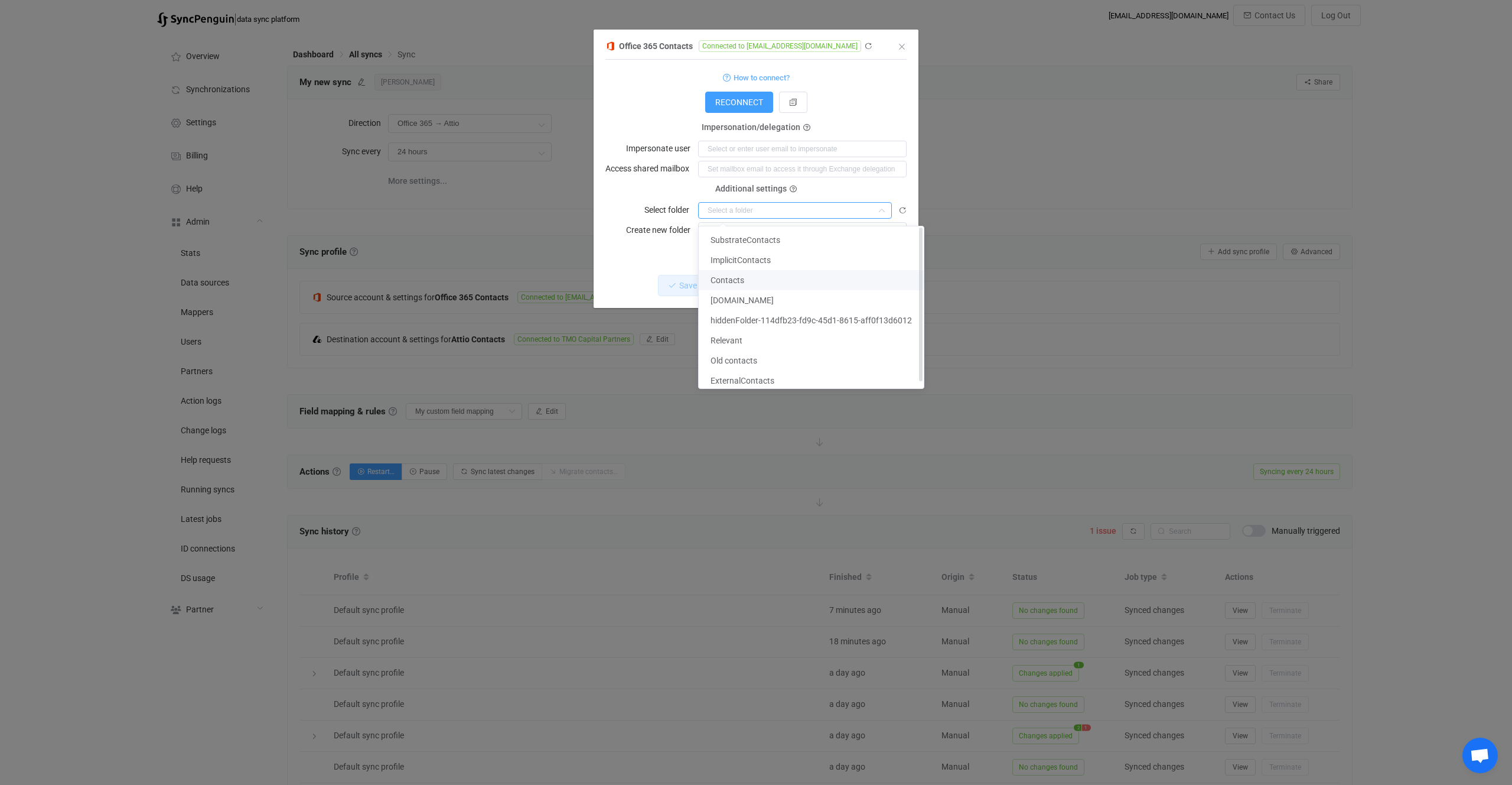
scroll to position [6, 0]
click at [986, 231] on div "Office 365 Contacts Connected to vadim@tmocp.com 1 { { "connectionType": "appli…" at bounding box center [756, 392] width 1512 height 785
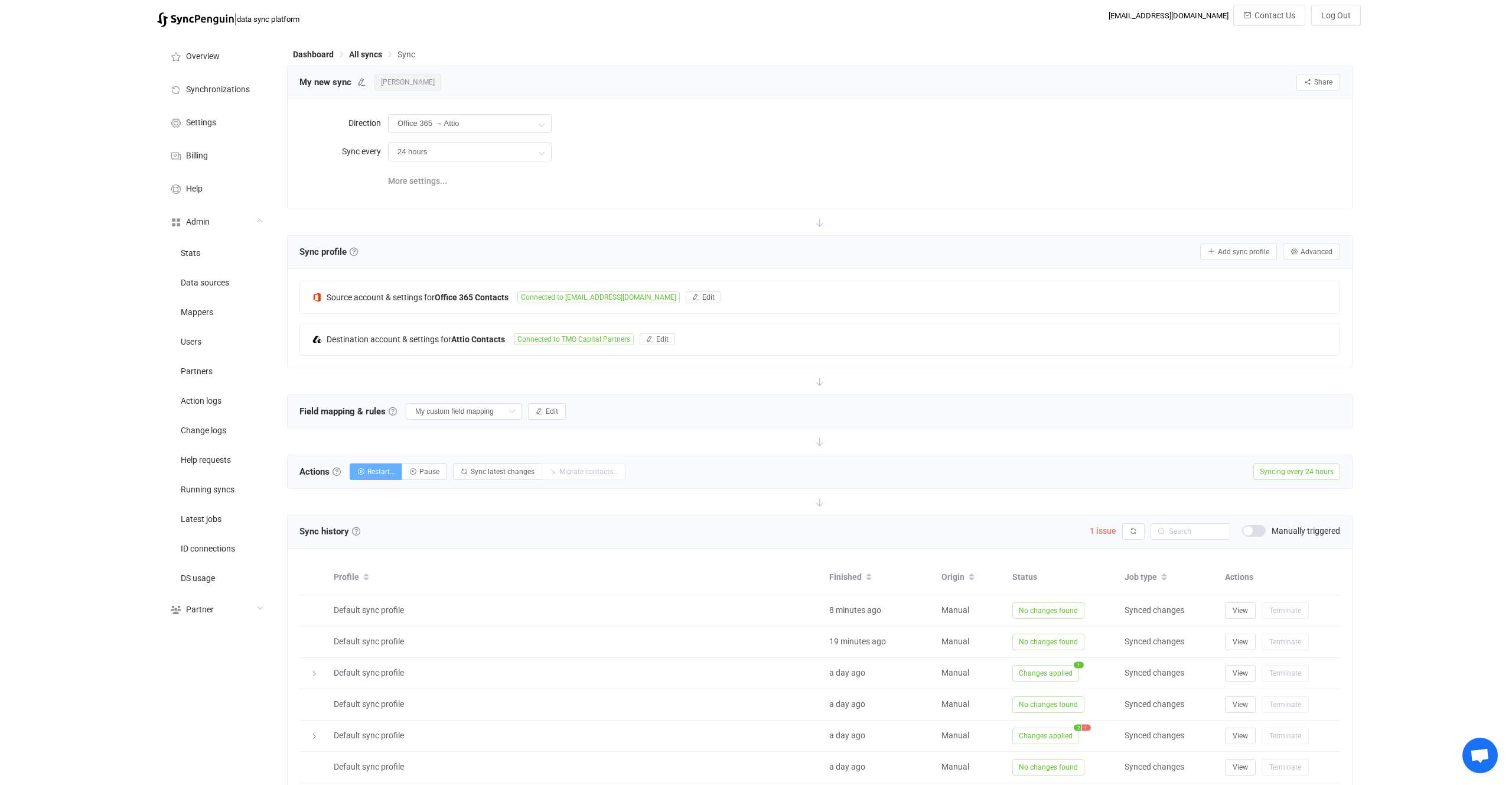
click at [393, 470] on span "Restart…" at bounding box center [381, 472] width 27 height 8
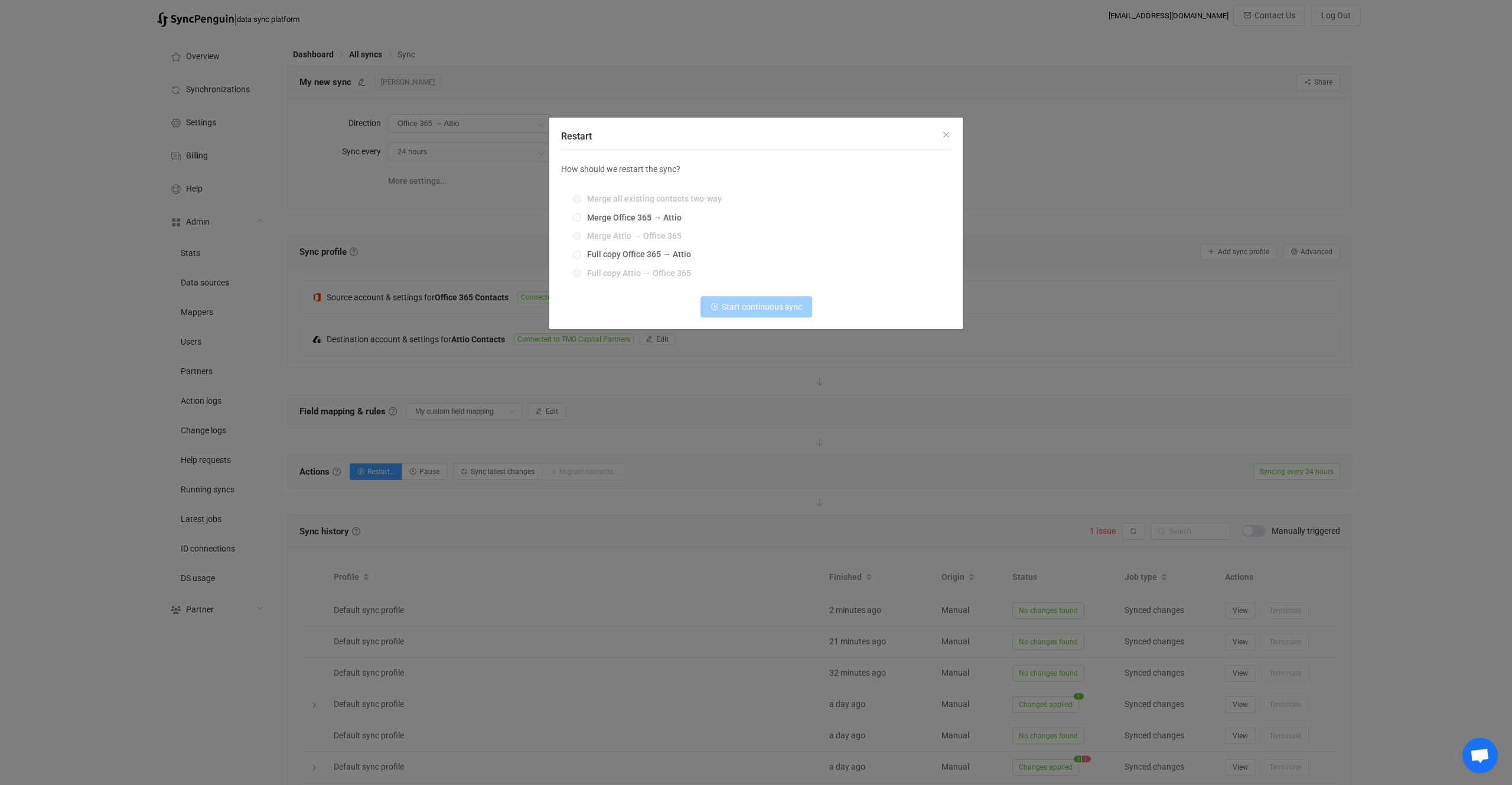
click at [863, 617] on div "Restart How should we restart the sync? Merge all existing contacts two-way Mer…" at bounding box center [756, 392] width 1512 height 785
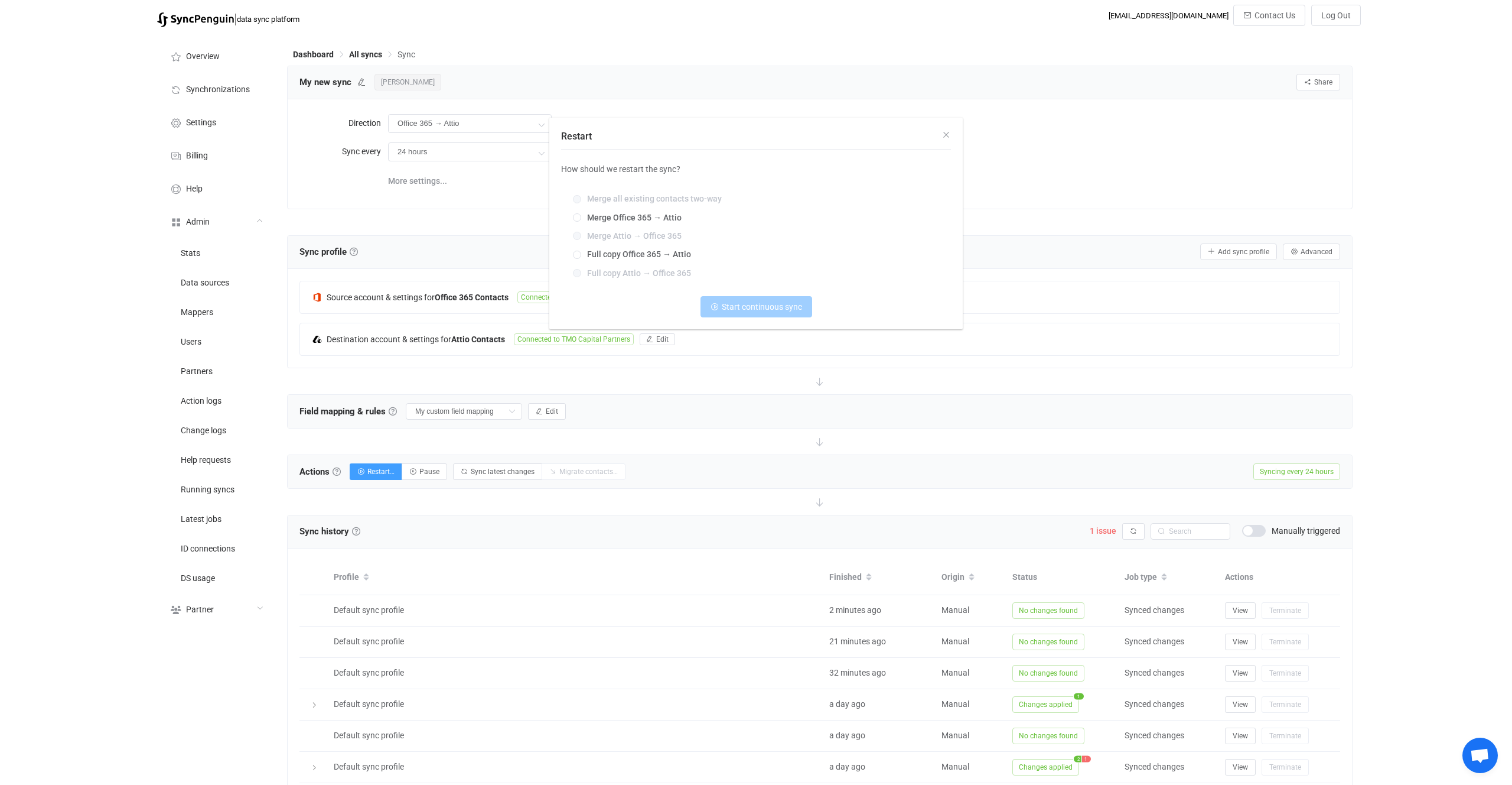
click at [757, 488] on div "Restart How should we restart the sync? Merge all existing contacts two-way Mer…" at bounding box center [756, 392] width 1512 height 785
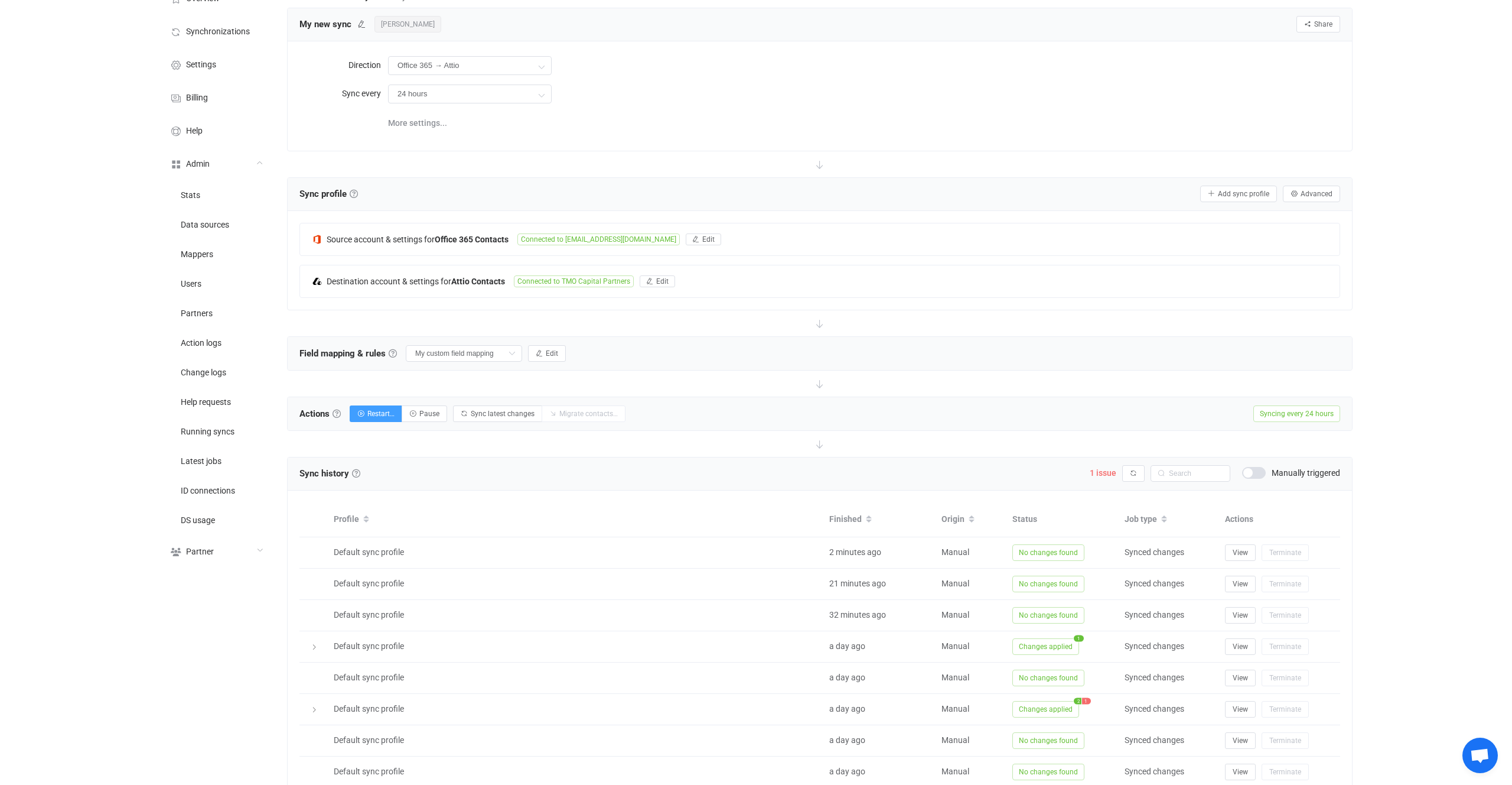
scroll to position [146, 0]
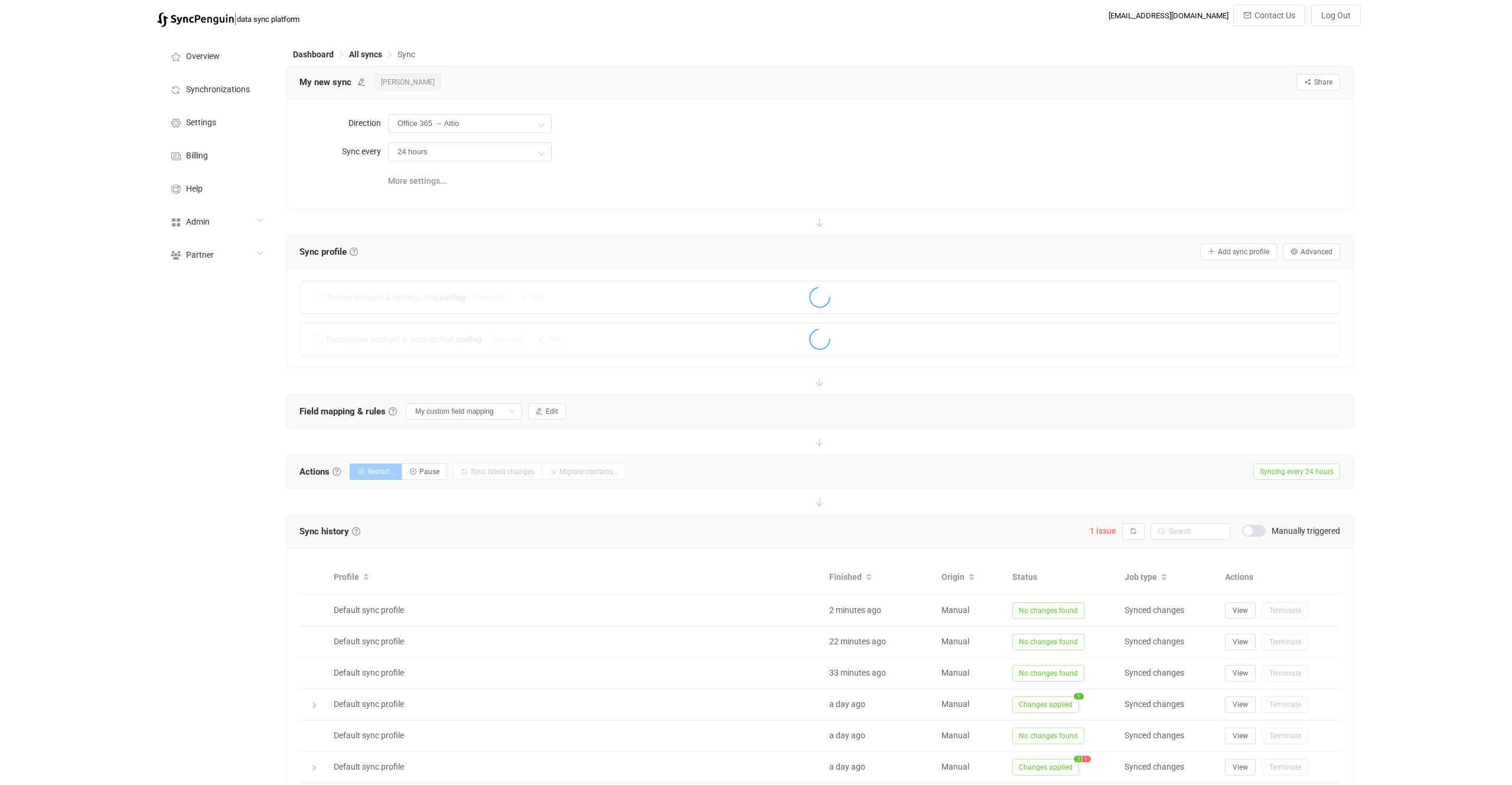
scroll to position [146, 0]
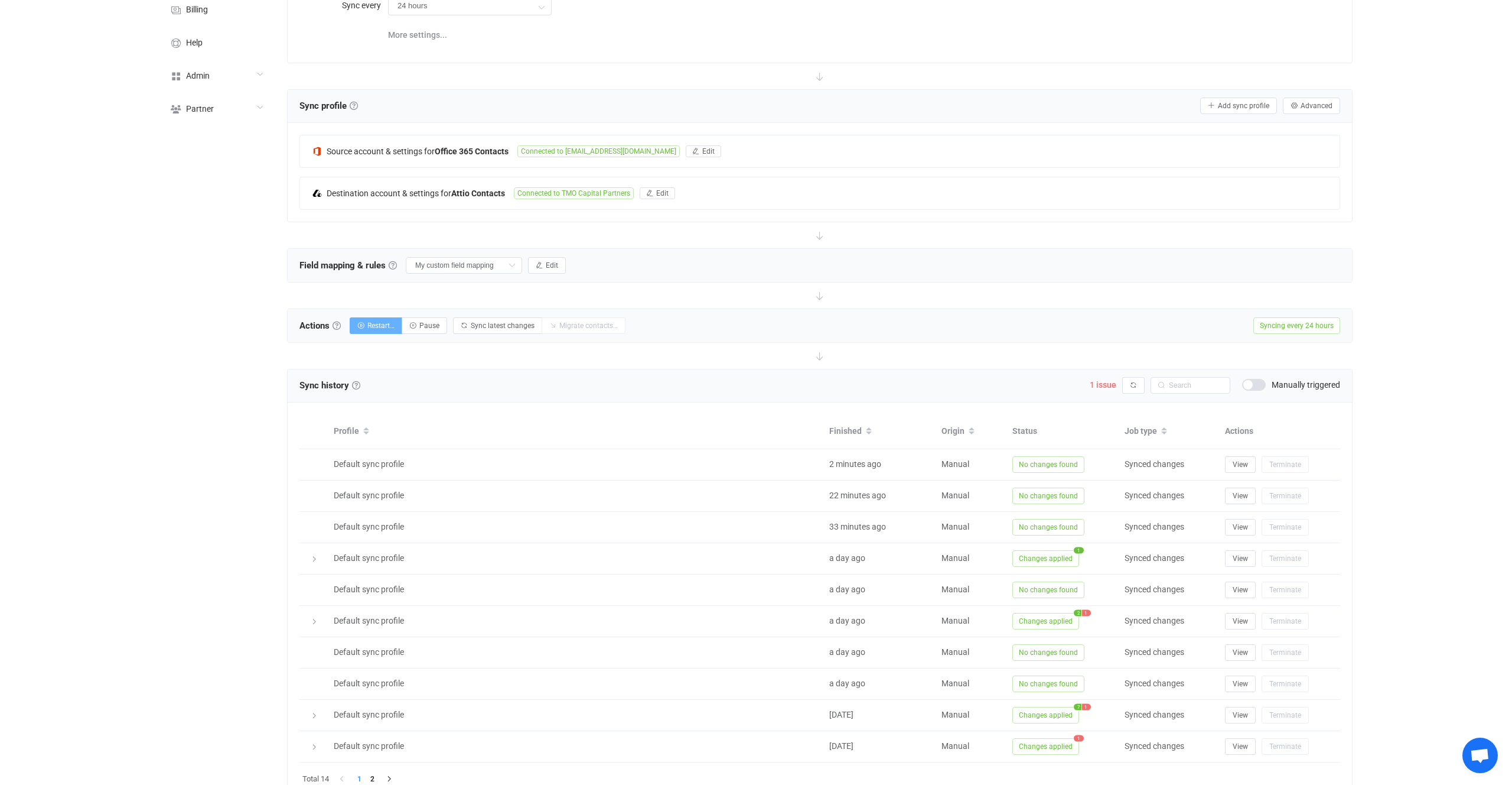
click at [386, 323] on span "Restart…" at bounding box center [381, 325] width 27 height 8
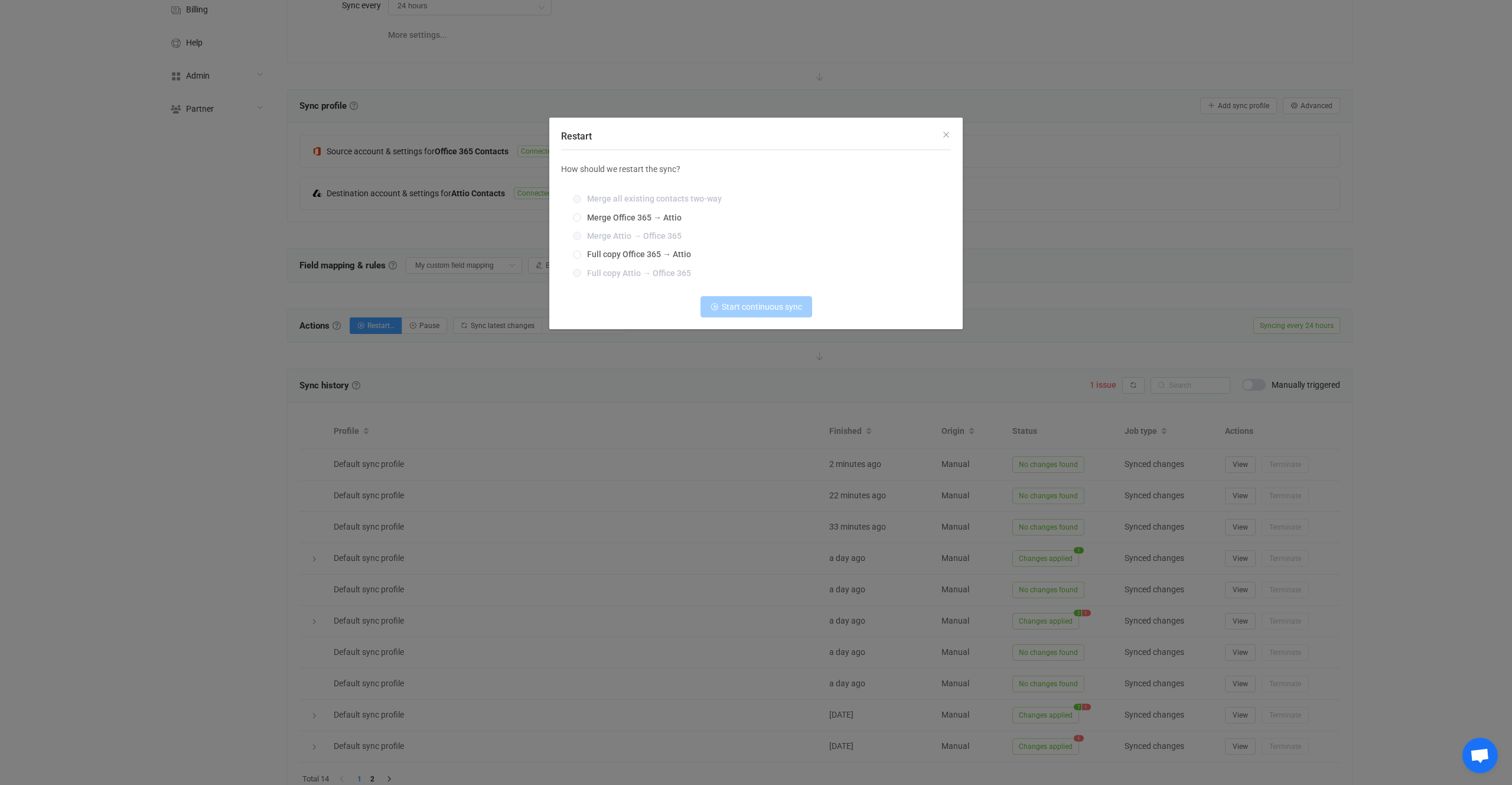
click at [433, 270] on div "Restart How should we restart the sync? Merge all existing contacts two-way Mer…" at bounding box center [756, 392] width 1512 height 785
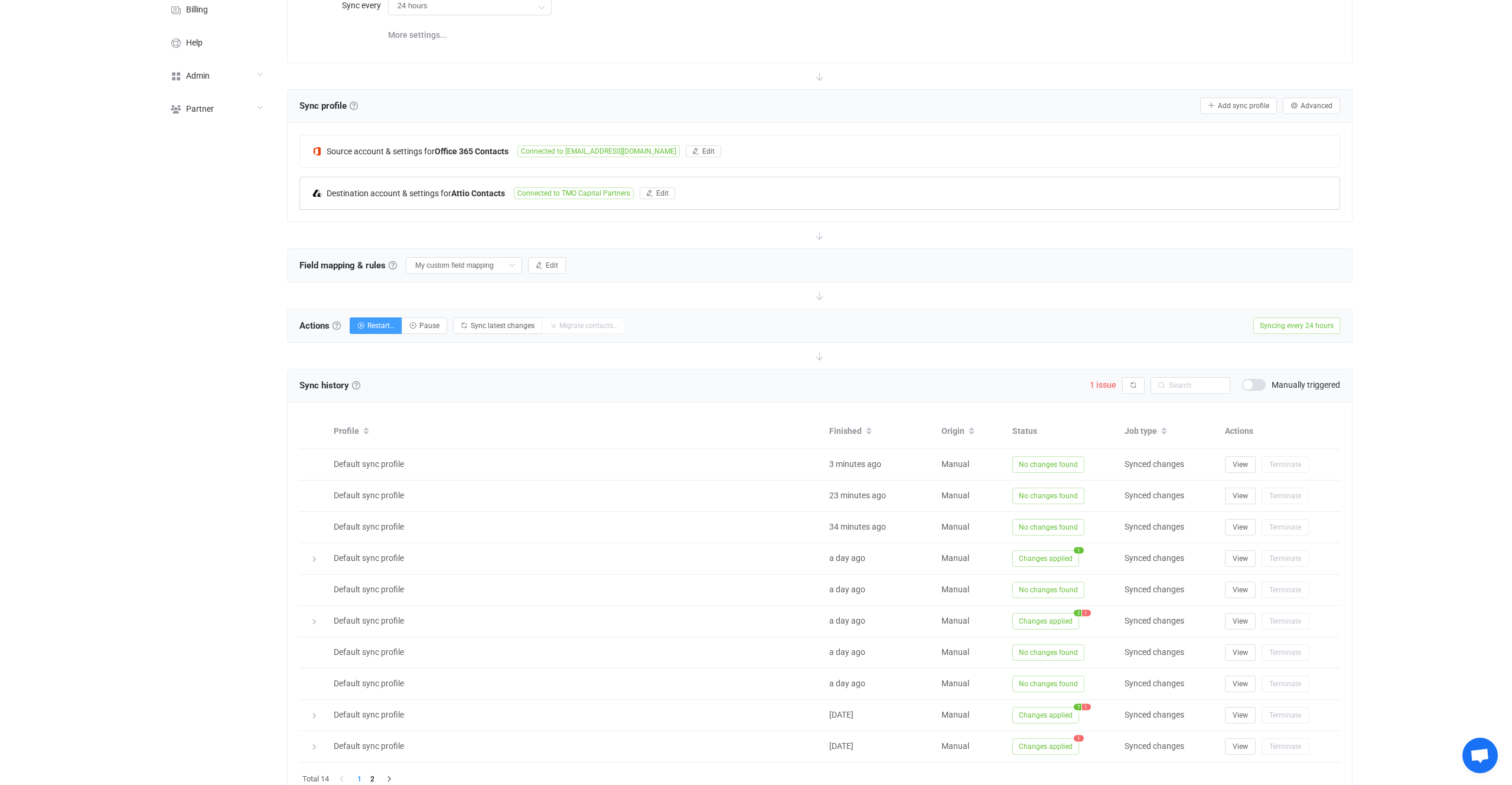
click at [529, 206] on div "Destination account & settings for Attio Contacts Connected to TMO Capital Part…" at bounding box center [820, 193] width 1040 height 32
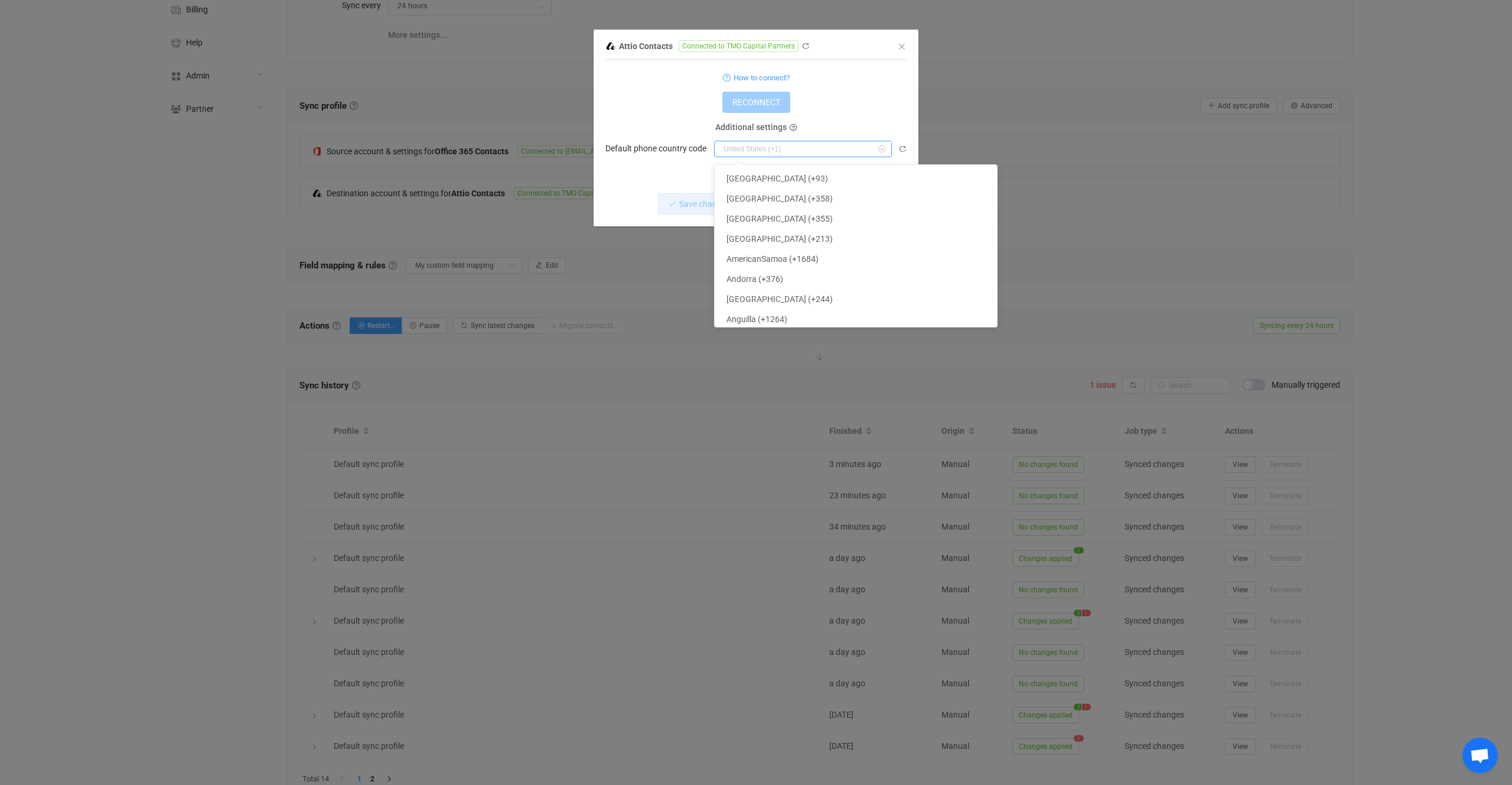
click at [750, 142] on input "dialog" at bounding box center [803, 149] width 178 height 17
click at [654, 115] on form "How to connect? RECONNECT Additional settings Default phone country code" at bounding box center [756, 114] width 301 height 87
type input "United States (+1)"
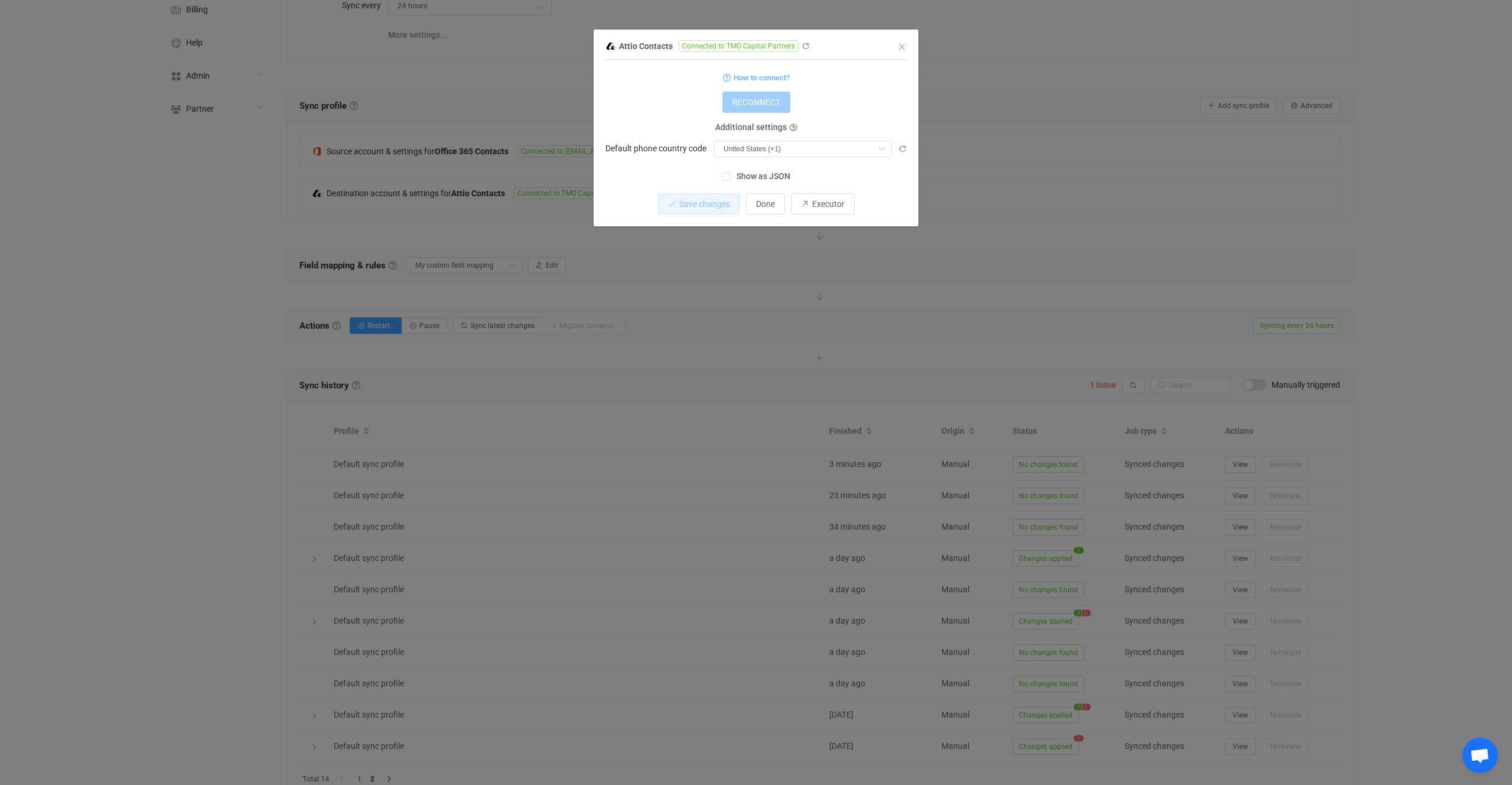
click at [444, 121] on div "Attio Contacts Connected to TMO Capital Partners 1 { { "accessToken": "***", "c…" at bounding box center [756, 392] width 1512 height 785
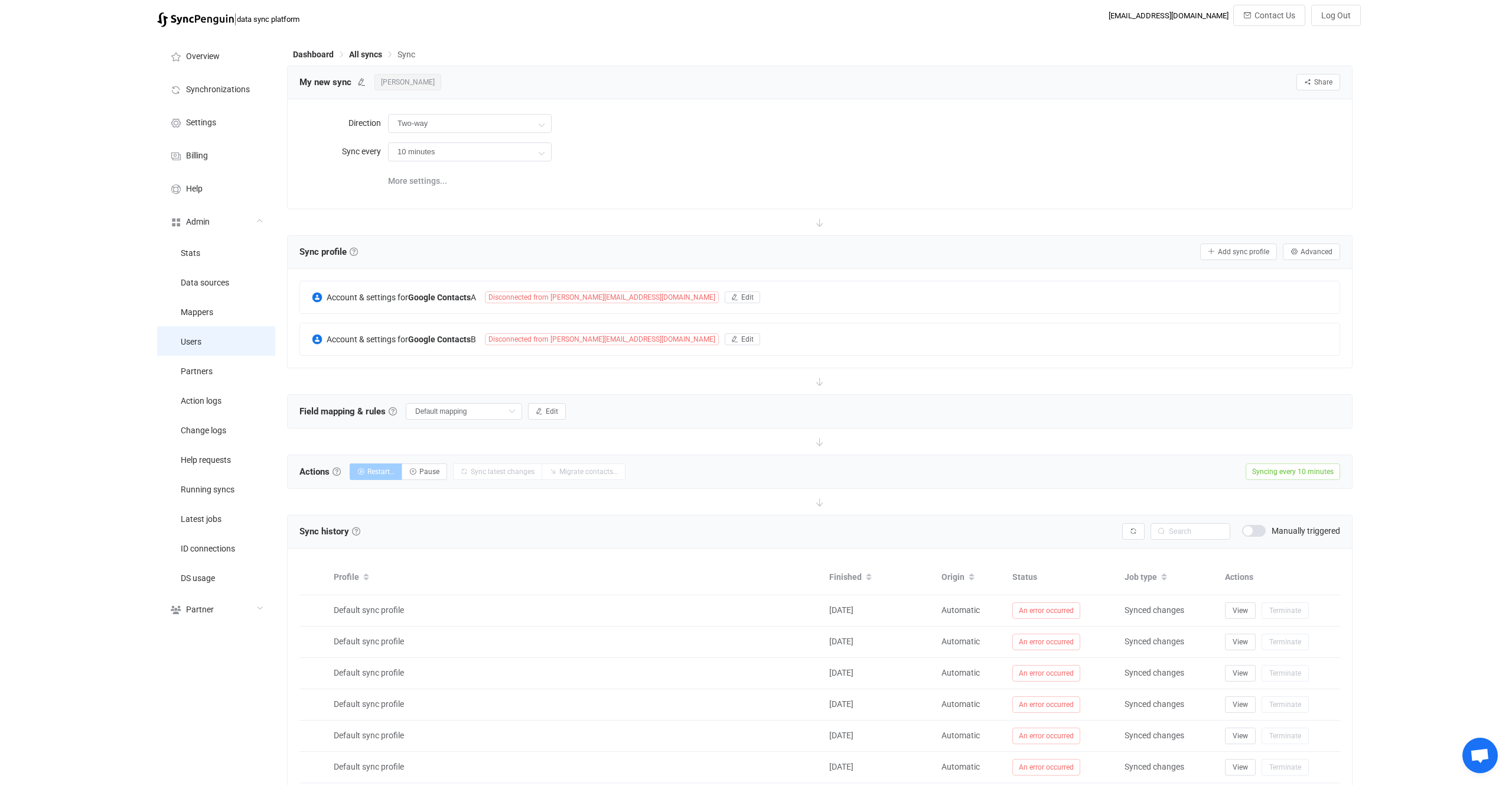
click at [216, 348] on li "Users" at bounding box center [216, 340] width 118 height 29
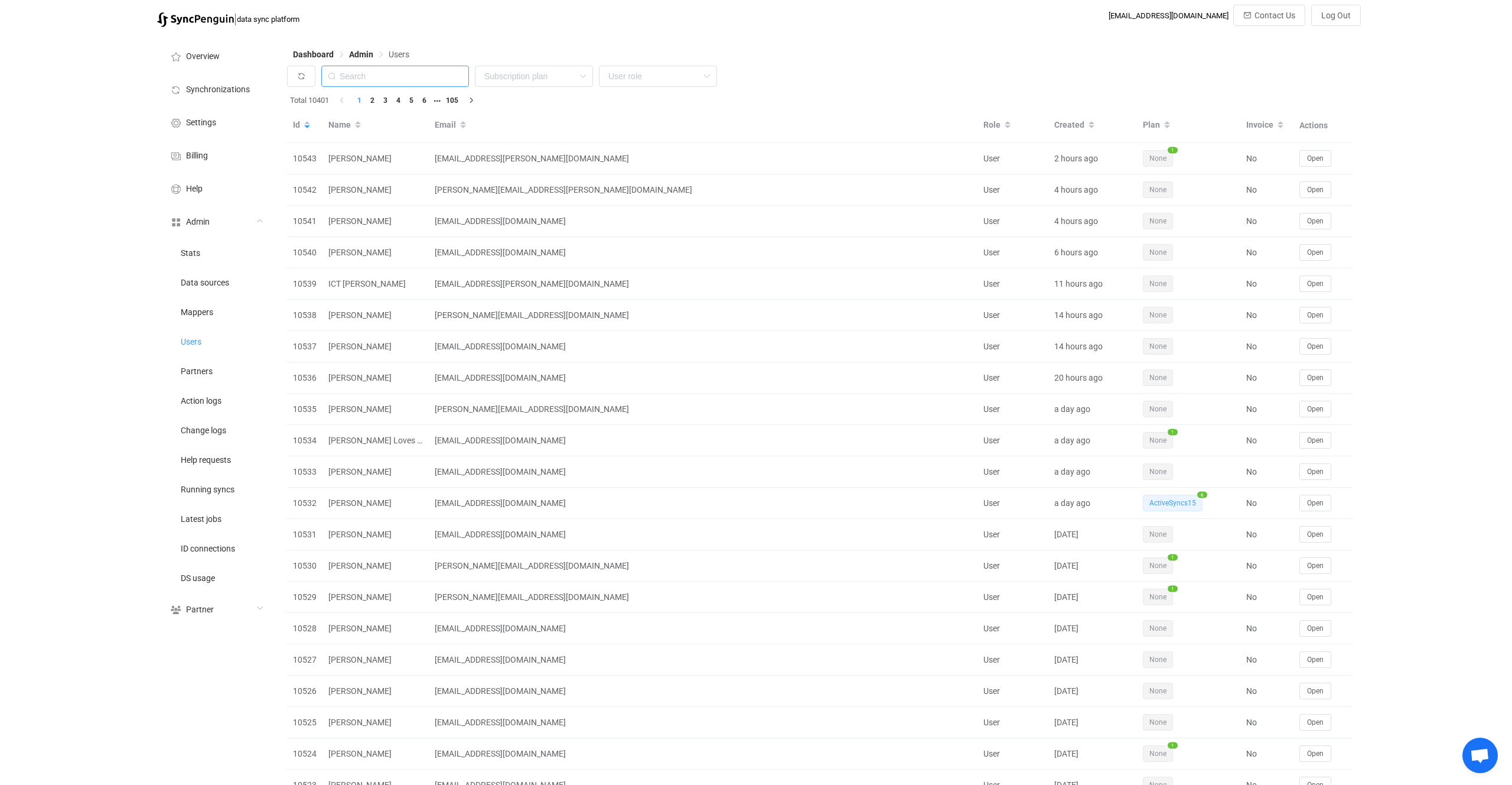
click at [410, 78] on input "text" at bounding box center [395, 76] width 148 height 21
paste input "[PERSON_NAME][EMAIL_ADDRESS][DOMAIN_NAME]"
type input "[PERSON_NAME][EMAIL_ADDRESS][DOMAIN_NAME]"
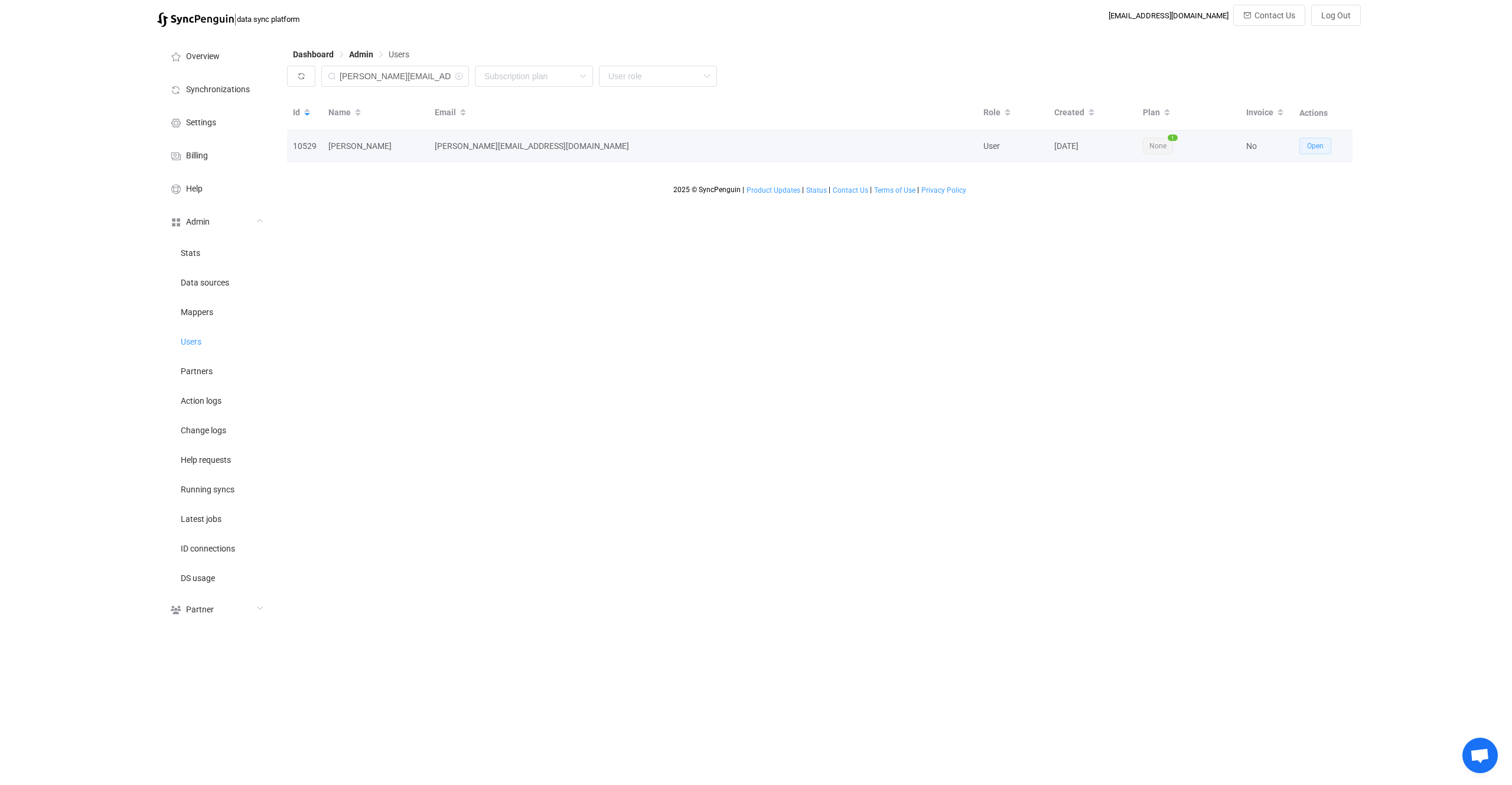
click at [1319, 144] on span "Open" at bounding box center [1315, 146] width 17 height 8
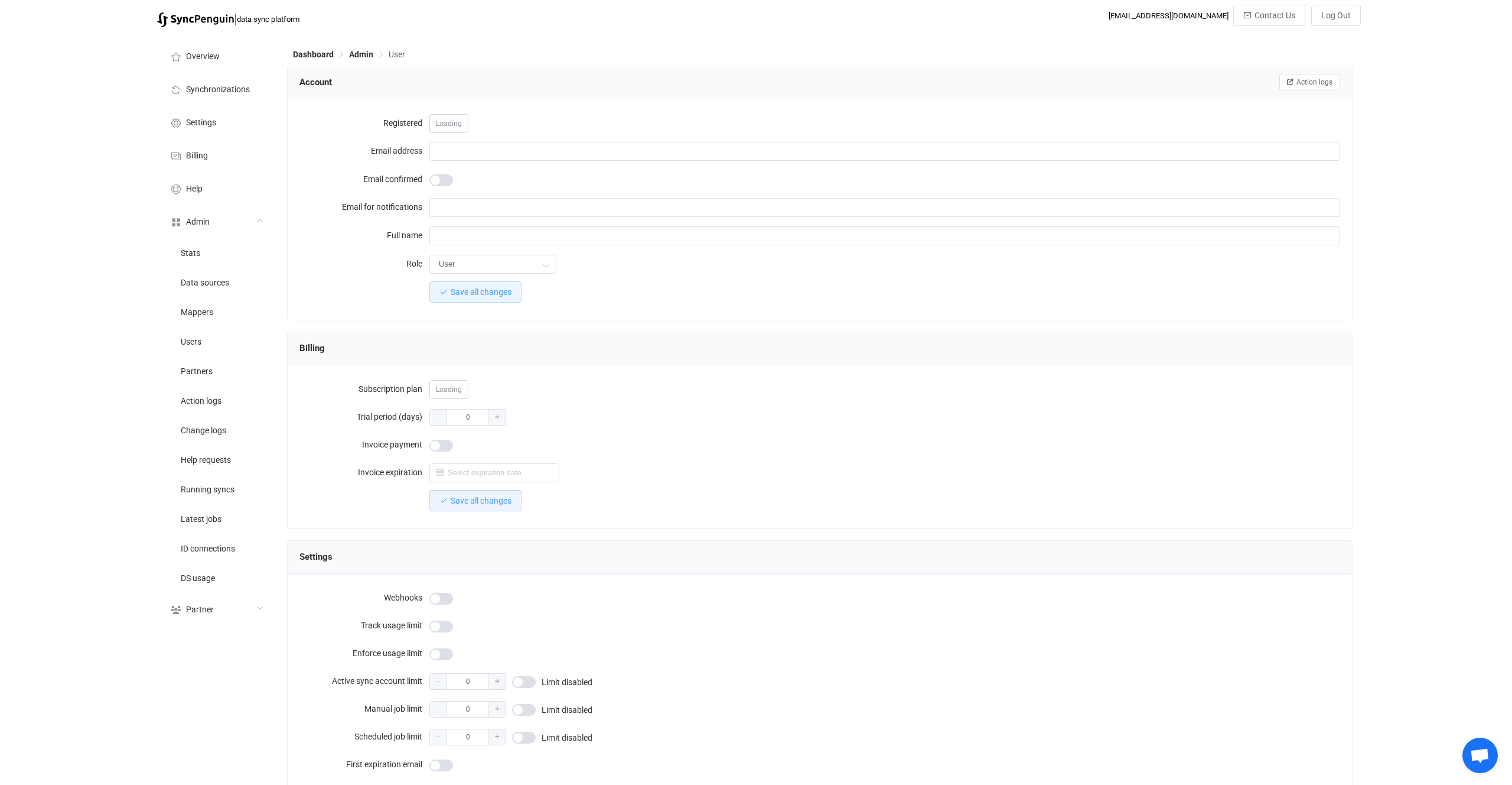
type input "[PERSON_NAME][EMAIL_ADDRESS][DOMAIN_NAME]"
type input "[PERSON_NAME]"
type input "14"
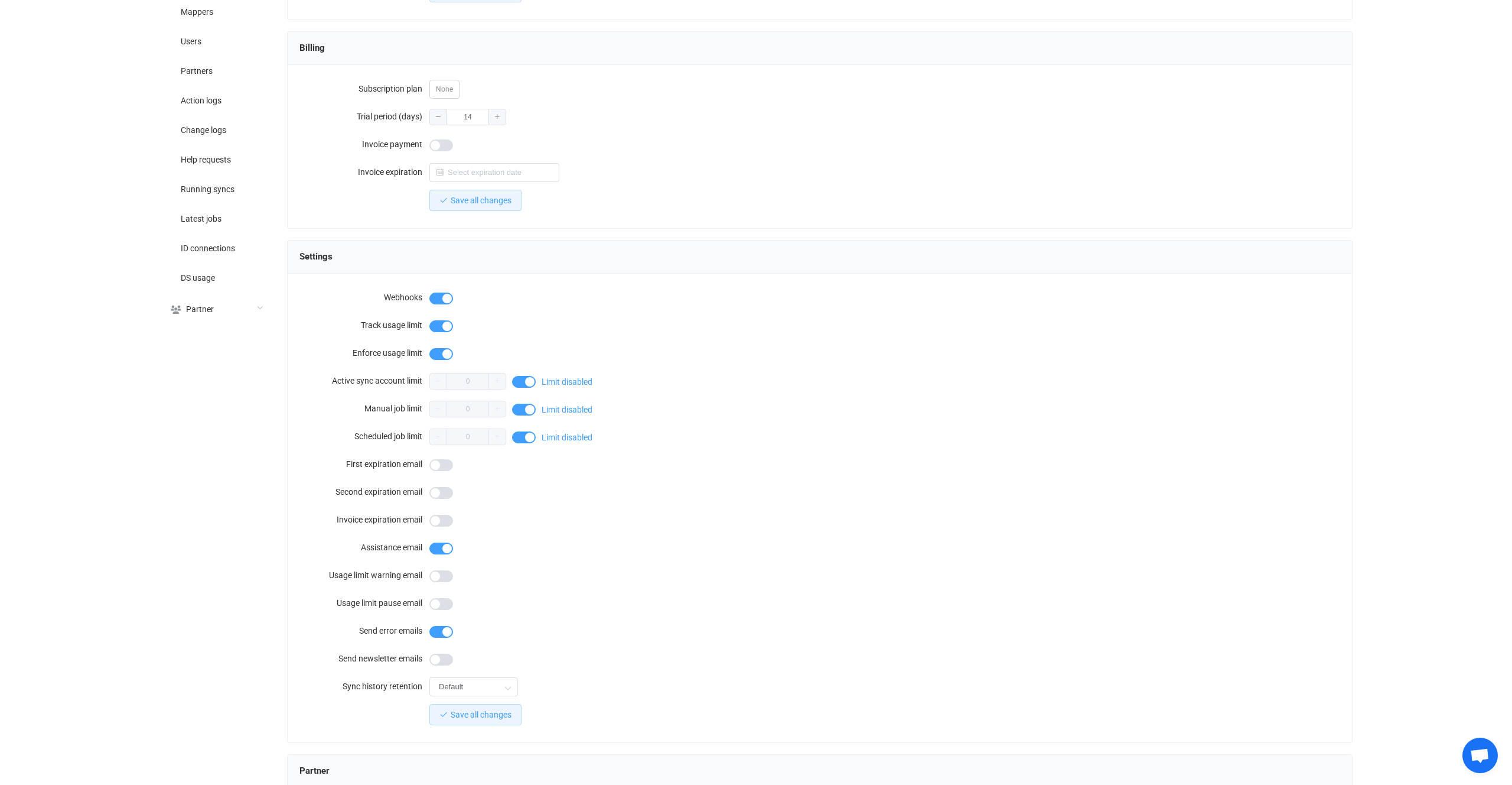
scroll to position [745, 0]
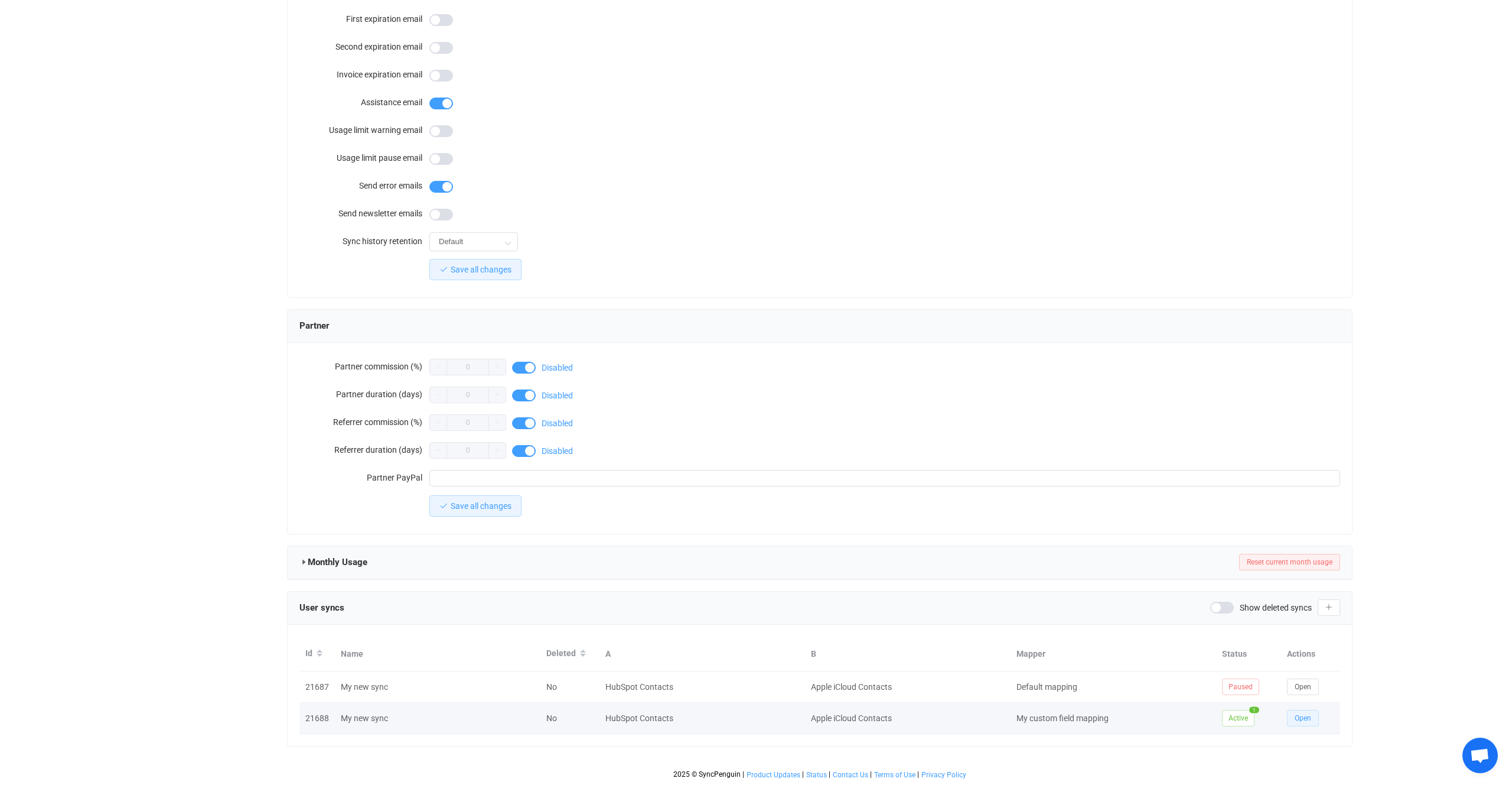
click at [1302, 724] on button "Open" at bounding box center [1303, 717] width 32 height 17
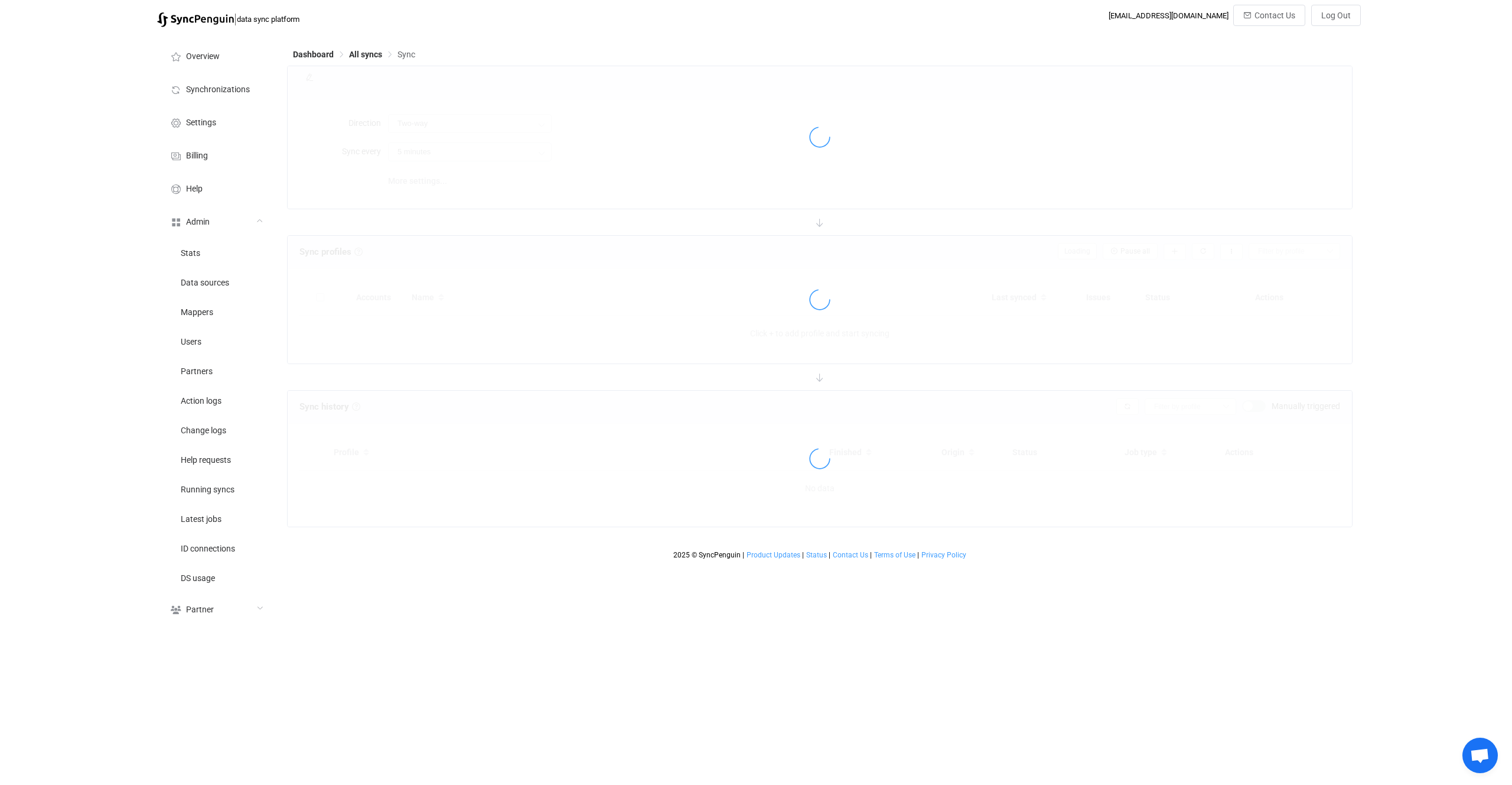
type input "10 minutes"
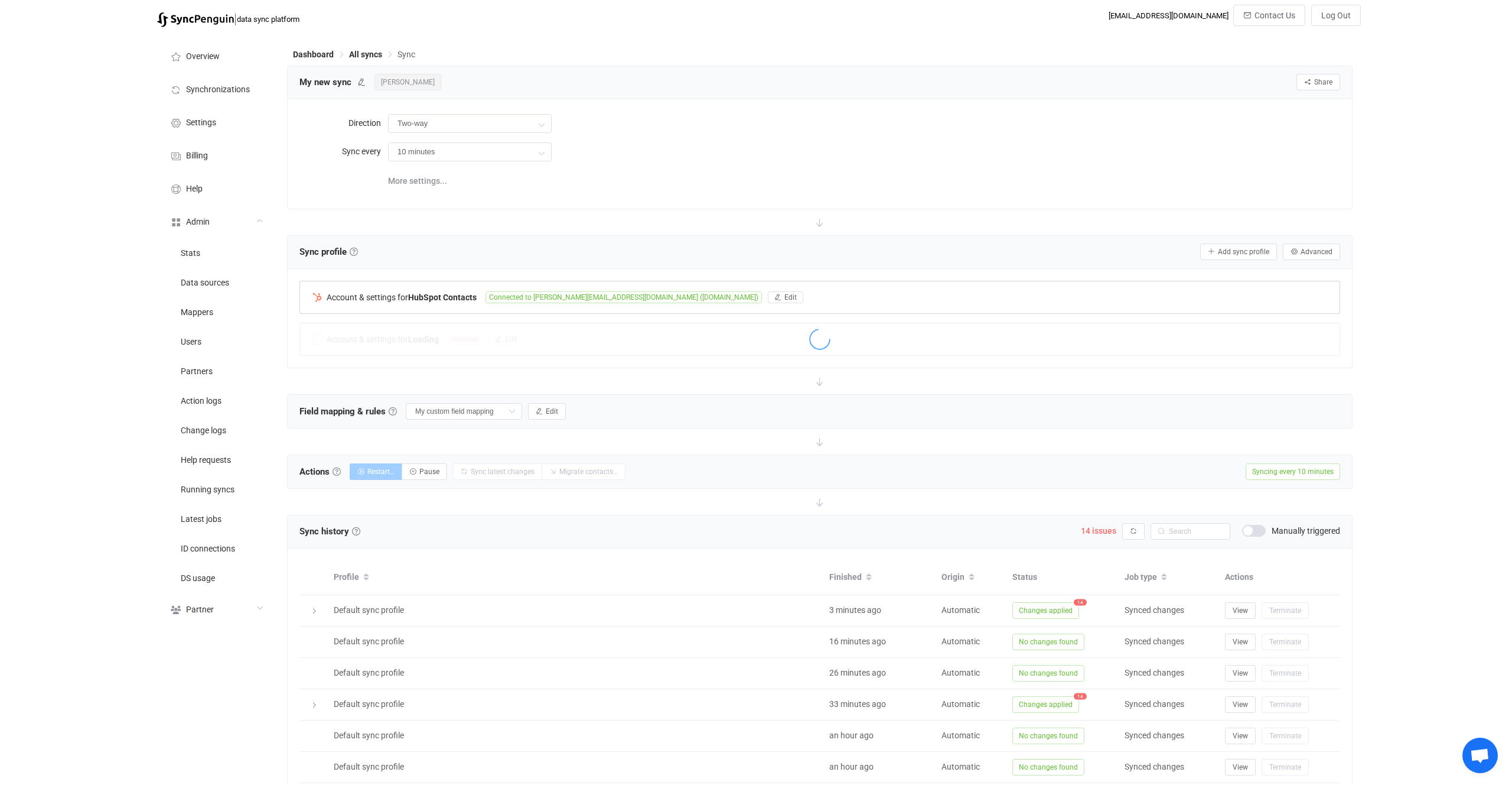
click at [456, 300] on b "HubSpot Contacts" at bounding box center [442, 297] width 68 height 10
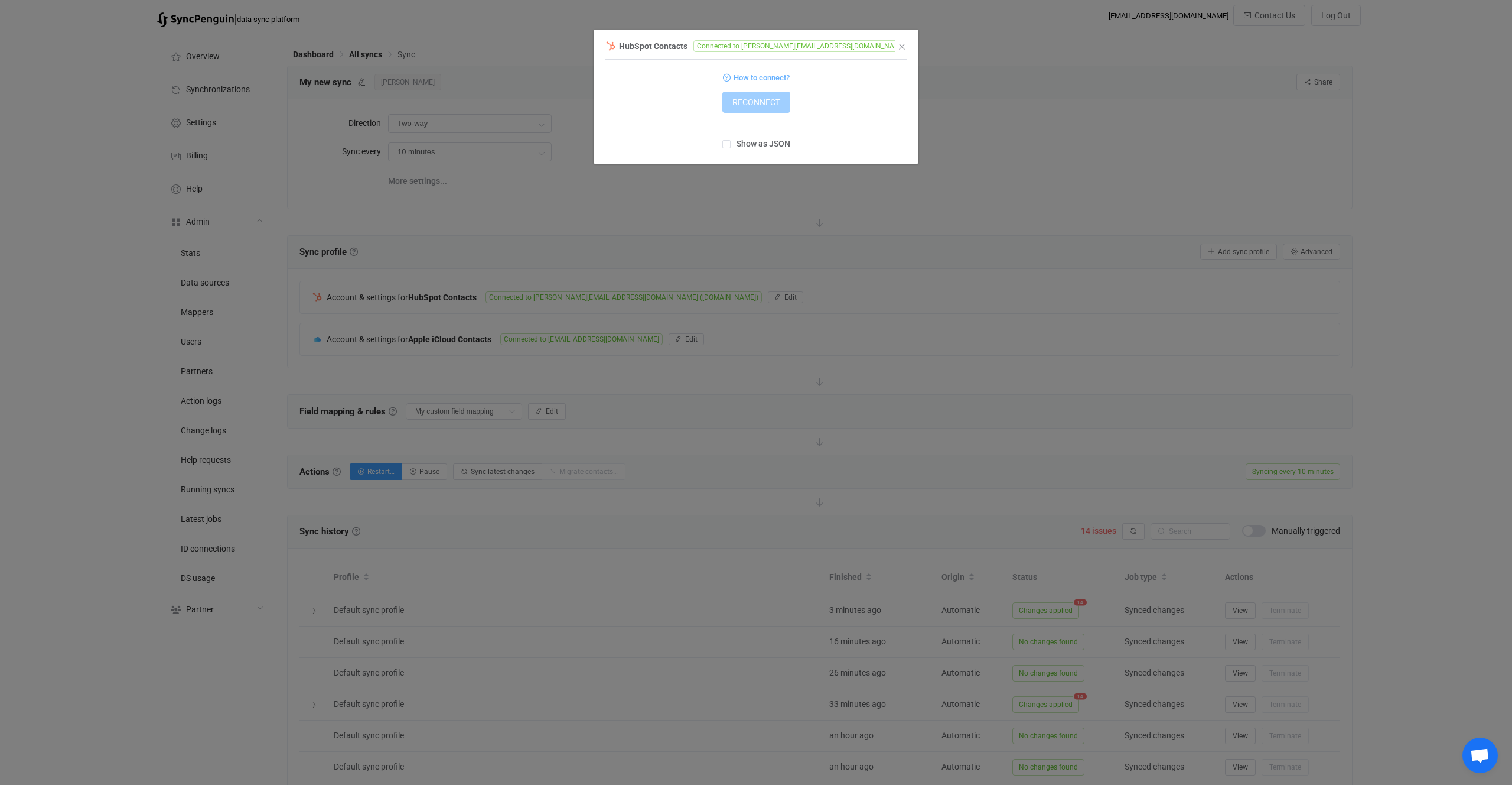
click at [824, 237] on div "HubSpot Contacts Connected to dominic@queraltinc.com (queraltinc.com) 1 { { "ac…" at bounding box center [756, 392] width 1512 height 785
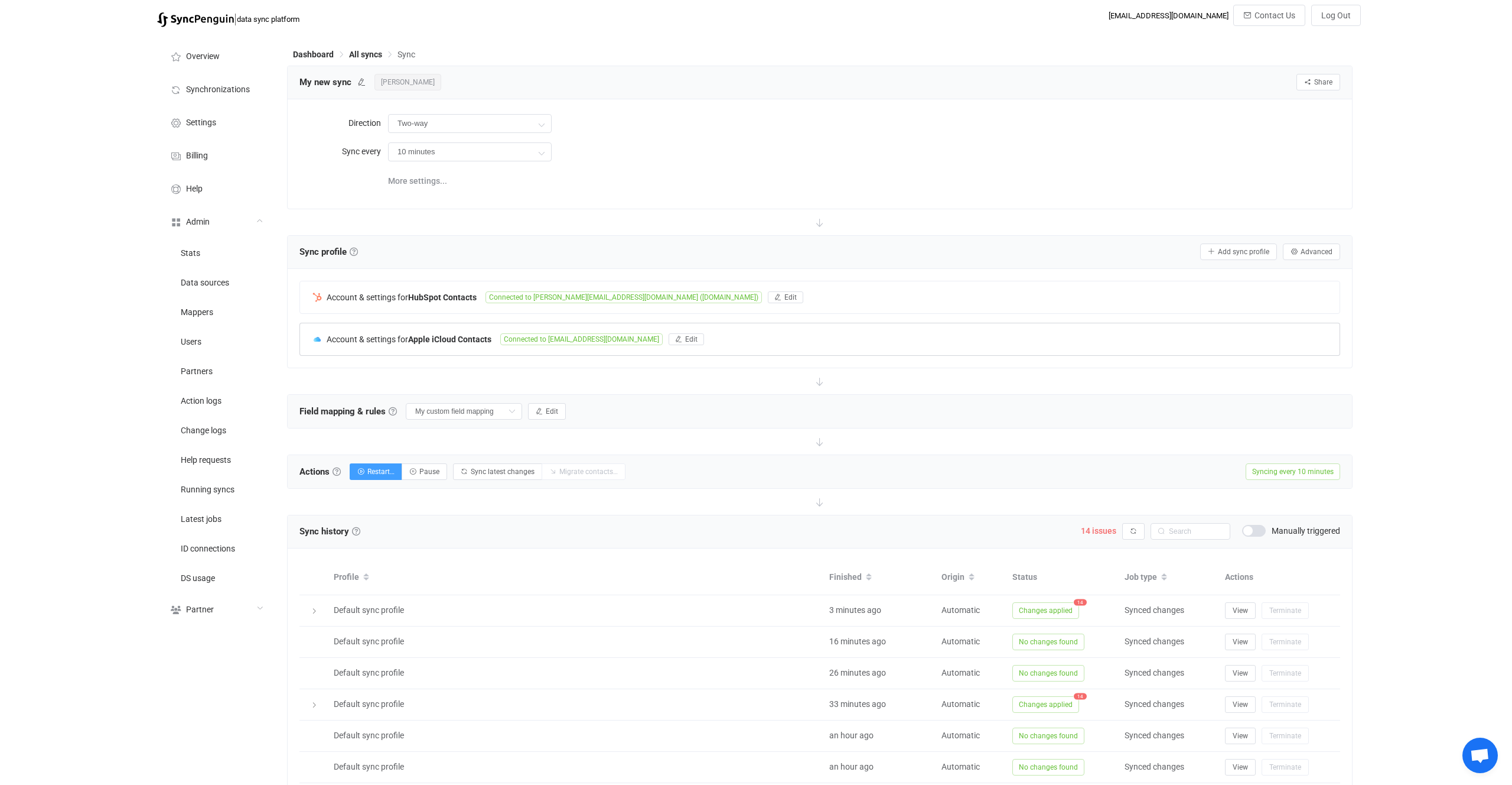
click at [665, 346] on div "Account & settings for Apple iCloud Contacts Connected to football@mac.com Edit" at bounding box center [820, 339] width 1040 height 32
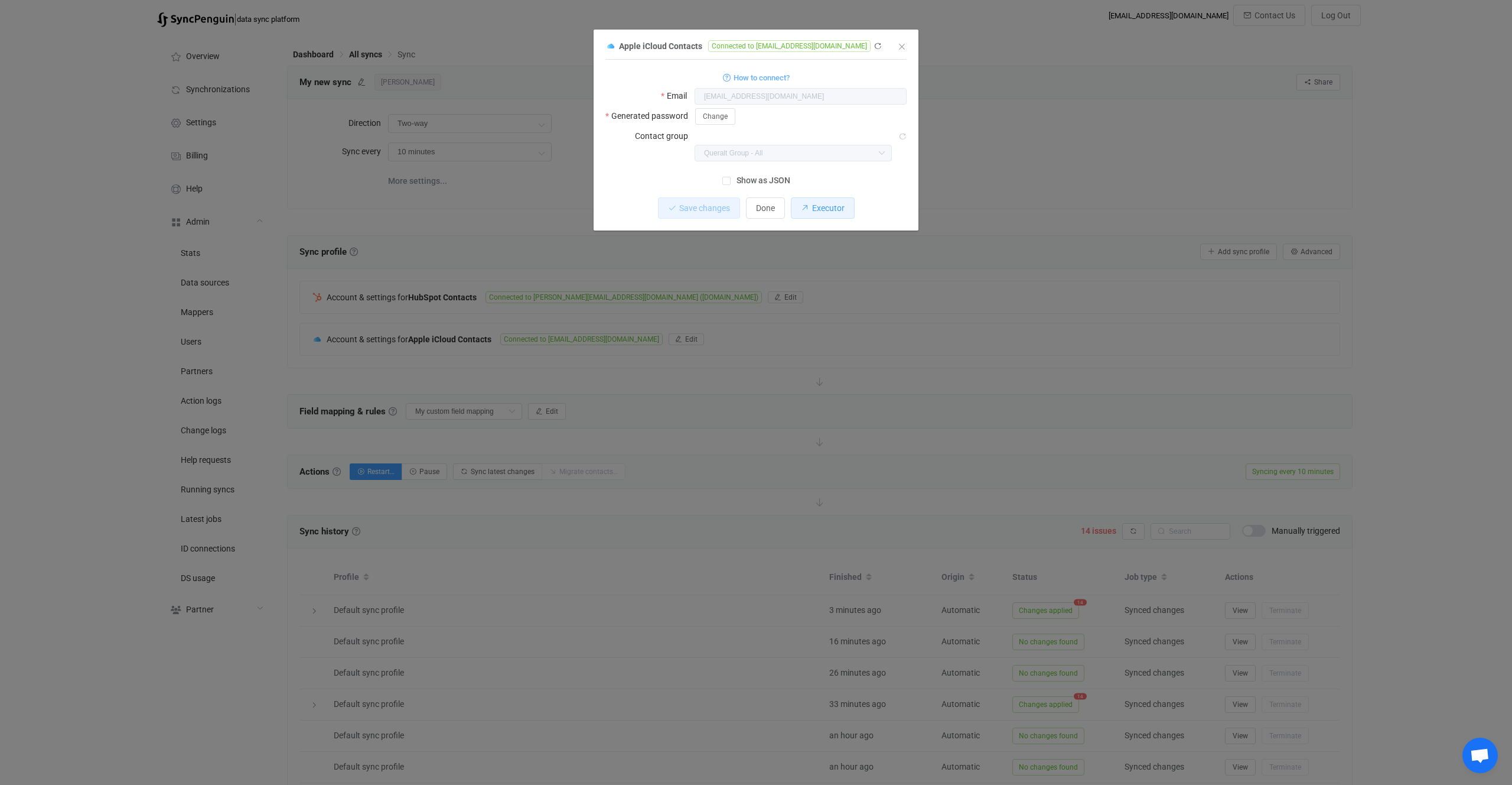
click at [818, 197] on button "Executor" at bounding box center [823, 208] width 64 height 21
click at [647, 350] on div "Apple iCloud Contacts Connected to football@mac.com 1 { { "username": "football…" at bounding box center [756, 392] width 1512 height 785
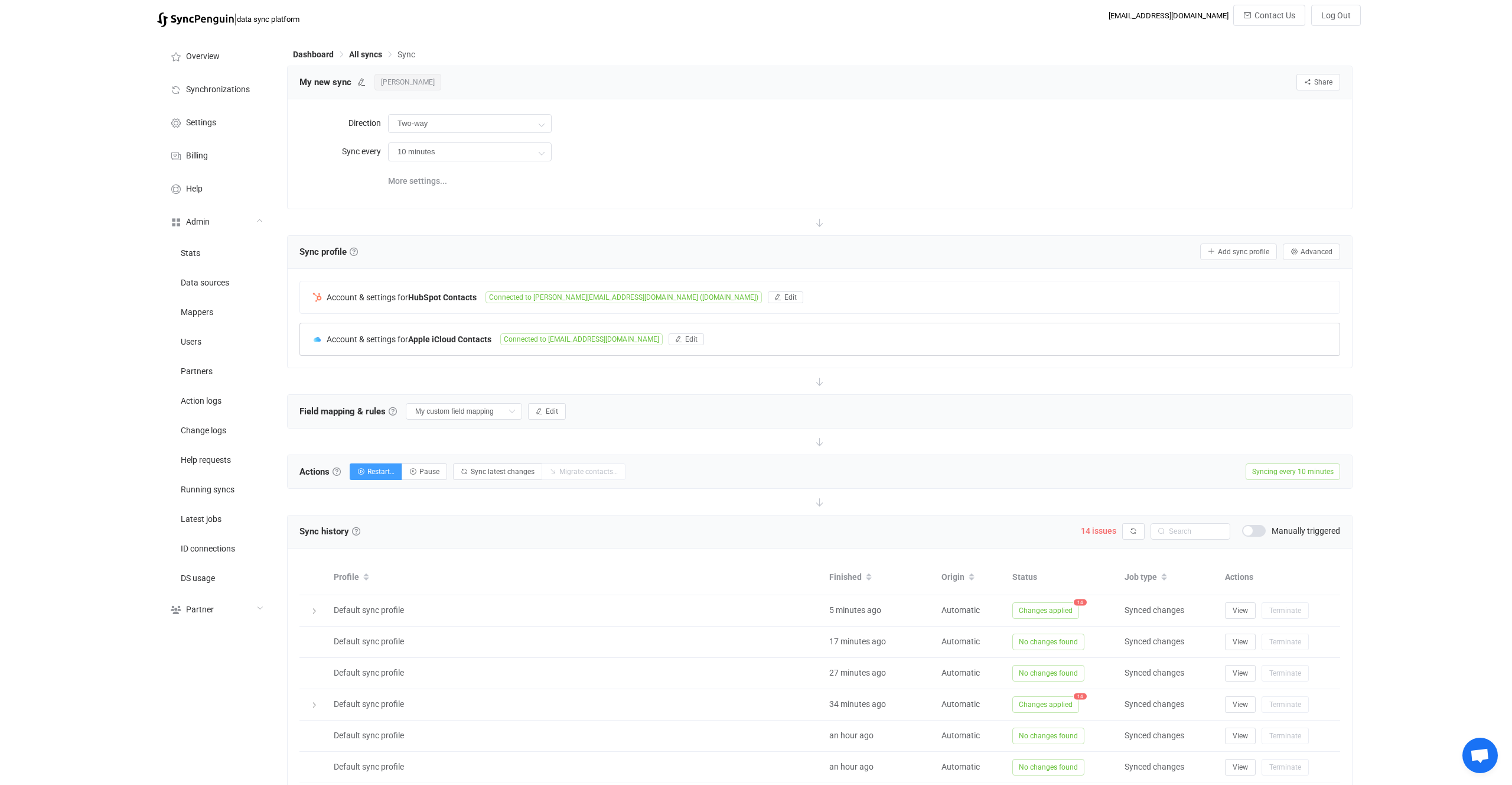
click at [530, 350] on div "Account & settings for Apple iCloud Contacts Connected to football@mac.com Edit" at bounding box center [820, 339] width 1040 height 32
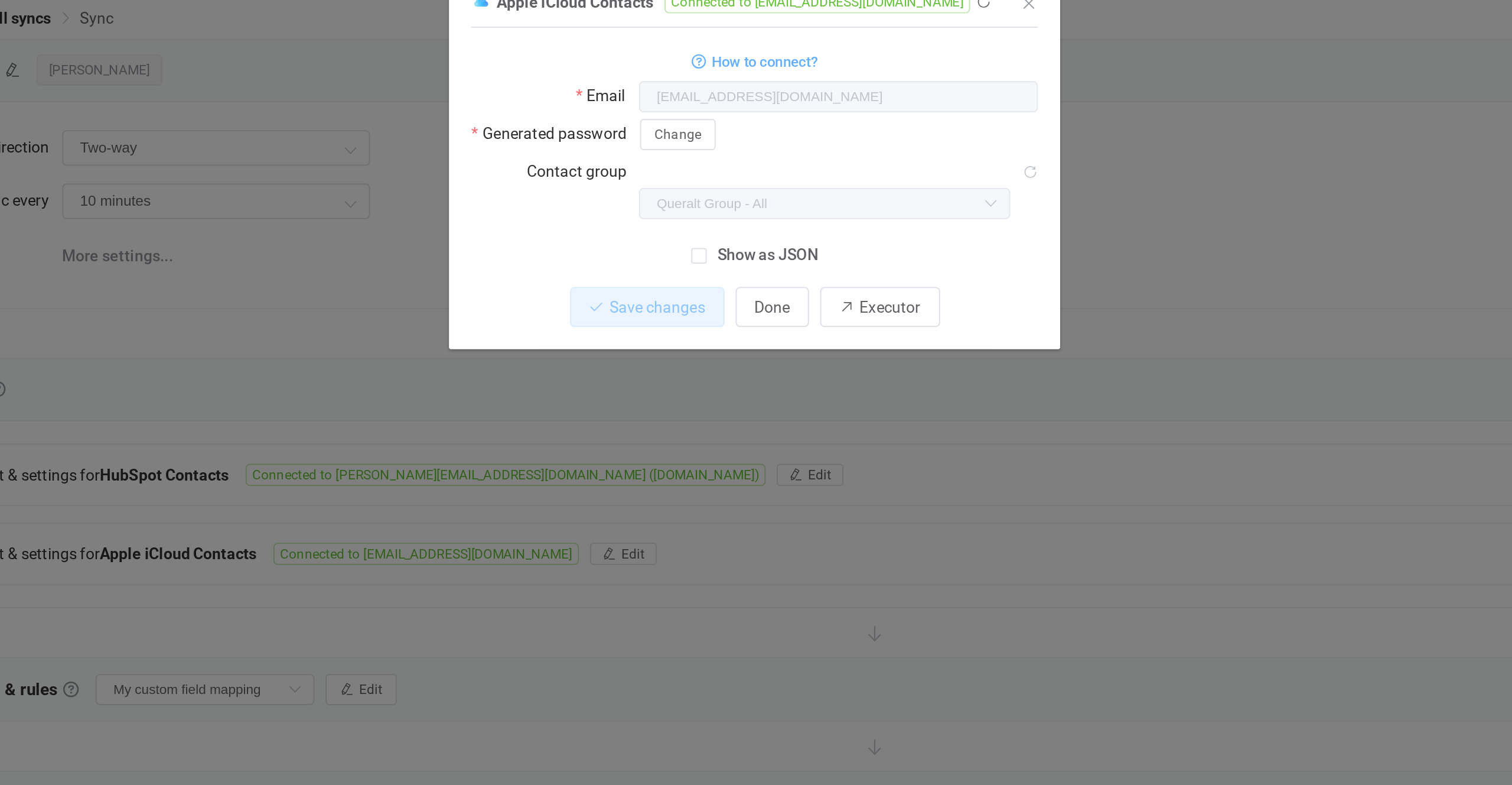
click at [619, 252] on div "Apple iCloud Contacts Connected to football@mac.com 1 { { "username": "football…" at bounding box center [756, 392] width 1512 height 785
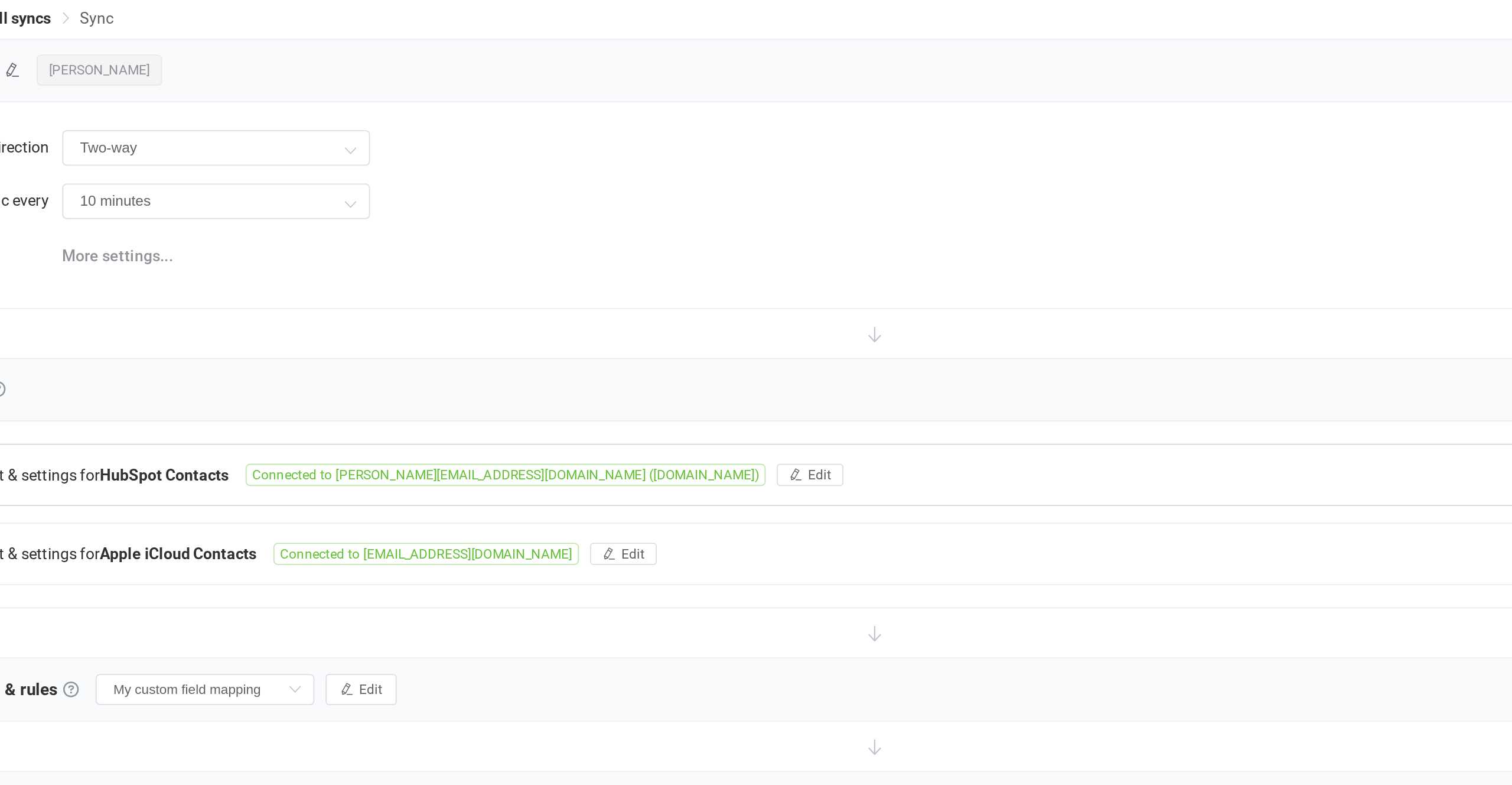
click at [548, 297] on span "Connected to dominic@queraltinc.com (queraltinc.com)" at bounding box center [624, 297] width 277 height 12
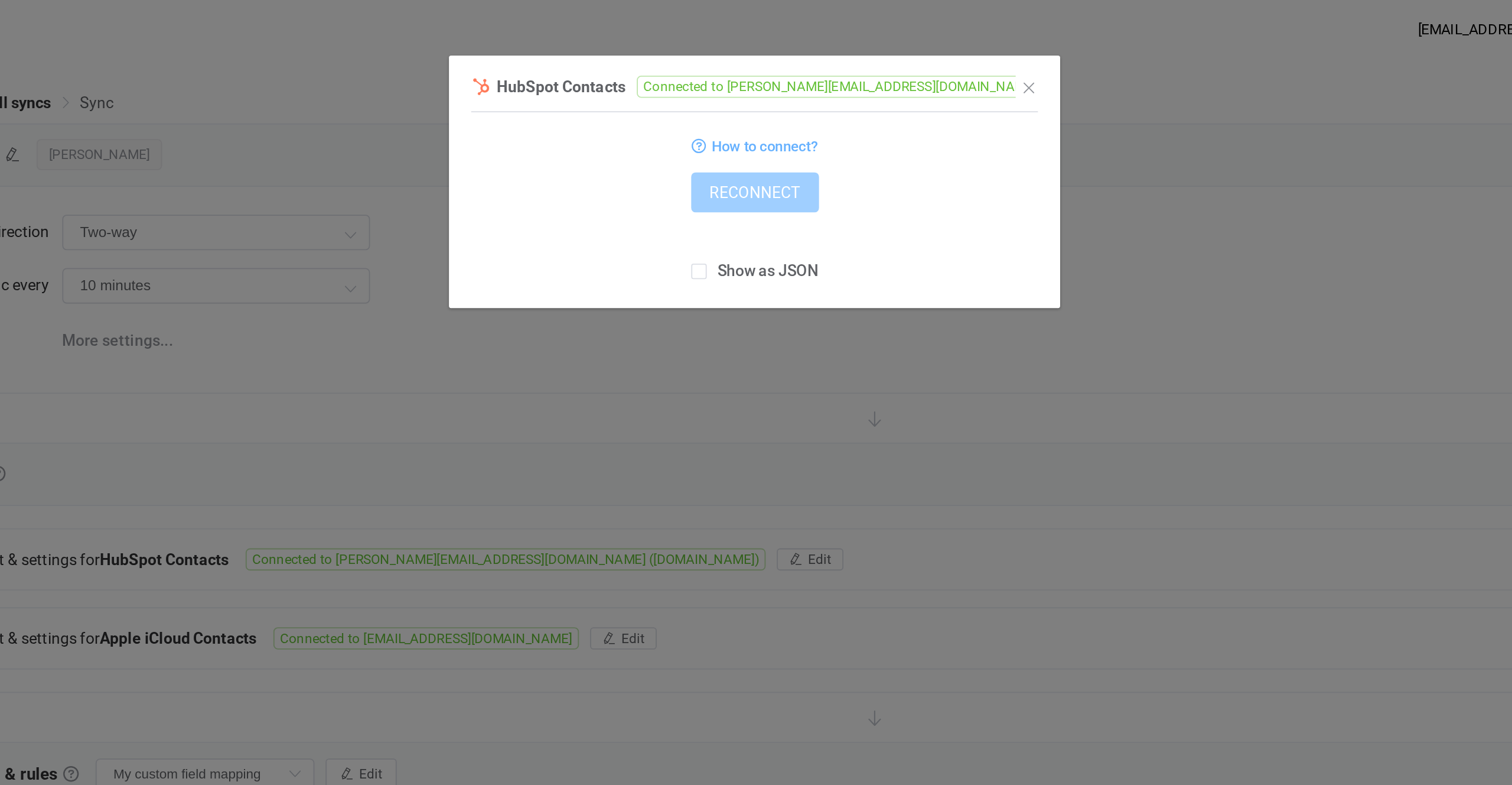
click at [746, 47] on span "Connected to dominic@queraltinc.com (queraltinc.com)" at bounding box center [832, 46] width 277 height 12
drag, startPoint x: 746, startPoint y: 47, endPoint x: 870, endPoint y: 45, distance: 124.0
click at [870, 45] on span "Connected to dominic@queraltinc.com (queraltinc.com)" at bounding box center [832, 46] width 277 height 12
copy span "dominic@queraltinc.com (queraltinc.com)"
click at [550, 158] on div "HubSpot Contacts Connected to dominic@queraltinc.com (queraltinc.com) 1 { { "ac…" at bounding box center [756, 392] width 1512 height 785
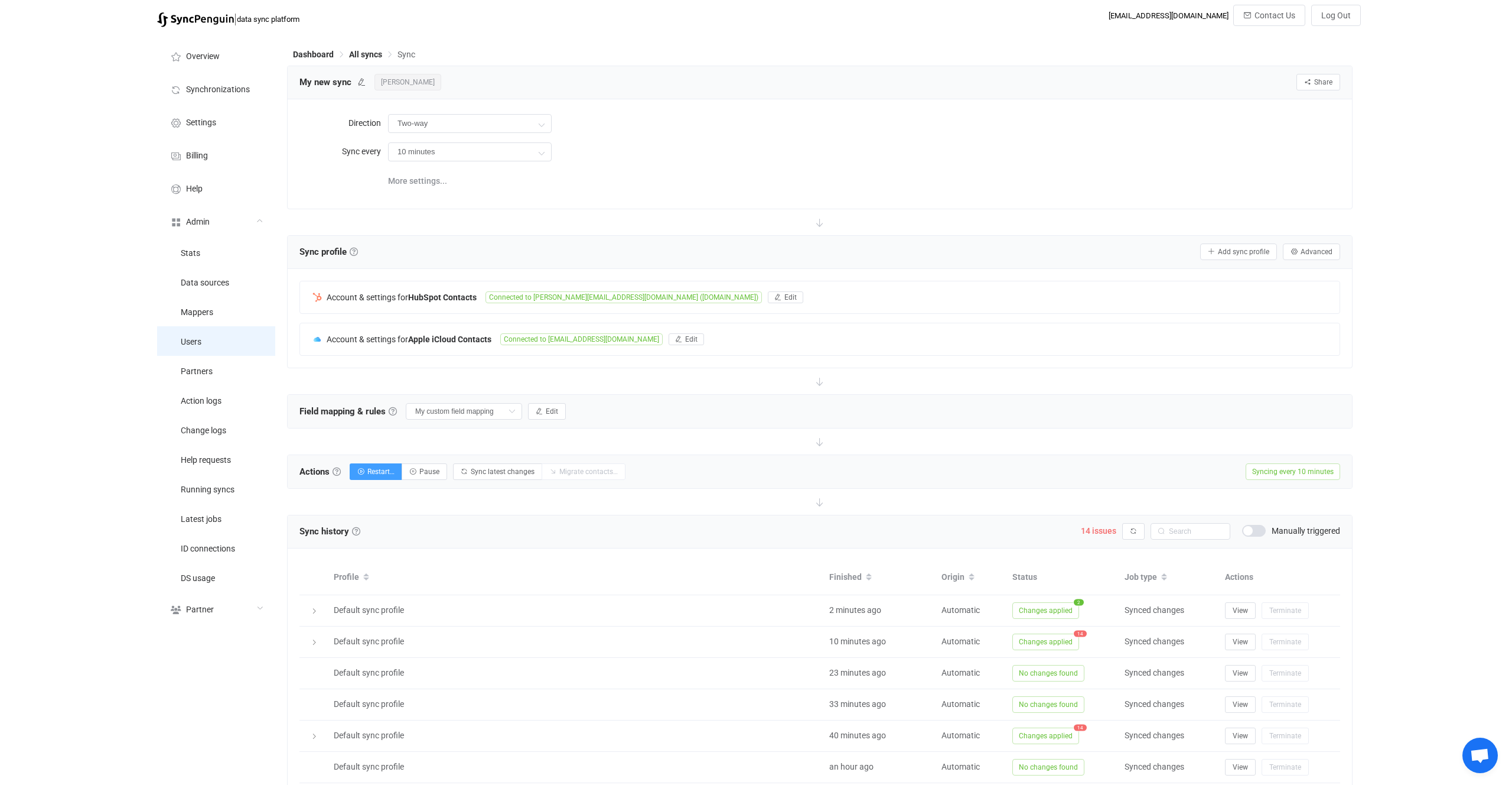
click at [219, 340] on li "Users" at bounding box center [216, 340] width 118 height 29
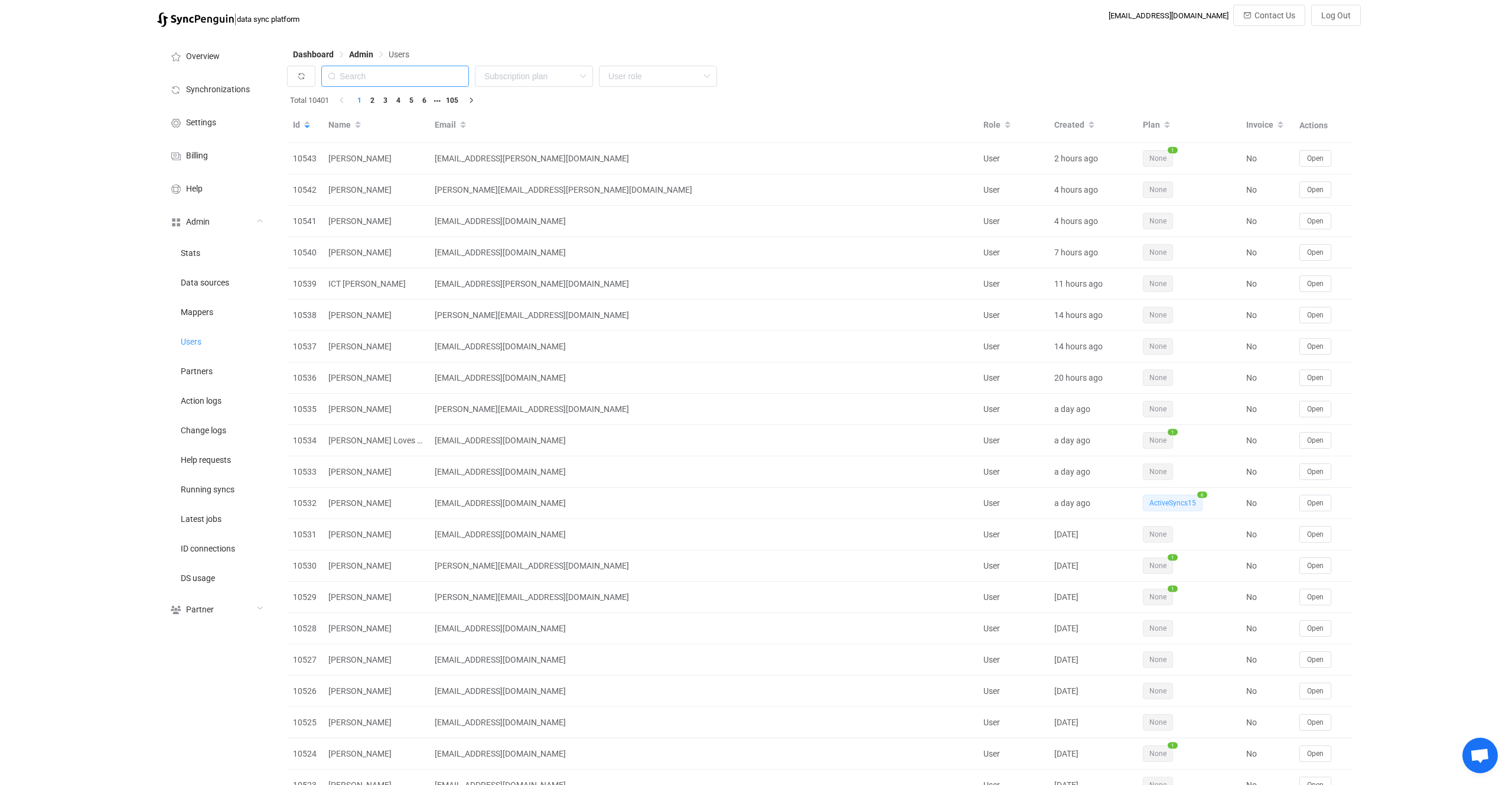
click at [413, 74] on input "text" at bounding box center [395, 76] width 148 height 21
paste input "richard@perfectlypurepools.com"
type input "richard@perfectlypurepools.com"
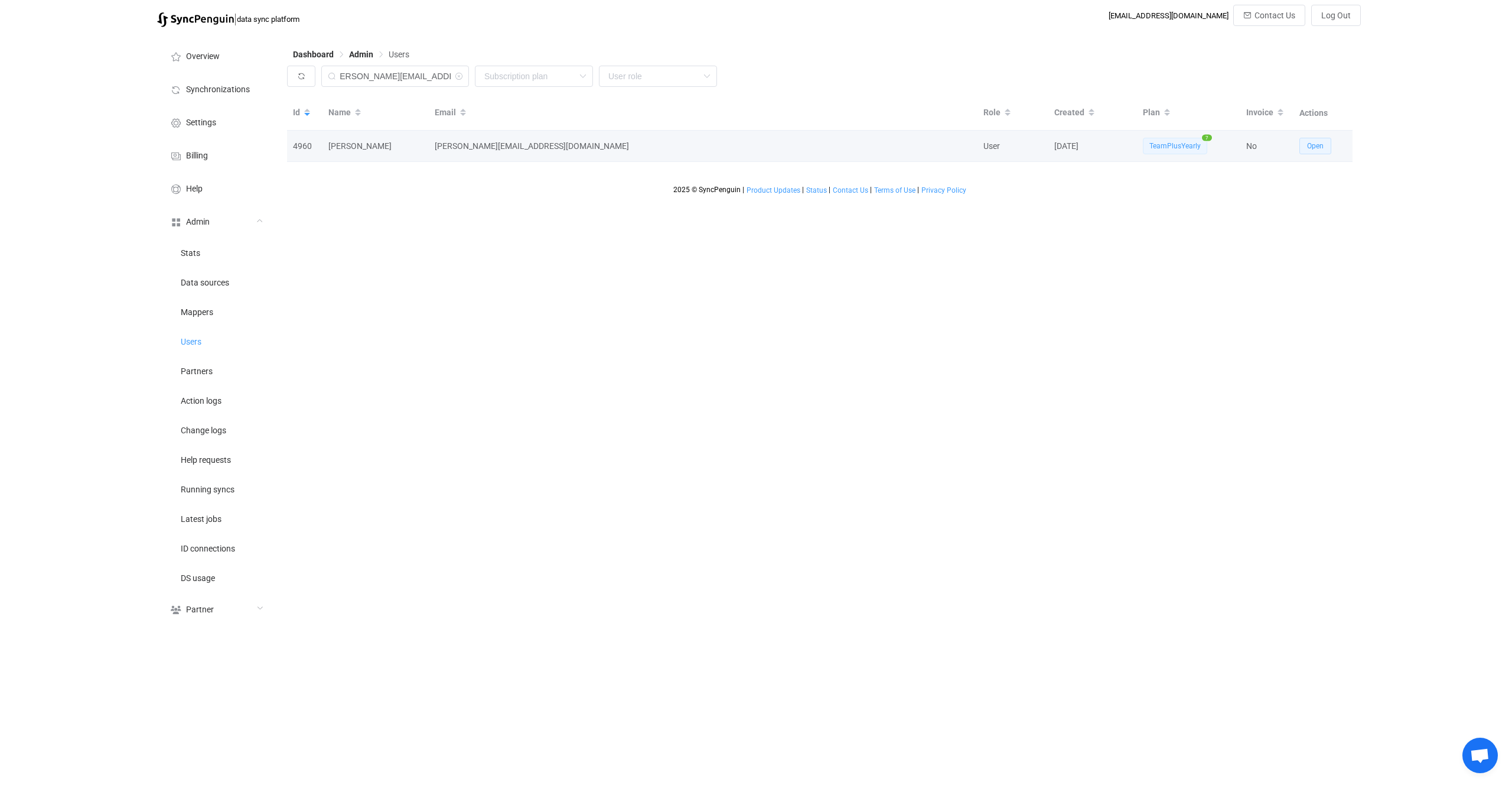
click at [1315, 146] on span "Open" at bounding box center [1315, 146] width 17 height 8
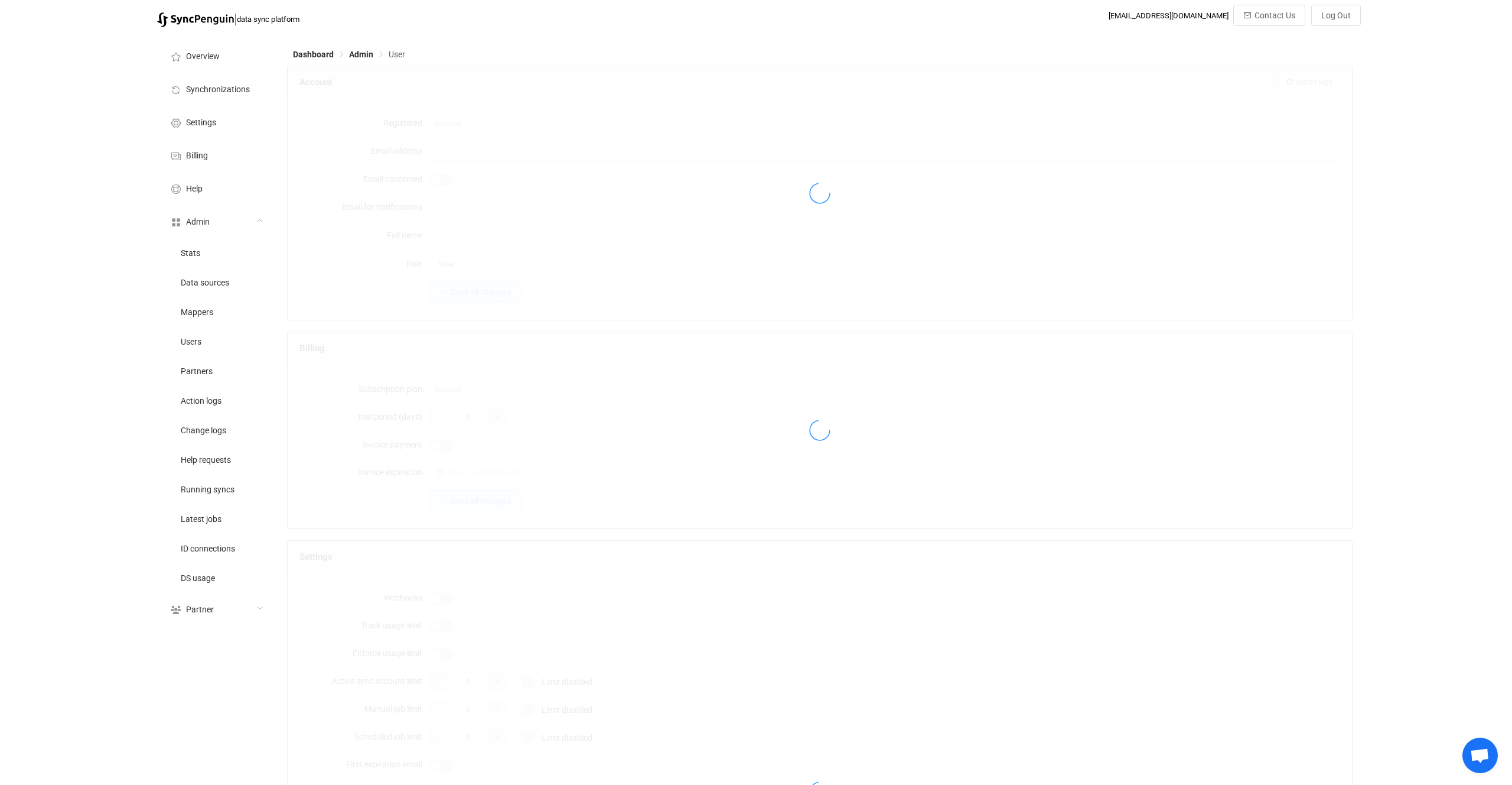
type input "richard@perfectlypurepools.com"
type input "Richard Persek"
type input "14"
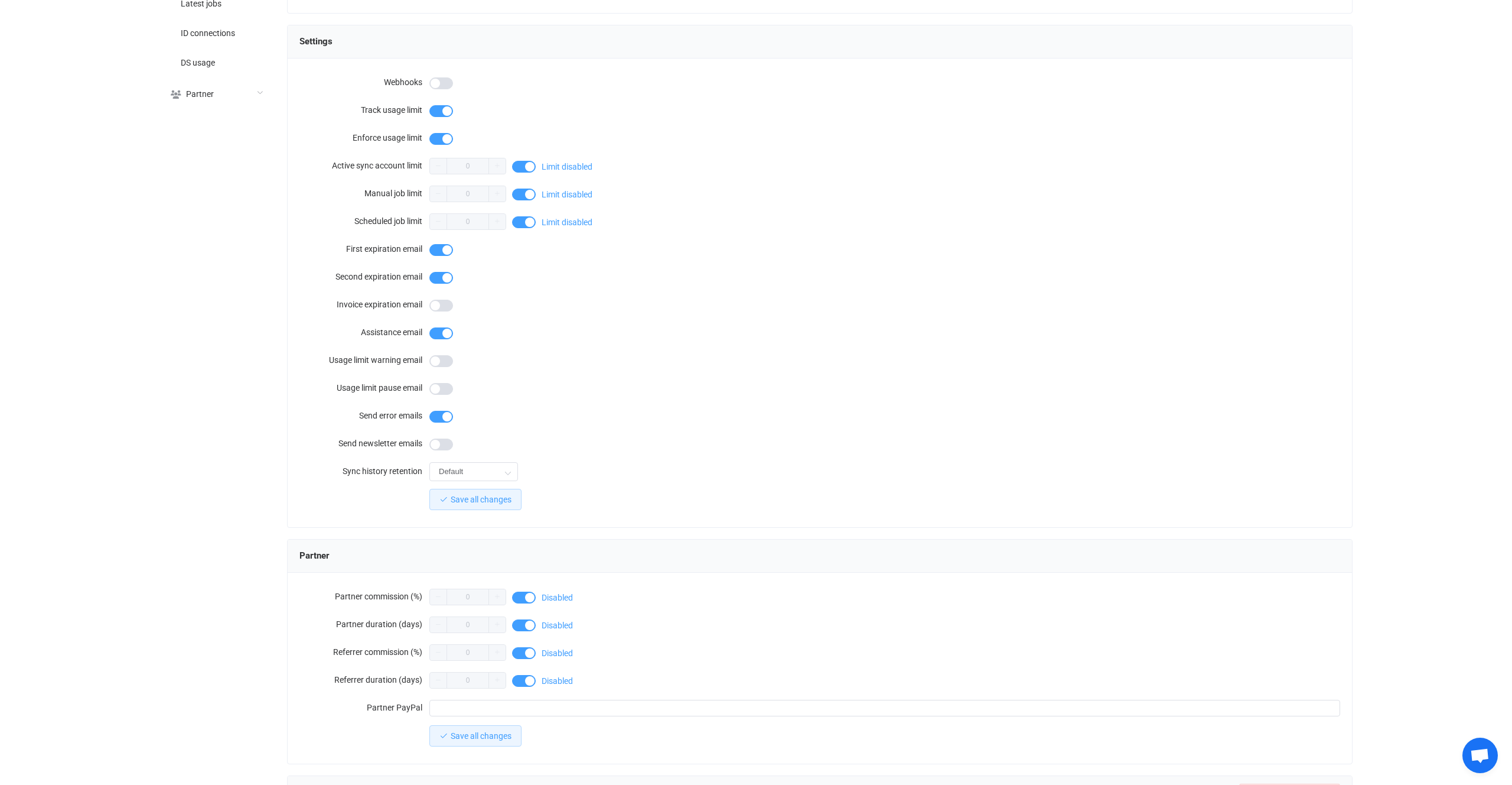
scroll to position [714, 0]
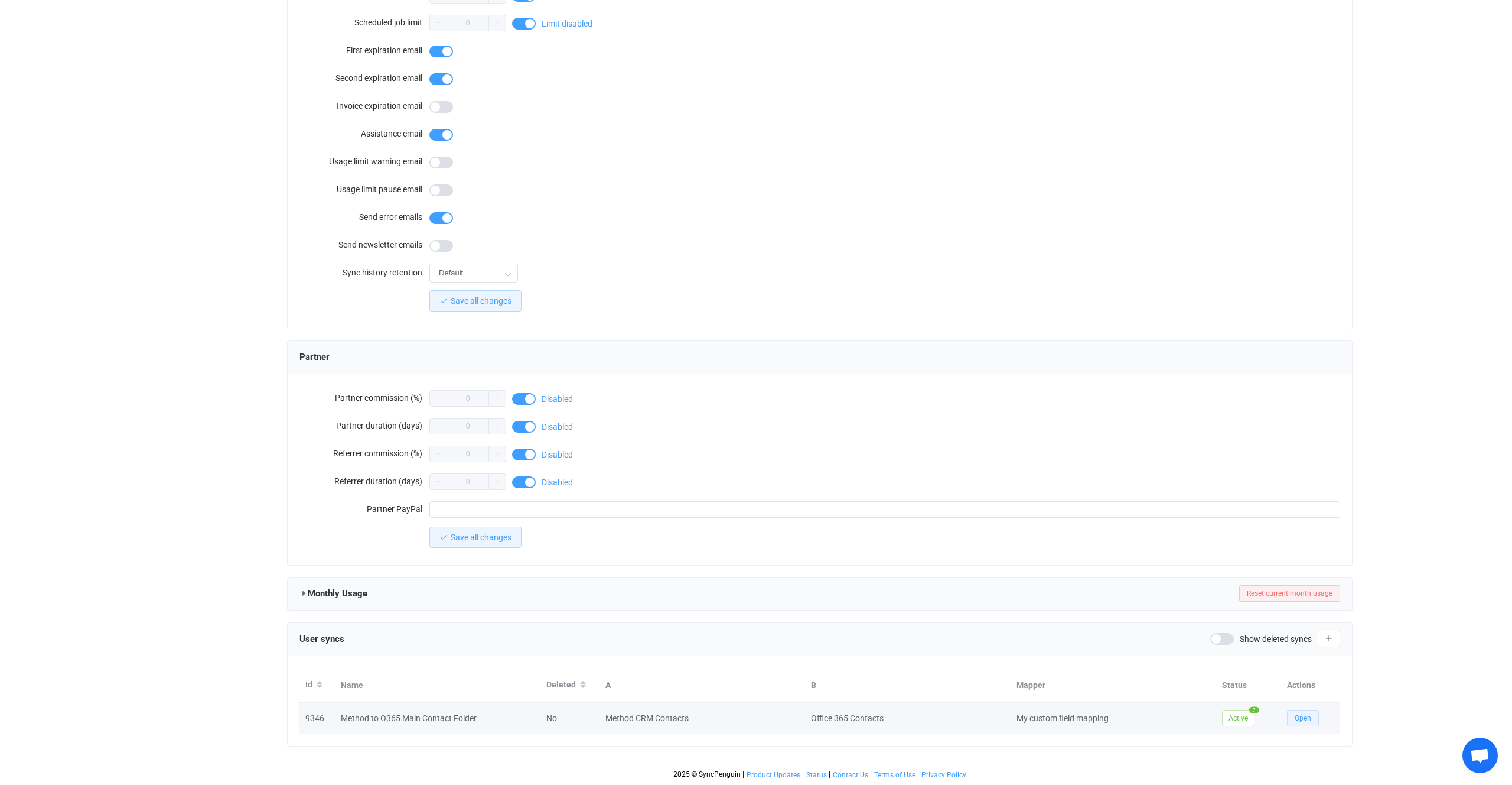
click at [1289, 718] on button "Open" at bounding box center [1303, 717] width 32 height 17
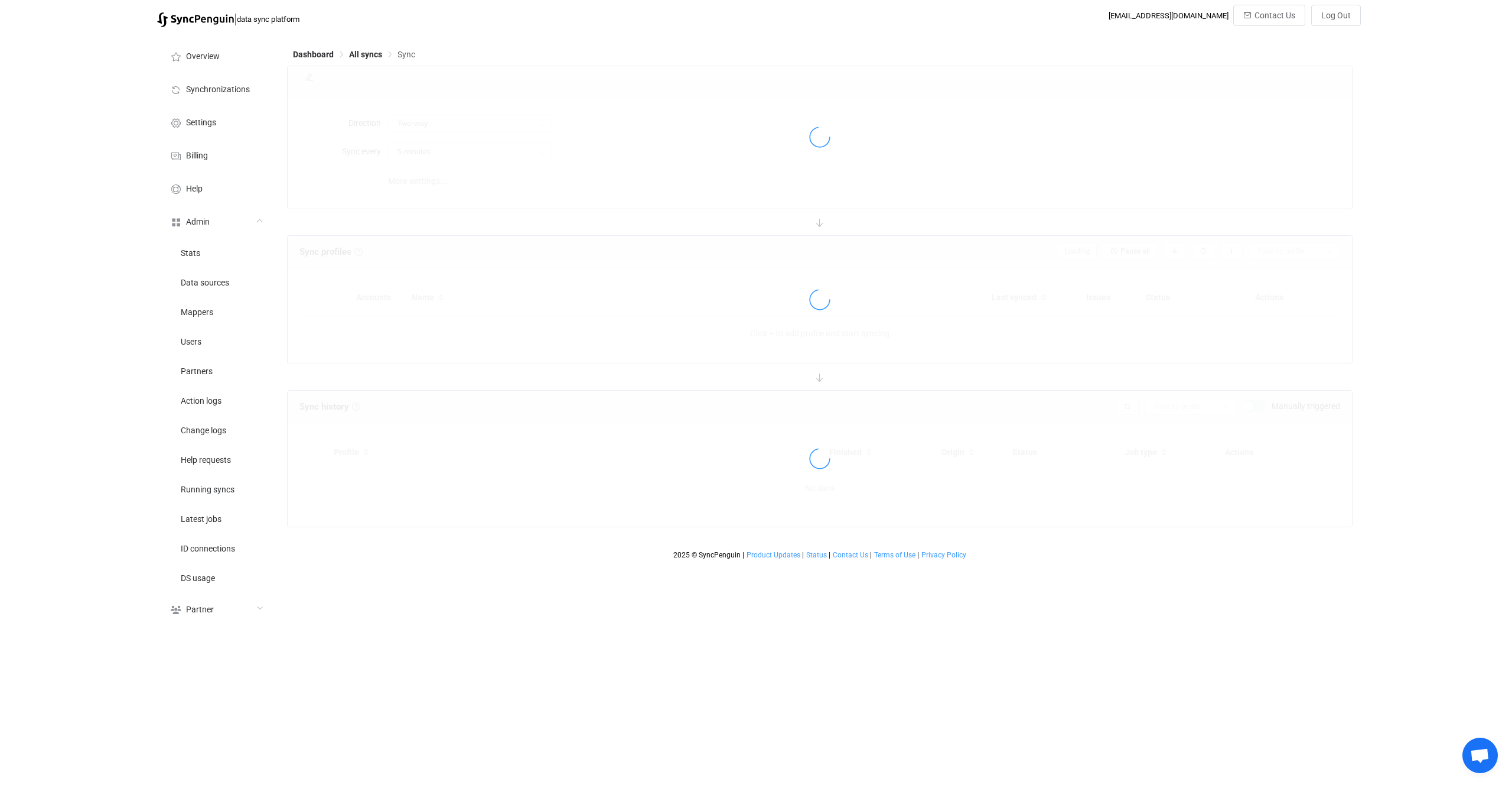
type input "Method CRM → Office 365"
type input "10 minutes"
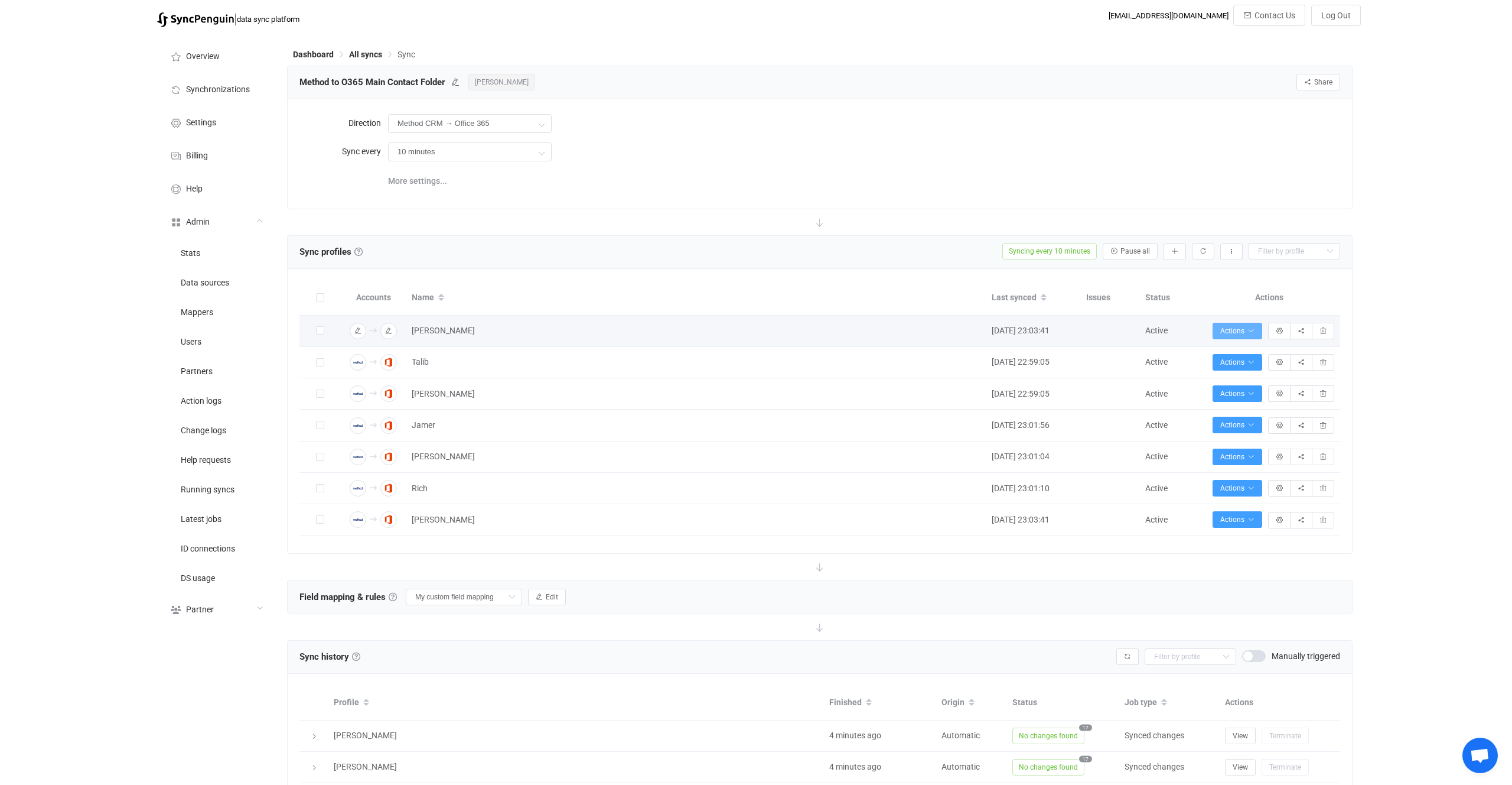
click at [1240, 332] on span "Actions" at bounding box center [1237, 331] width 34 height 8
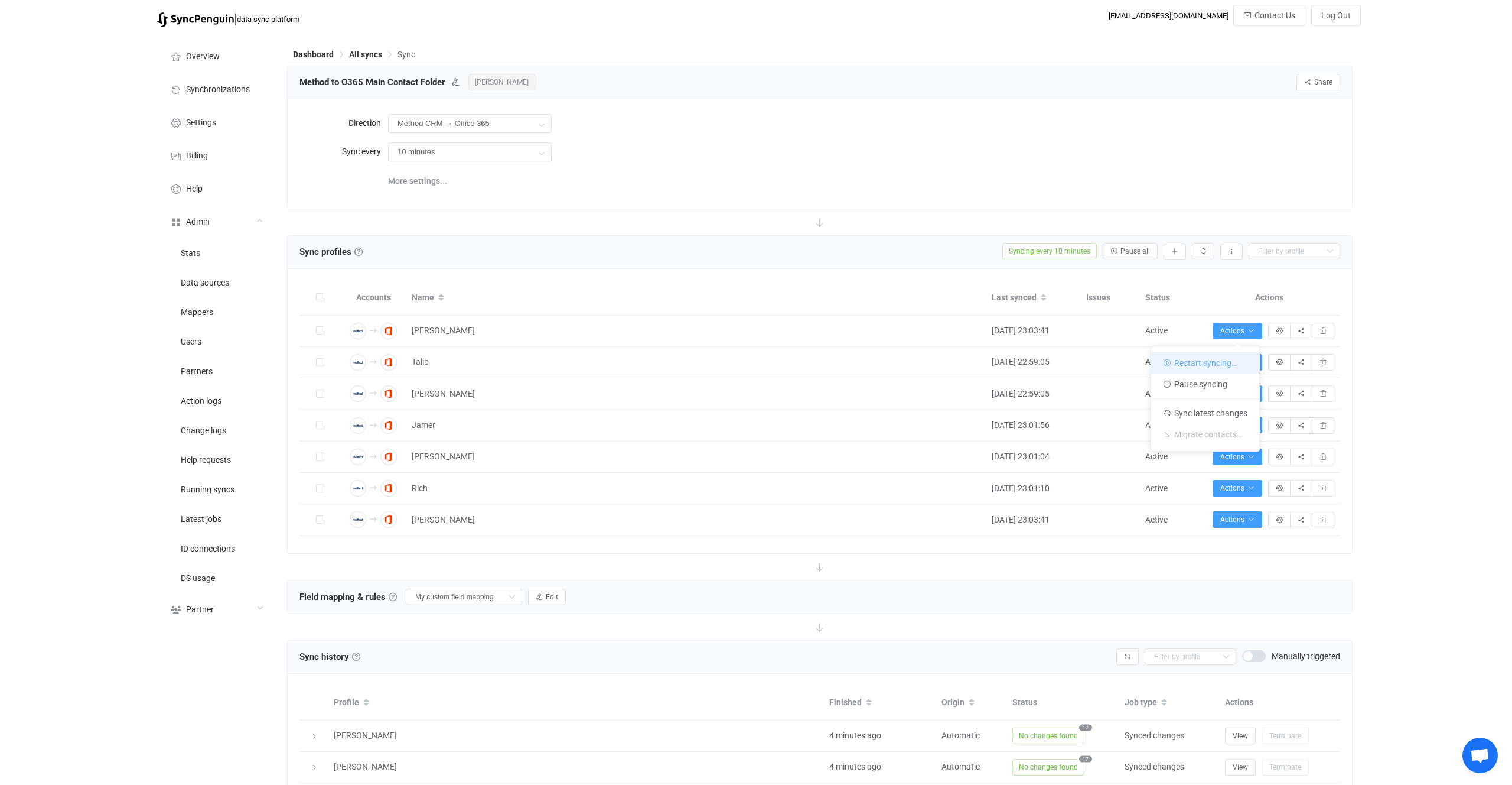
click at [1209, 367] on li "Restart syncing…" at bounding box center [1205, 363] width 108 height 21
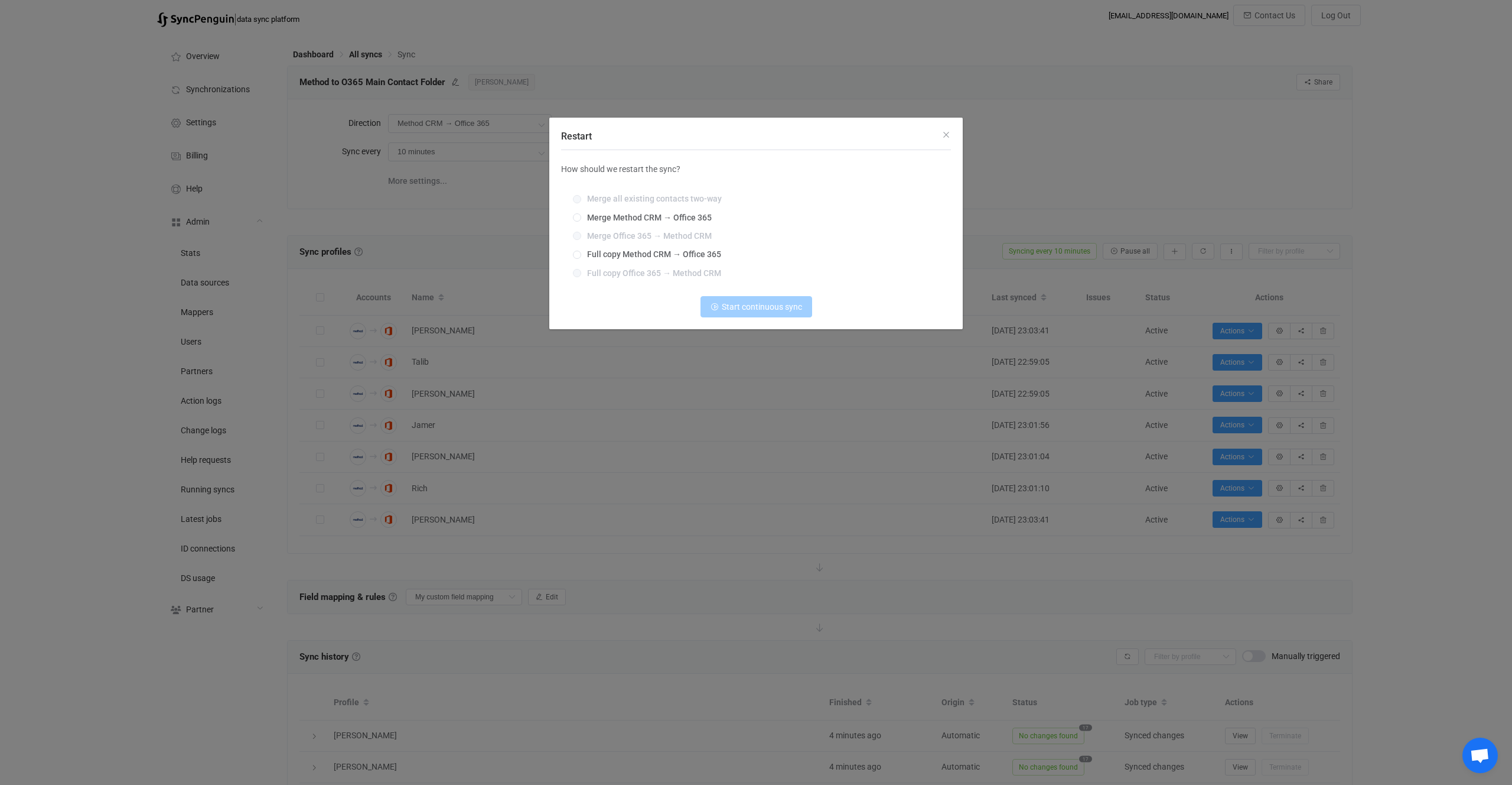
click at [688, 460] on div "Restart How should we restart the sync? Merge all existing contacts two-way Mer…" at bounding box center [756, 392] width 1512 height 785
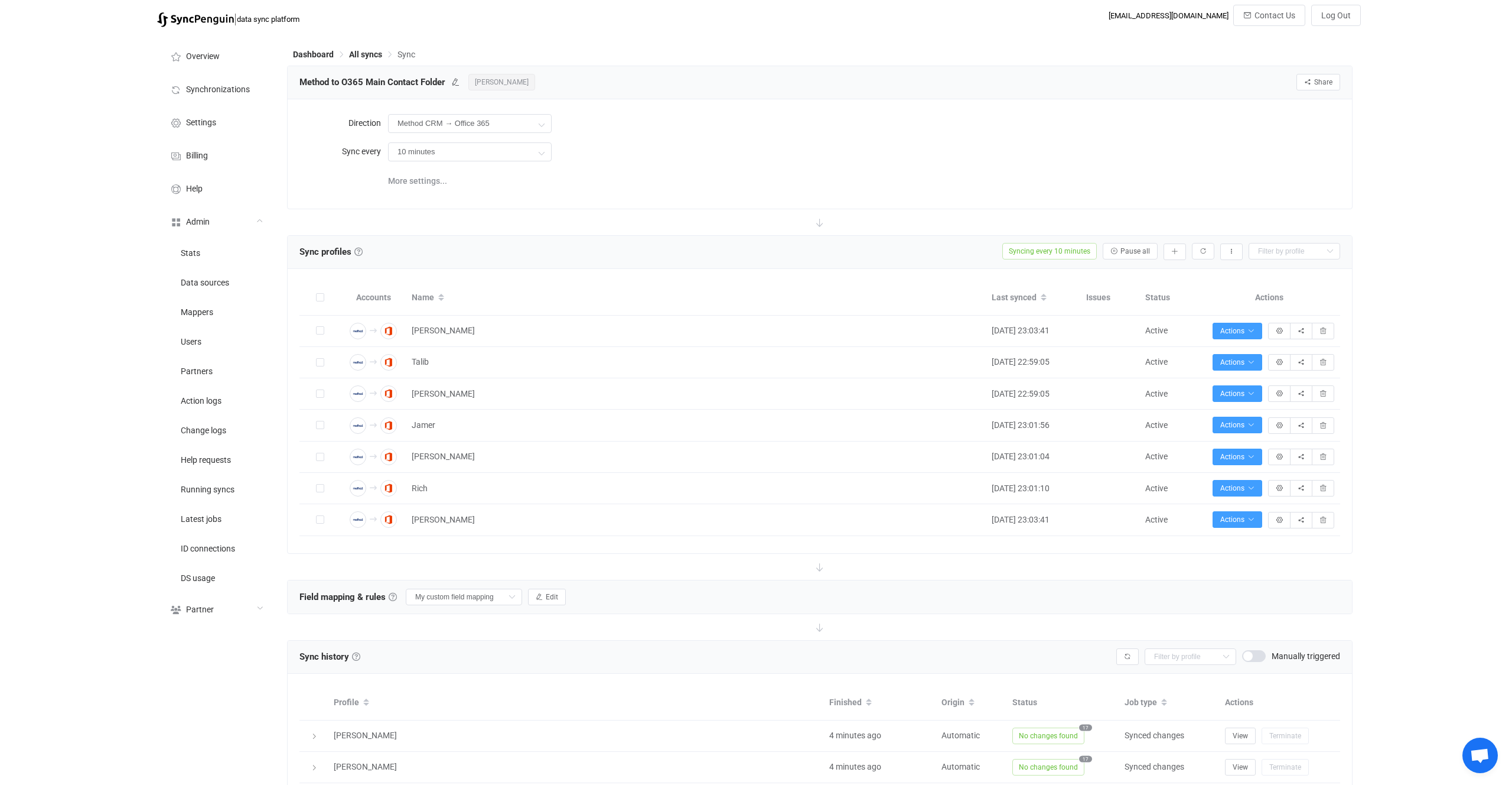
click at [438, 588] on div "Field mapping & rules Field mapping & rules By default, all contacts of the con…" at bounding box center [432, 597] width 266 height 17
click at [449, 597] on input "My custom field mapping" at bounding box center [463, 597] width 116 height 17
click at [613, 600] on div "Field mapping & rules Field mapping & rules By default, all contacts of the con…" at bounding box center [820, 597] width 1064 height 33
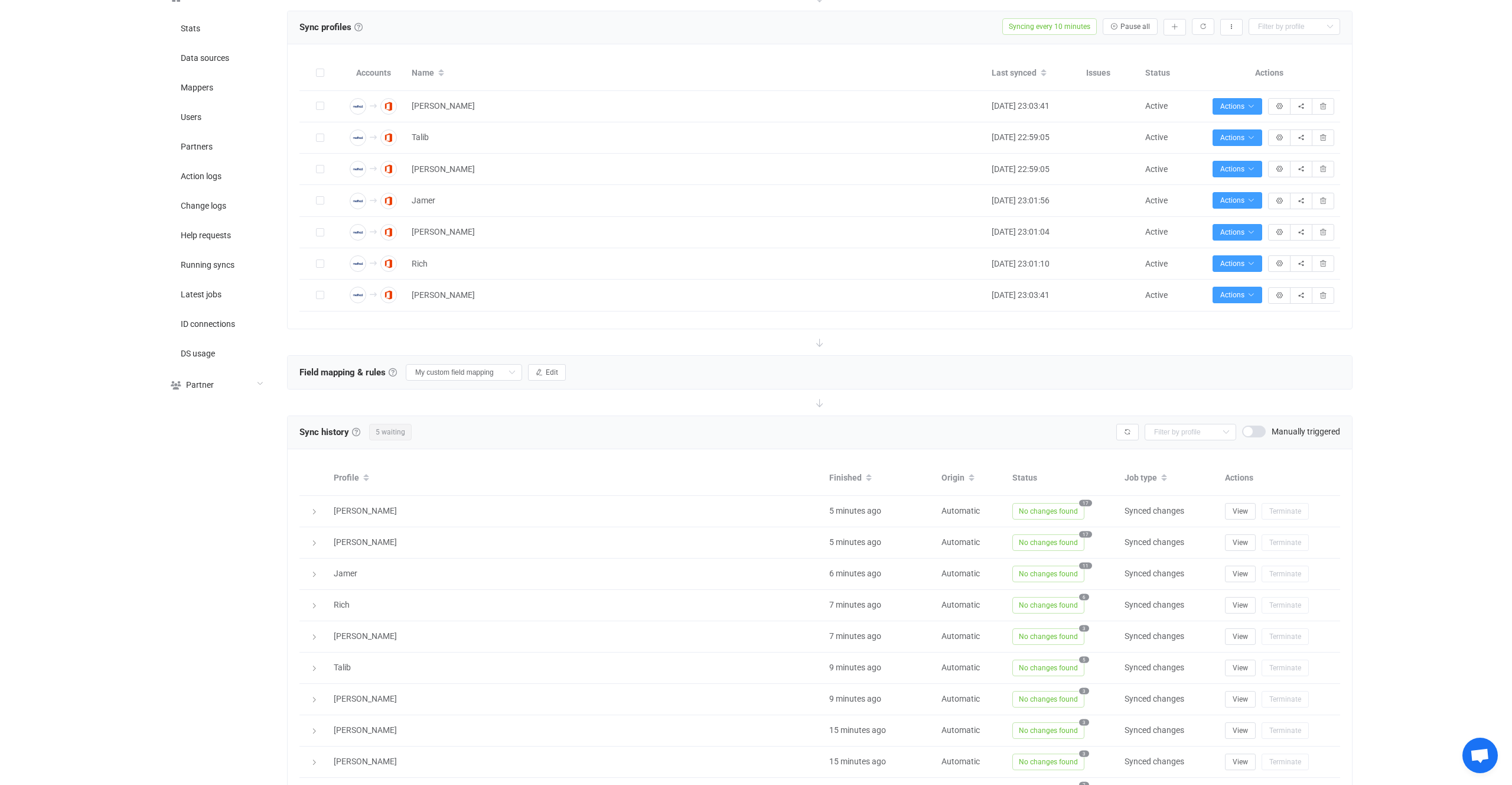
scroll to position [231, 0]
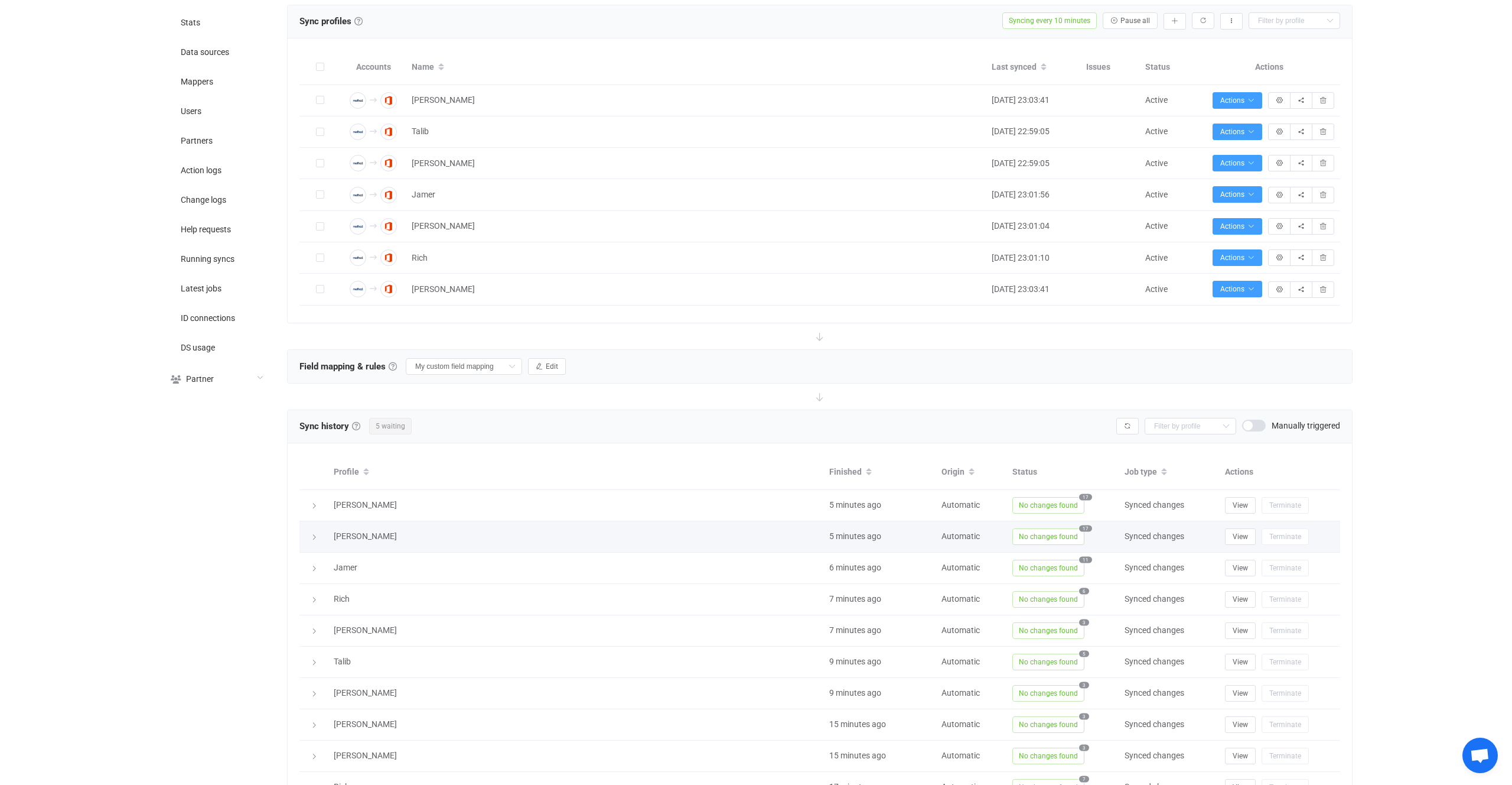
click at [1018, 532] on span "No changes found" at bounding box center [1049, 536] width 72 height 17
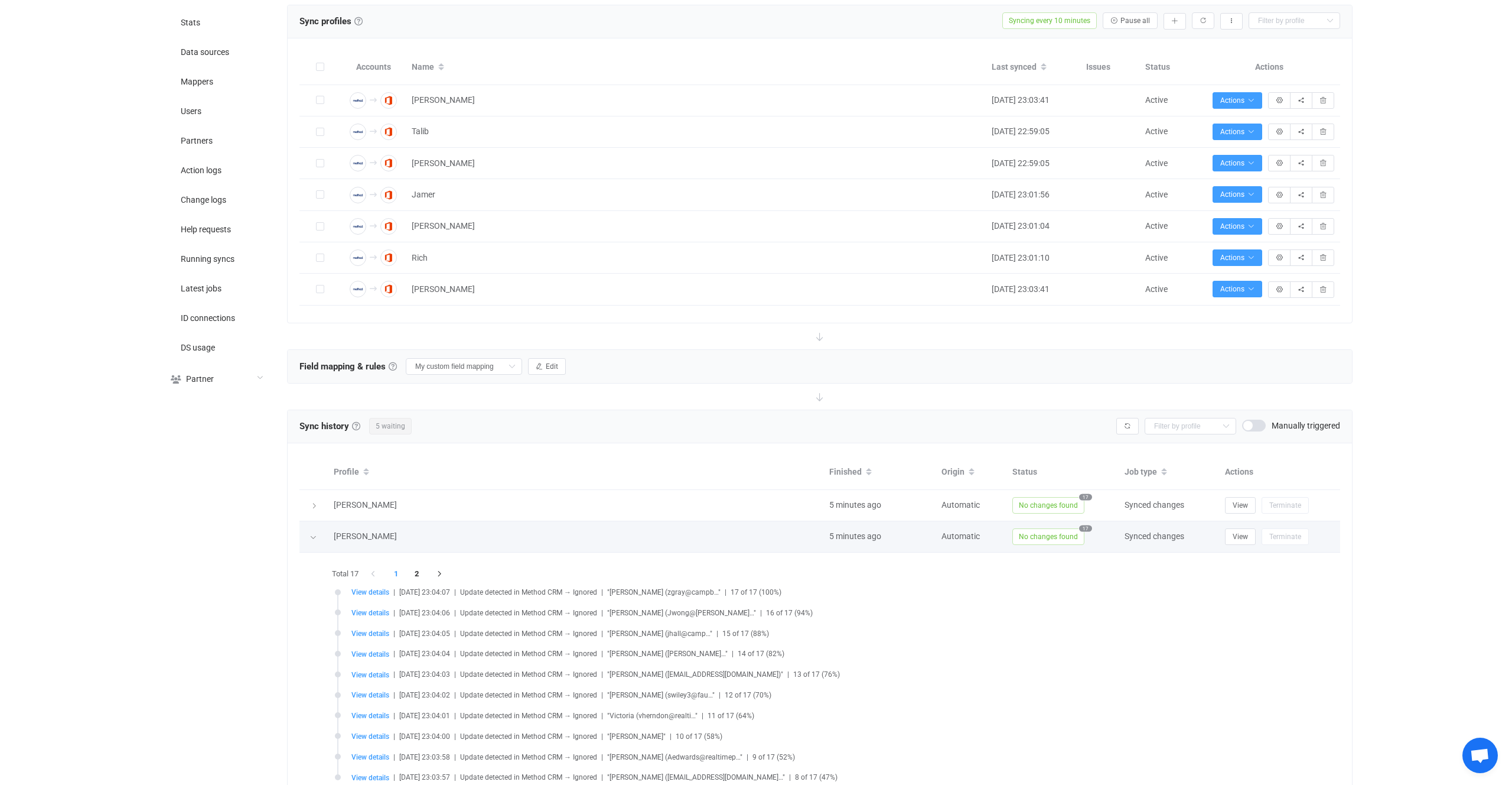
click at [1018, 532] on span "No changes found" at bounding box center [1049, 536] width 72 height 17
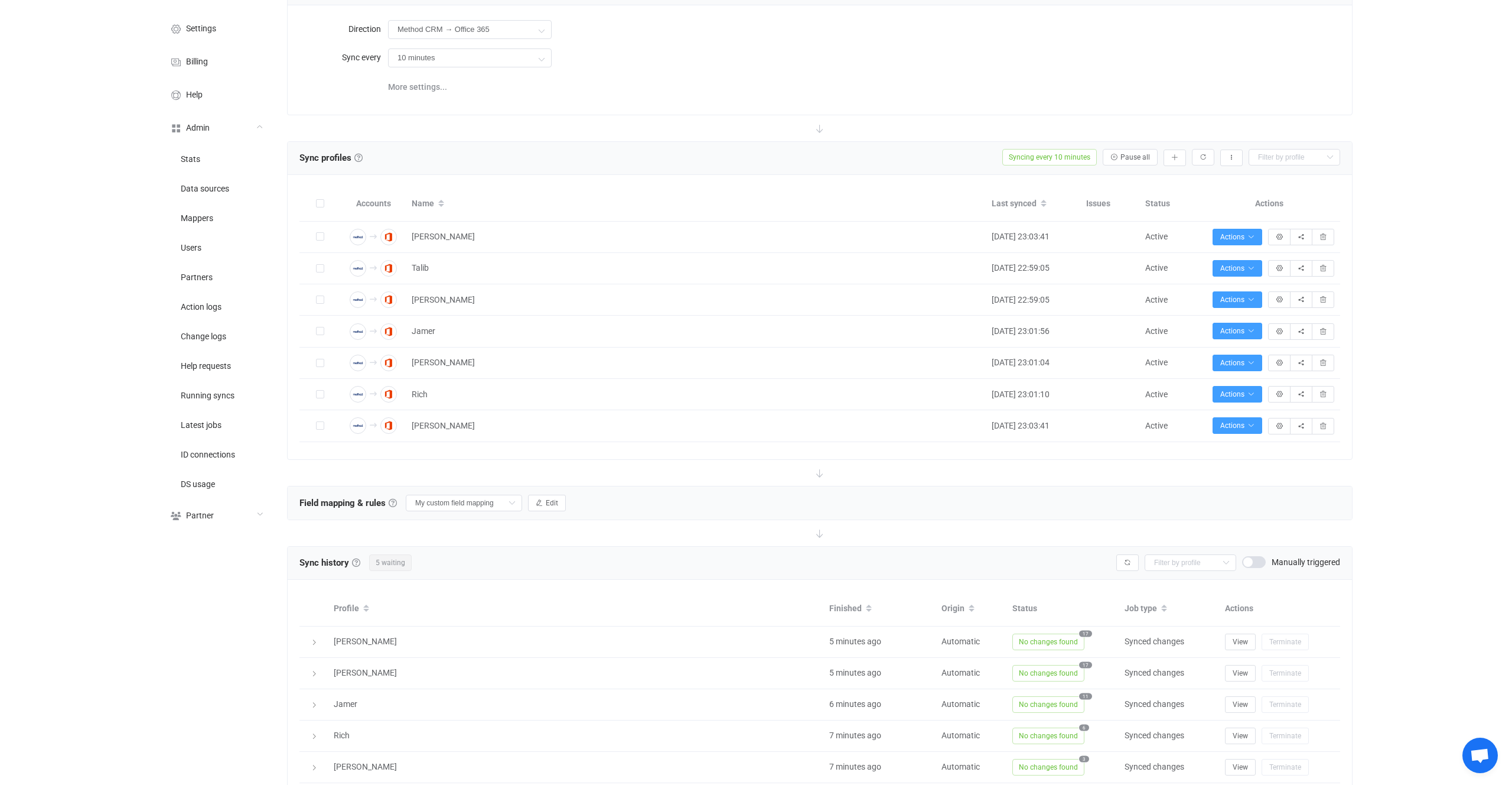
scroll to position [0, 0]
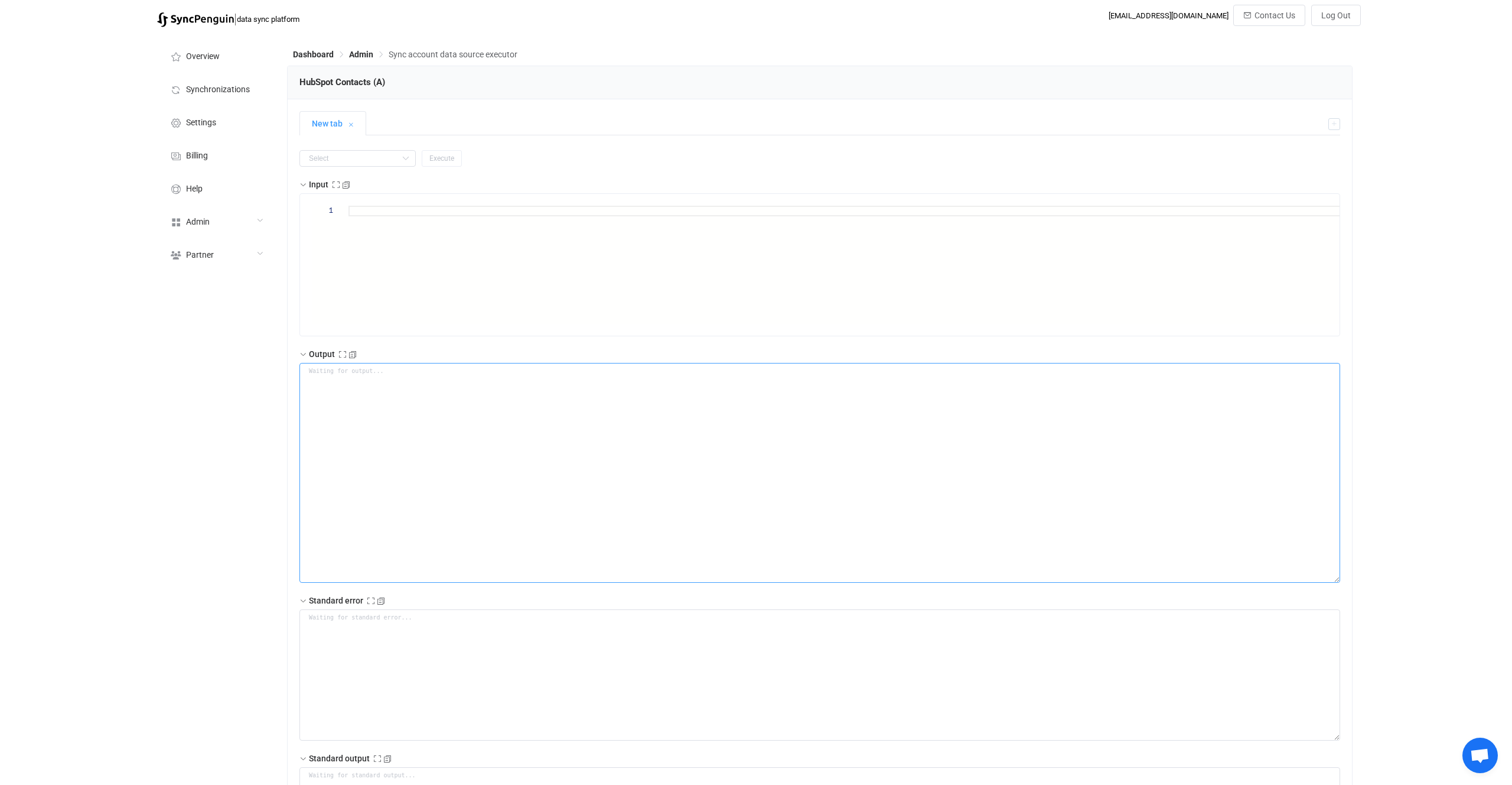
click at [642, 455] on textarea at bounding box center [820, 472] width 1041 height 220
click at [360, 160] on input "text" at bounding box center [358, 158] width 116 height 17
drag, startPoint x: 349, startPoint y: 235, endPoint x: 378, endPoint y: 213, distance: 36.4
click at [349, 235] on li "getAll" at bounding box center [350, 227] width 100 height 20
type input "getAll"
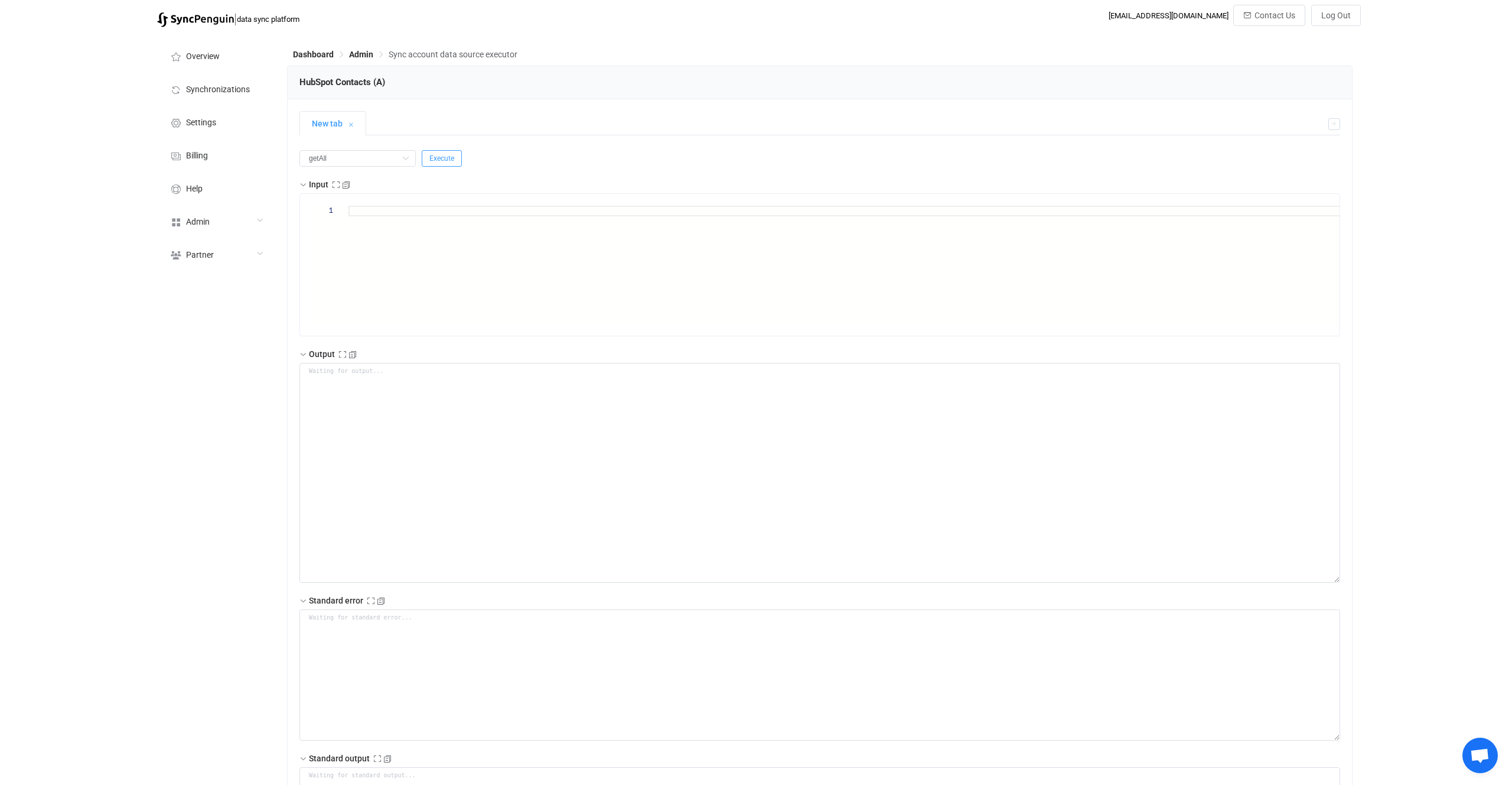
click at [434, 161] on span "Execute" at bounding box center [441, 158] width 25 height 8
click at [568, 139] on div "getAll getAll Execute Input 1 Output Standard error Standard output Output" at bounding box center [820, 505] width 1041 height 787
type textarea "{ "statusCode": 200, "output": { "nextSync": null, "entries": [ { "id": "273981…"
type textarea "Output saved to the file"
drag, startPoint x: 339, startPoint y: 433, endPoint x: 459, endPoint y: 430, distance: 120.0
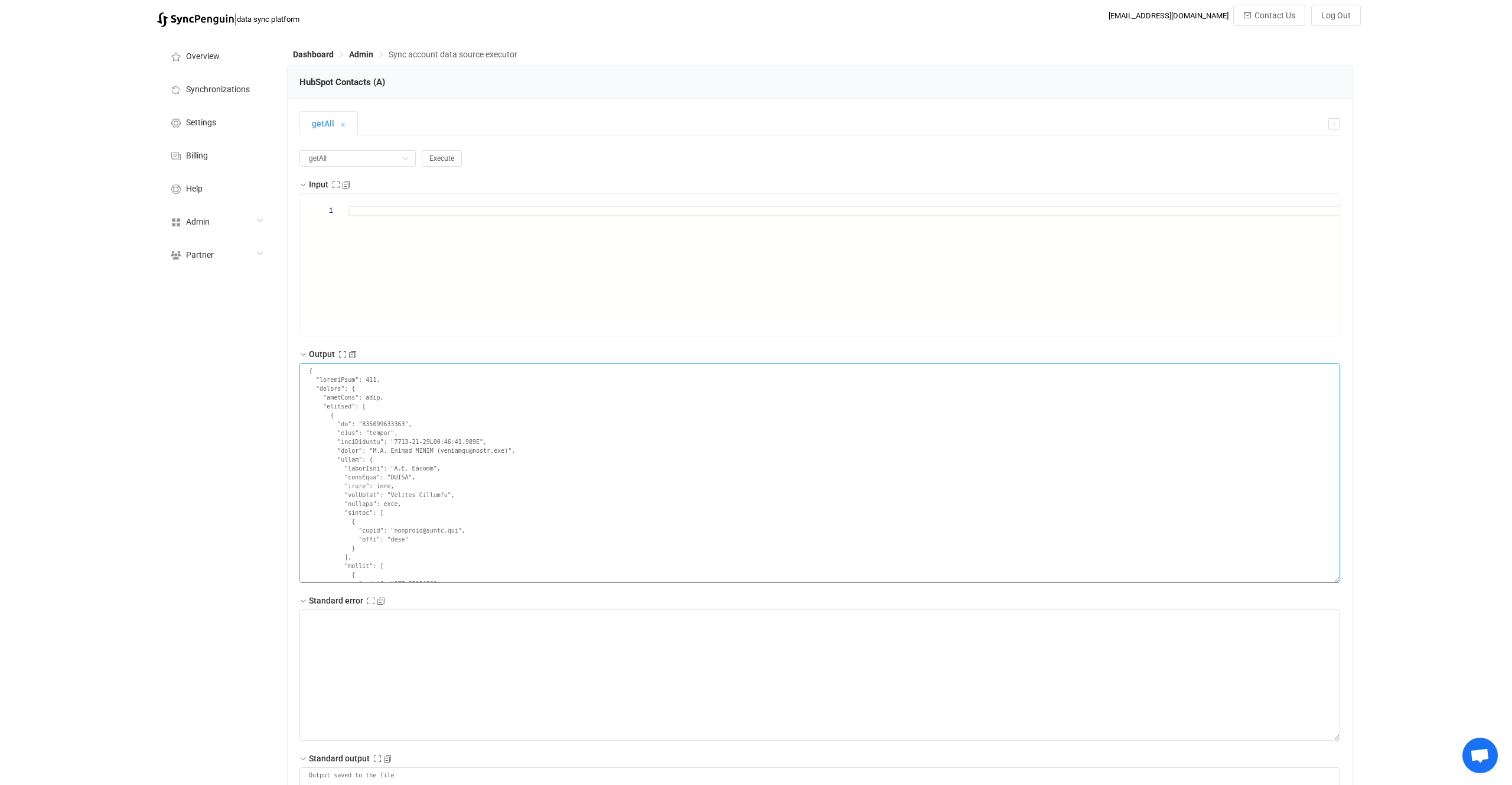
click at [459, 430] on textarea at bounding box center [820, 472] width 1041 height 220
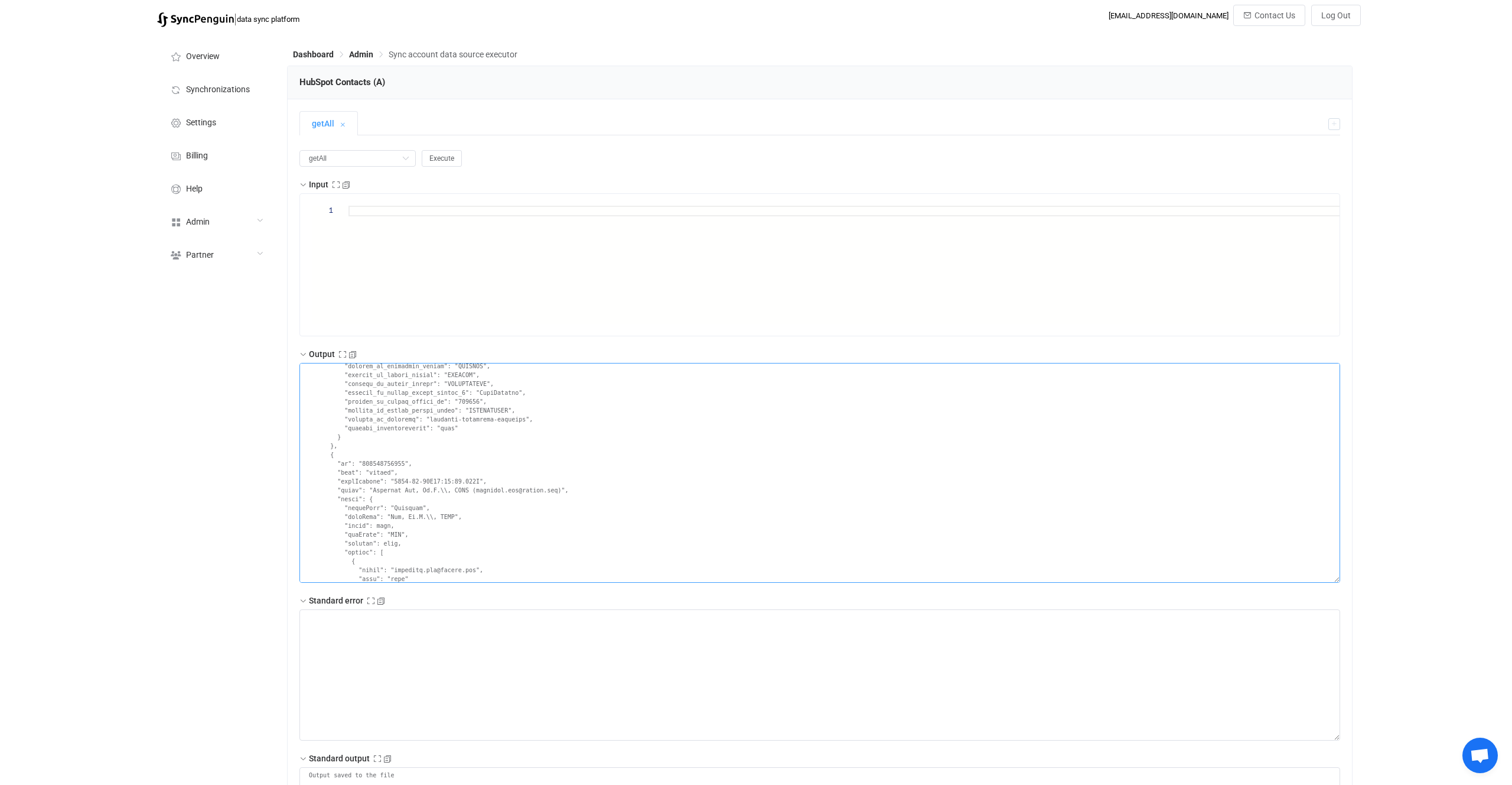
click at [462, 518] on textarea at bounding box center [820, 472] width 1041 height 220
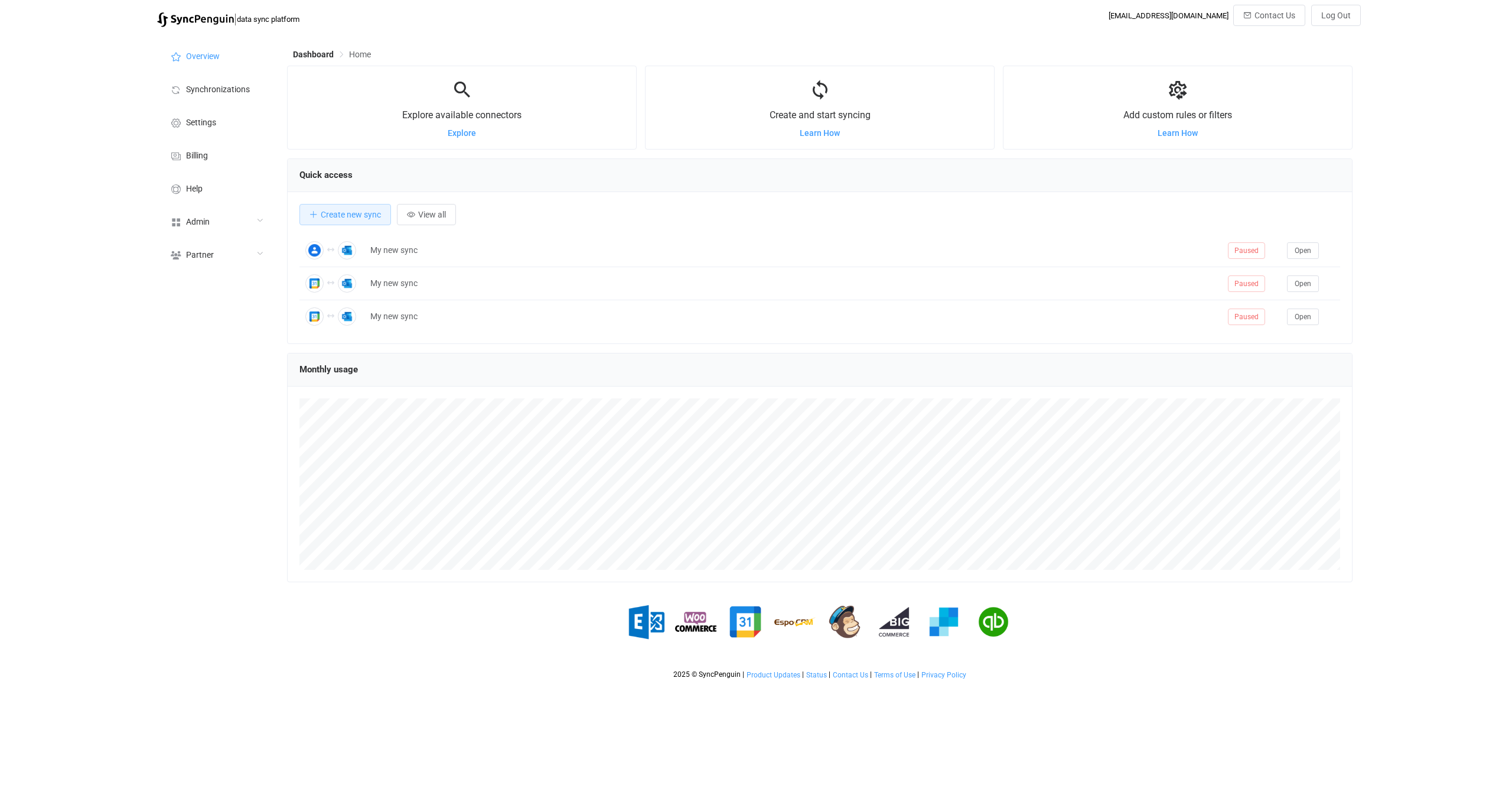
scroll to position [229, 1065]
click at [250, 217] on div "Admin" at bounding box center [216, 221] width 118 height 33
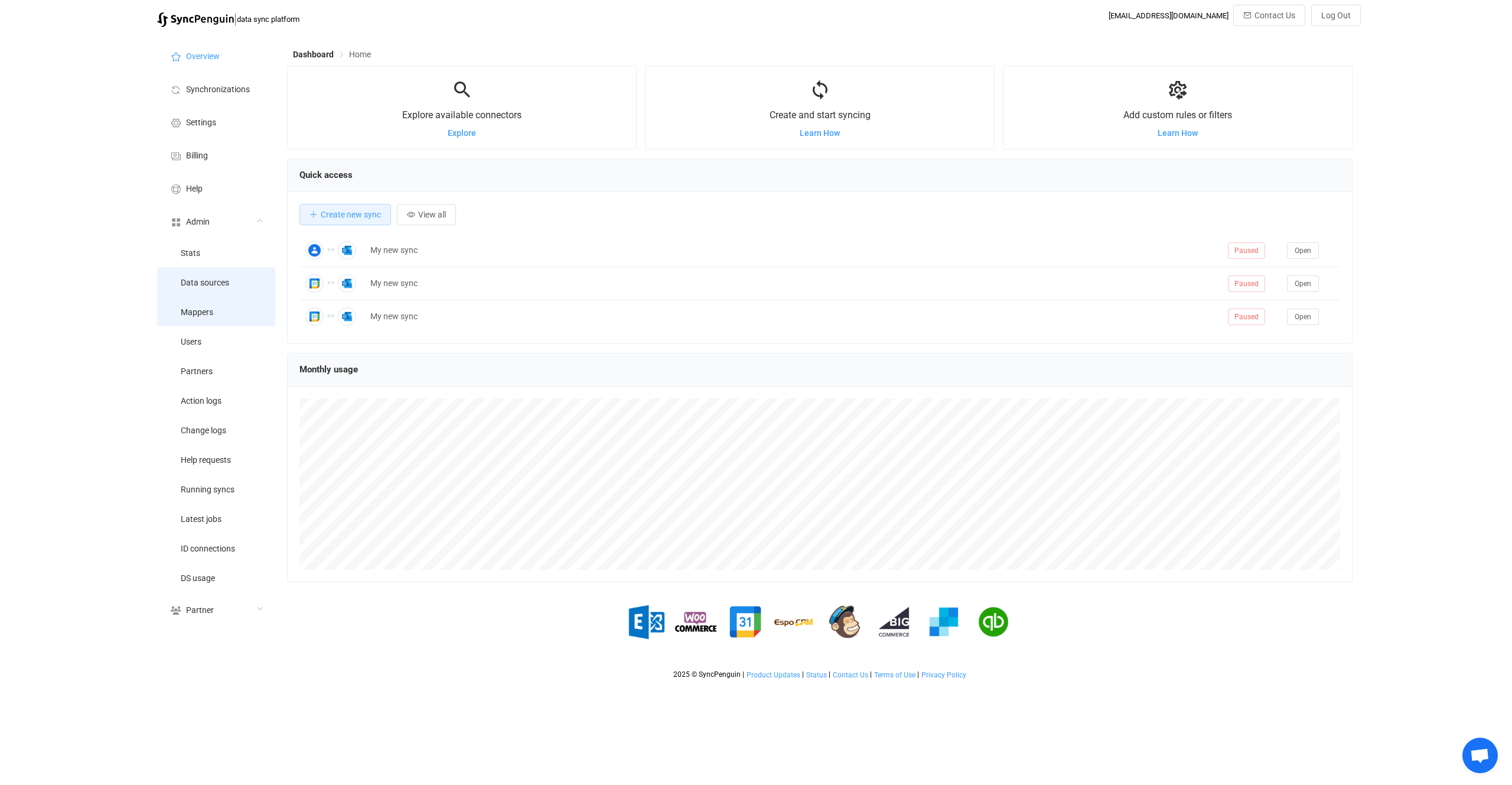
click at [201, 301] on li "Mappers" at bounding box center [216, 311] width 118 height 29
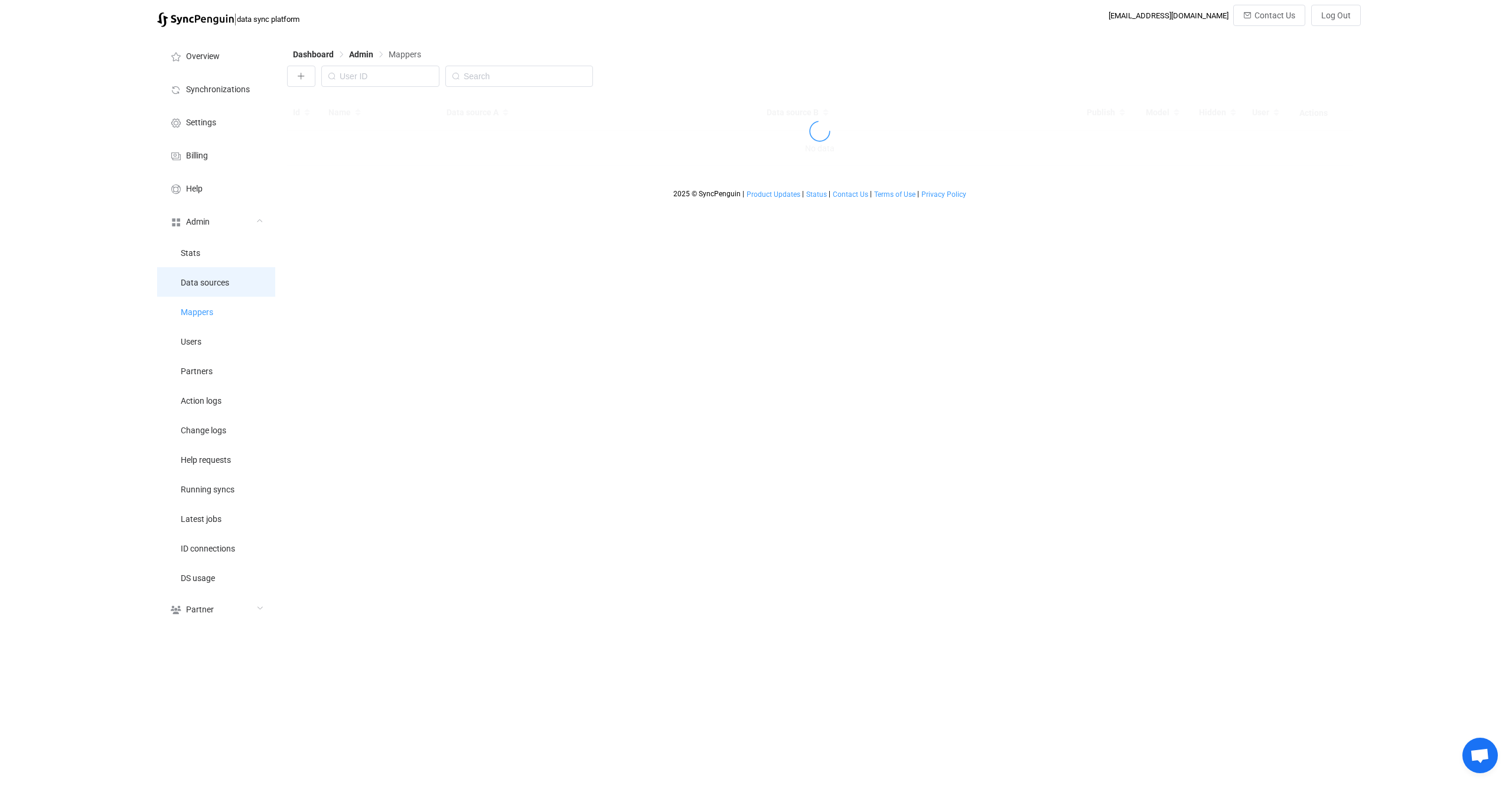
click at [217, 288] on li "Data sources" at bounding box center [216, 282] width 118 height 29
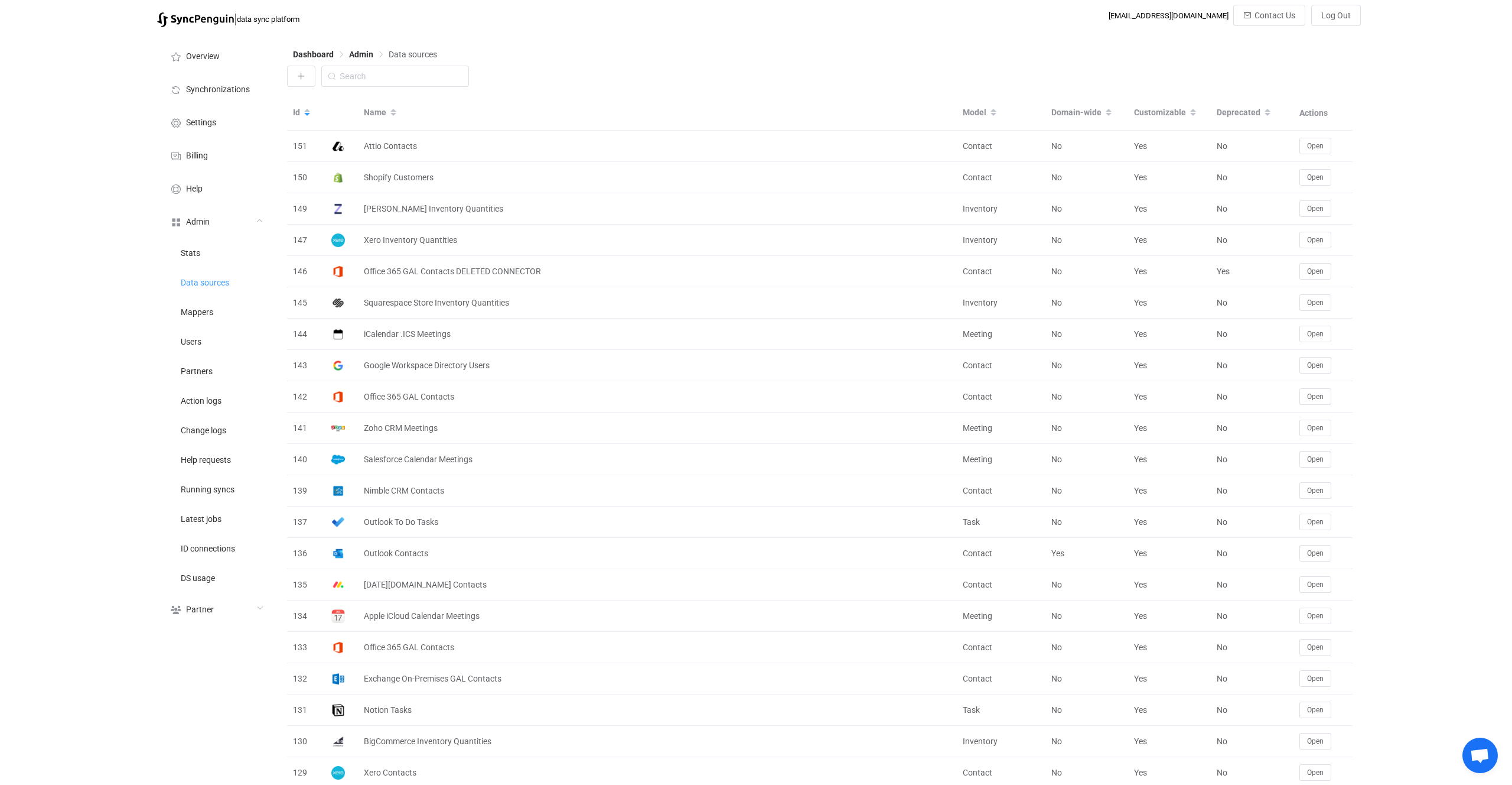
scroll to position [443, 0]
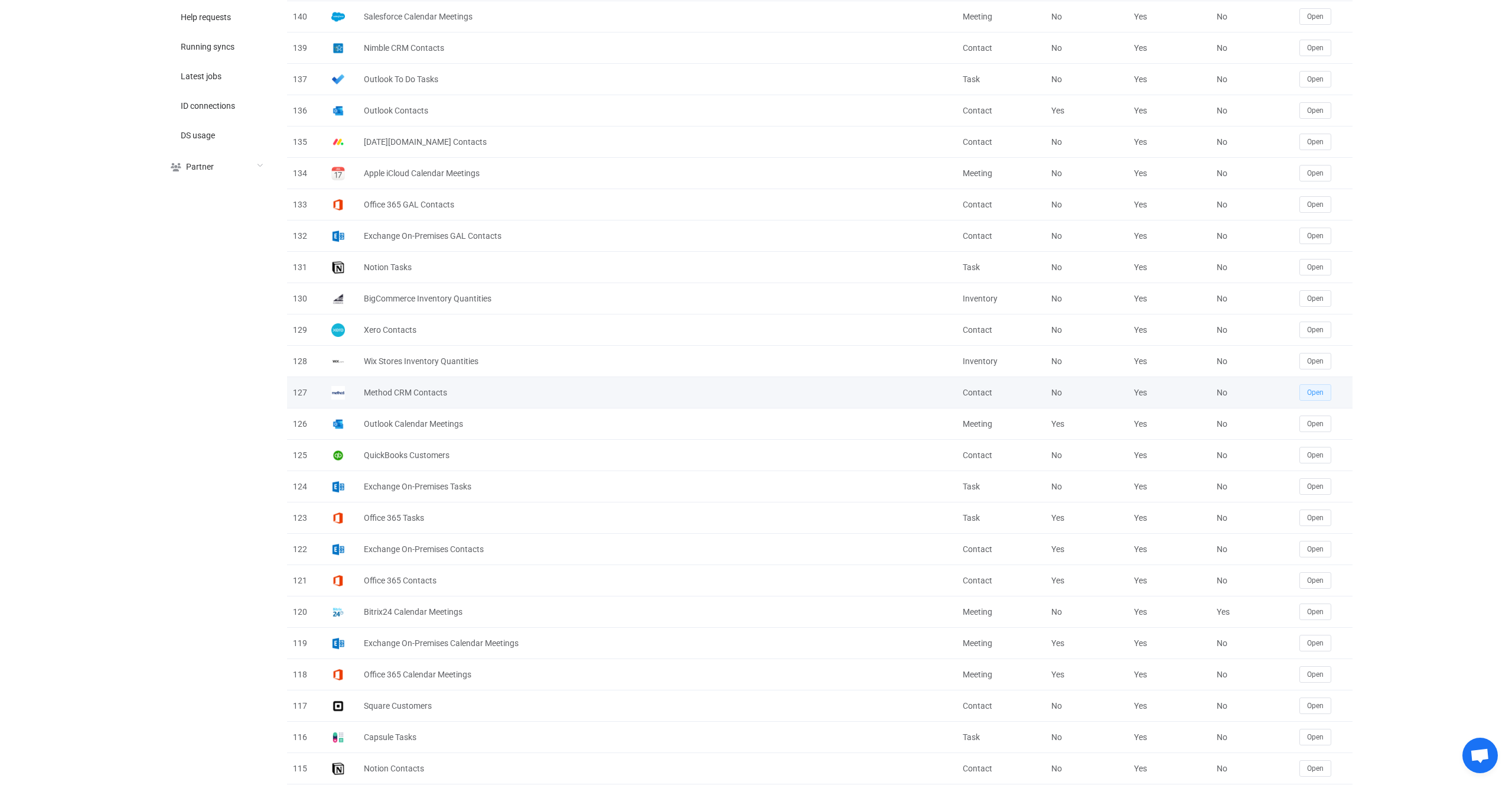
click at [1314, 393] on span "Open" at bounding box center [1315, 392] width 17 height 8
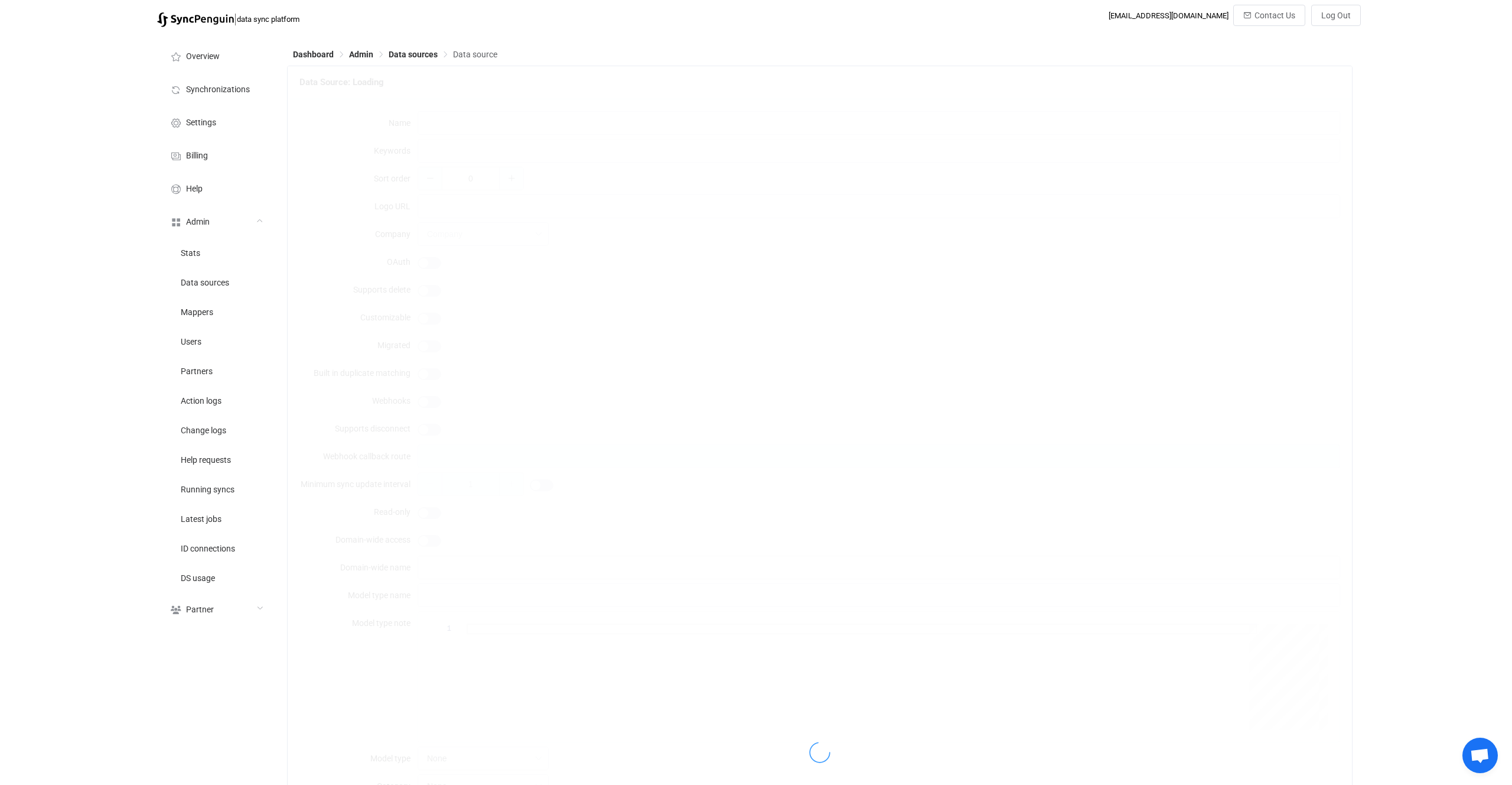
type input "Method CRM Contacts"
type input "[URL][DOMAIN_NAME]"
type input "44"
type input "Contact"
type input "Contacts"
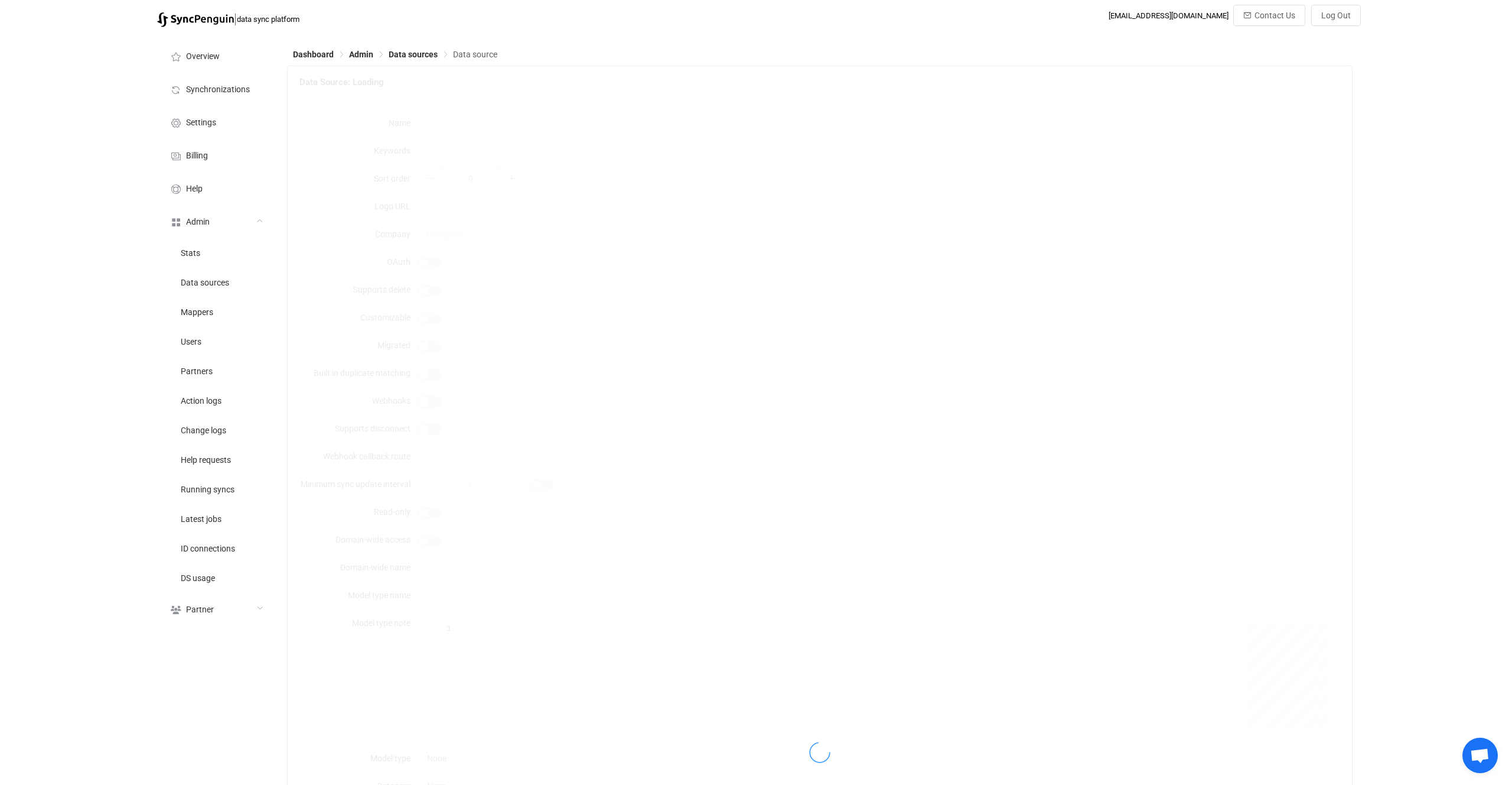
type textarea "{ "type": "object", "additionalProperties": false, "required": [ "apiKey" ], "p…"
type textarea "This page explains how to obtain a Method CRM API key (section Create API Key):…"
type input "Method CRM"
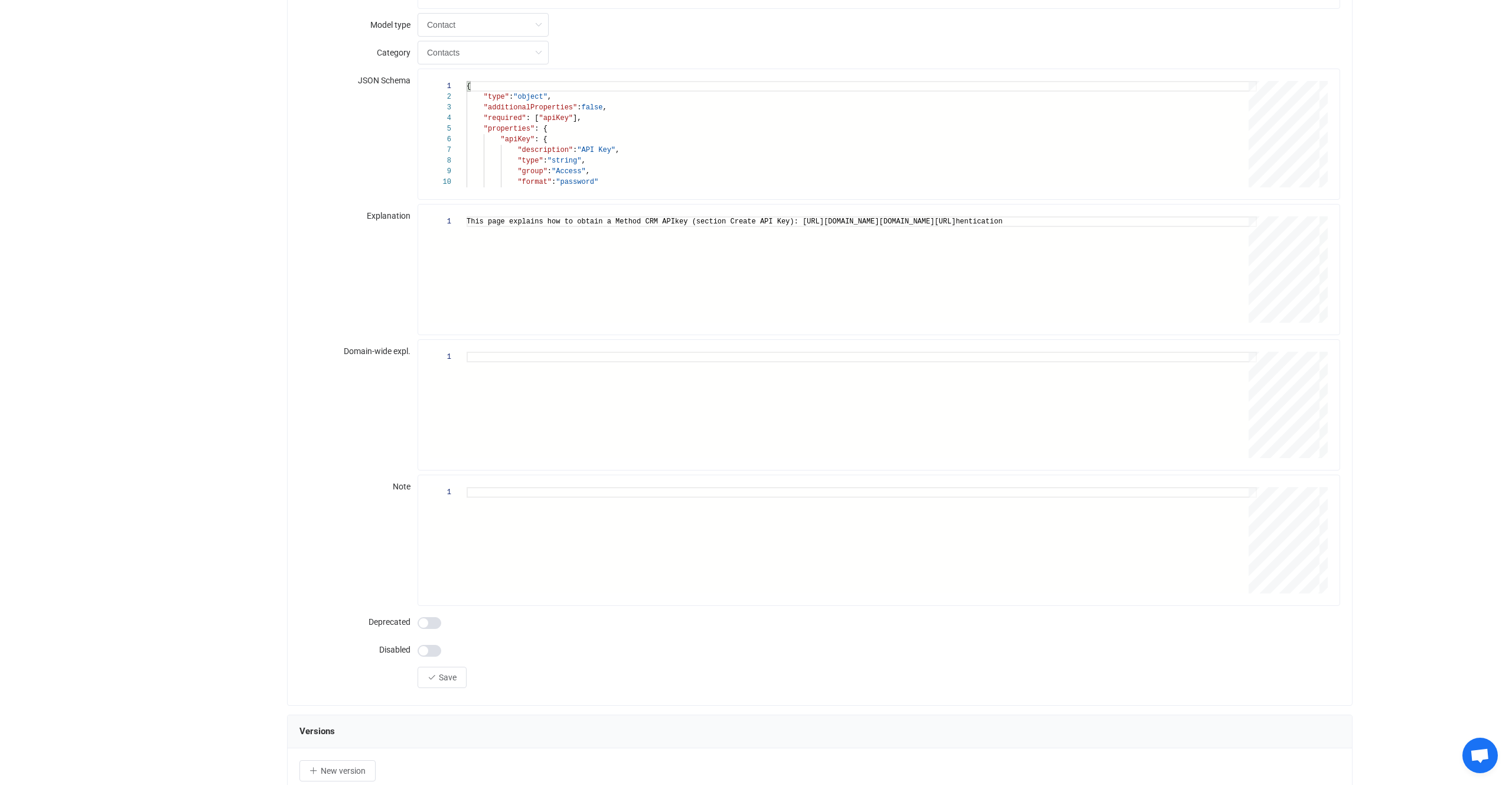
scroll to position [1300, 0]
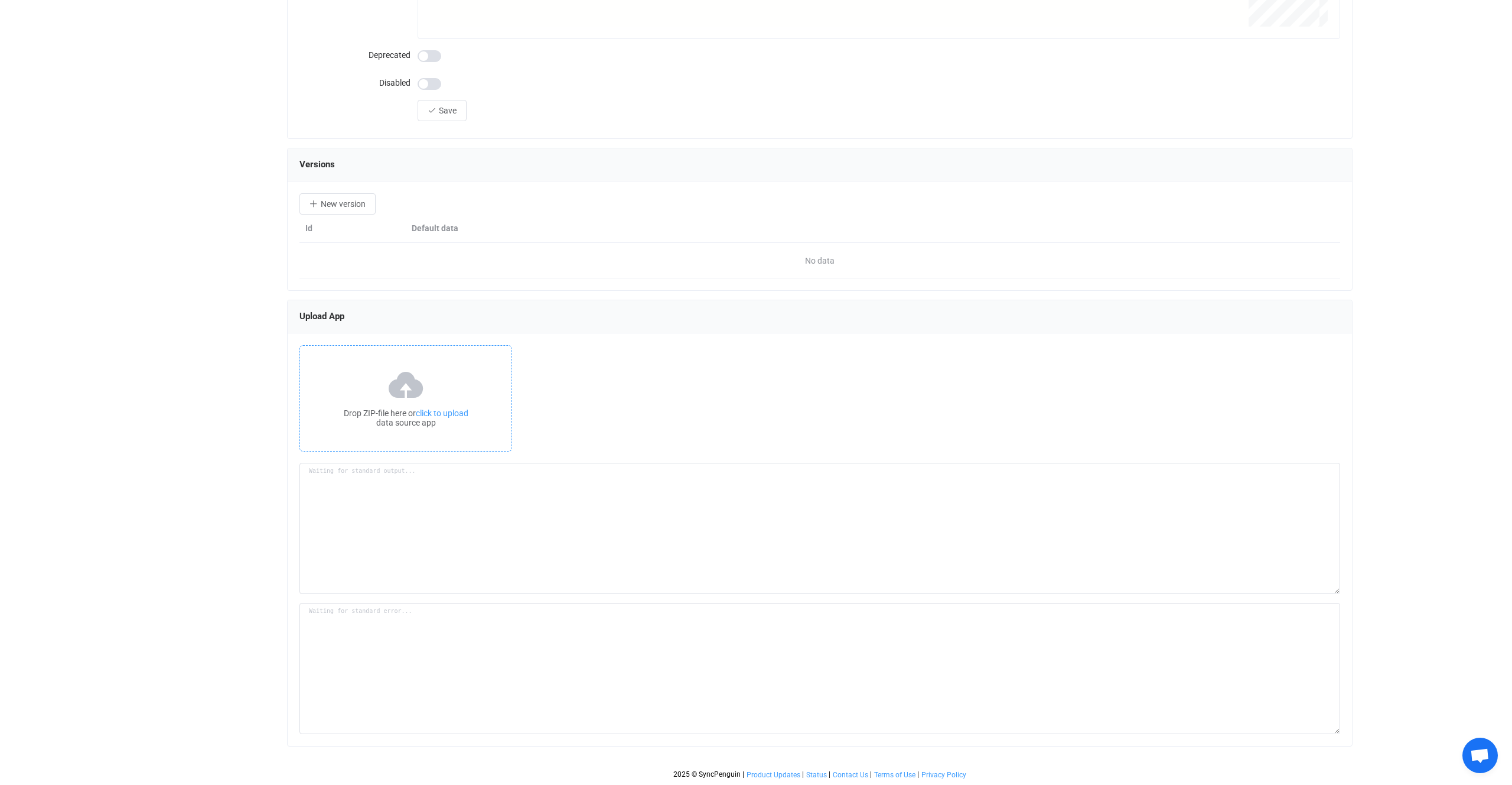
click at [461, 361] on div "Drop ZIP-file here or click to upload data source app" at bounding box center [406, 398] width 213 height 107
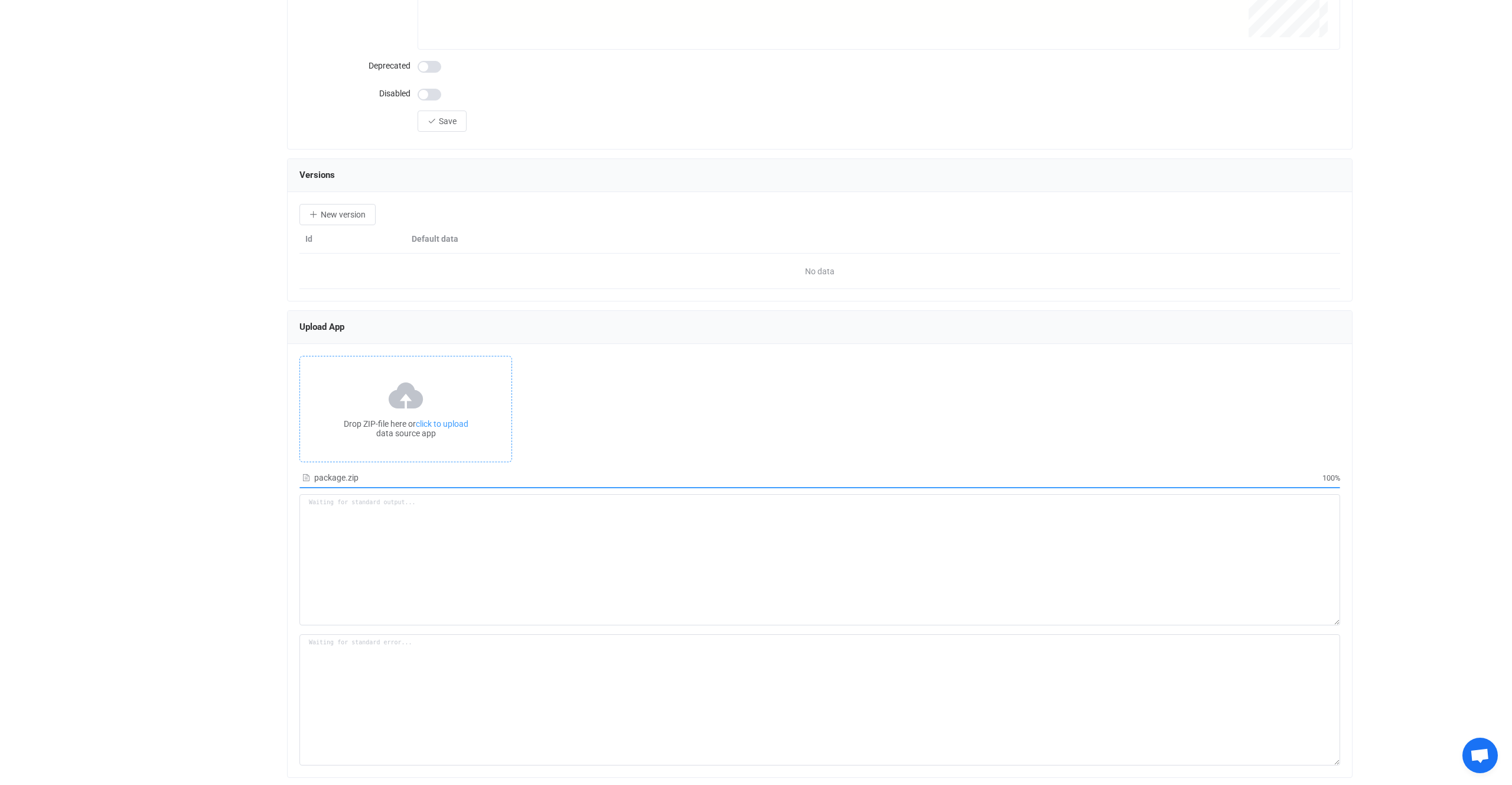
scroll to position [1000, 0]
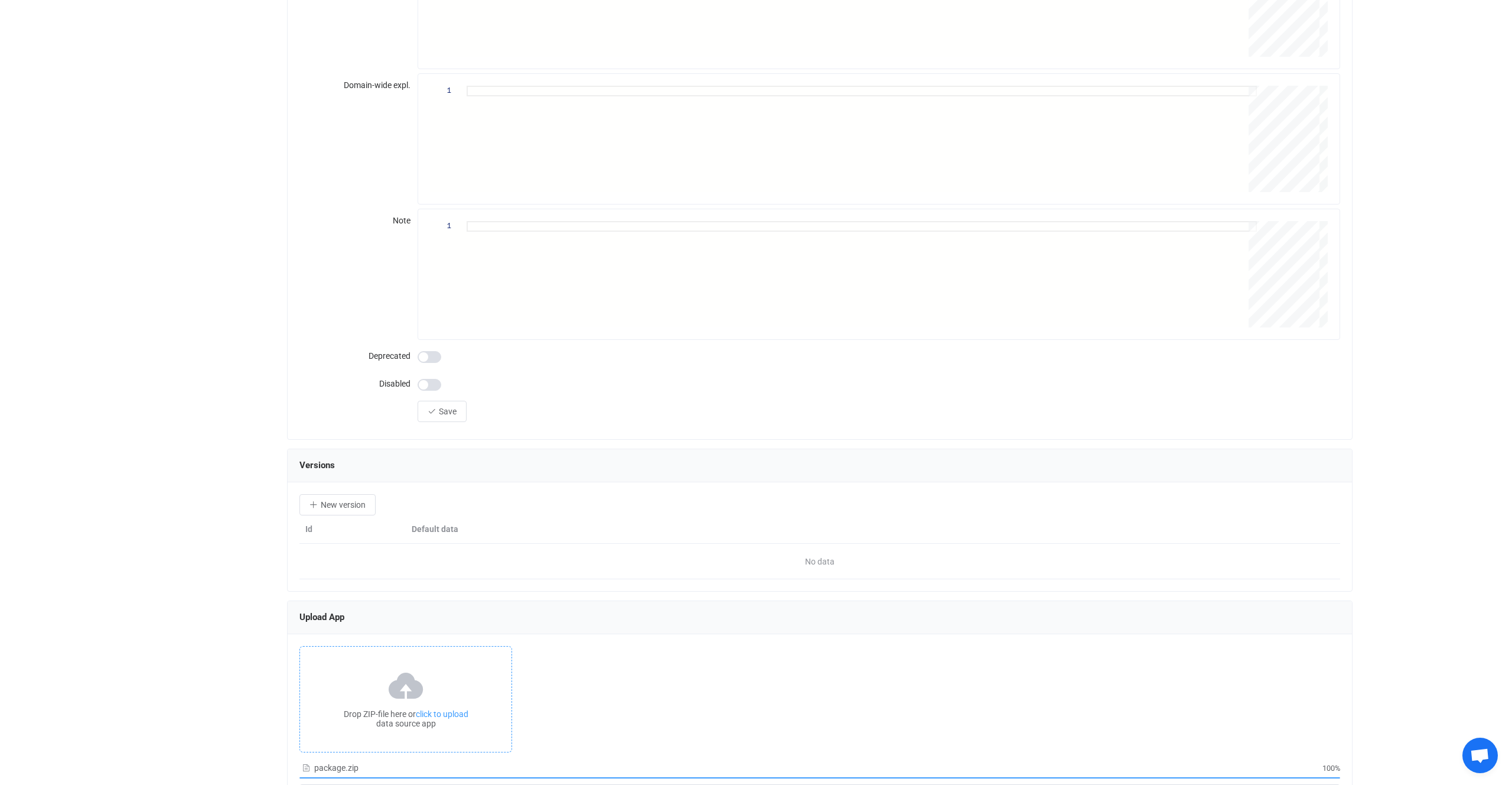
type textarea "Building resource app... /srv/www/syncpenguin-api/Env/Temp/bdea8afc-ba65-4e60-b…"
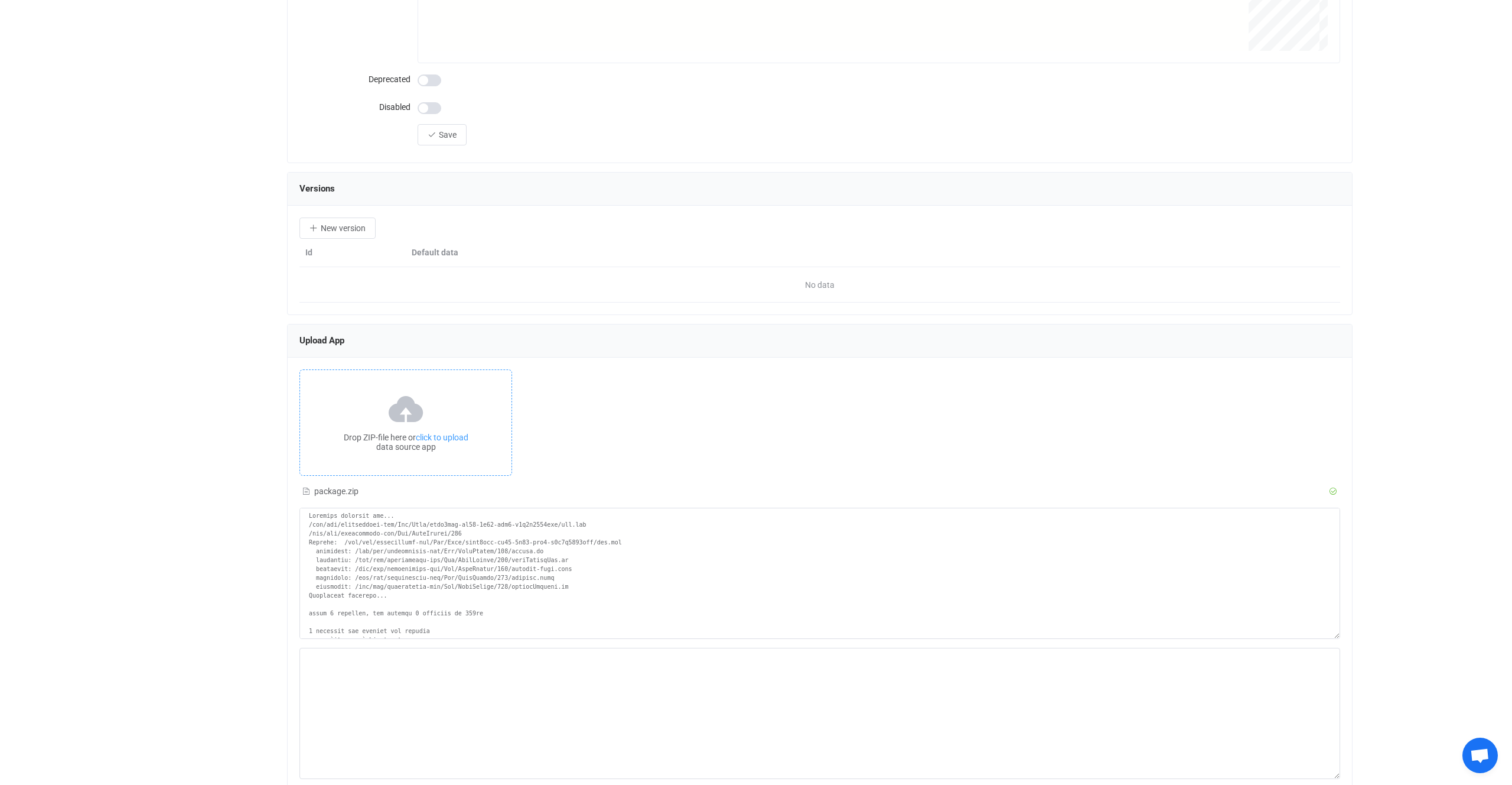
scroll to position [1321, 0]
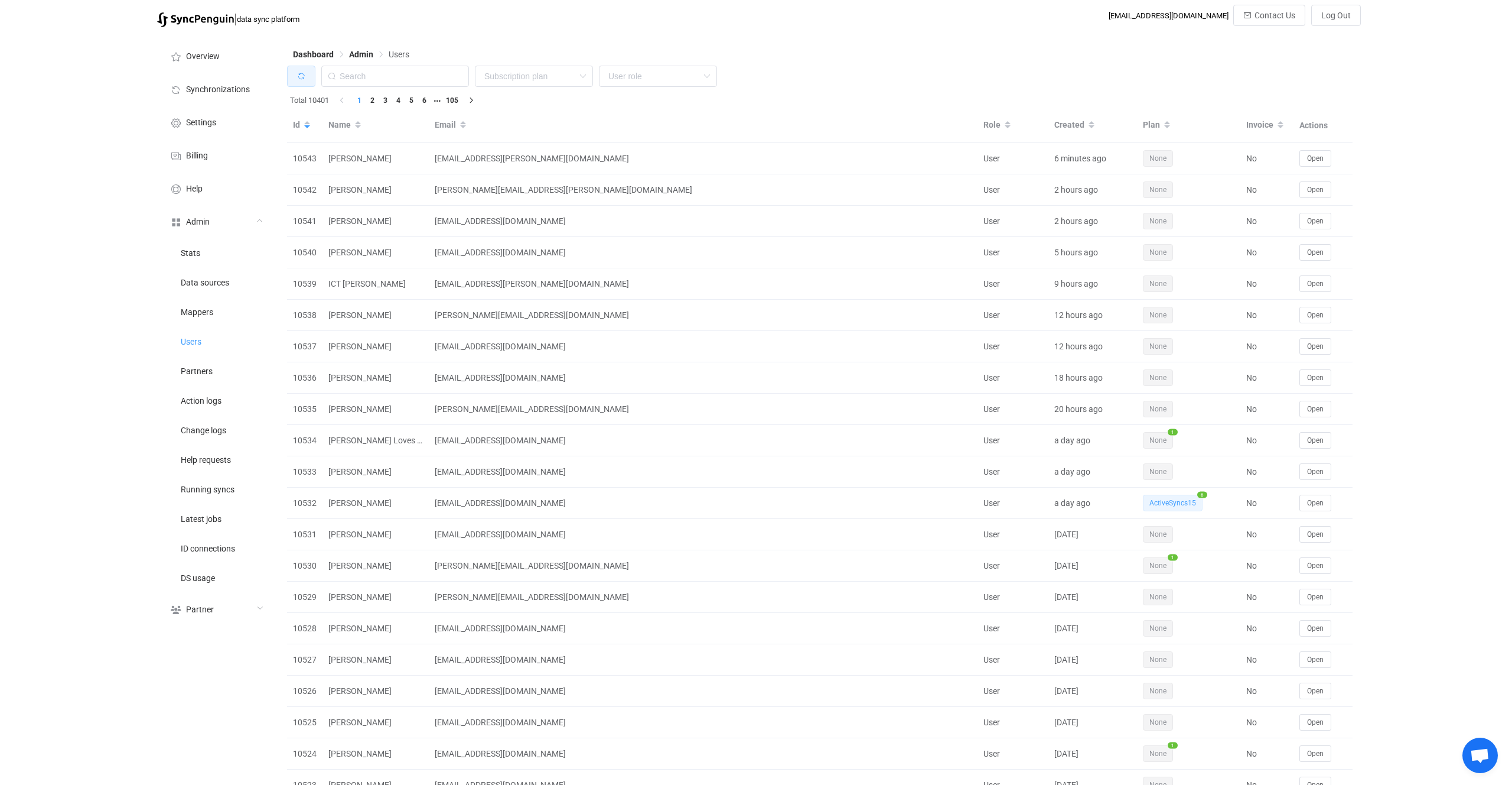
click at [308, 80] on button "button" at bounding box center [301, 76] width 29 height 21
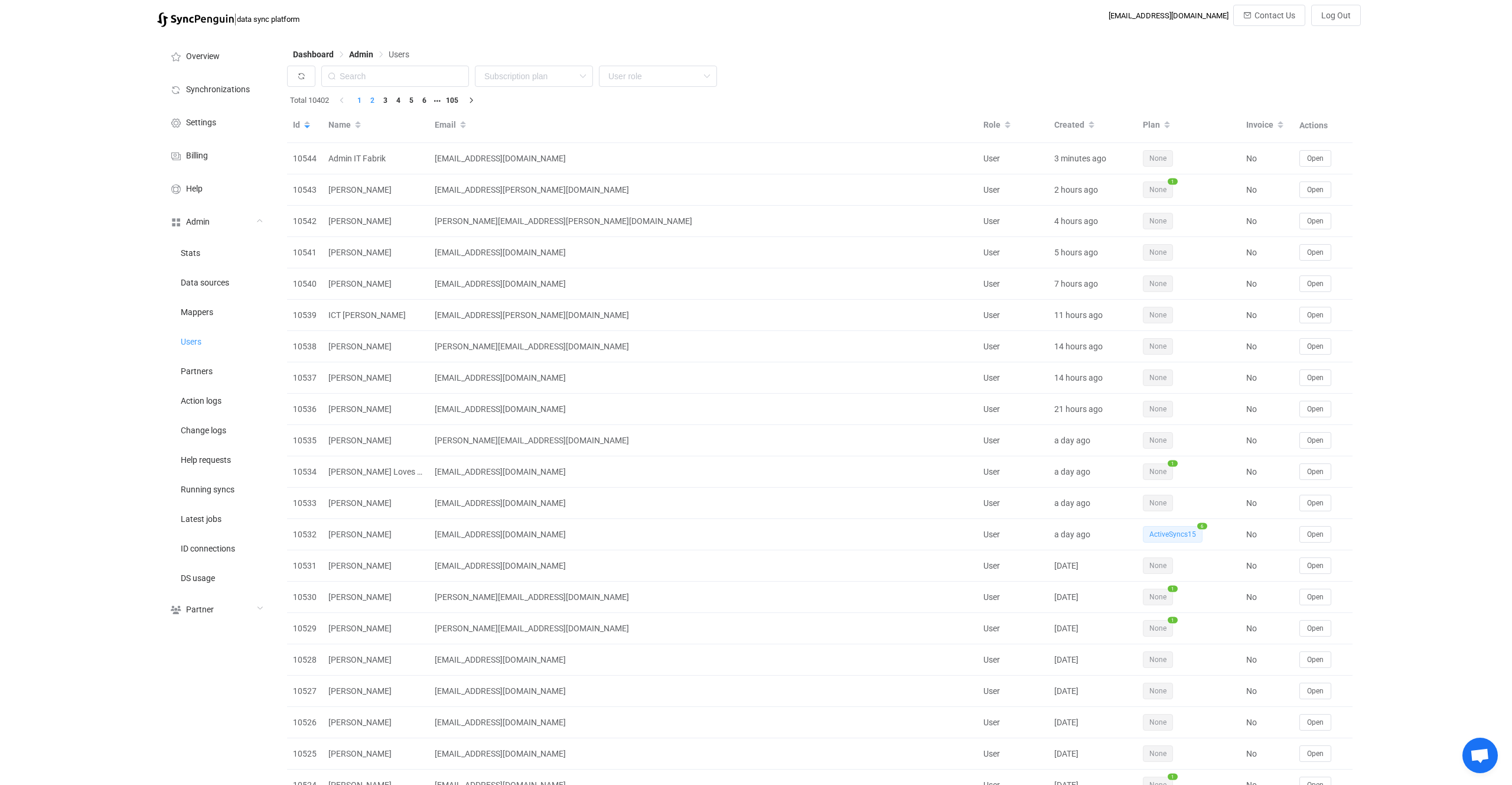
click at [372, 103] on li "2" at bounding box center [372, 100] width 13 height 13
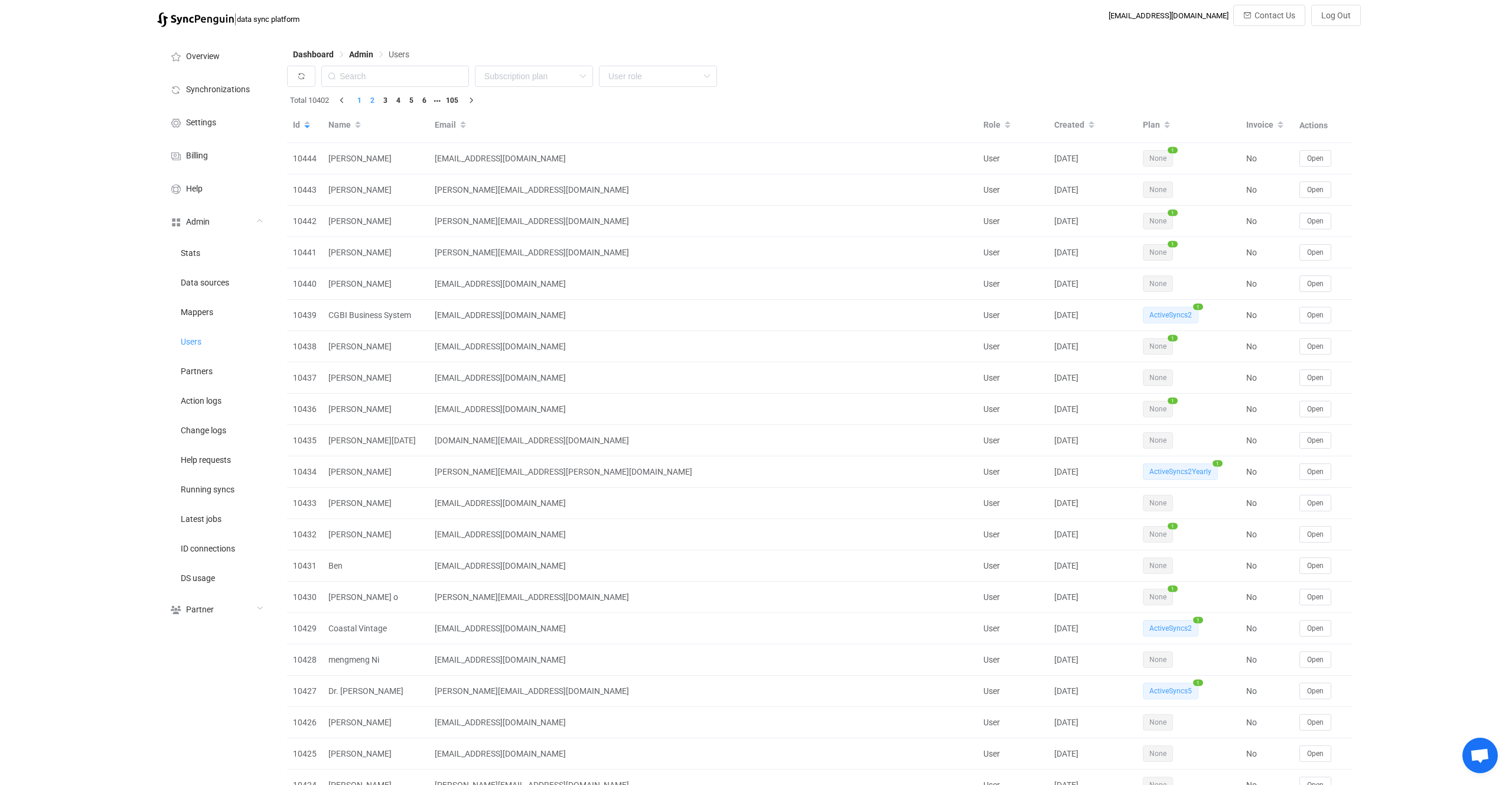
click at [362, 105] on li "1" at bounding box center [359, 100] width 13 height 13
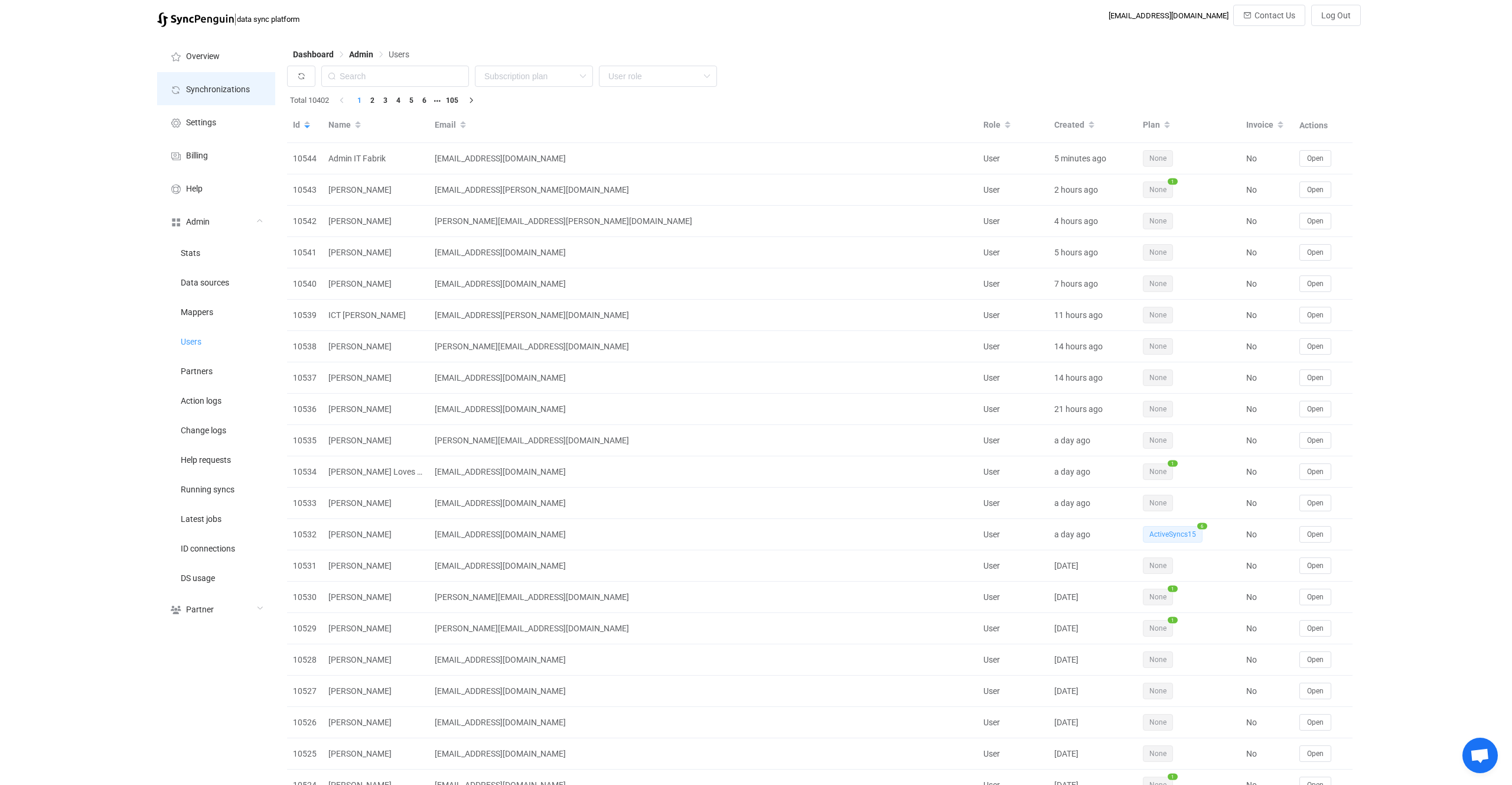
click at [218, 95] on li "Synchronizations" at bounding box center [216, 89] width 118 height 33
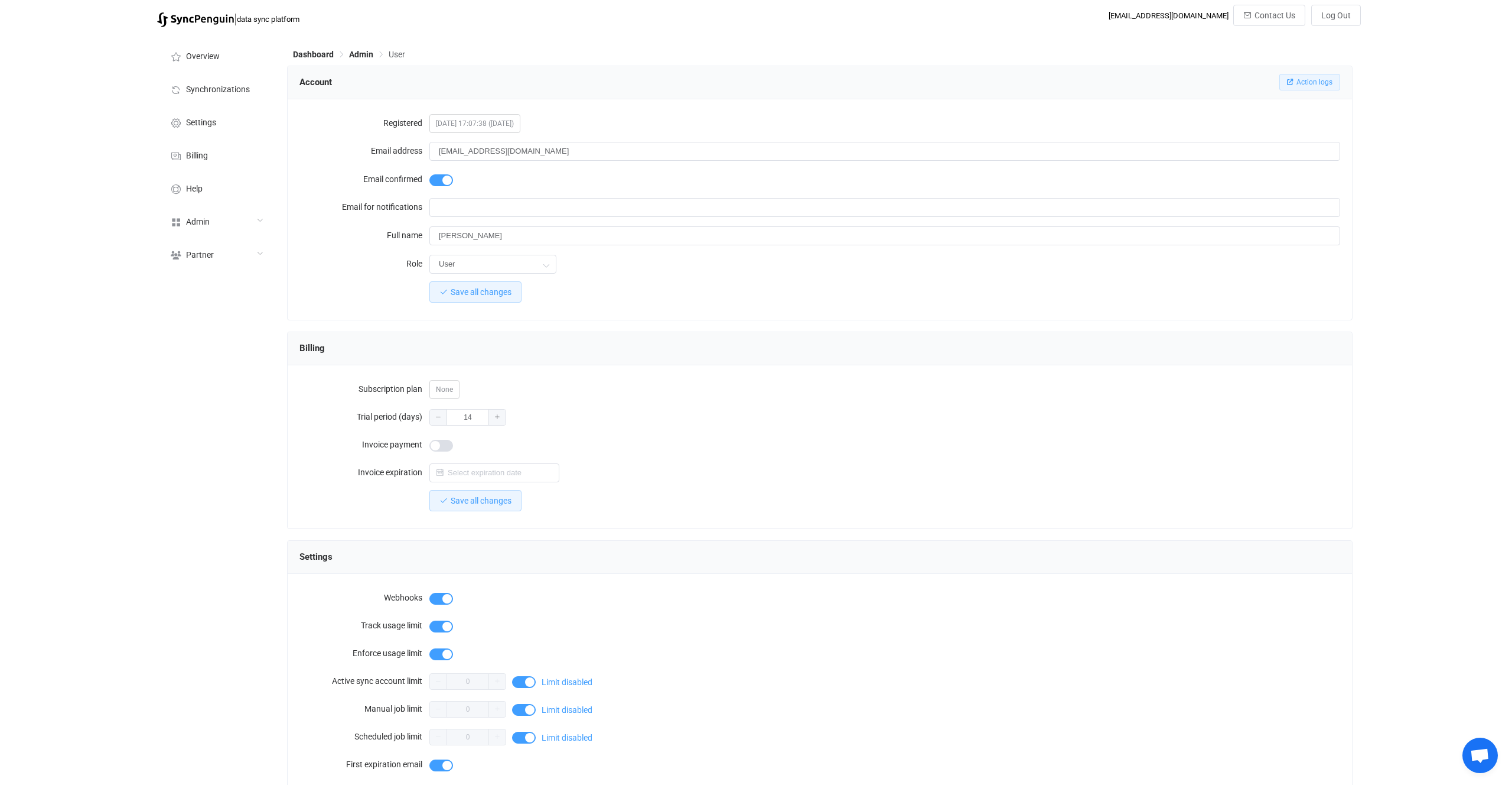
click at [1305, 75] on button "Action logs" at bounding box center [1309, 82] width 61 height 17
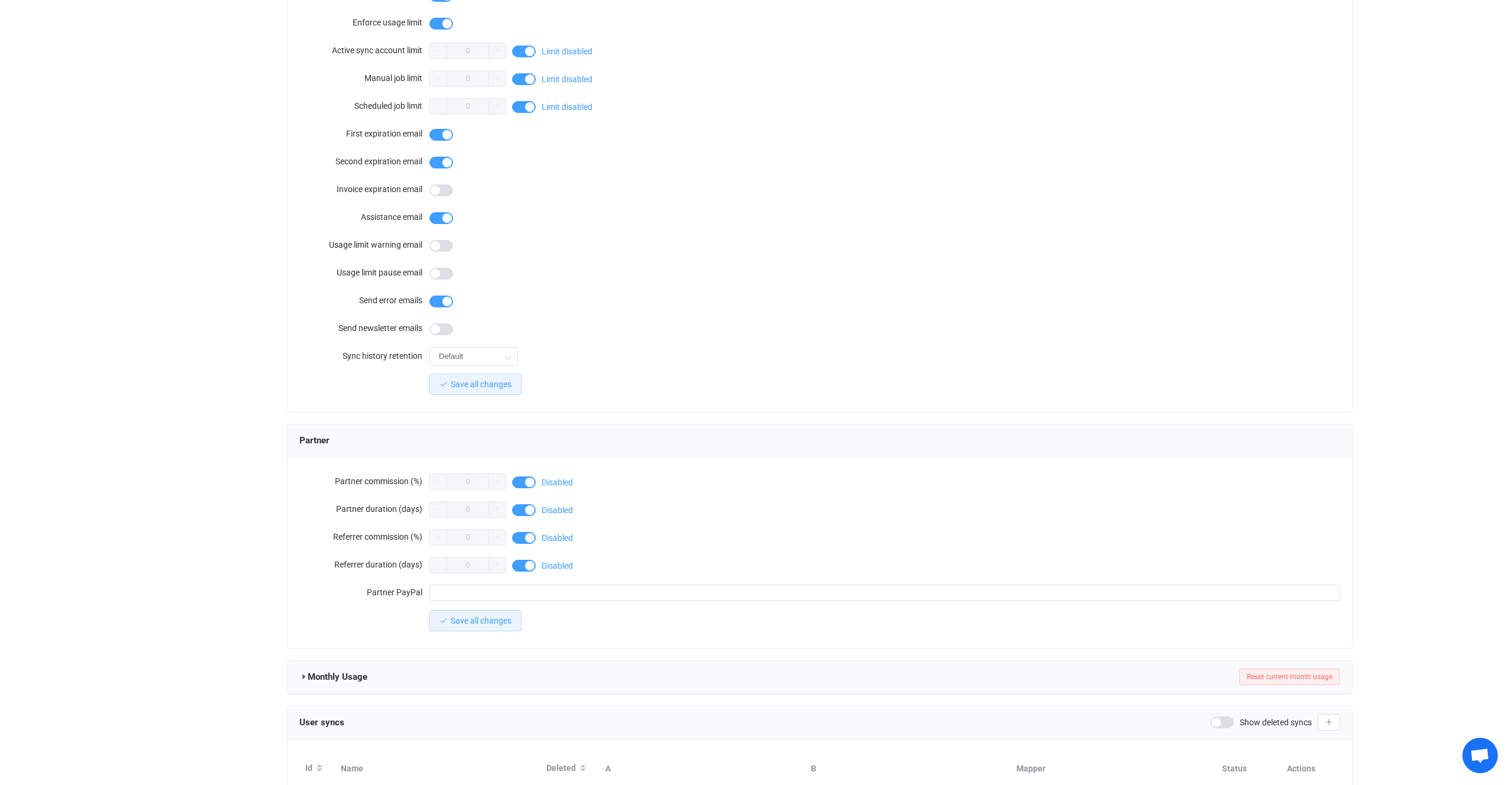
scroll to position [714, 0]
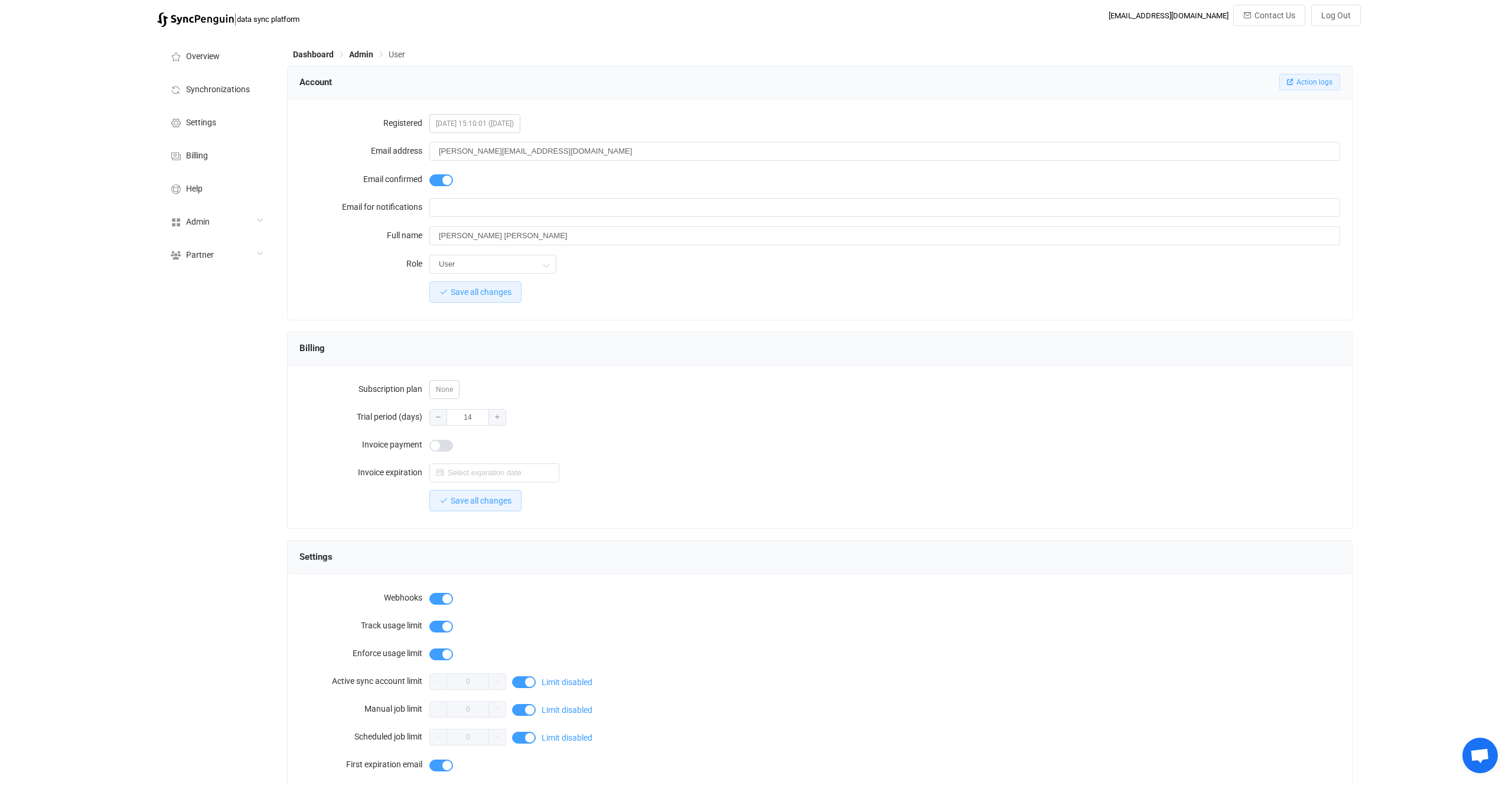
click at [1302, 86] on span "Action logs" at bounding box center [1314, 82] width 36 height 8
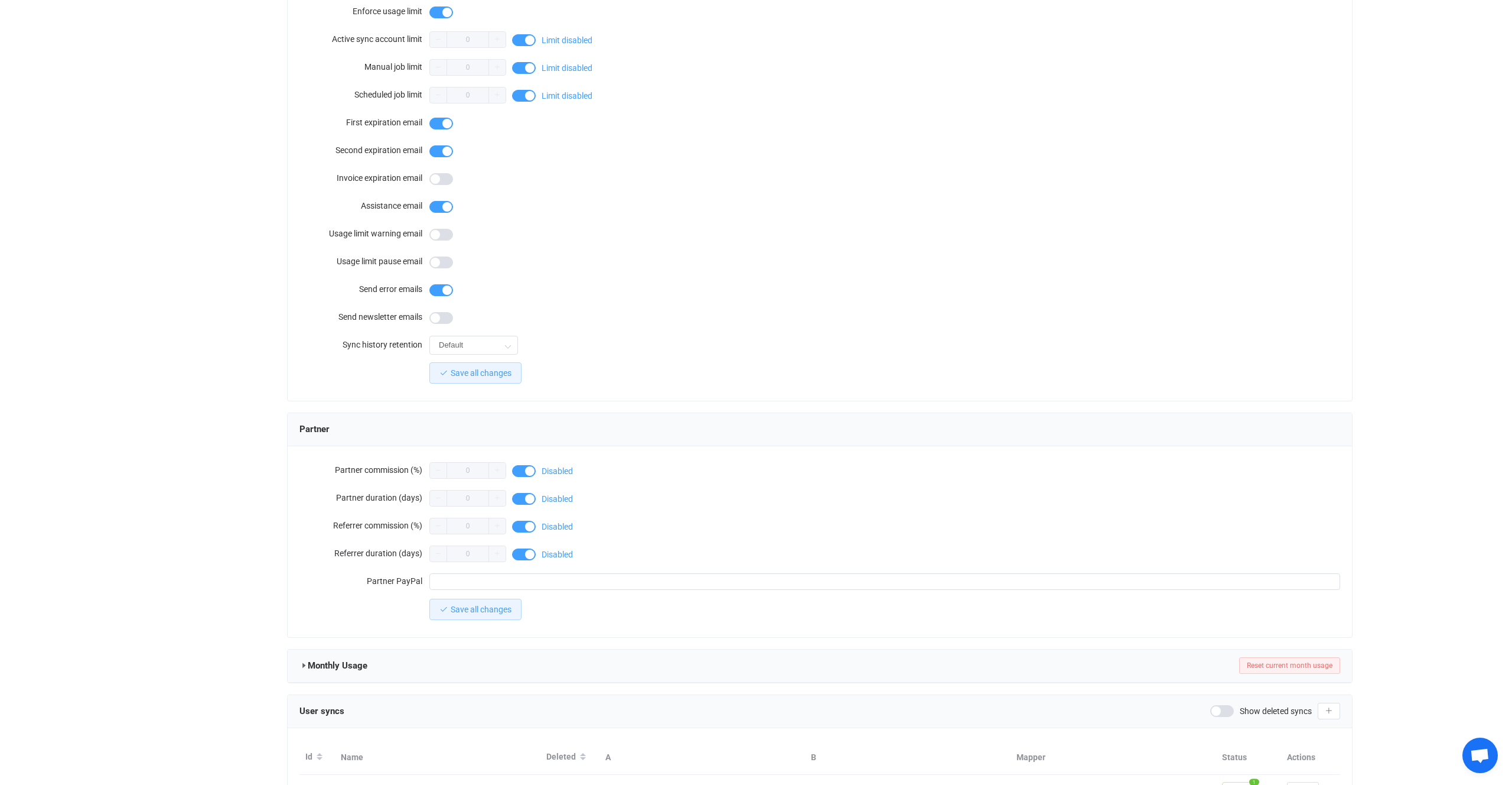
scroll to position [714, 0]
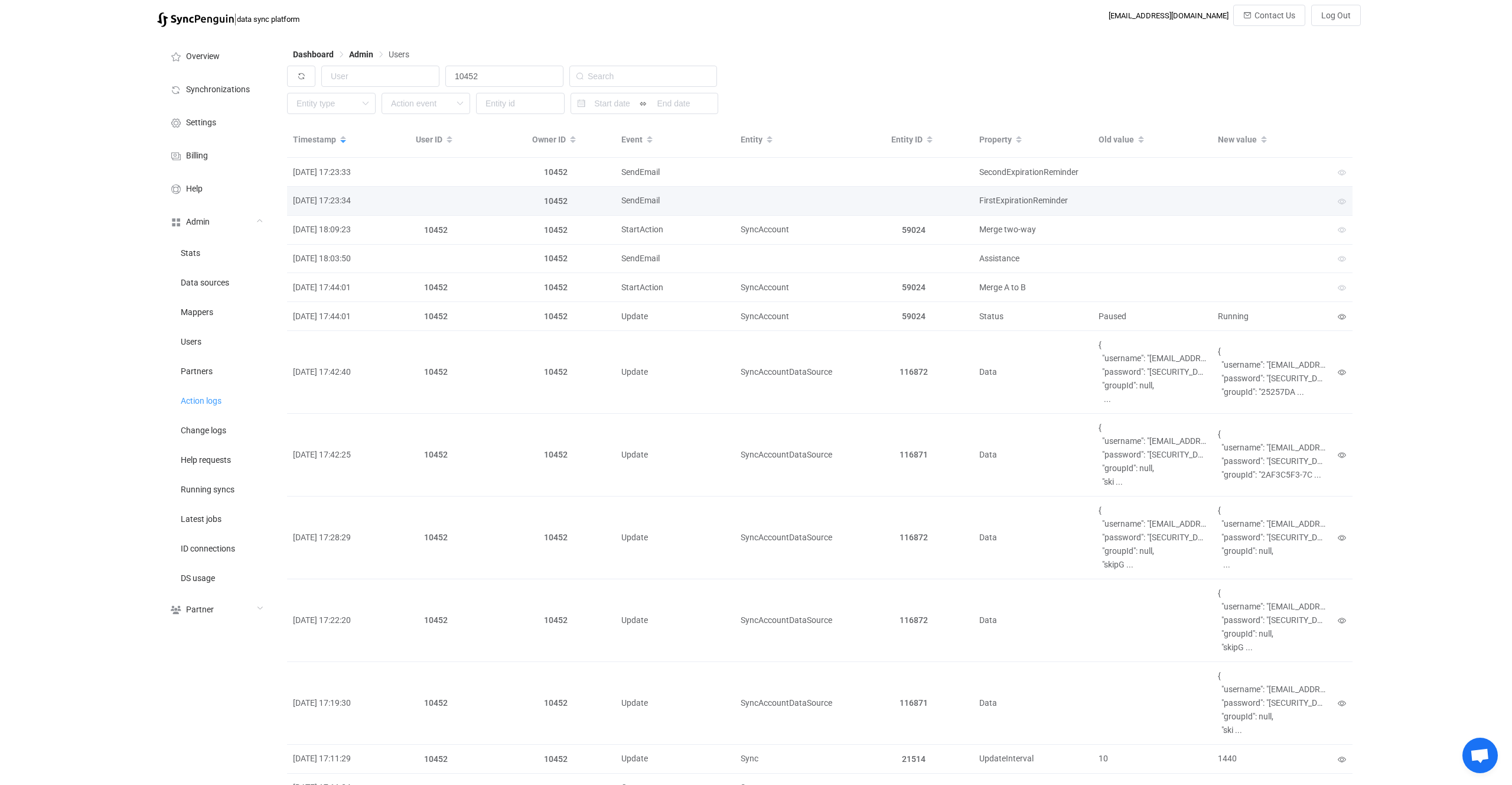
click at [839, 205] on td at bounding box center [794, 201] width 119 height 29
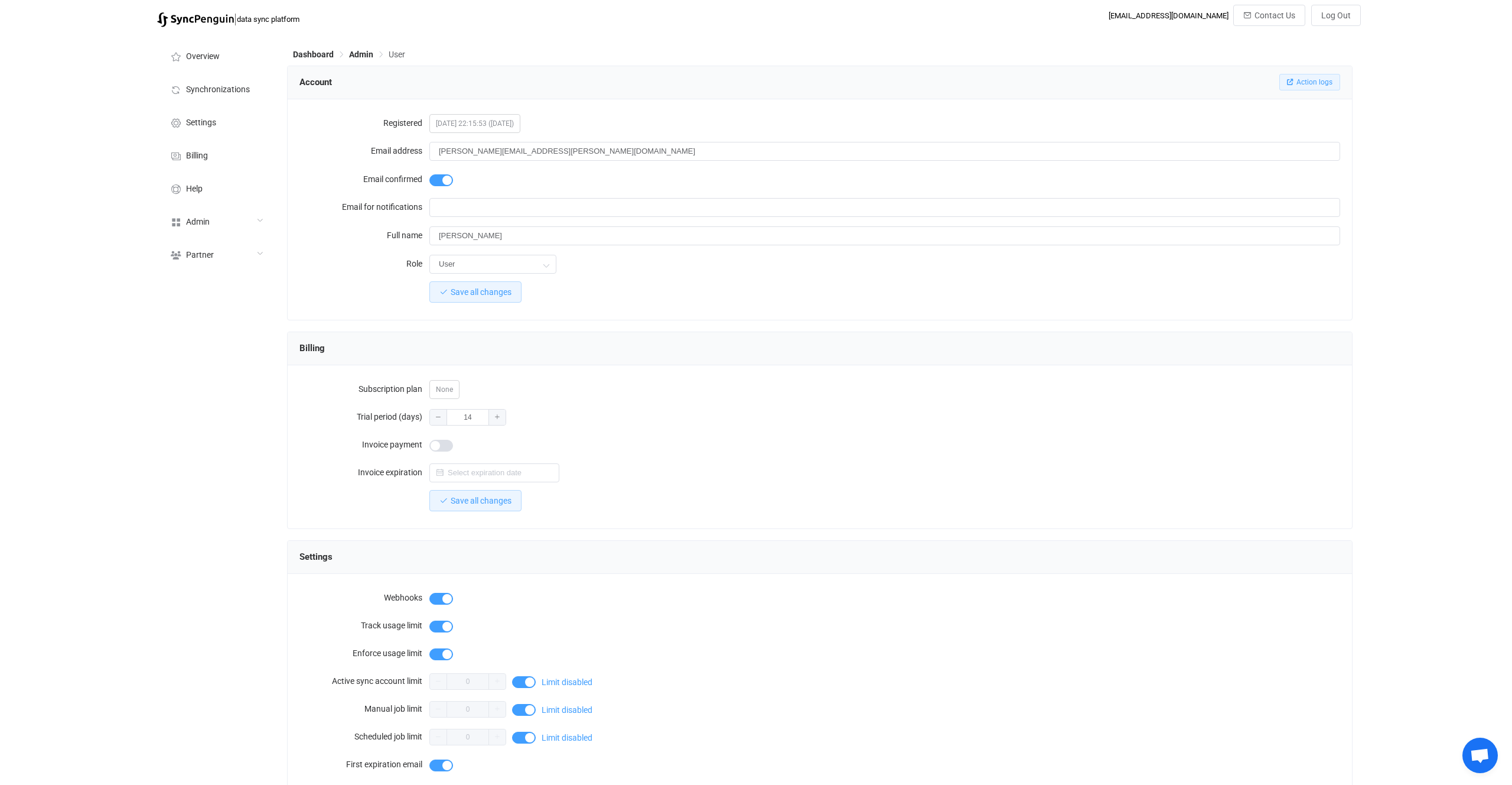
click at [1323, 88] on button "Action logs" at bounding box center [1309, 82] width 61 height 17
click at [549, 146] on input "patrick.pettay@gmail.com" at bounding box center [885, 151] width 911 height 19
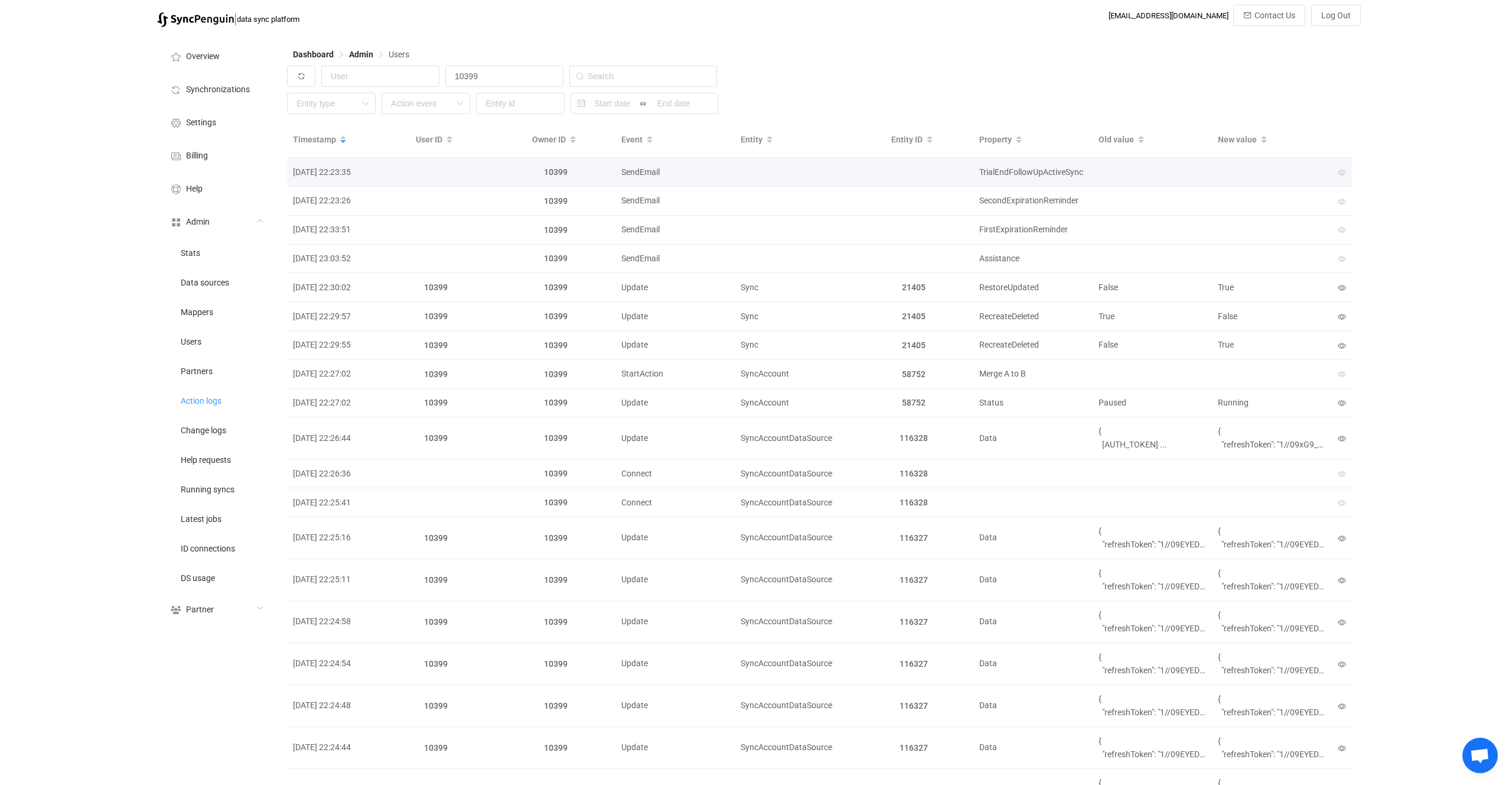
click at [999, 177] on div "TrialEndFollowUpActiveSync" at bounding box center [1033, 172] width 118 height 14
click at [987, 188] on td "SecondExpirationReminder" at bounding box center [1033, 201] width 119 height 29
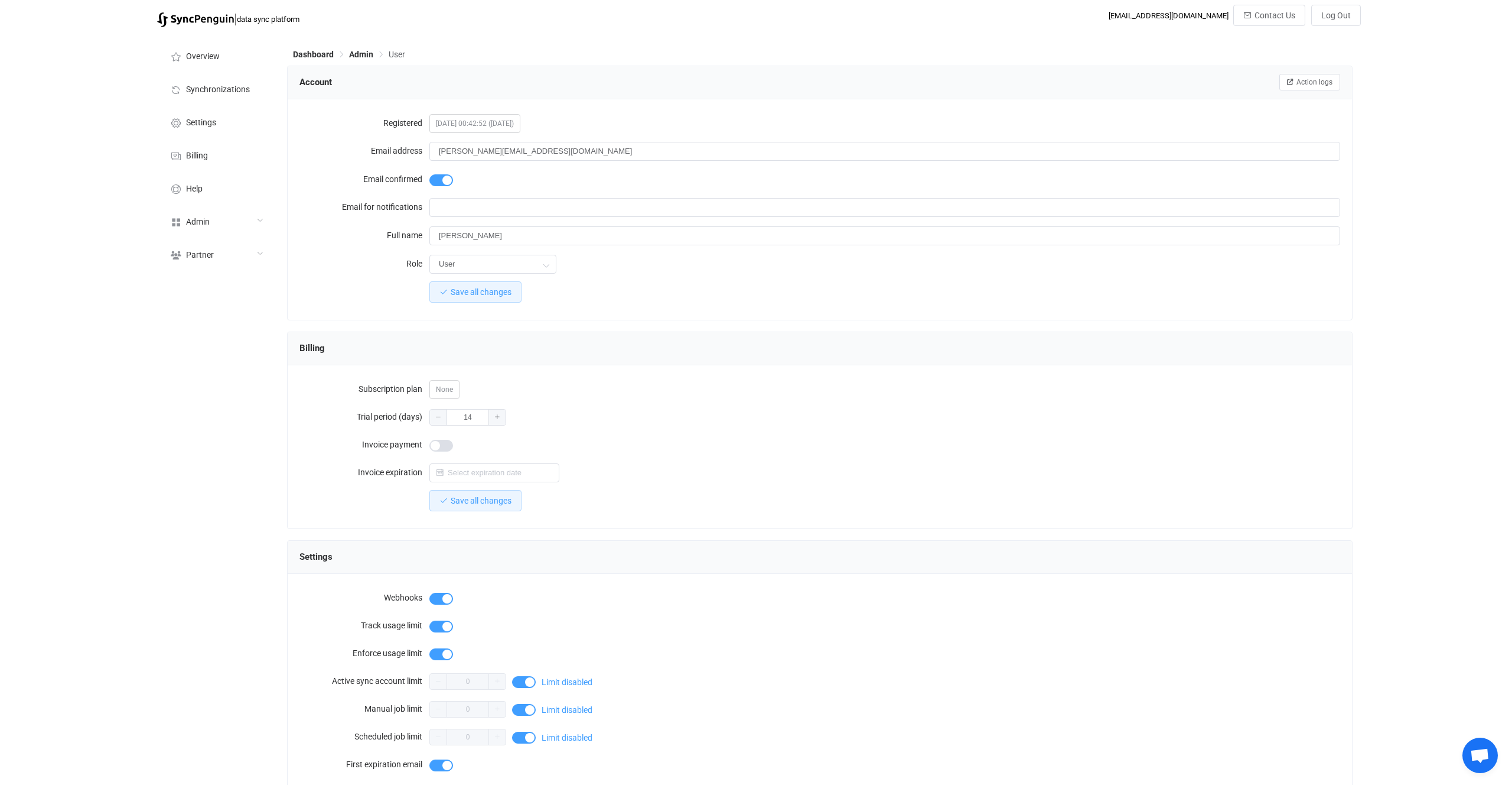
click at [557, 141] on div "[PERSON_NAME][EMAIL_ADDRESS][DOMAIN_NAME]" at bounding box center [885, 151] width 911 height 24
click at [582, 155] on input "[PERSON_NAME][EMAIL_ADDRESS][DOMAIN_NAME]" at bounding box center [885, 151] width 911 height 19
click at [575, 153] on input "[PERSON_NAME][EMAIL_ADDRESS][DOMAIN_NAME]" at bounding box center [885, 151] width 911 height 19
click at [530, 147] on input "[PERSON_NAME][EMAIL_ADDRESS][DOMAIN_NAME]" at bounding box center [885, 151] width 911 height 19
click at [546, 157] on input "[EMAIL_ADDRESS][DOMAIN_NAME]" at bounding box center [885, 151] width 911 height 19
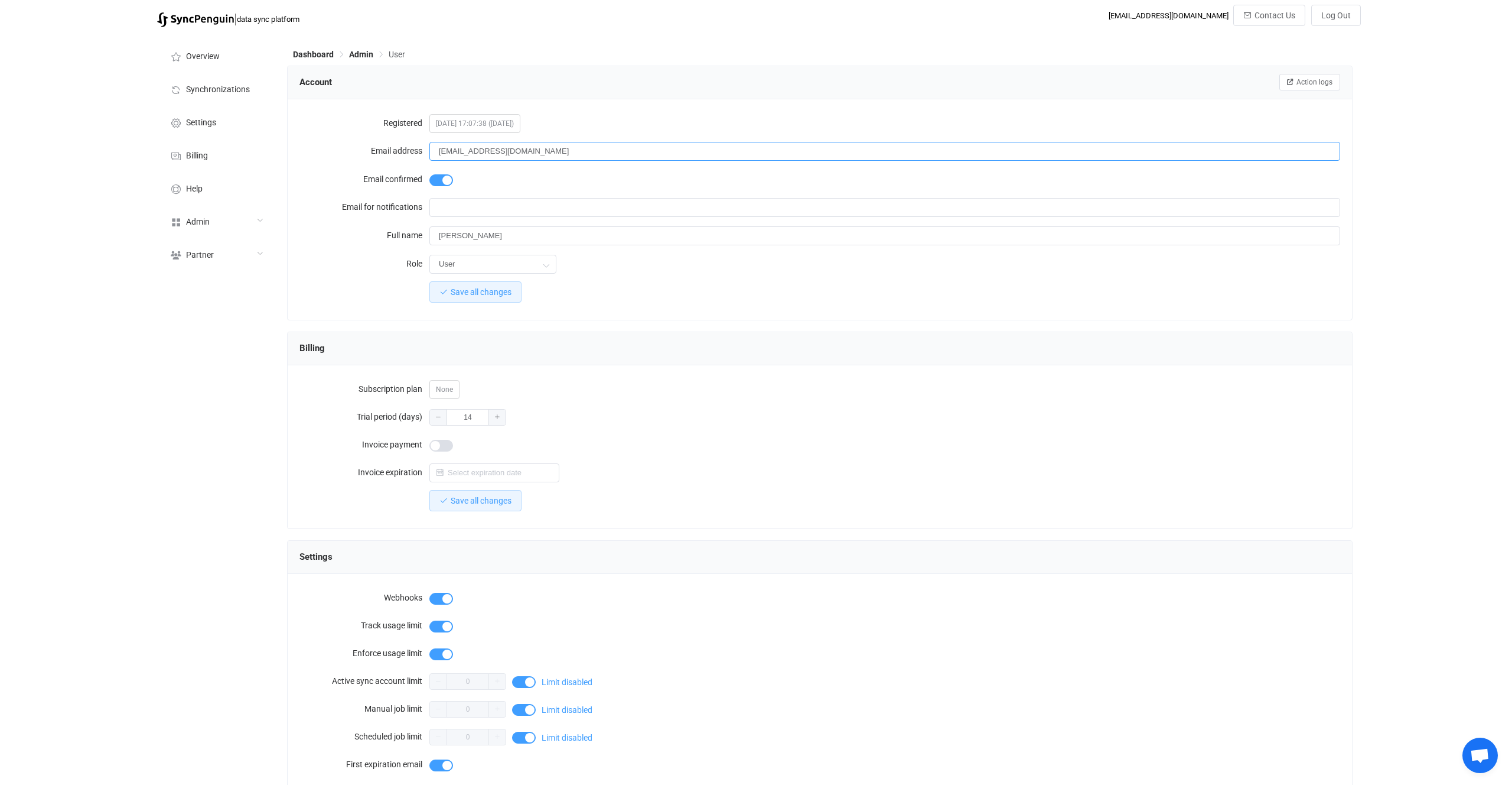
click at [525, 150] on input "[EMAIL_ADDRESS][DOMAIN_NAME]" at bounding box center [885, 151] width 911 height 19
click at [645, 94] on div "Account Action logs" at bounding box center [820, 83] width 1064 height 33
click at [601, 145] on input "[EMAIL_ADDRESS][DOMAIN_NAME] s" at bounding box center [885, 151] width 911 height 19
type input "[EMAIL_ADDRESS][DOMAIN_NAME]"
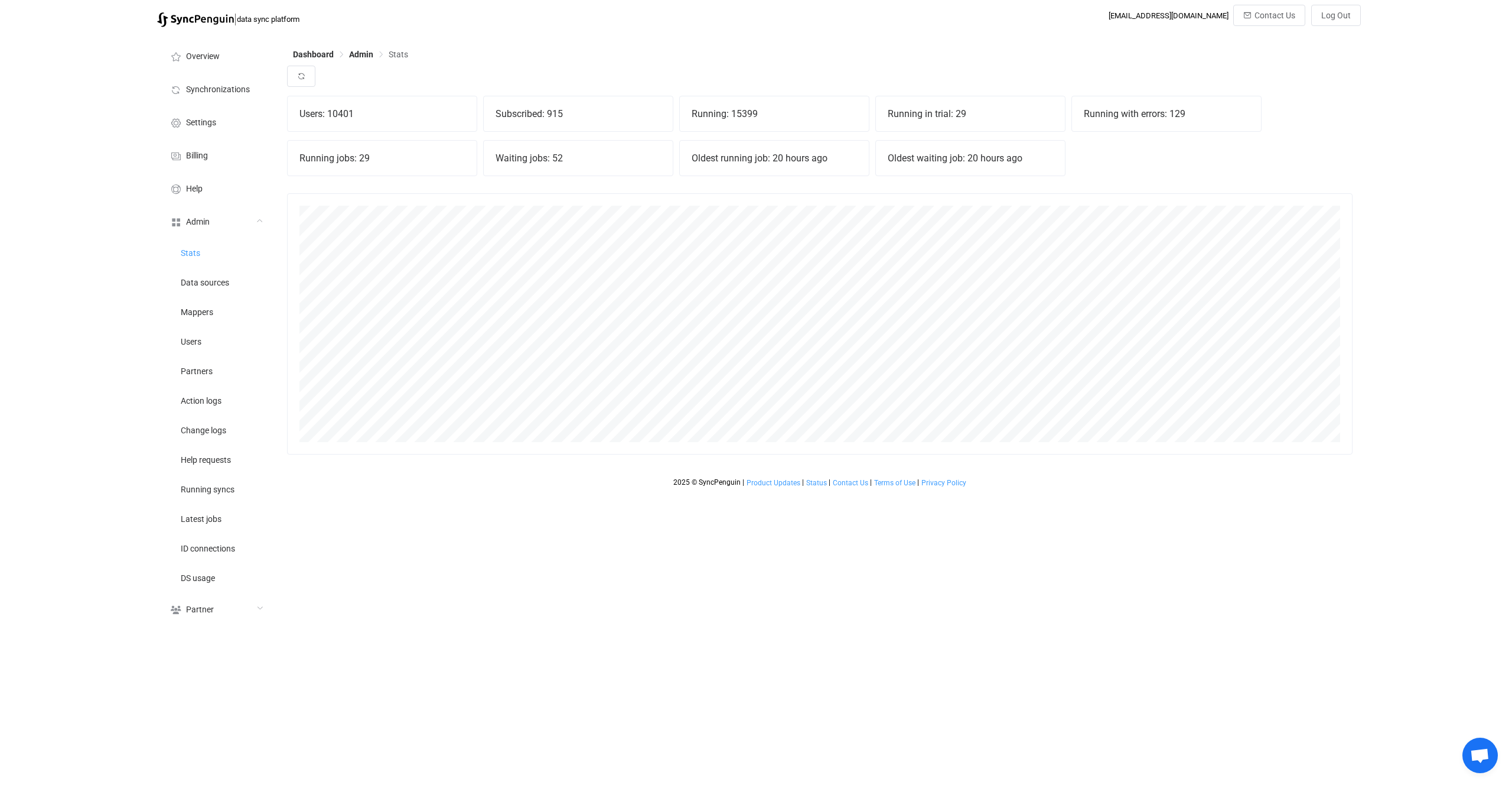
scroll to position [261, 1065]
